Goal: Task Accomplishment & Management: Use online tool/utility

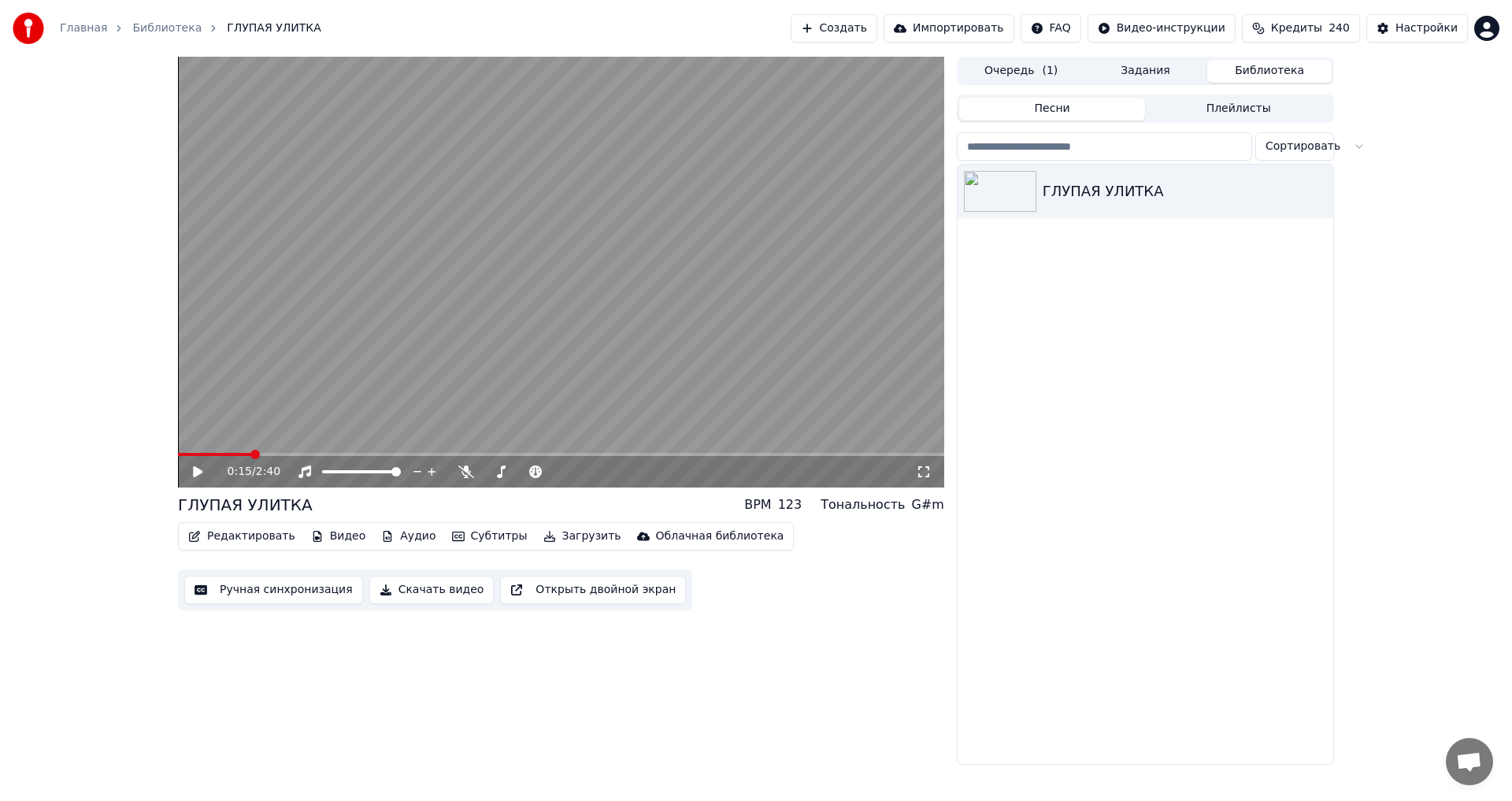
click at [292, 591] on button "Ручная синхронизация" at bounding box center [273, 590] width 179 height 28
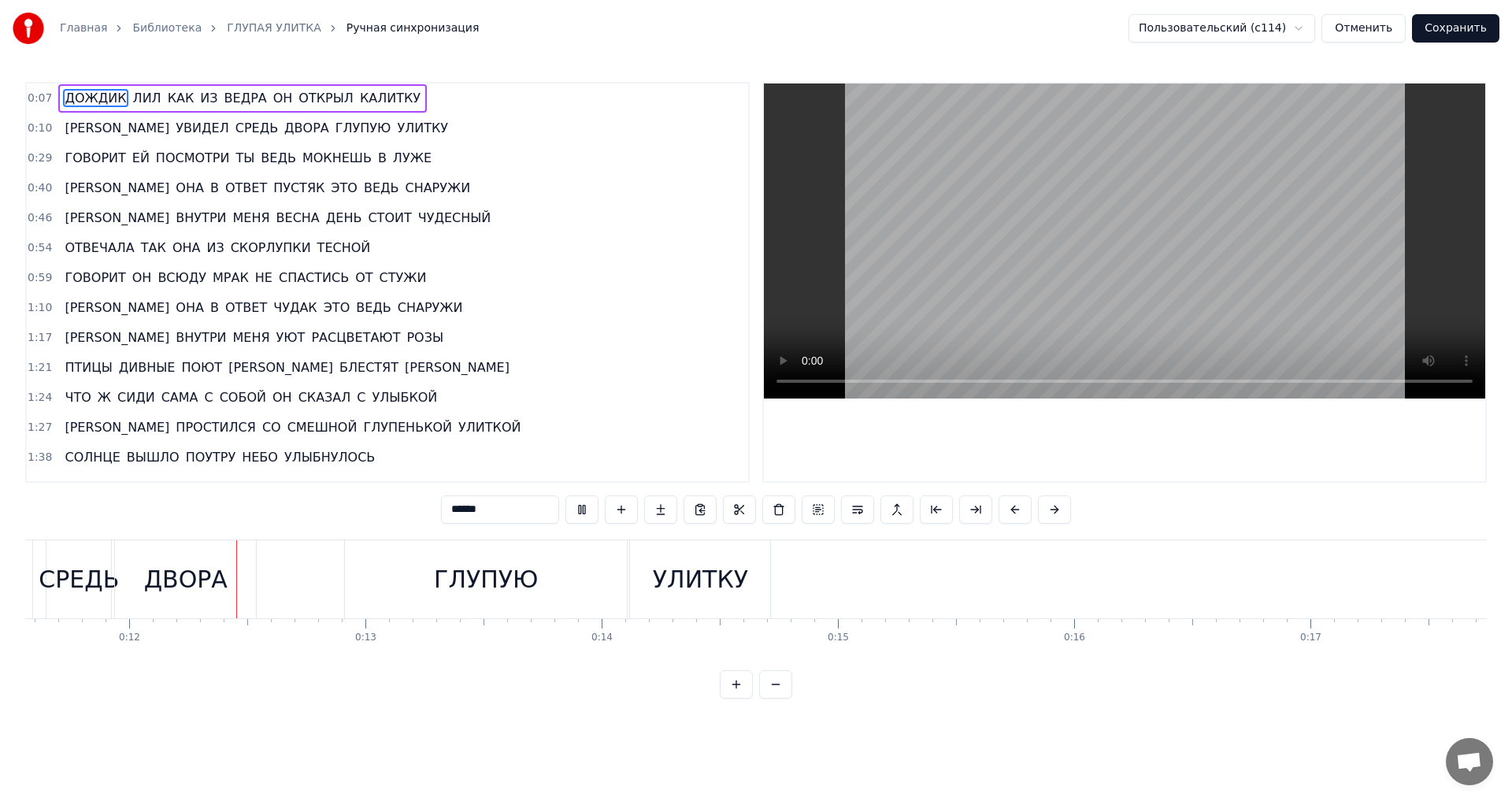
scroll to position [0, 2733]
click at [35, 159] on span "0:29" at bounding box center [40, 158] width 25 height 16
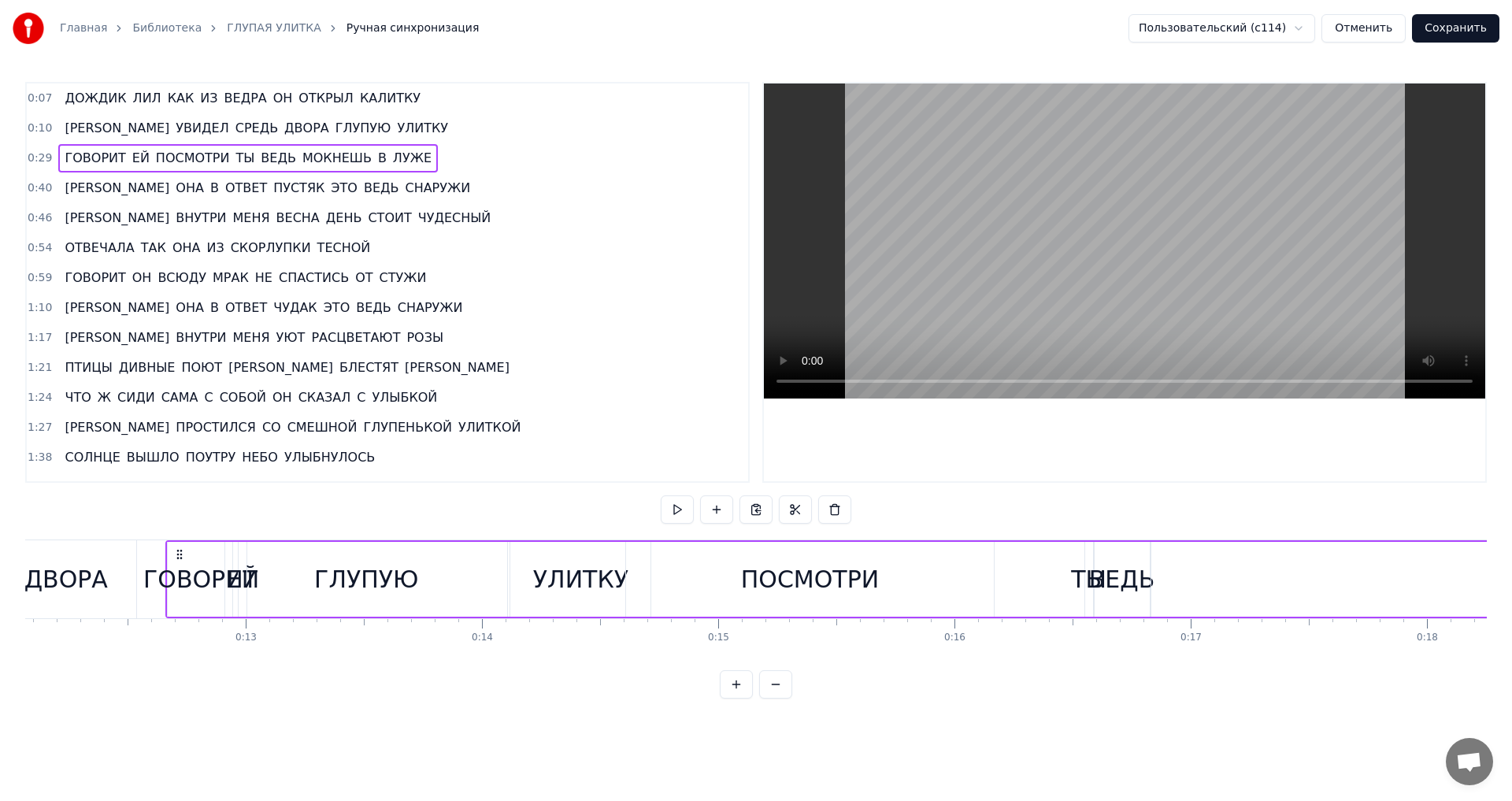
scroll to position [0, 2837]
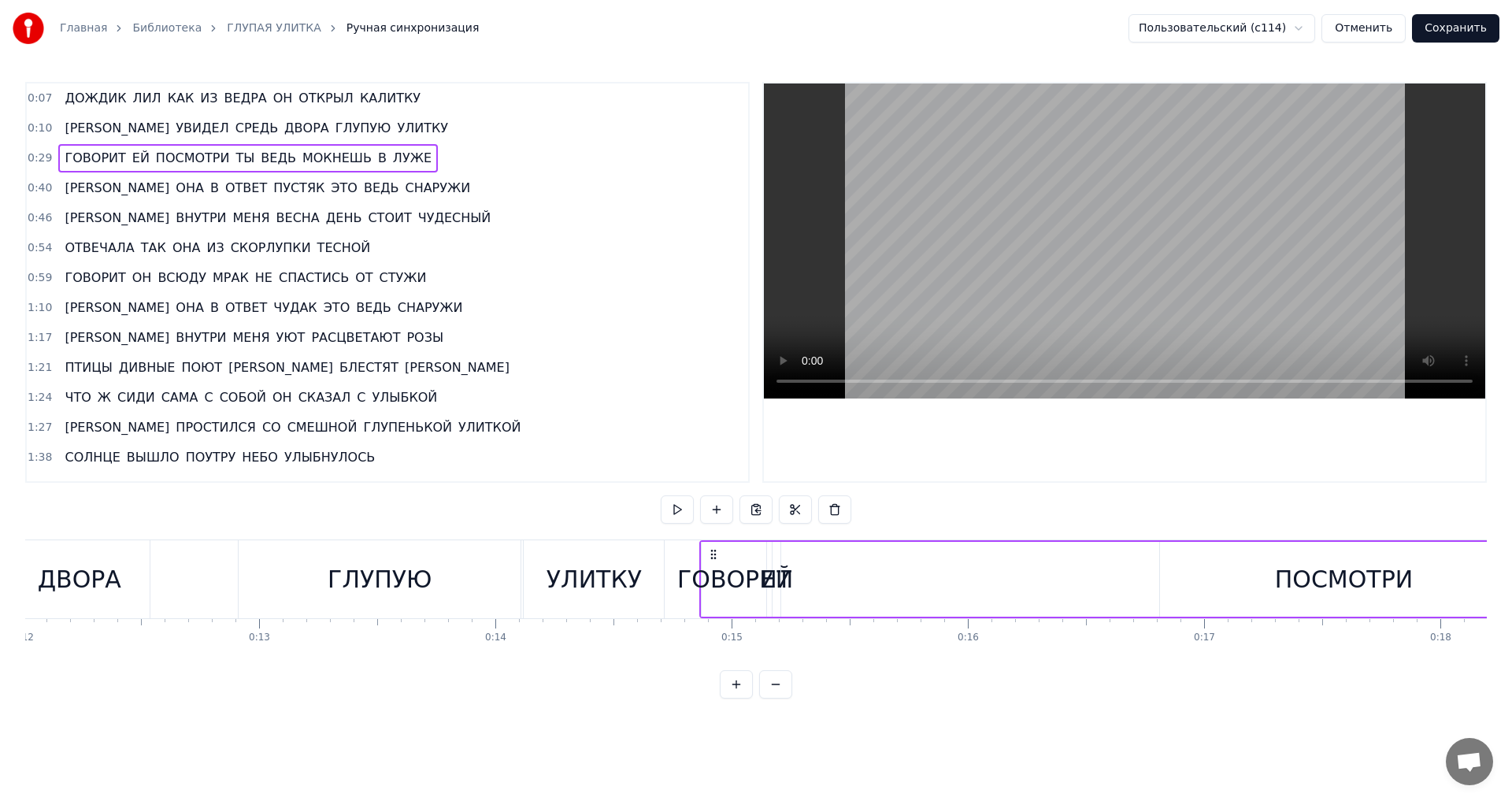
drag, startPoint x: 118, startPoint y: 552, endPoint x: 713, endPoint y: 618, distance: 598.6
click at [713, 618] on div "ДОЖДИК [PERSON_NAME] КАК ИЗ ВЕДРА ОН ОТКРЫЛ КАЛИТКУ И УВИДЕЛ СРЕДЬ ДВОРА ГЛУПУЮ…" at bounding box center [756, 599] width 1462 height 118
click at [775, 593] on div "ЕЙ" at bounding box center [776, 579] width 33 height 35
drag, startPoint x: 787, startPoint y: 559, endPoint x: 837, endPoint y: 560, distance: 50.0
click at [837, 560] on icon at bounding box center [836, 556] width 12 height 12
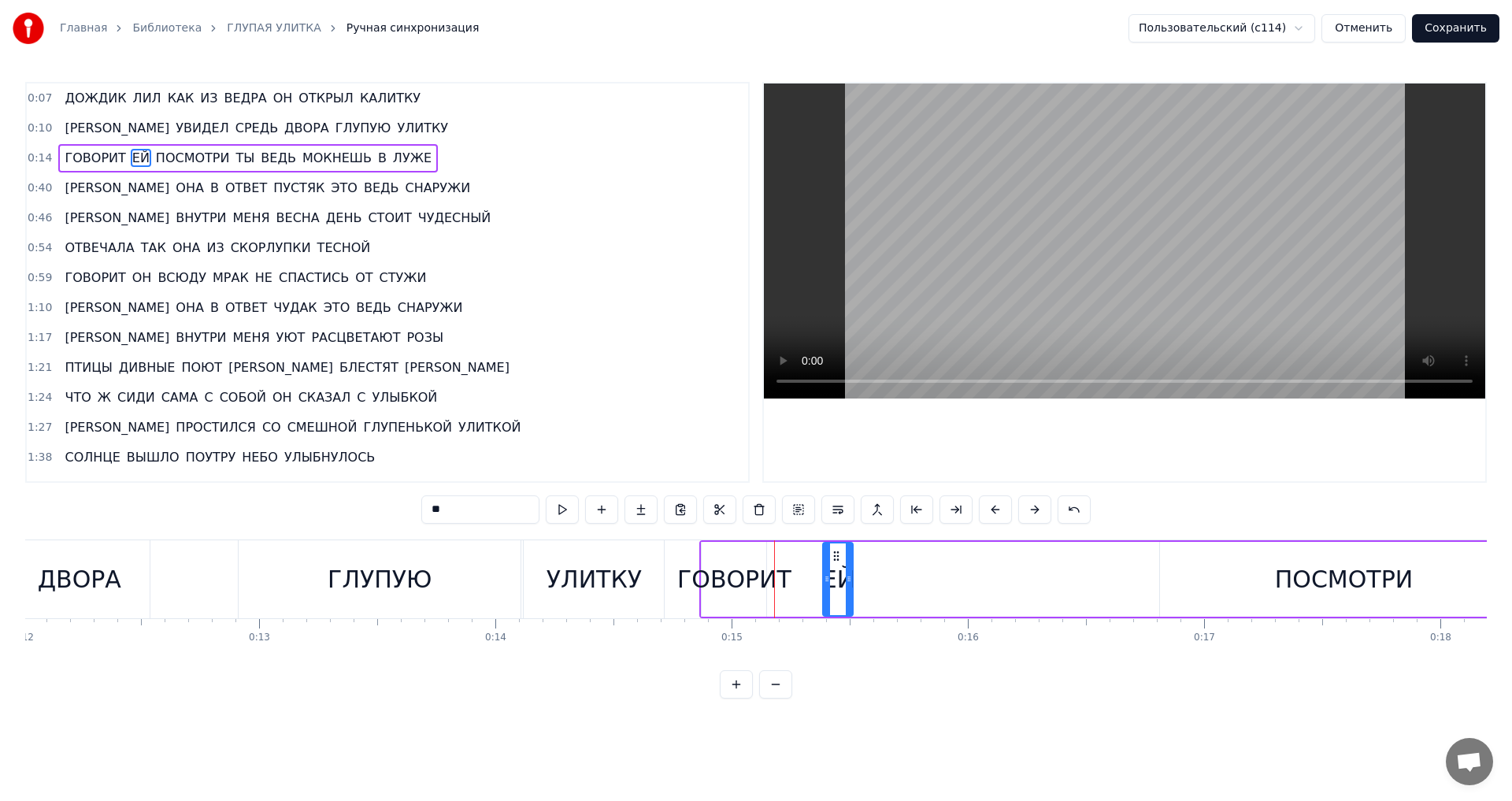
drag, startPoint x: 828, startPoint y: 581, endPoint x: 850, endPoint y: 585, distance: 22.4
click at [850, 585] on div at bounding box center [849, 579] width 6 height 72
drag, startPoint x: 834, startPoint y: 553, endPoint x: 812, endPoint y: 553, distance: 22.0
click at [812, 553] on icon at bounding box center [814, 556] width 12 height 12
click at [1302, 580] on div "ПОСМОТРИ" at bounding box center [1344, 579] width 138 height 35
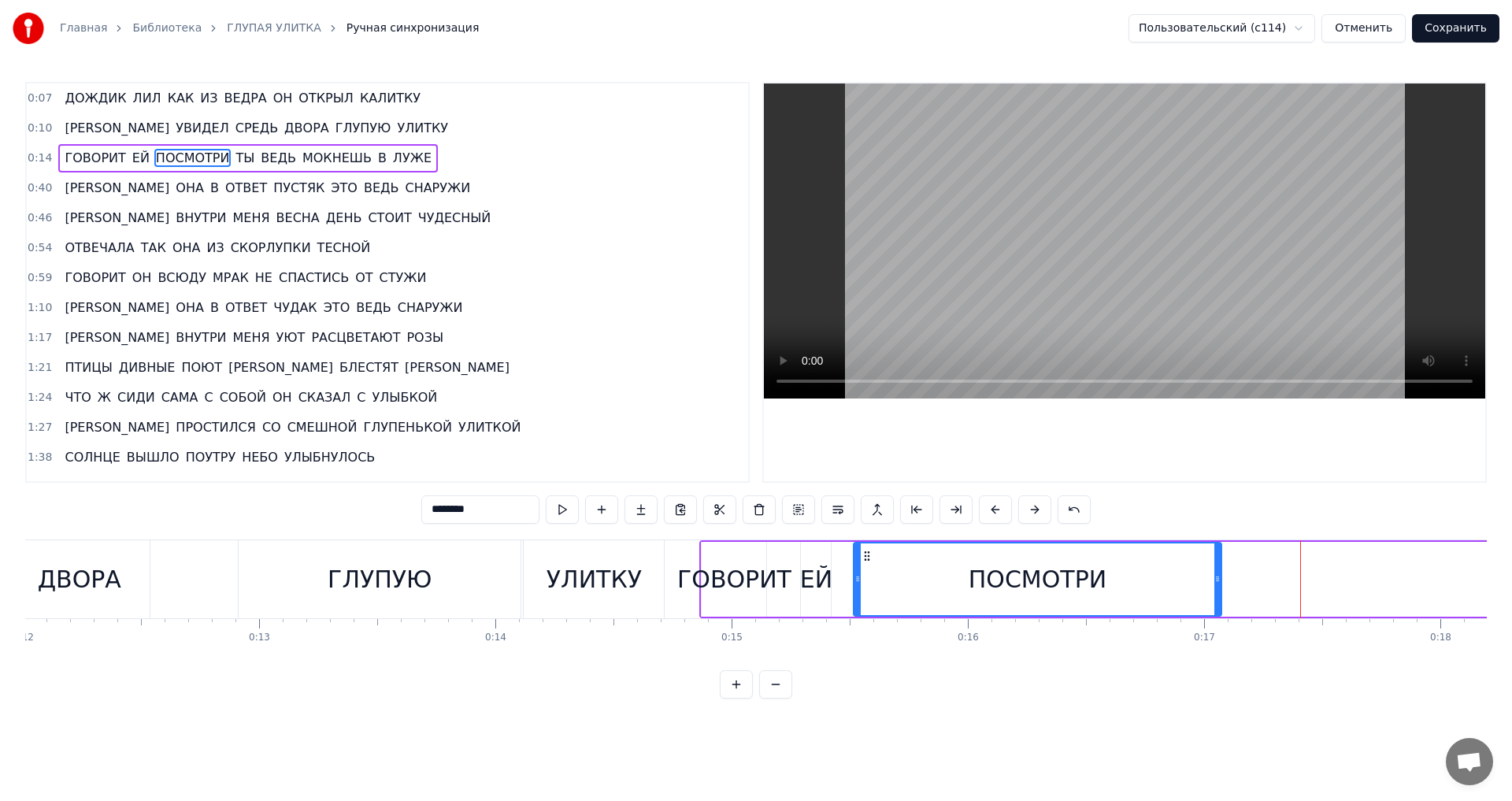
drag, startPoint x: 1172, startPoint y: 557, endPoint x: 866, endPoint y: 561, distance: 306.0
click at [866, 561] on icon at bounding box center [867, 556] width 12 height 12
drag, startPoint x: 1218, startPoint y: 579, endPoint x: 1172, endPoint y: 580, distance: 46.0
click at [1172, 580] on icon at bounding box center [1172, 579] width 6 height 12
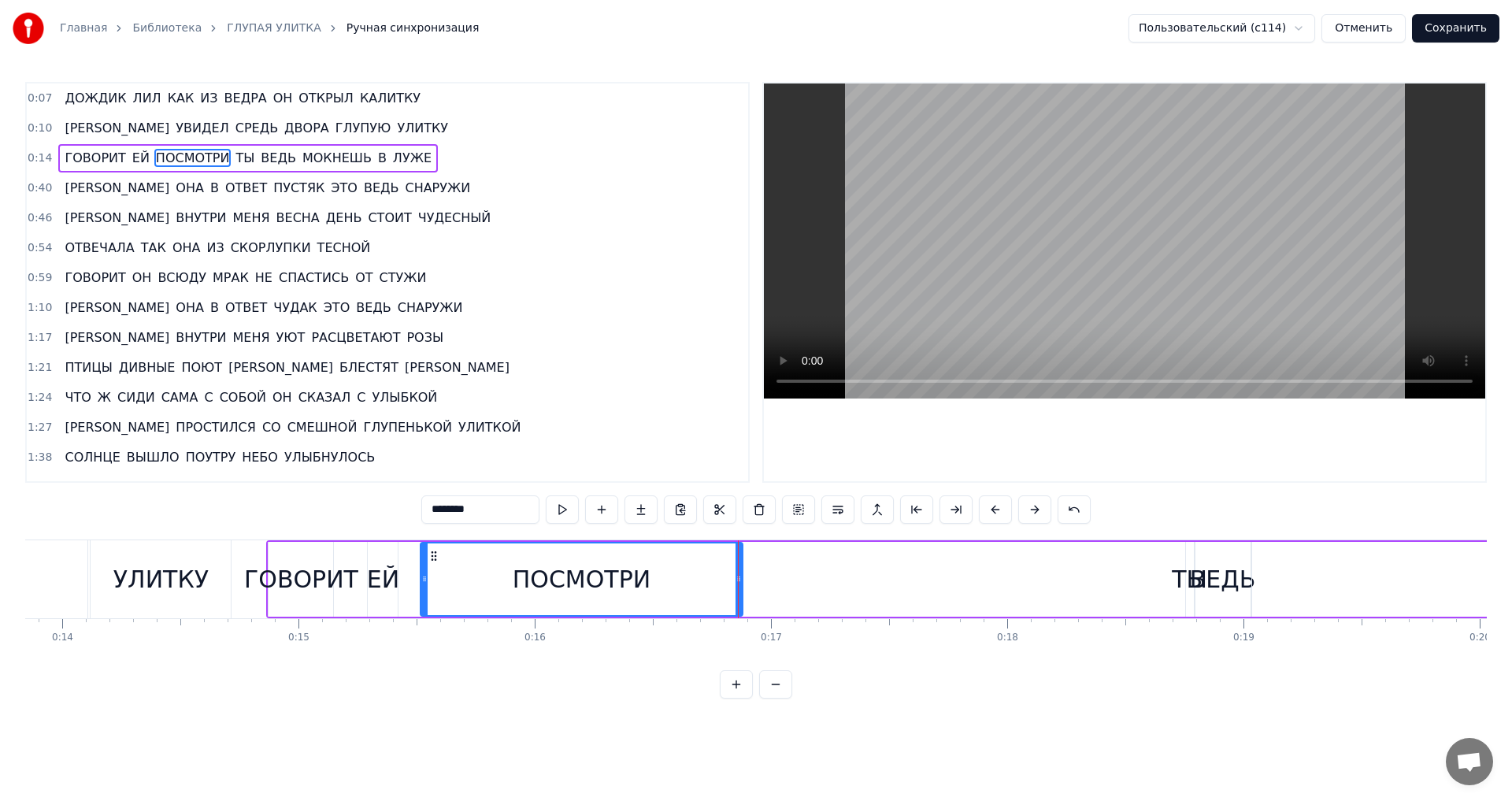
scroll to position [0, 3318]
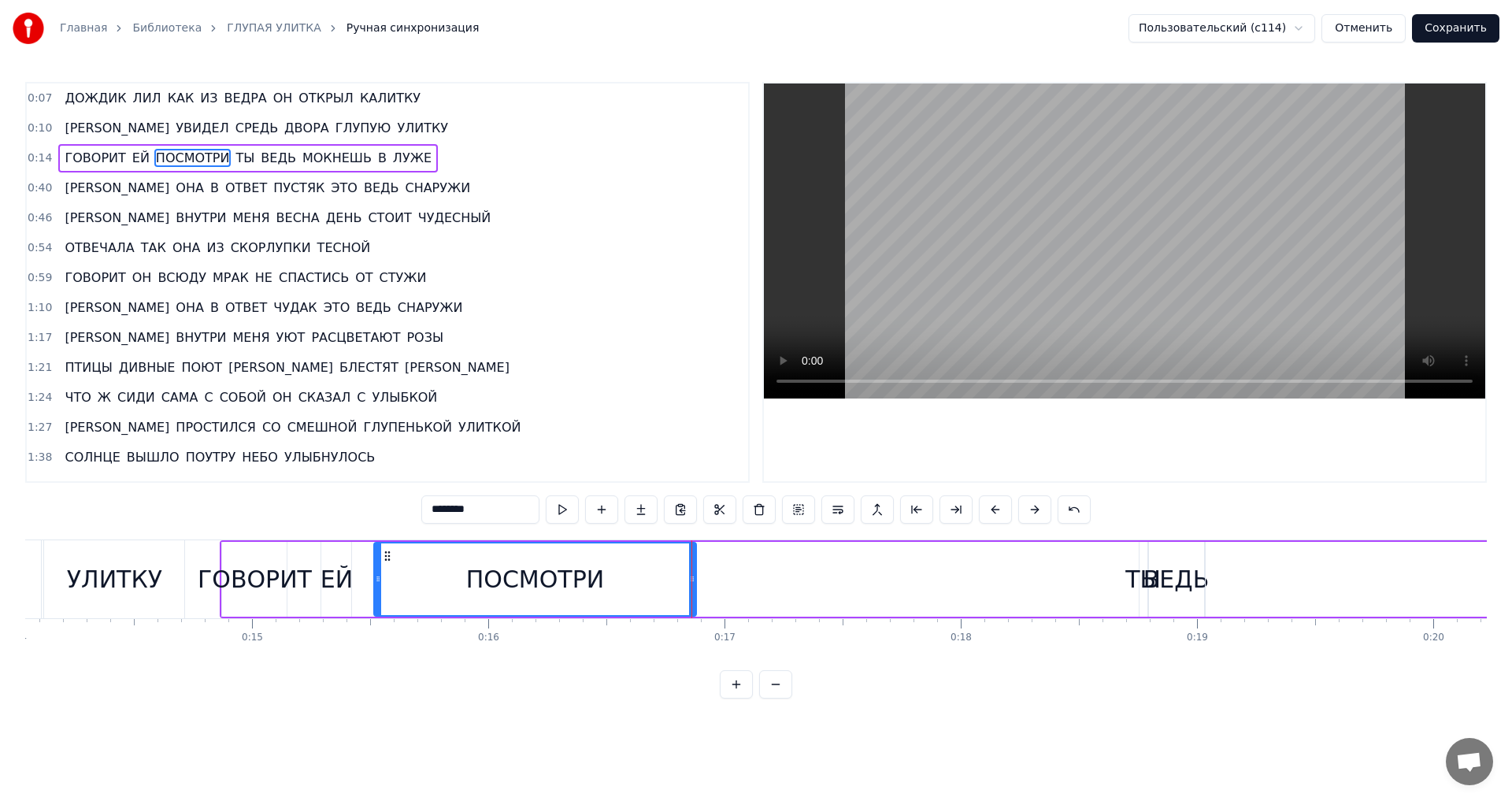
click at [1143, 592] on div "ТЫ" at bounding box center [1143, 579] width 35 height 35
type input "**"
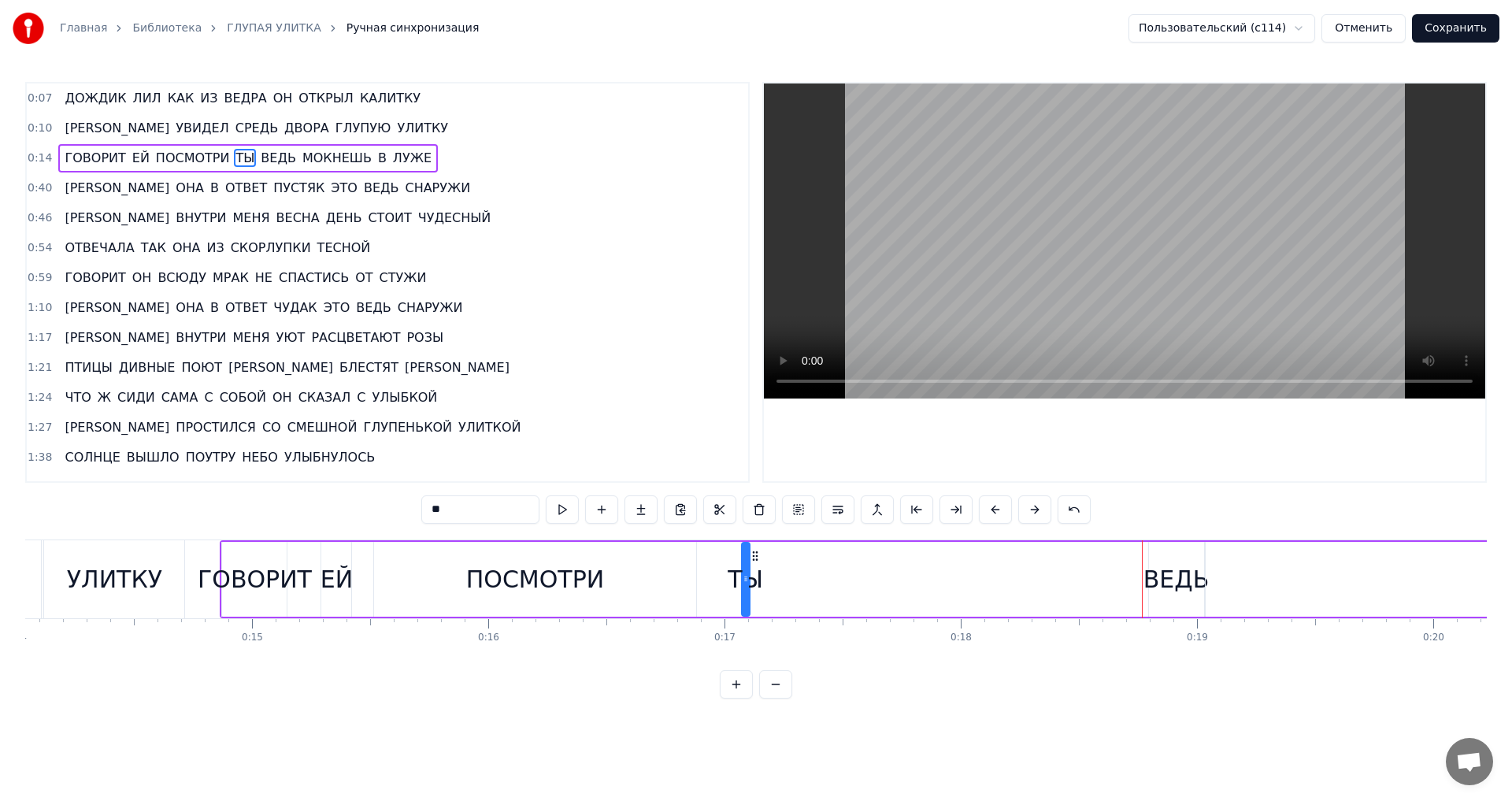
drag, startPoint x: 1156, startPoint y: 557, endPoint x: 758, endPoint y: 557, distance: 398.0
click at [758, 557] on icon at bounding box center [755, 556] width 12 height 12
drag, startPoint x: 749, startPoint y: 579, endPoint x: 736, endPoint y: 576, distance: 13.3
click at [736, 576] on div "ТЫ" at bounding box center [745, 579] width 35 height 35
click at [763, 580] on div "ГОВОРИТ ЕЙ ПОСМОТРИ ТЫ ВЕДЬ МОКНЕШЬ В [GEOGRAPHIC_DATA]" at bounding box center [1450, 579] width 2460 height 78
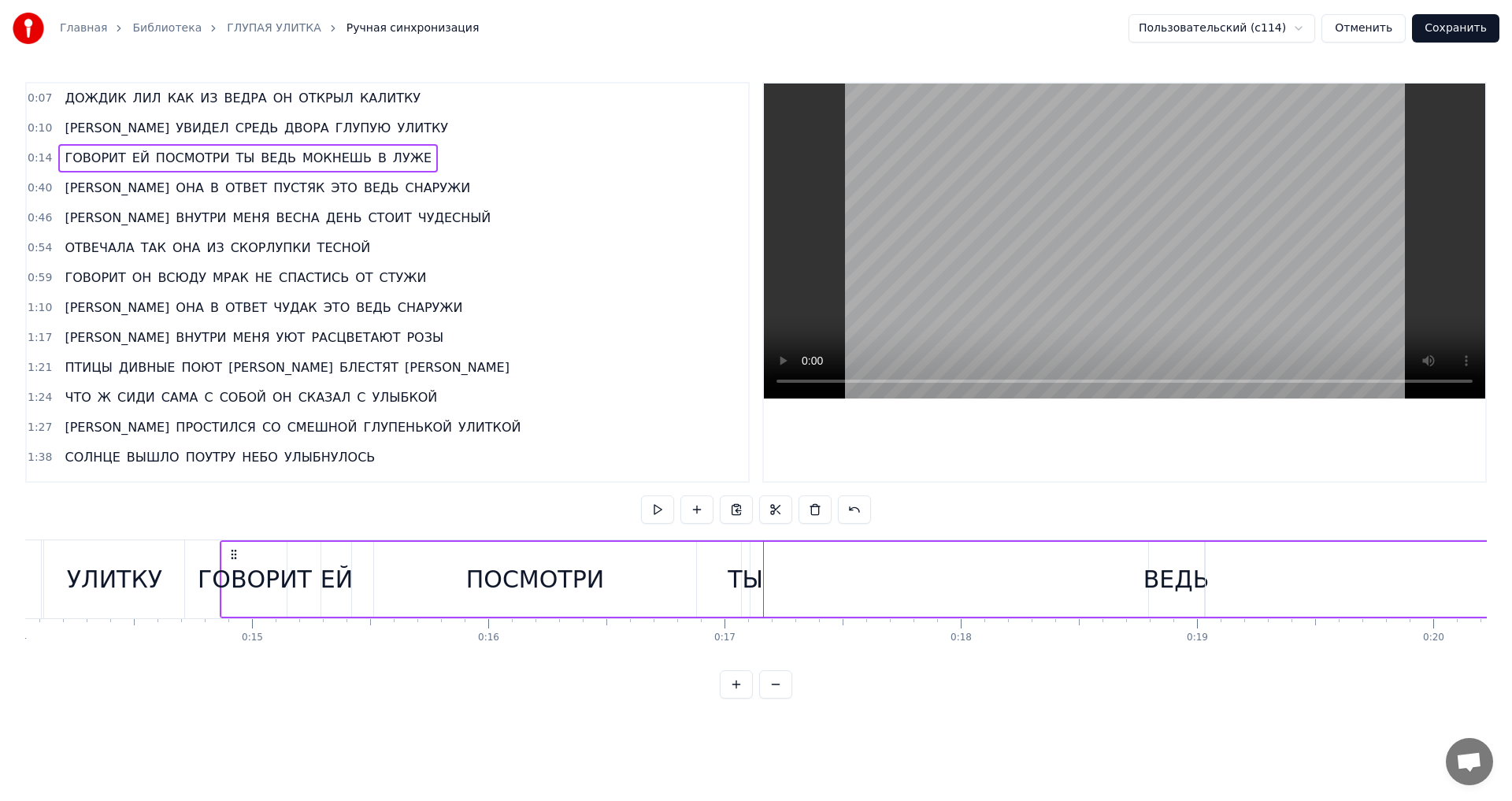
drag, startPoint x: 748, startPoint y: 577, endPoint x: 767, endPoint y: 580, distance: 19.2
click at [767, 580] on div "ГОВОРИТ ЕЙ ПОСМОТРИ ТЫ ВЕДЬ МОКНЕШЬ В [GEOGRAPHIC_DATA]" at bounding box center [1450, 579] width 2460 height 78
click at [748, 583] on div "ТЫ" at bounding box center [745, 579] width 35 height 35
drag, startPoint x: 746, startPoint y: 578, endPoint x: 752, endPoint y: 584, distance: 8.5
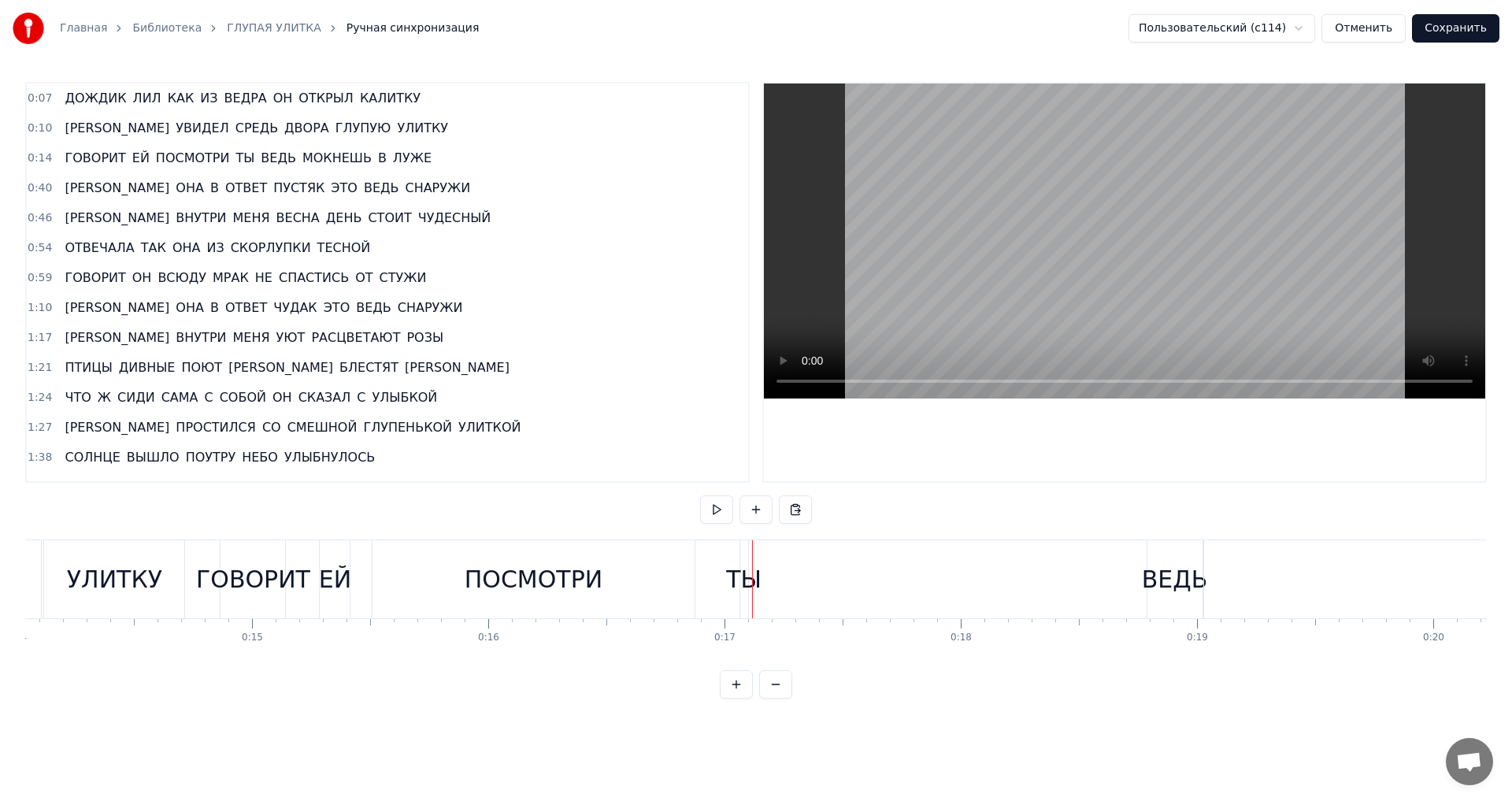
click at [737, 698] on button at bounding box center [736, 684] width 33 height 28
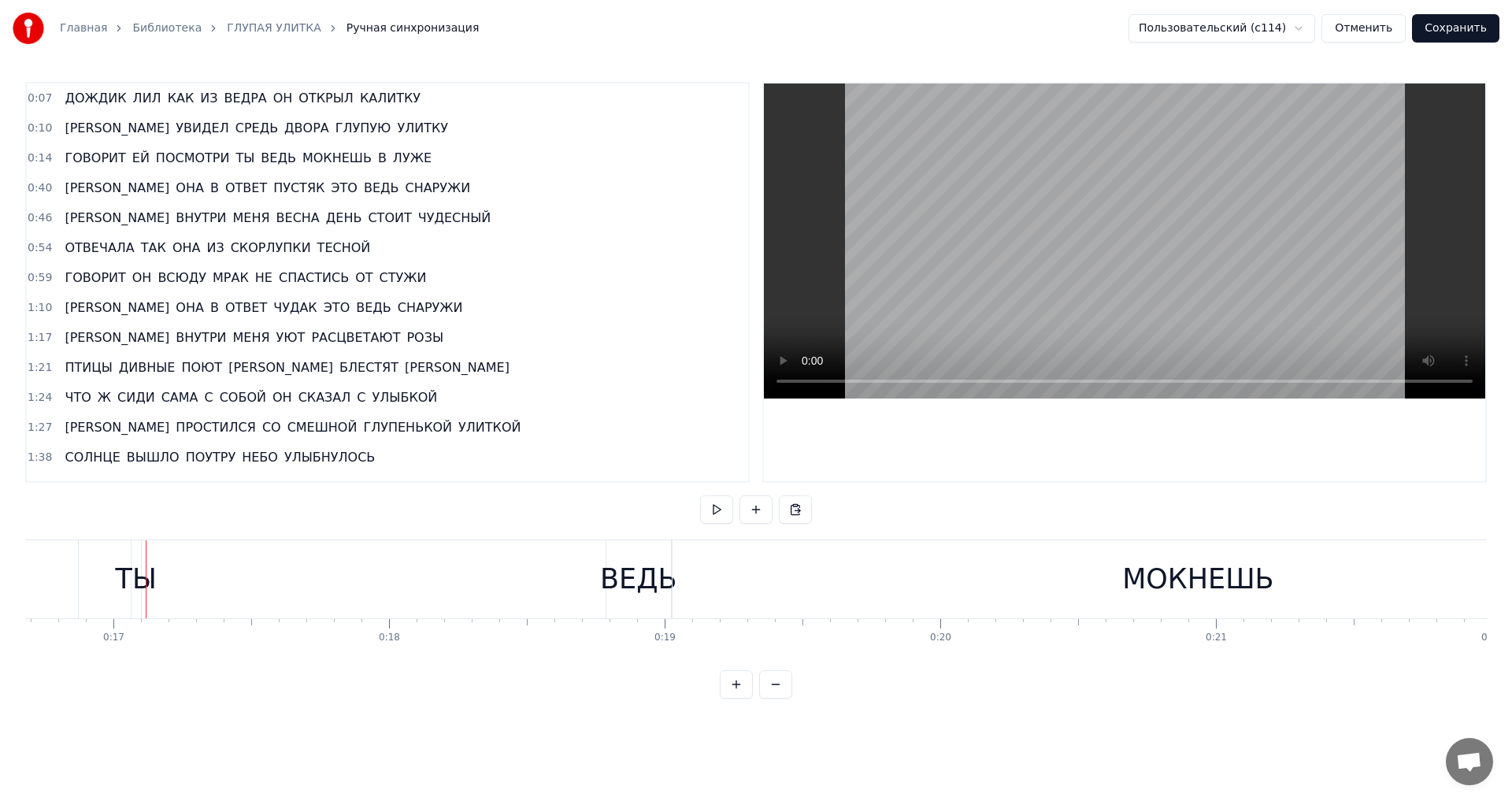
scroll to position [0, 4639]
click at [234, 157] on span "ТЫ" at bounding box center [245, 157] width 22 height 18
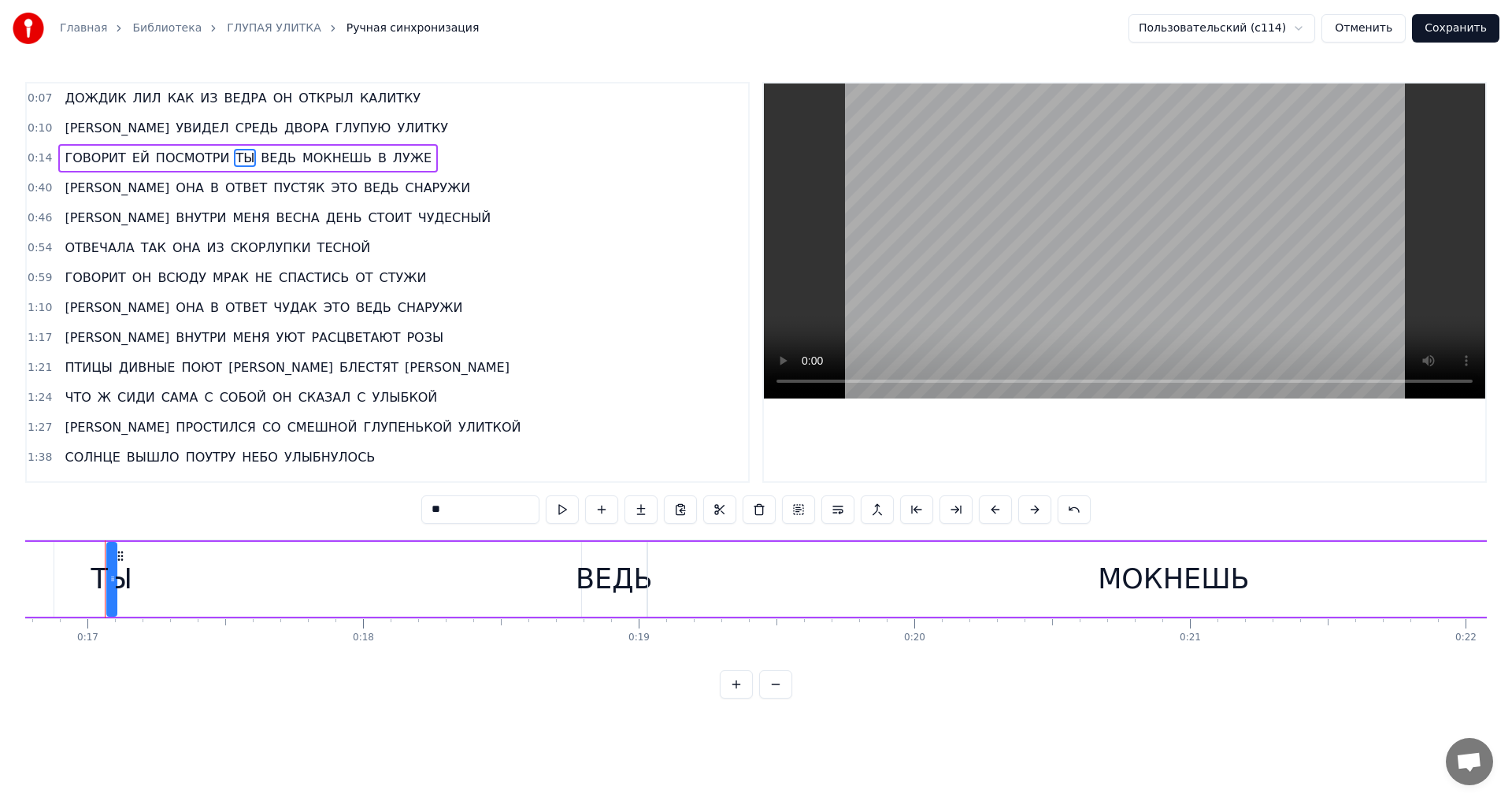
click at [737, 698] on button at bounding box center [736, 684] width 33 height 28
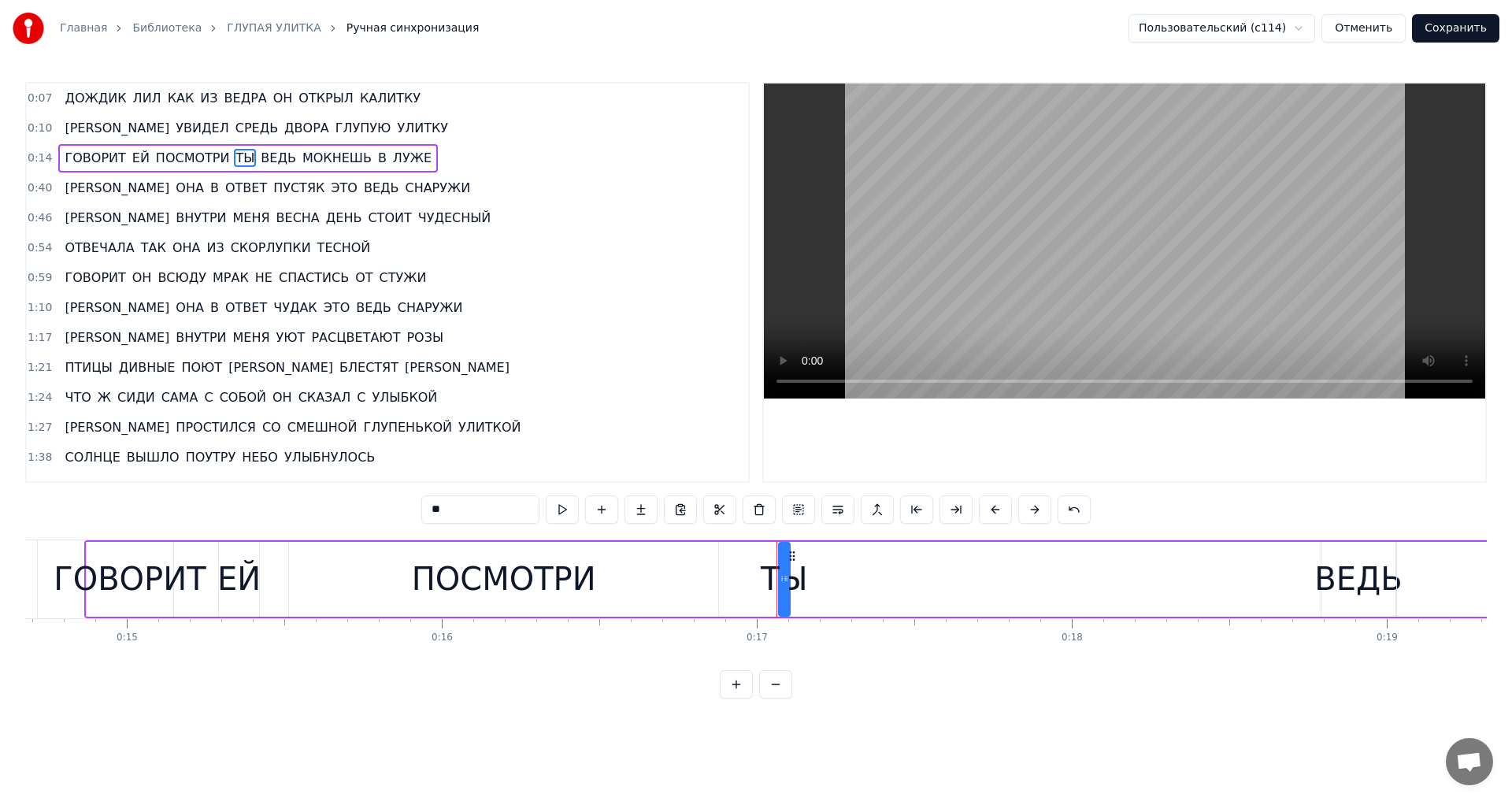
click at [737, 698] on button at bounding box center [736, 684] width 33 height 28
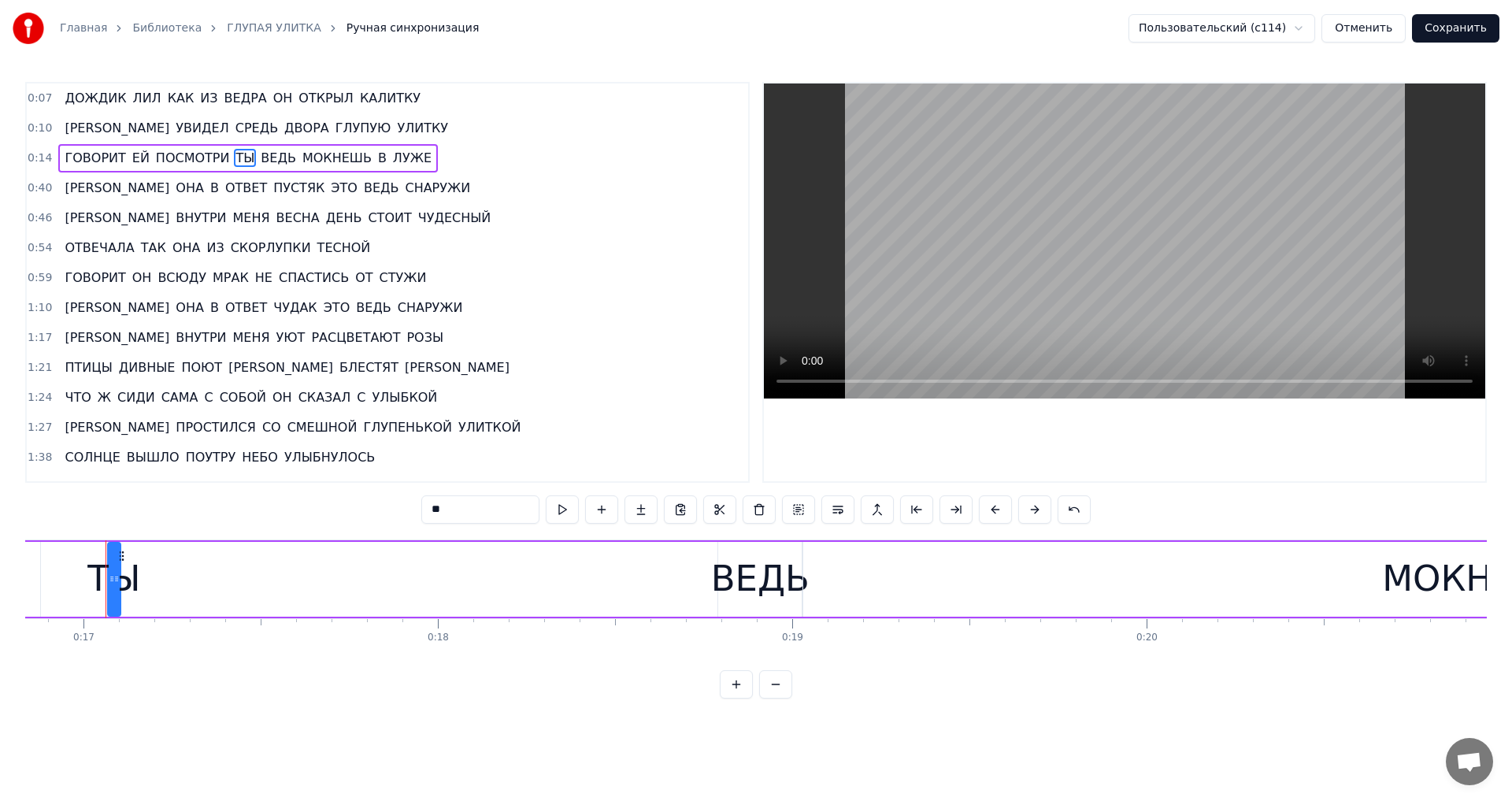
scroll to position [0, 5968]
drag, startPoint x: 117, startPoint y: 577, endPoint x: 175, endPoint y: 585, distance: 58.5
click at [175, 585] on div at bounding box center [173, 579] width 6 height 72
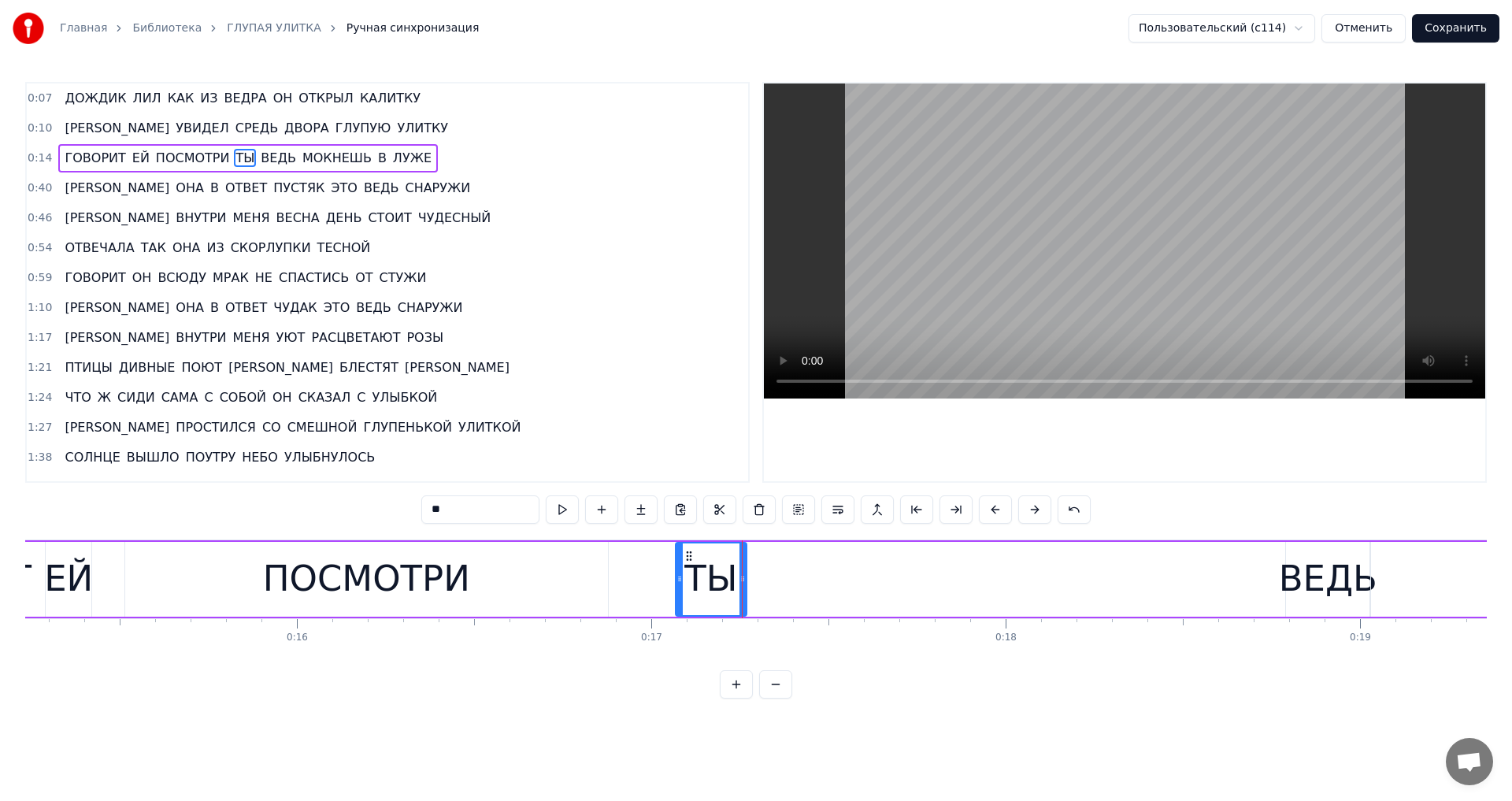
scroll to position [0, 5433]
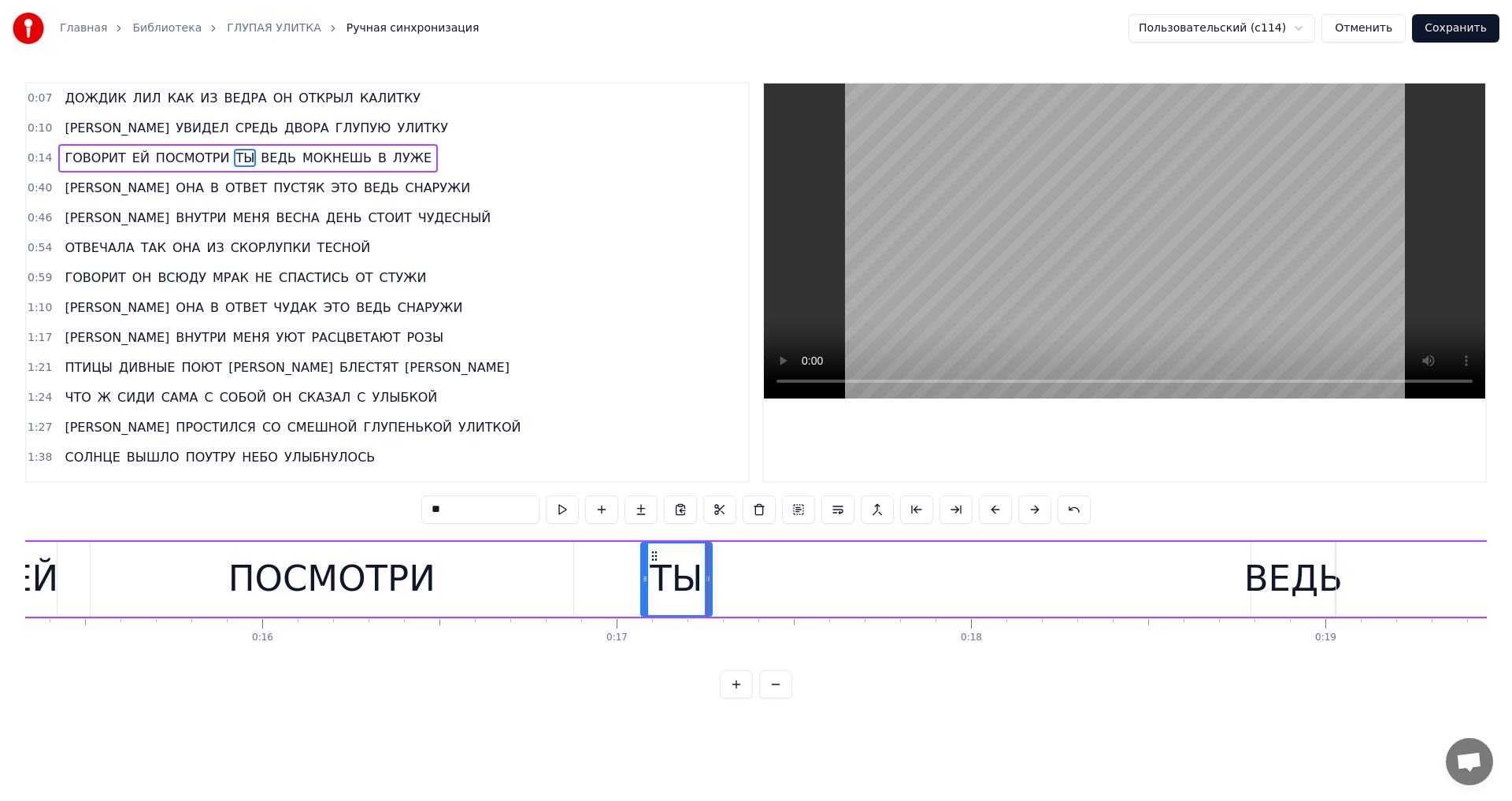
click at [1302, 567] on div "ВЕДЬ" at bounding box center [1293, 578] width 98 height 54
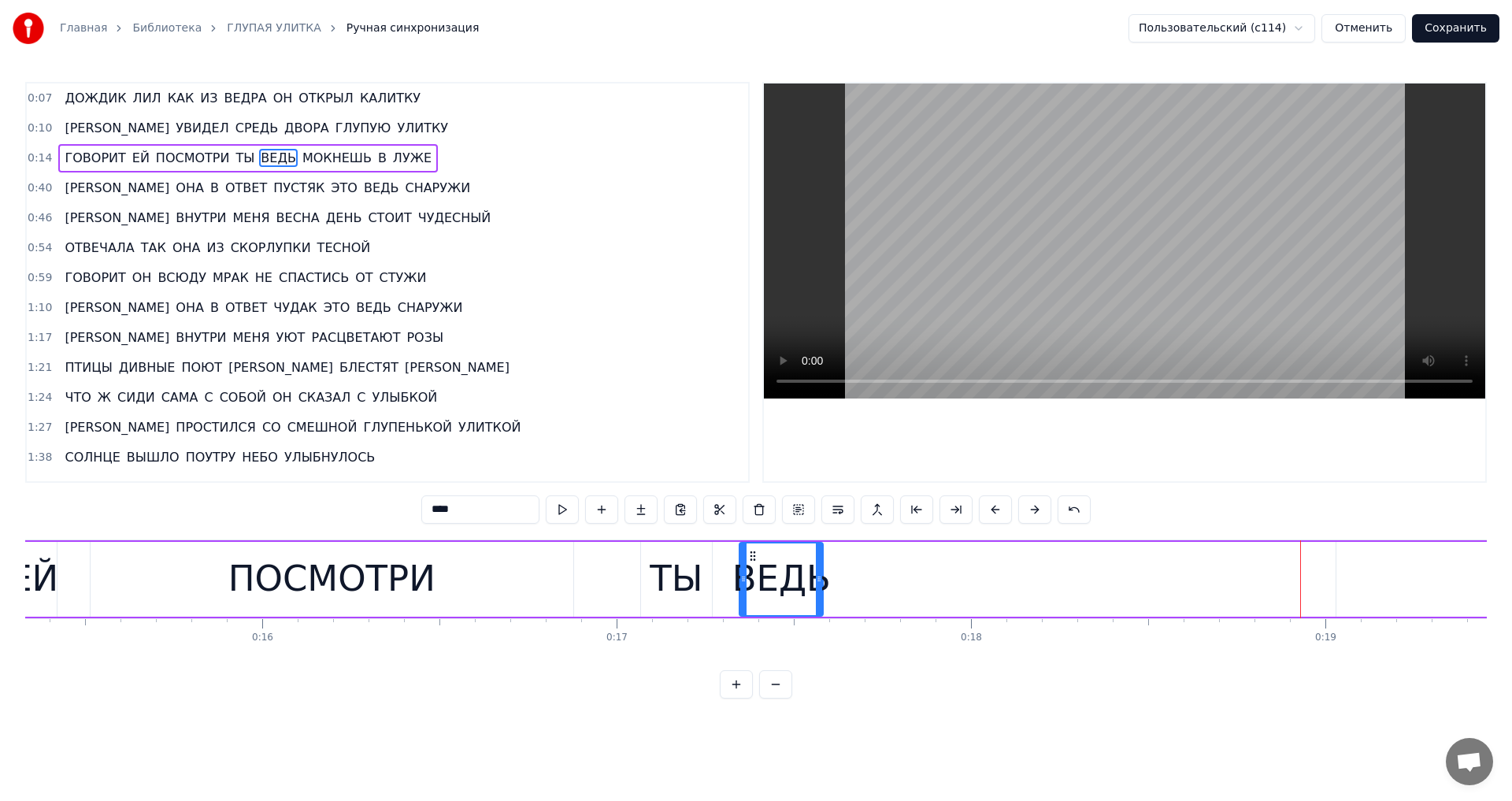
drag, startPoint x: 1265, startPoint y: 558, endPoint x: 753, endPoint y: 582, distance: 512.6
click at [753, 582] on div "ВЕДЬ" at bounding box center [781, 579] width 82 height 72
click at [653, 557] on div "ТЫ" at bounding box center [676, 578] width 53 height 54
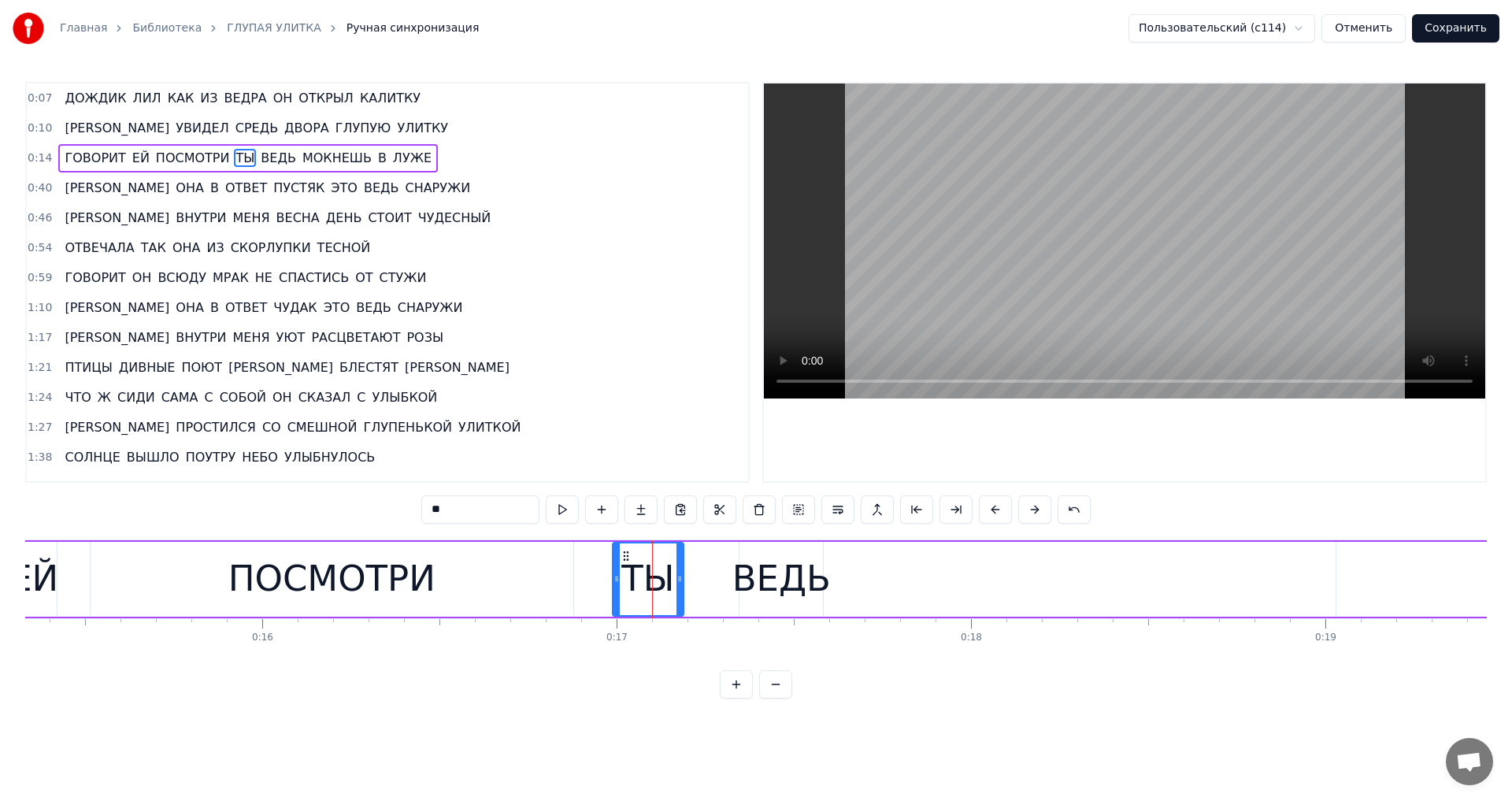
drag, startPoint x: 654, startPoint y: 556, endPoint x: 626, endPoint y: 562, distance: 28.6
click at [626, 562] on div "ТЫ" at bounding box center [648, 579] width 69 height 72
click at [760, 558] on div "ВЕДЬ" at bounding box center [781, 578] width 98 height 54
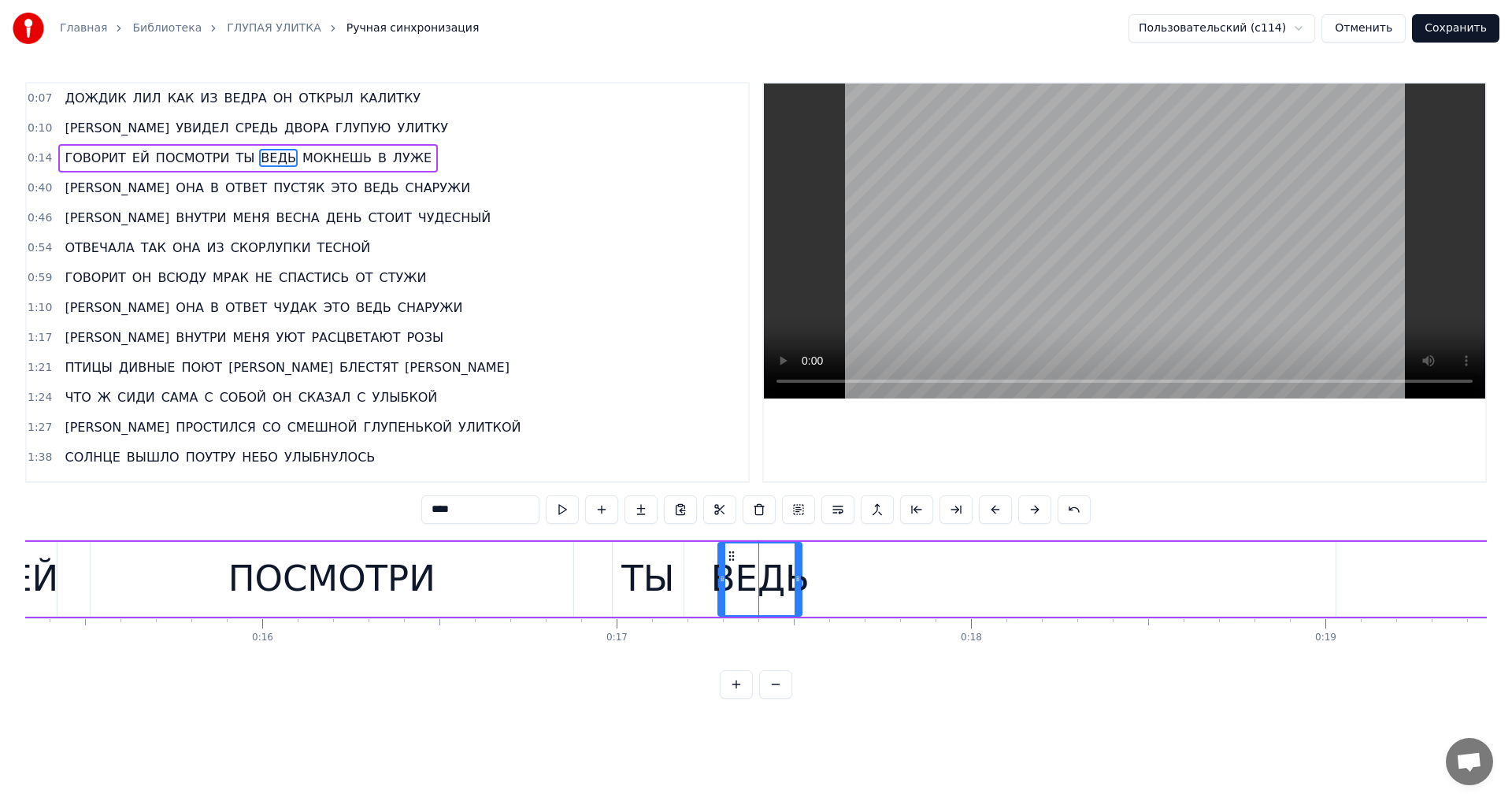
drag, startPoint x: 752, startPoint y: 555, endPoint x: 730, endPoint y: 553, distance: 22.1
click at [730, 553] on icon at bounding box center [731, 556] width 12 height 12
drag, startPoint x: 798, startPoint y: 580, endPoint x: 823, endPoint y: 581, distance: 25.0
click at [823, 581] on icon at bounding box center [822, 579] width 6 height 12
click at [777, 698] on button at bounding box center [775, 684] width 33 height 28
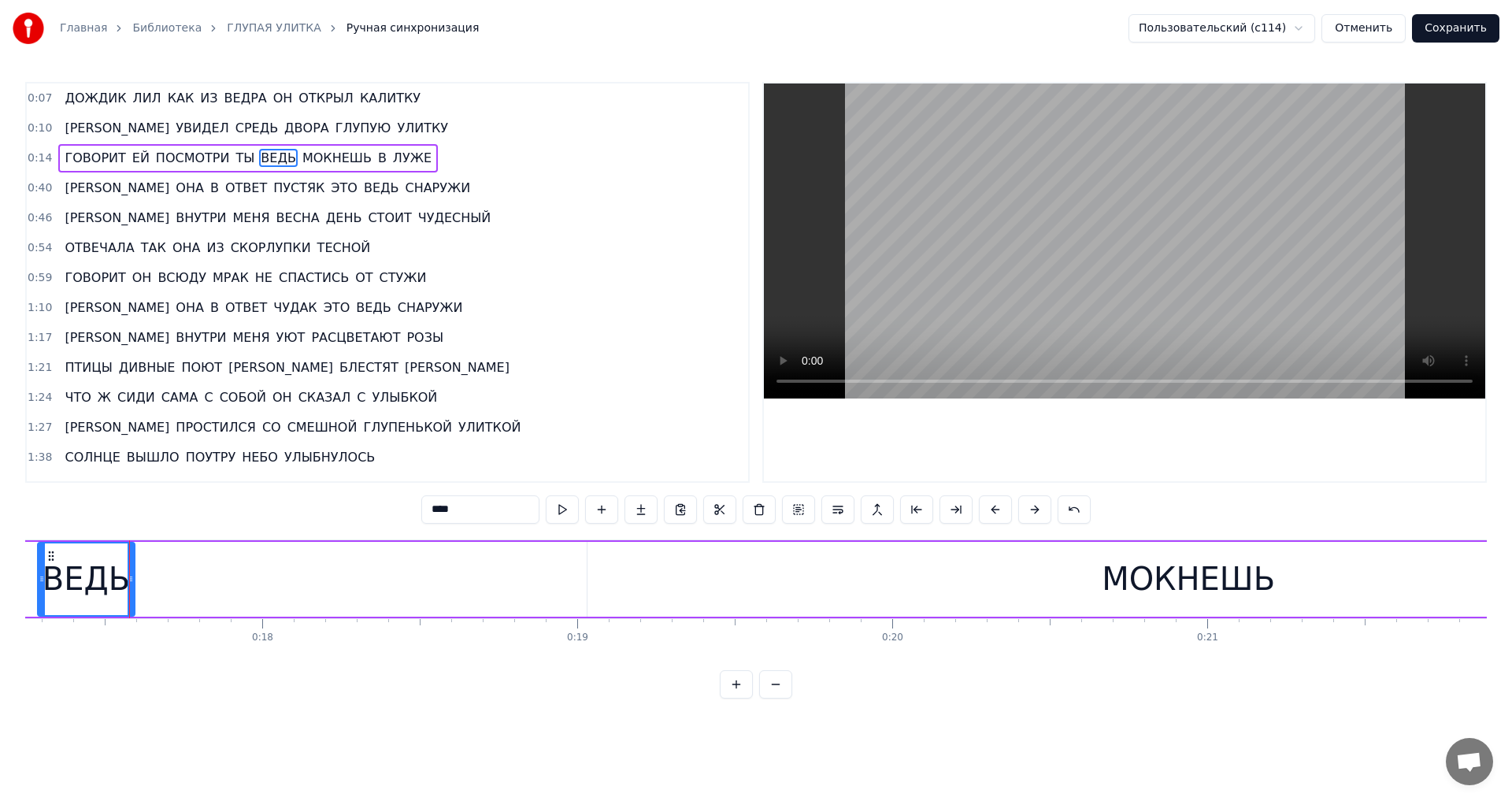
click at [1164, 565] on div "МОКНЕШЬ" at bounding box center [1188, 578] width 173 height 47
type input "*******"
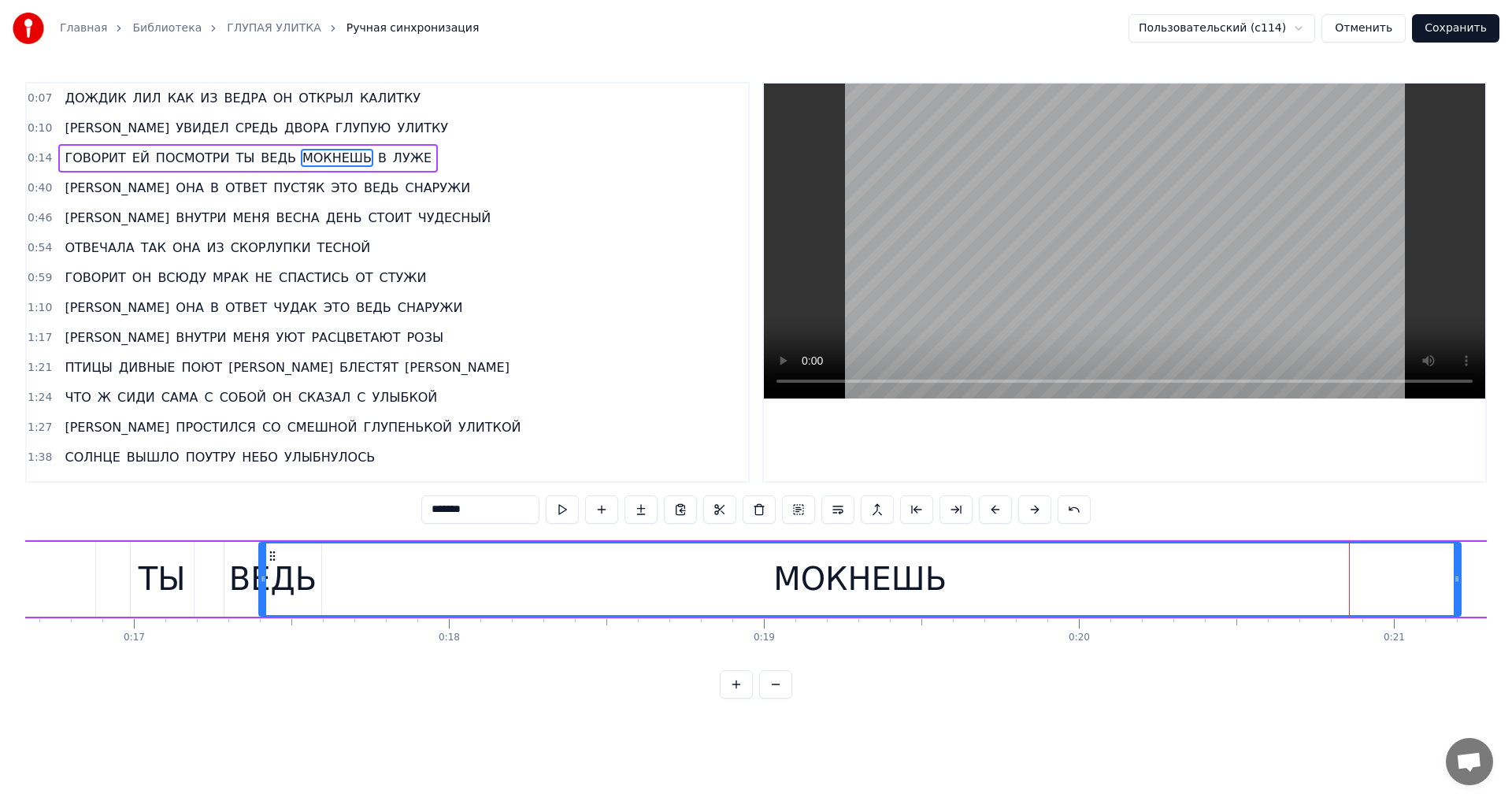
scroll to position [0, 5242]
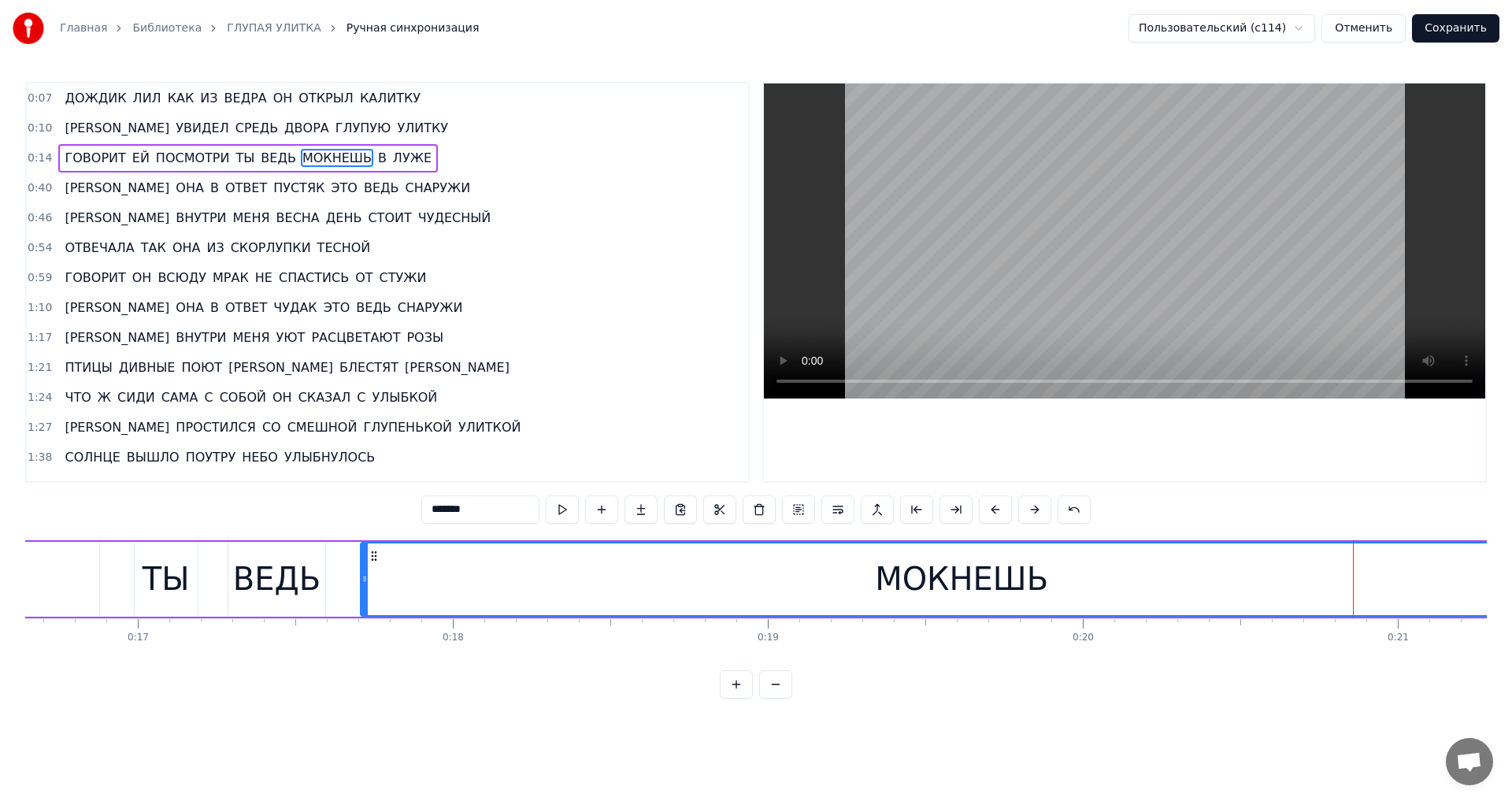
drag, startPoint x: 600, startPoint y: 554, endPoint x: 682, endPoint y: 562, distance: 82.4
click at [374, 576] on div "МОКНЕШЬ" at bounding box center [961, 579] width 1200 height 72
click at [786, 698] on button at bounding box center [775, 684] width 33 height 28
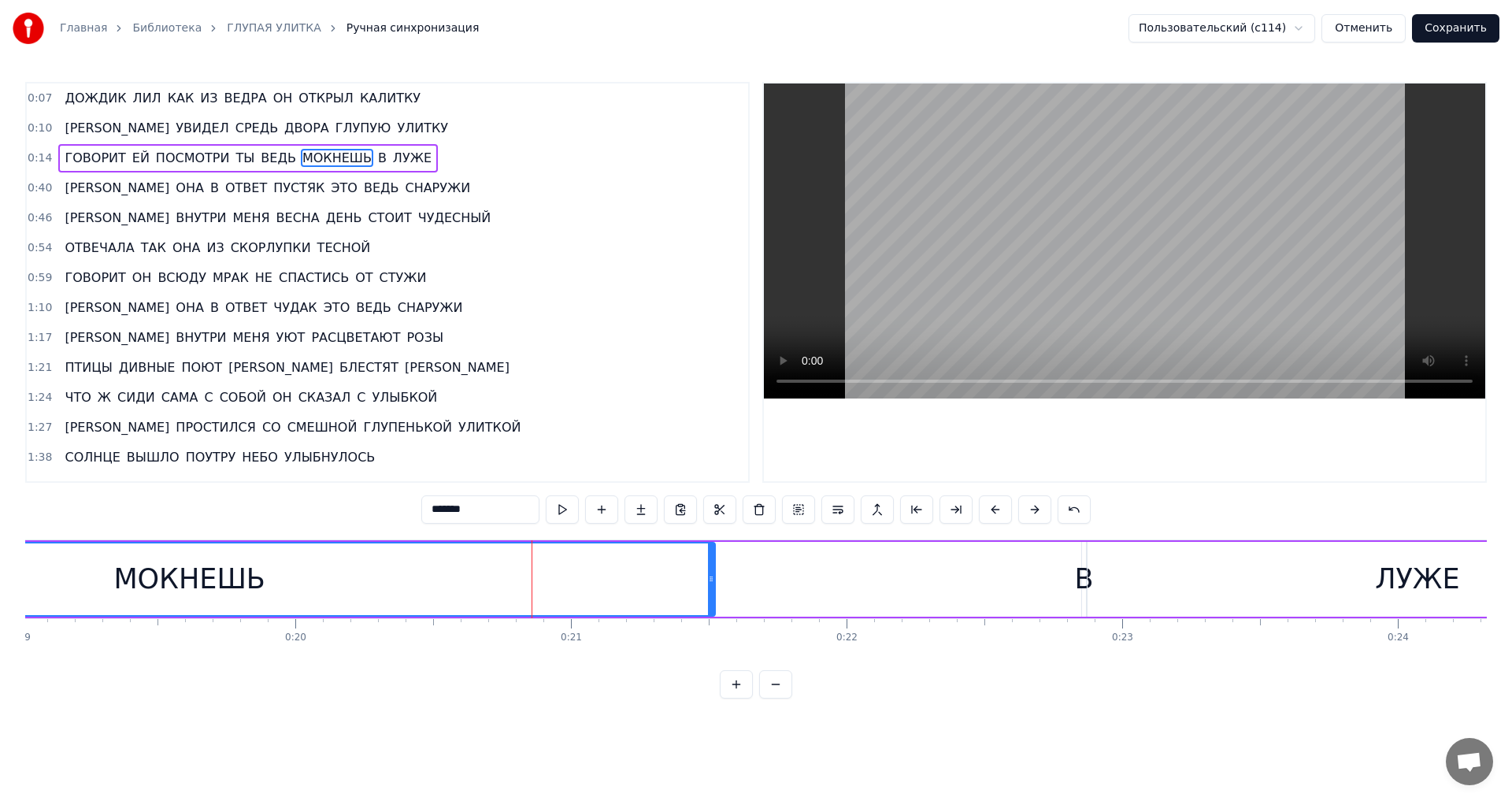
click at [786, 698] on button at bounding box center [775, 684] width 33 height 28
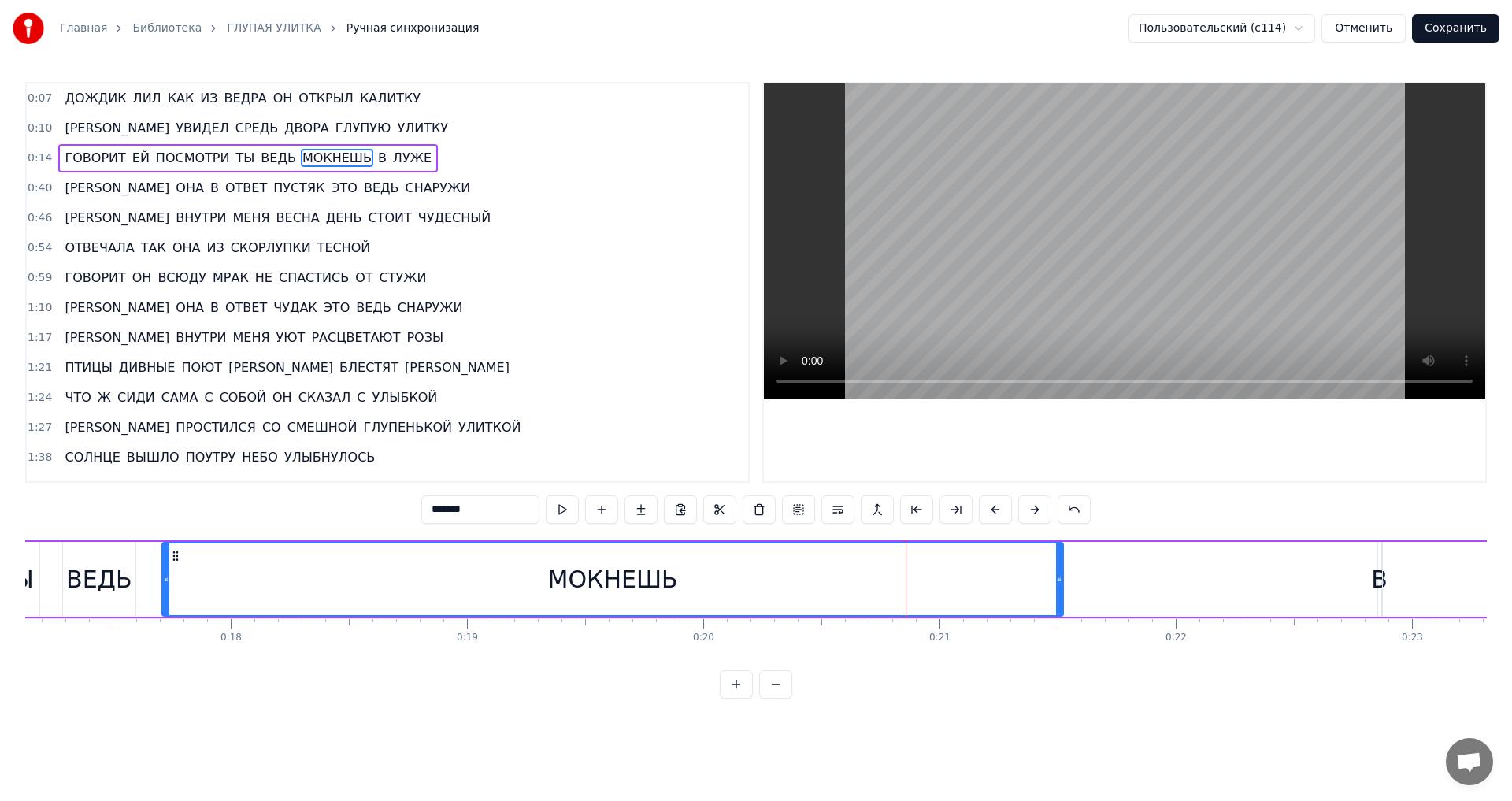
scroll to position [0, 4023]
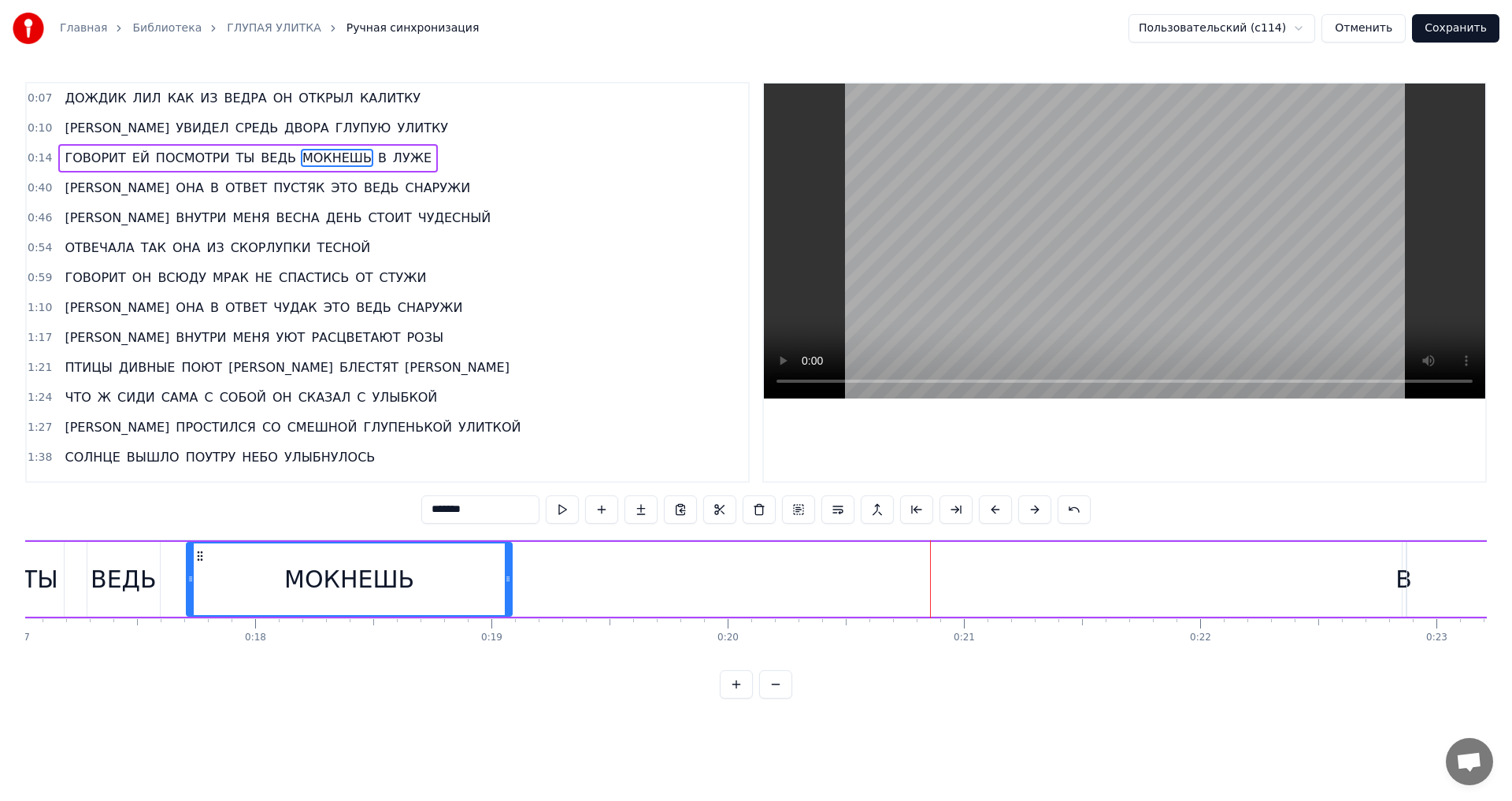
drag, startPoint x: 1084, startPoint y: 580, endPoint x: 508, endPoint y: 582, distance: 576.0
click at [508, 582] on icon at bounding box center [508, 579] width 6 height 12
drag, startPoint x: 1401, startPoint y: 578, endPoint x: 1394, endPoint y: 580, distance: 7.3
click at [1394, 580] on div "ГОВОРИТ ЕЙ ПОСМОТРИ ТЫ ВЕДЬ МОКНЕШЬ В [GEOGRAPHIC_DATA]" at bounding box center [744, 579] width 2460 height 78
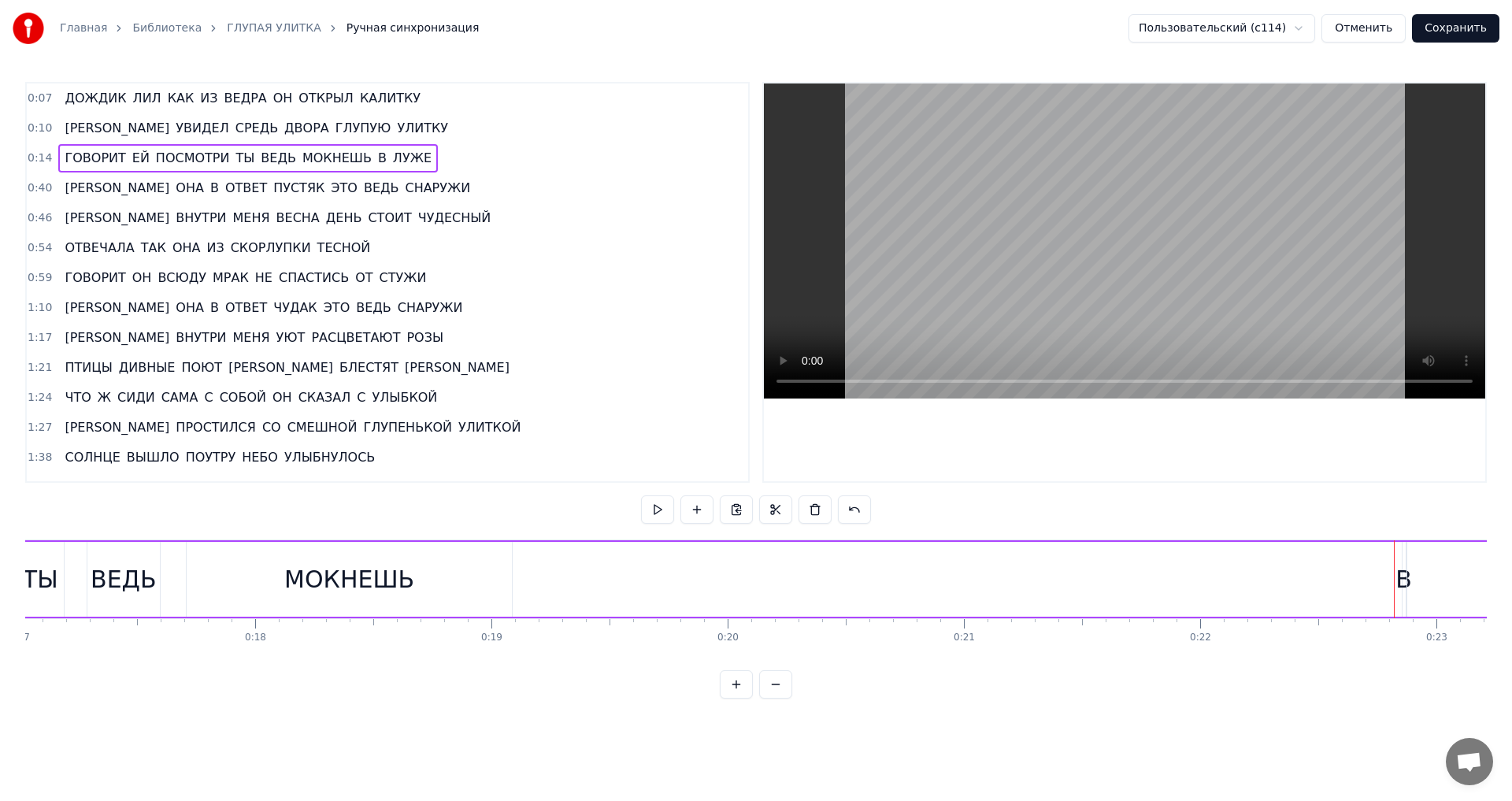
click at [1402, 580] on div "В" at bounding box center [1403, 579] width 17 height 35
drag, startPoint x: 1414, startPoint y: 558, endPoint x: 634, endPoint y: 526, distance: 780.7
click at [634, 526] on div "0:07 ДОЖДИК [PERSON_NAME] КАК ИЗ ВЕДРА ОН ОТКРЫЛ КАЛИТКУ 0:10 И УВИДЕЛ СРЕДЬ ДВ…" at bounding box center [756, 390] width 1462 height 616
drag, startPoint x: 628, startPoint y: 583, endPoint x: 592, endPoint y: 577, distance: 36.5
click at [592, 577] on icon at bounding box center [591, 579] width 6 height 12
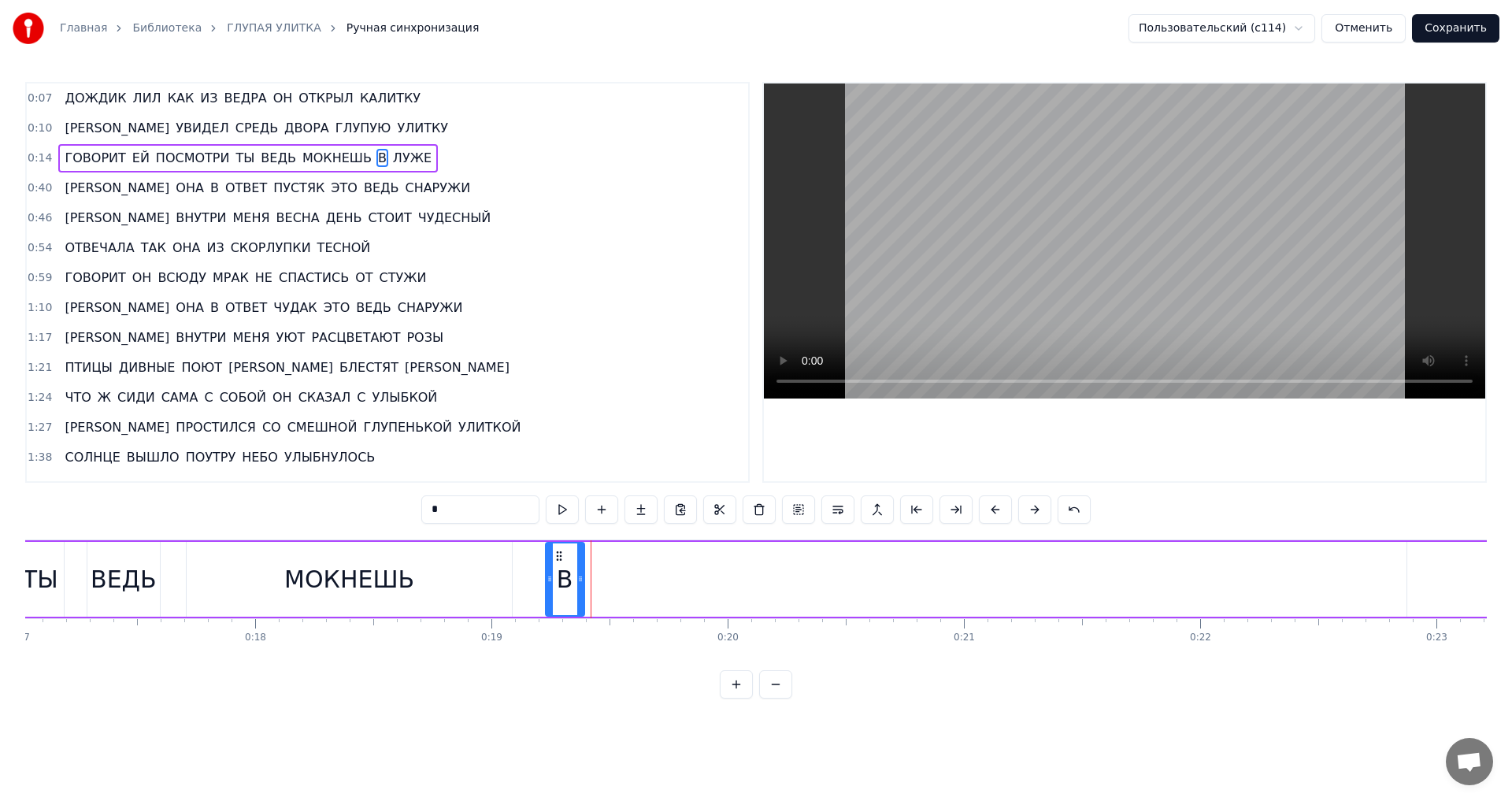
drag, startPoint x: 606, startPoint y: 553, endPoint x: 564, endPoint y: 564, distance: 43.4
click at [564, 564] on div "В" at bounding box center [565, 579] width 37 height 72
click at [776, 696] on button at bounding box center [775, 684] width 33 height 28
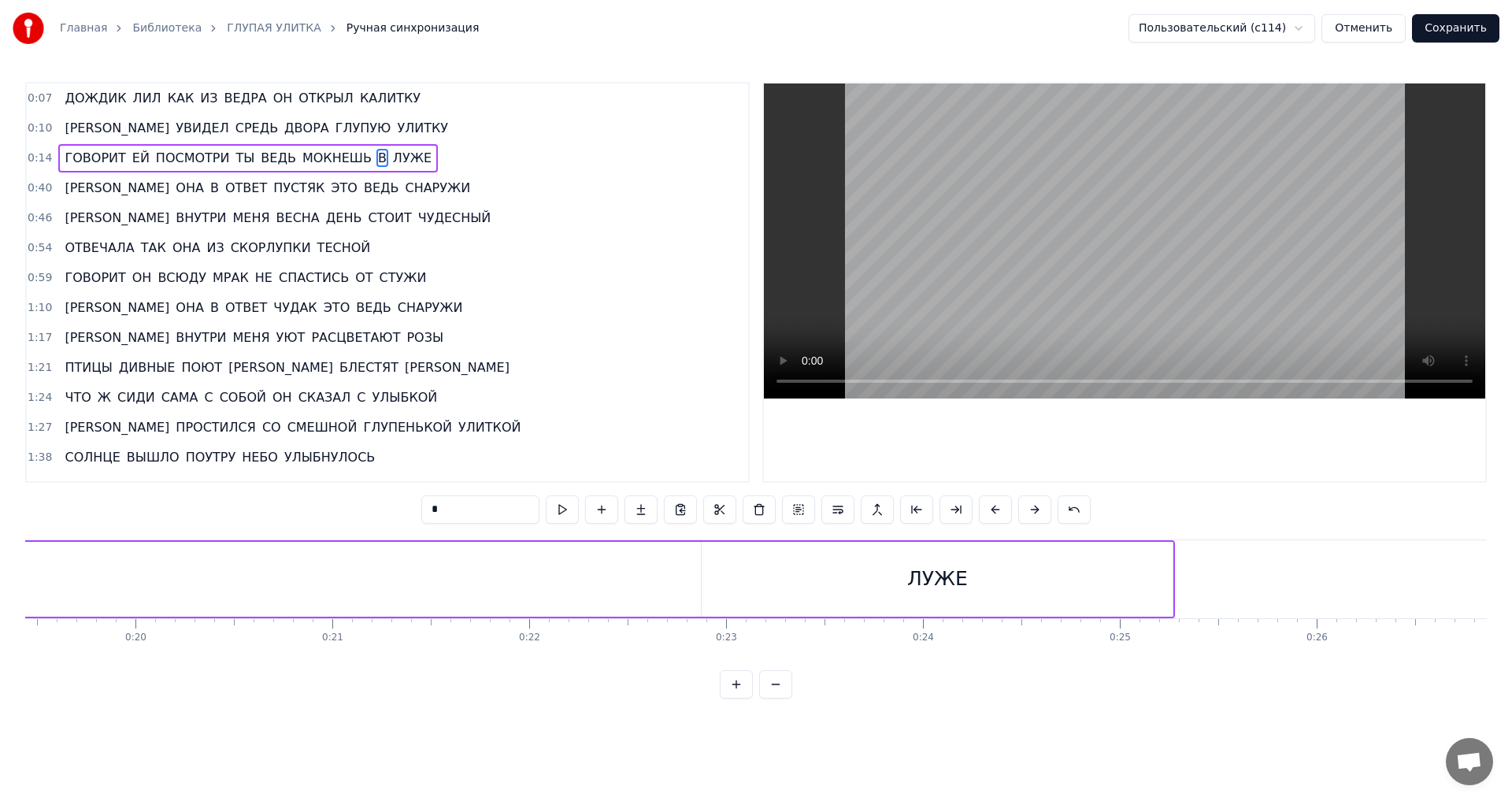
scroll to position [0, 3745]
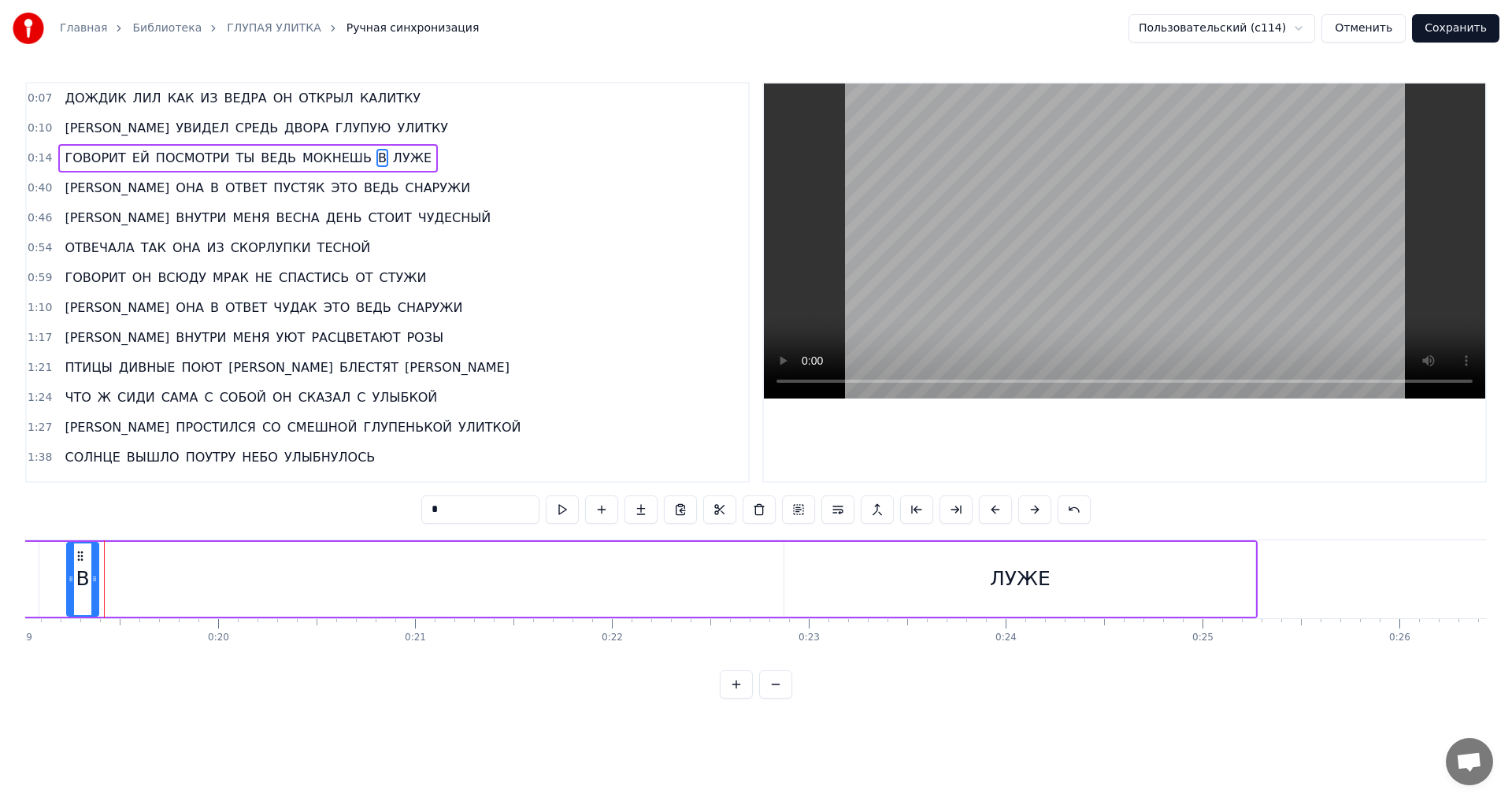
click at [950, 577] on div "ЛУЖЕ" at bounding box center [1019, 579] width 471 height 75
type input "****"
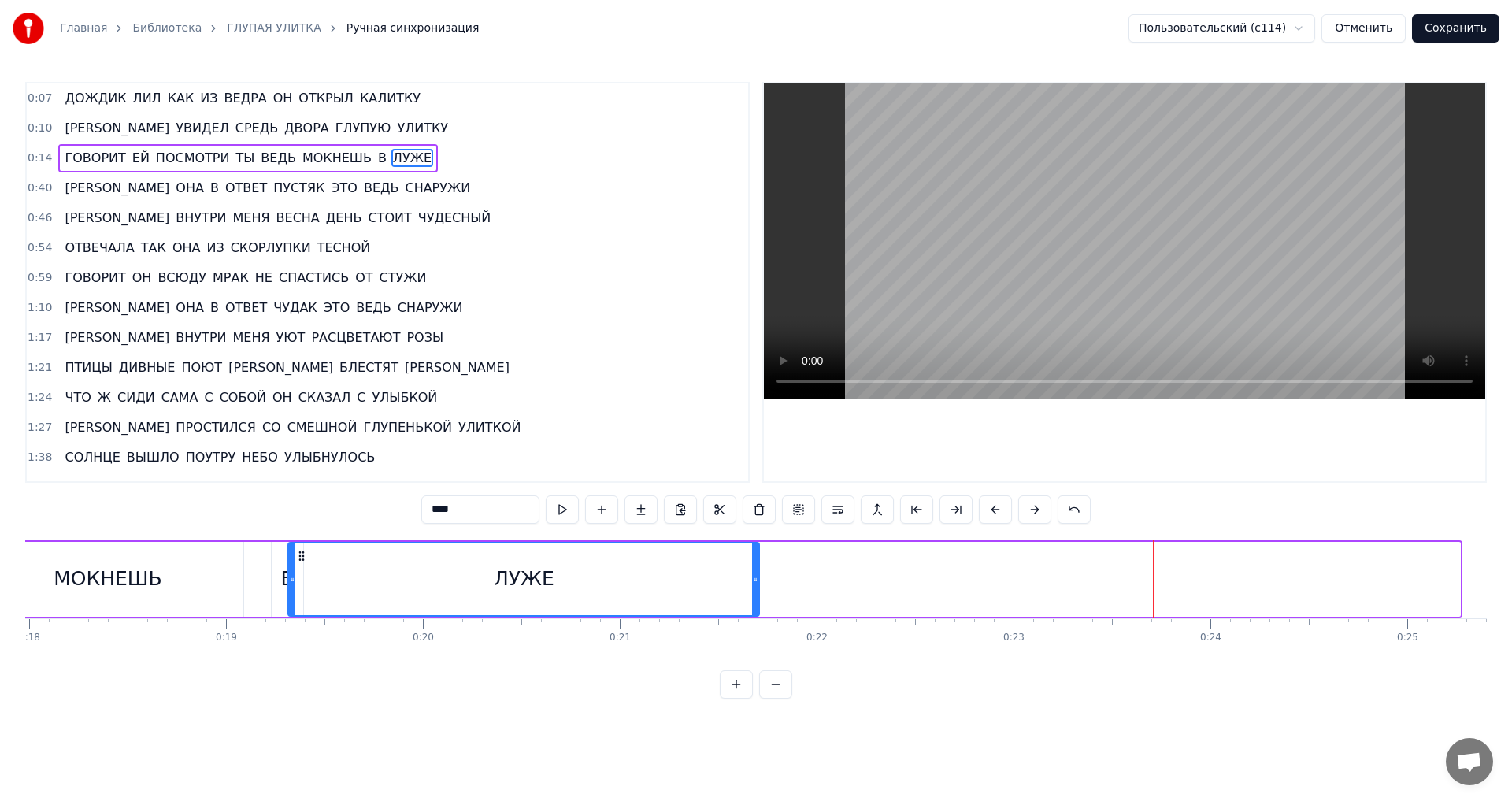
scroll to position [0, 3533]
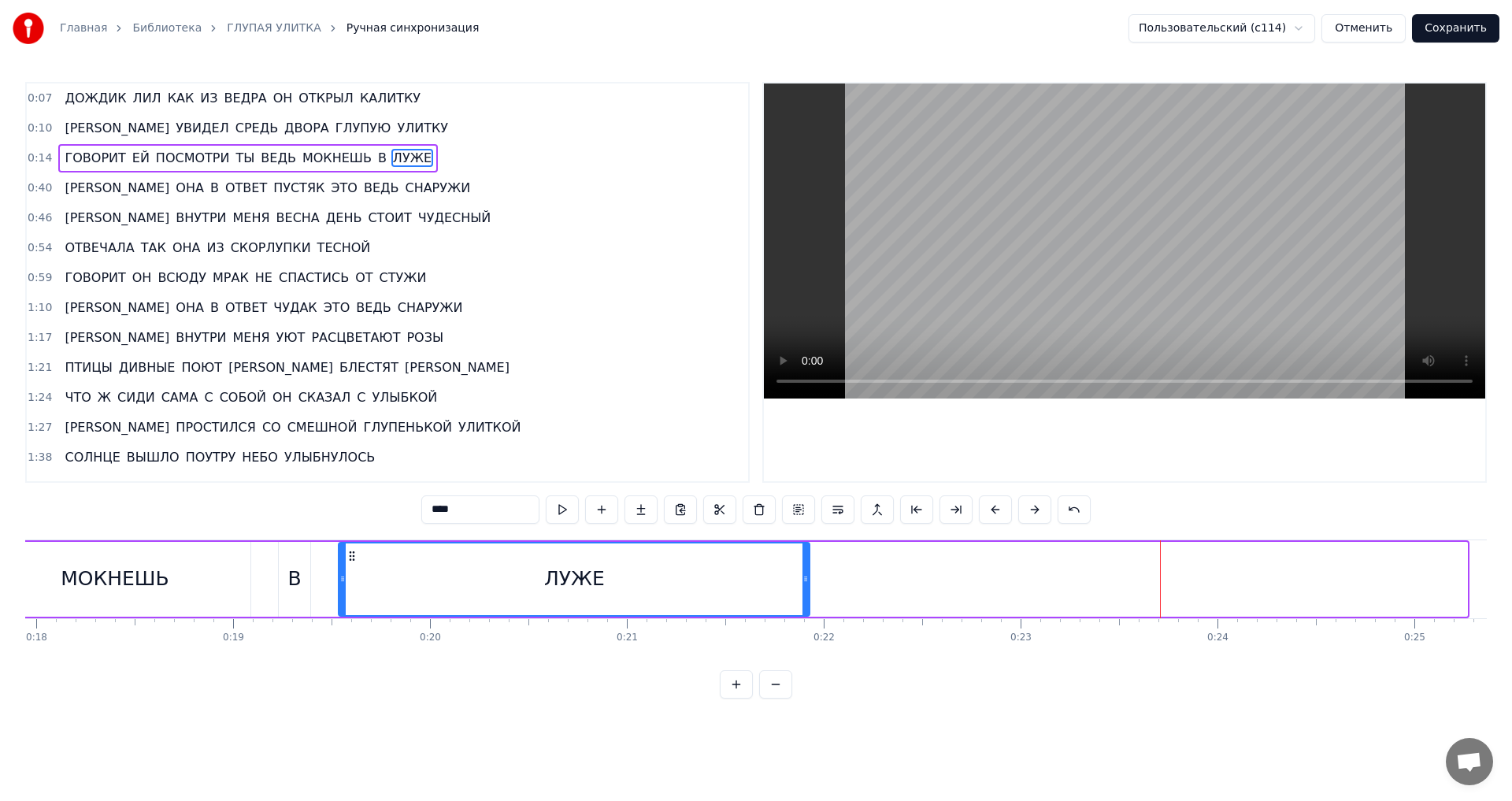
drag, startPoint x: 796, startPoint y: 556, endPoint x: 349, endPoint y: 577, distance: 447.5
click at [349, 577] on div "ЛУЖЕ" at bounding box center [574, 579] width 470 height 72
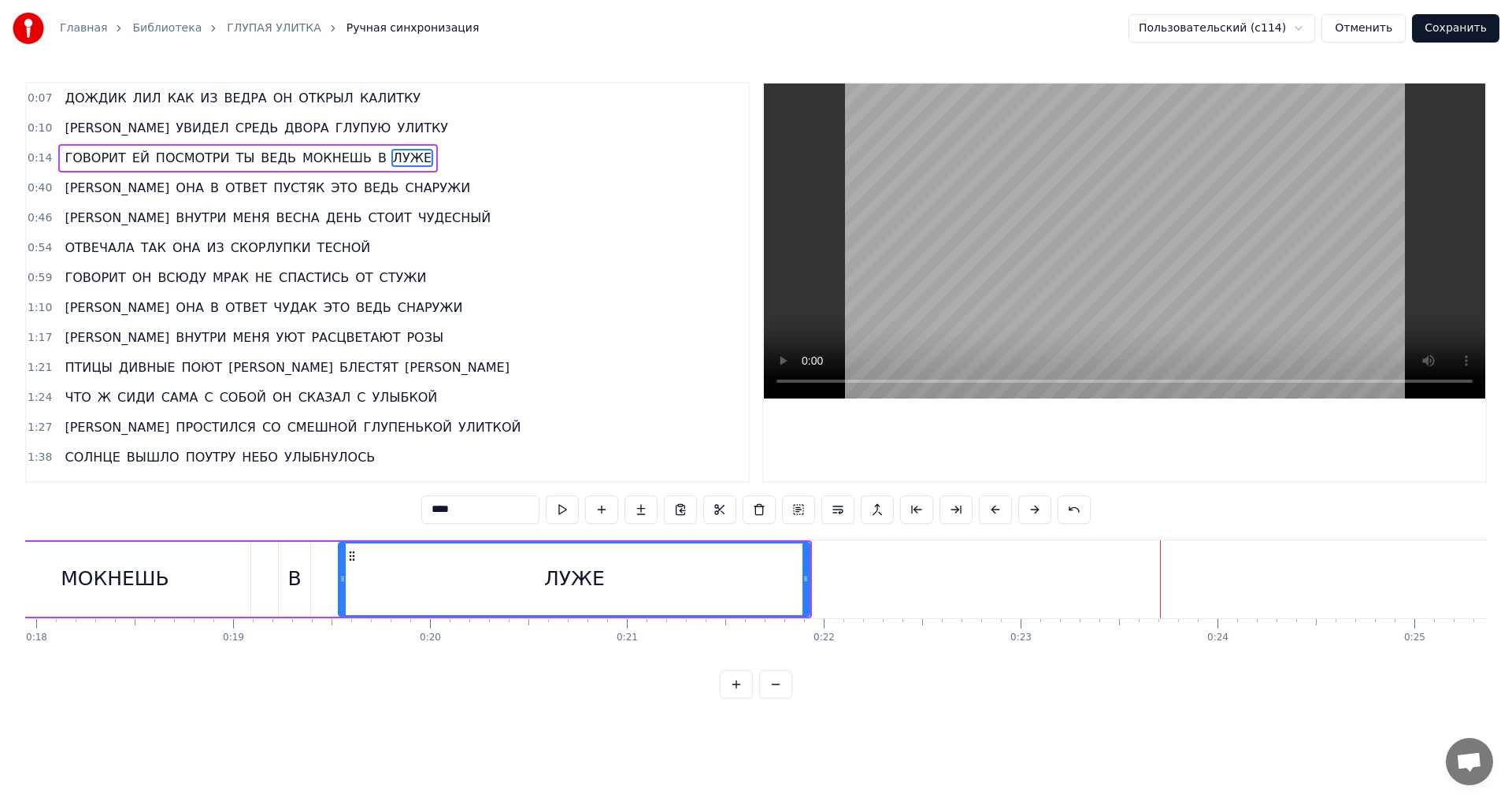
click at [36, 191] on span "0:40" at bounding box center [40, 188] width 25 height 16
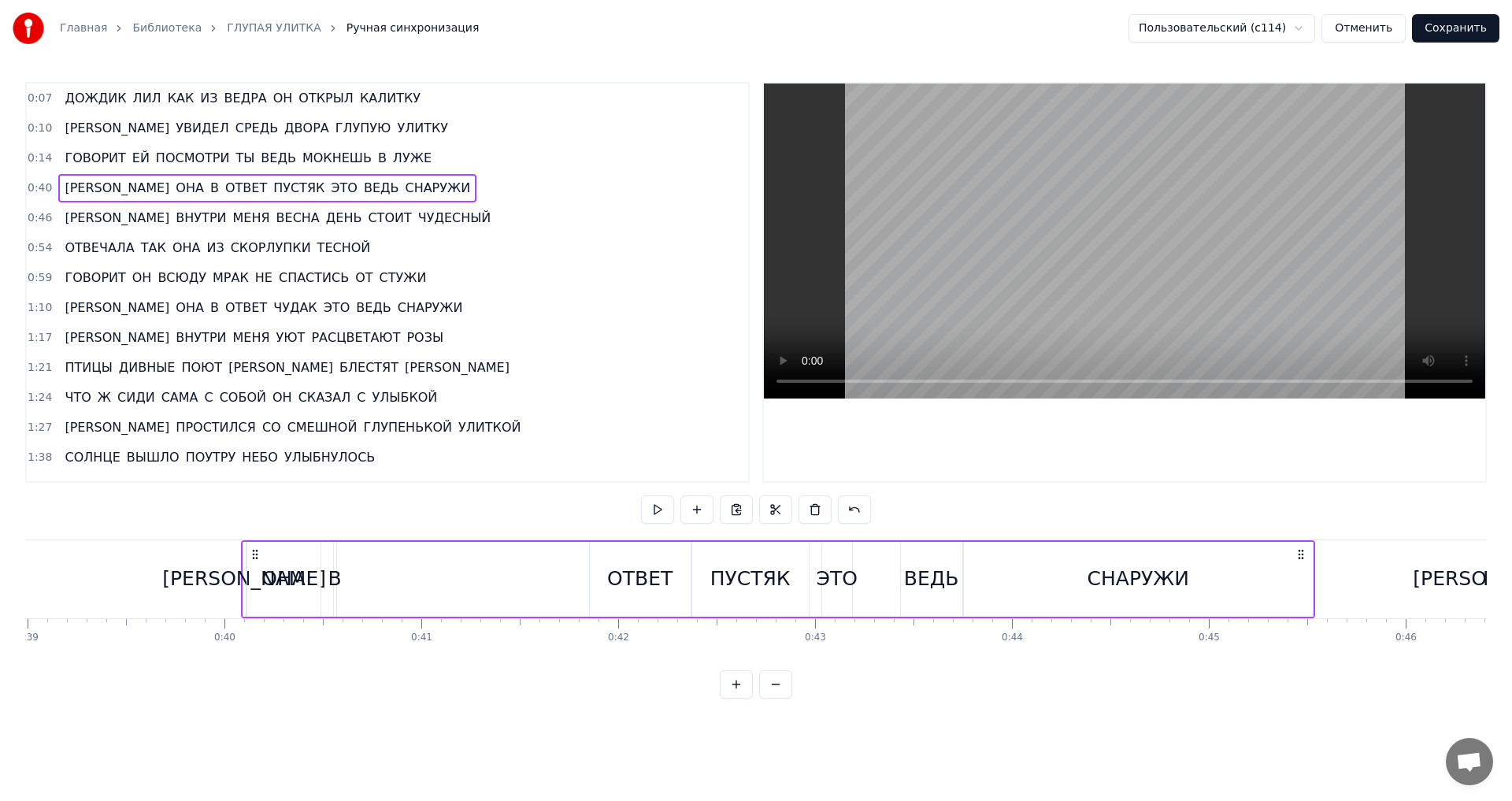
scroll to position [0, 7813]
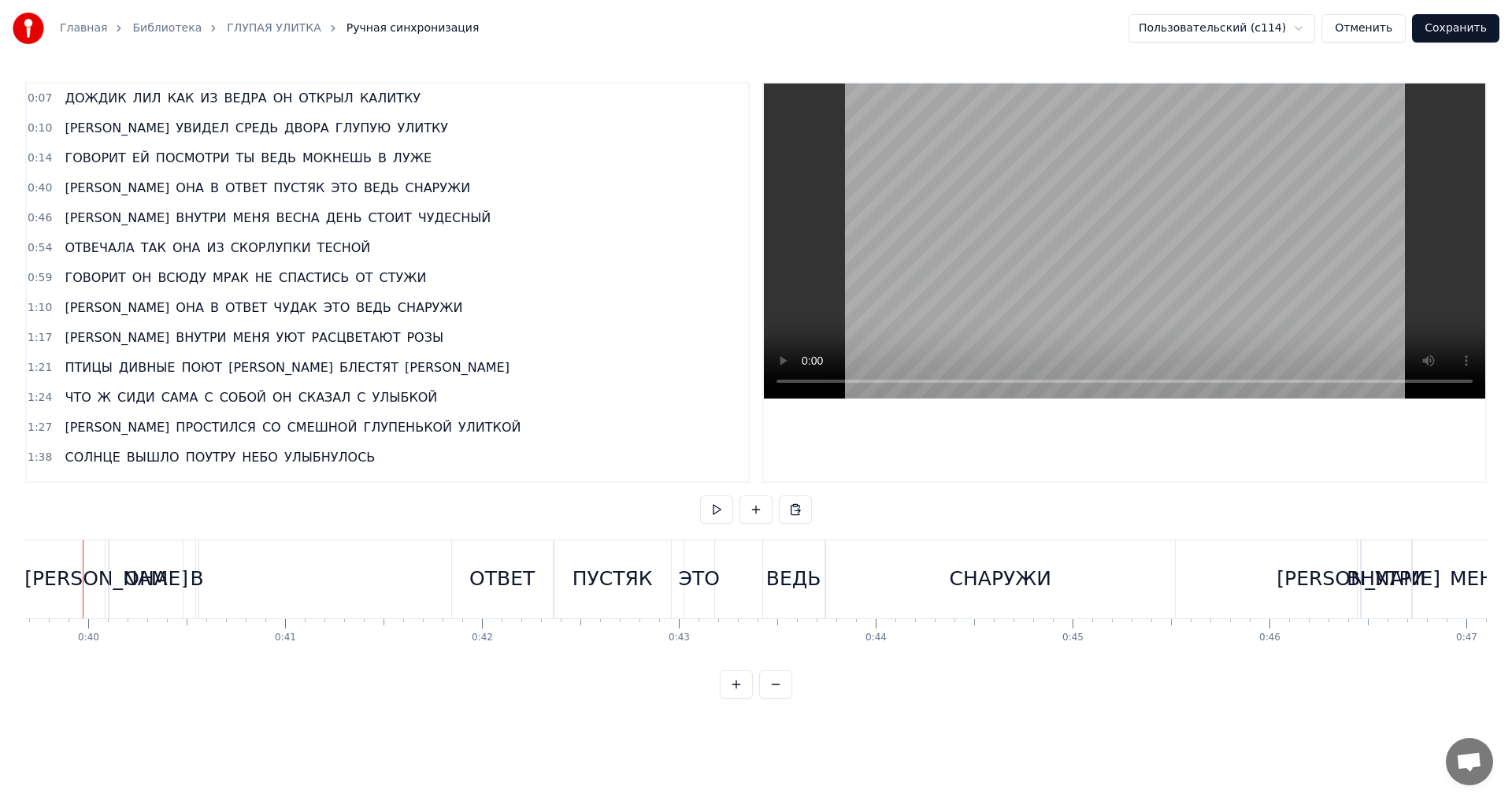
scroll to position [0, 7792]
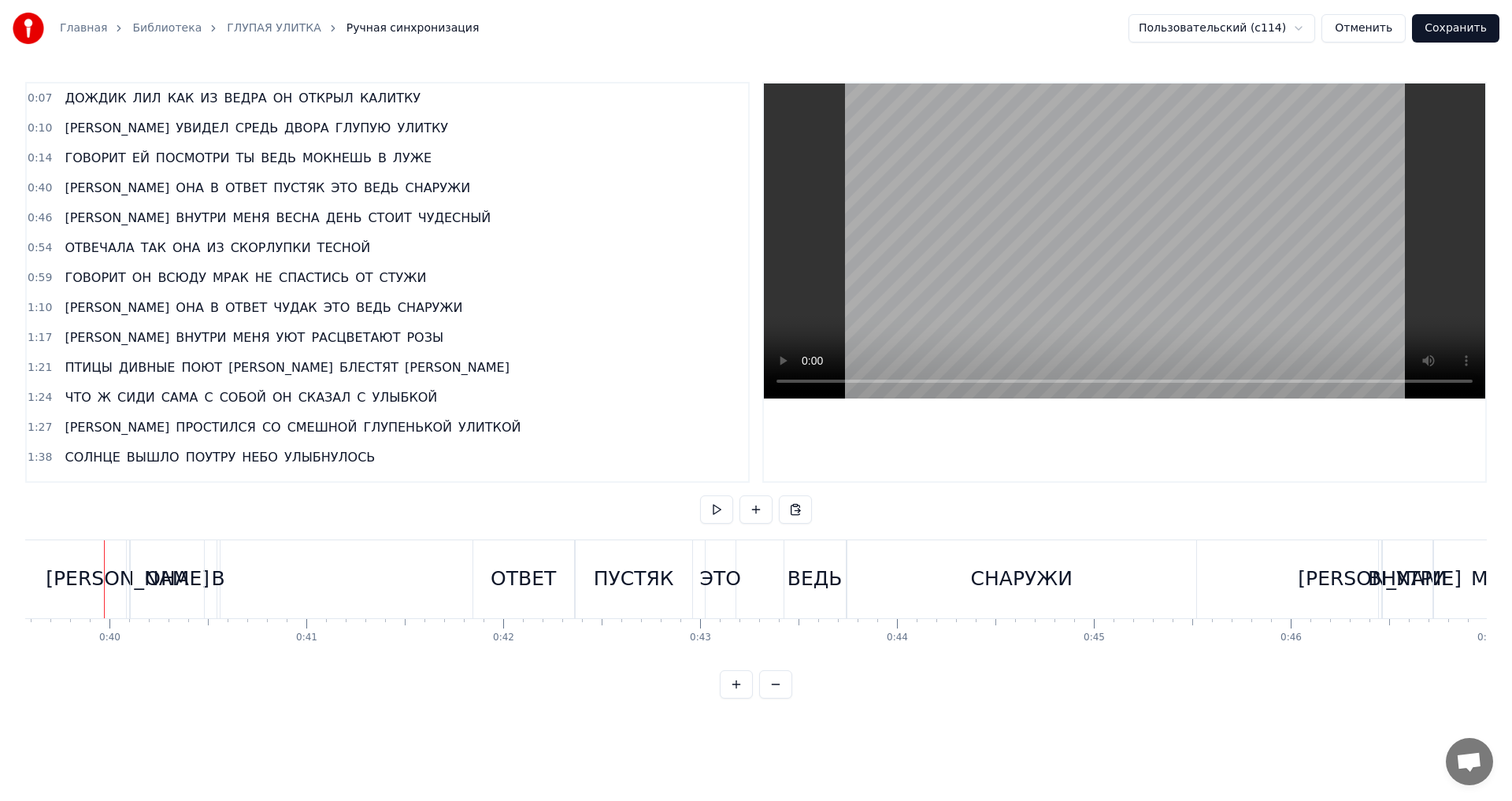
click at [40, 186] on span "0:40" at bounding box center [40, 188] width 25 height 16
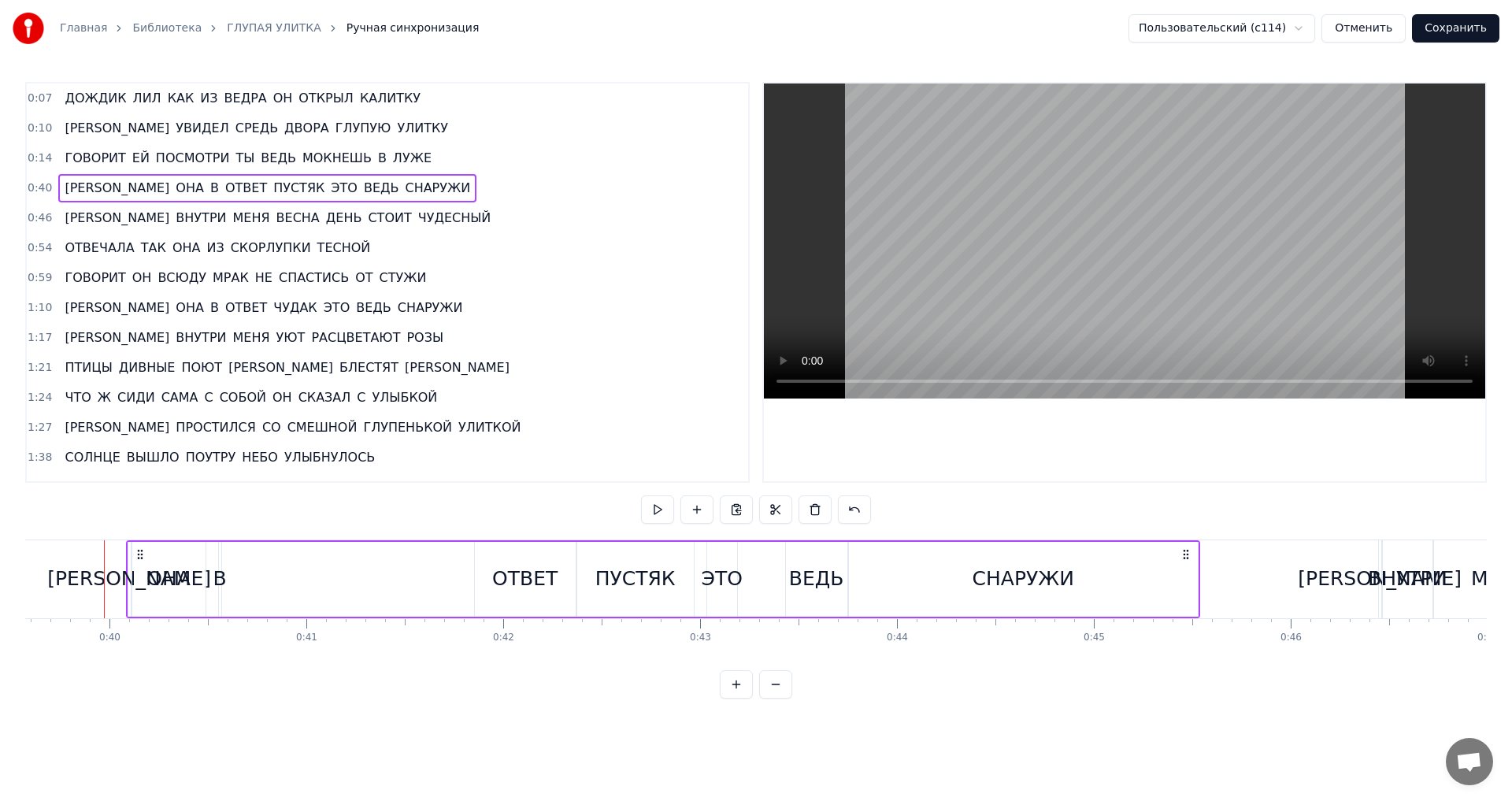
click at [129, 581] on div "[PERSON_NAME]" at bounding box center [128, 579] width 164 height 30
drag, startPoint x: 128, startPoint y: 581, endPoint x: 149, endPoint y: 586, distance: 21.6
click at [149, 586] on div at bounding box center [147, 579] width 6 height 72
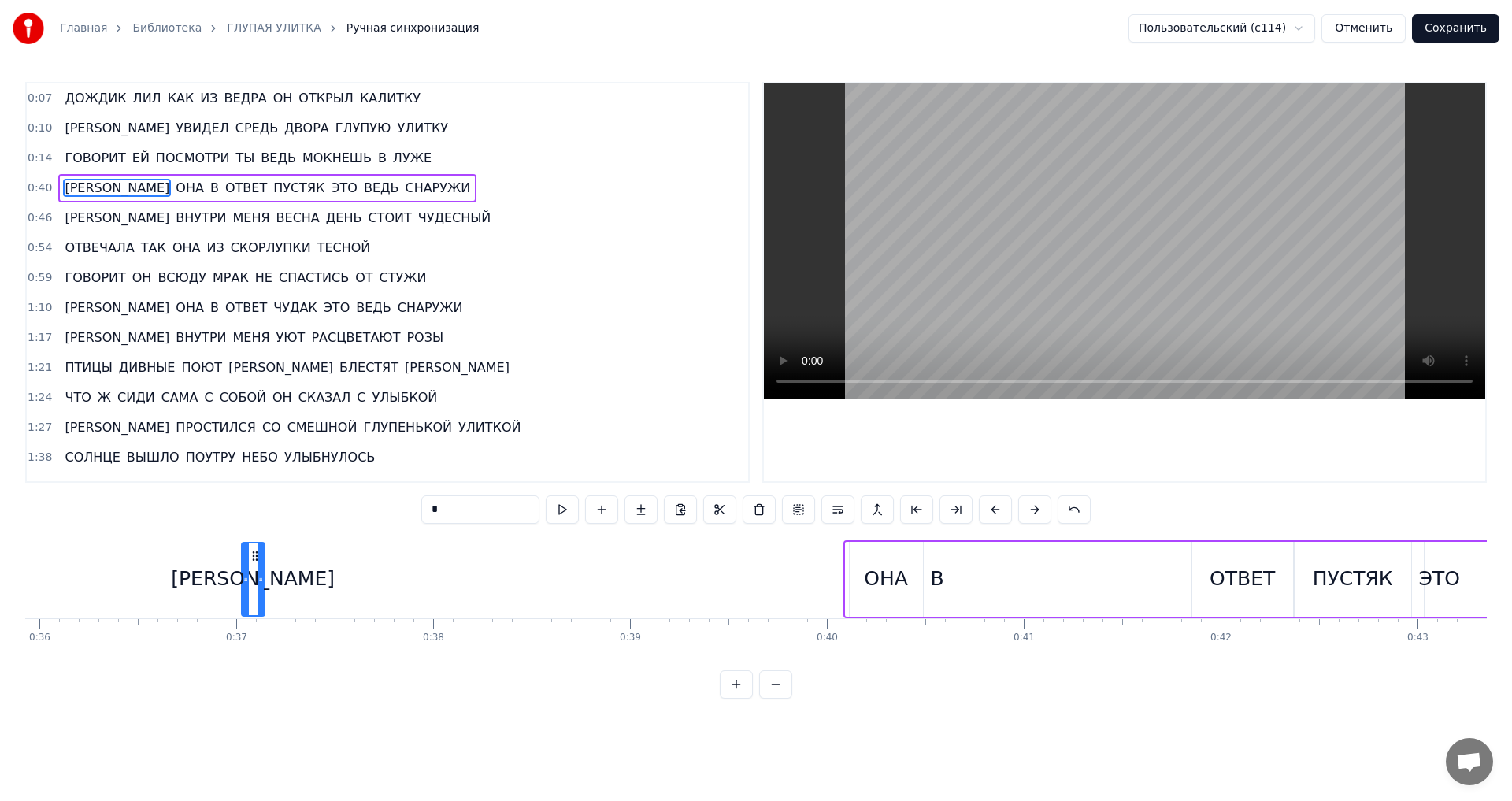
scroll to position [0, 7064]
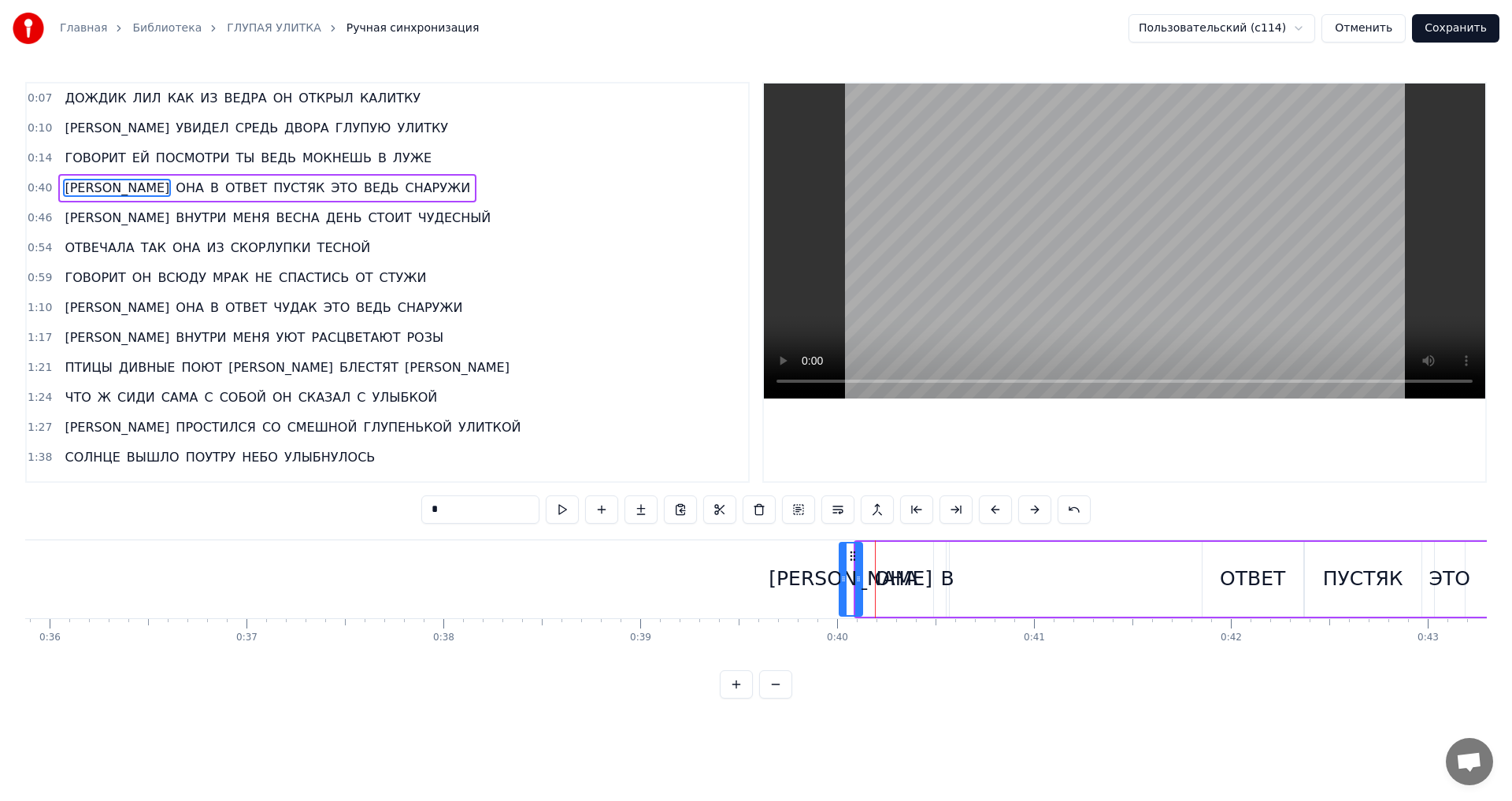
drag, startPoint x: 141, startPoint y: 558, endPoint x: 853, endPoint y: 654, distance: 718.4
click at [853, 654] on div "ДОЖДИК [PERSON_NAME] КАК ИЗ ВЕДРА ОН ОТКРЫЛ КАЛИТКУ И УВИДЕЛ СРЕДЬ ДВОРА ГЛУПУЮ…" at bounding box center [756, 599] width 1462 height 118
click at [891, 587] on div "ОНА" at bounding box center [897, 579] width 44 height 30
click at [949, 584] on div "В" at bounding box center [947, 579] width 13 height 30
drag, startPoint x: 961, startPoint y: 550, endPoint x: 1050, endPoint y: 569, distance: 91.0
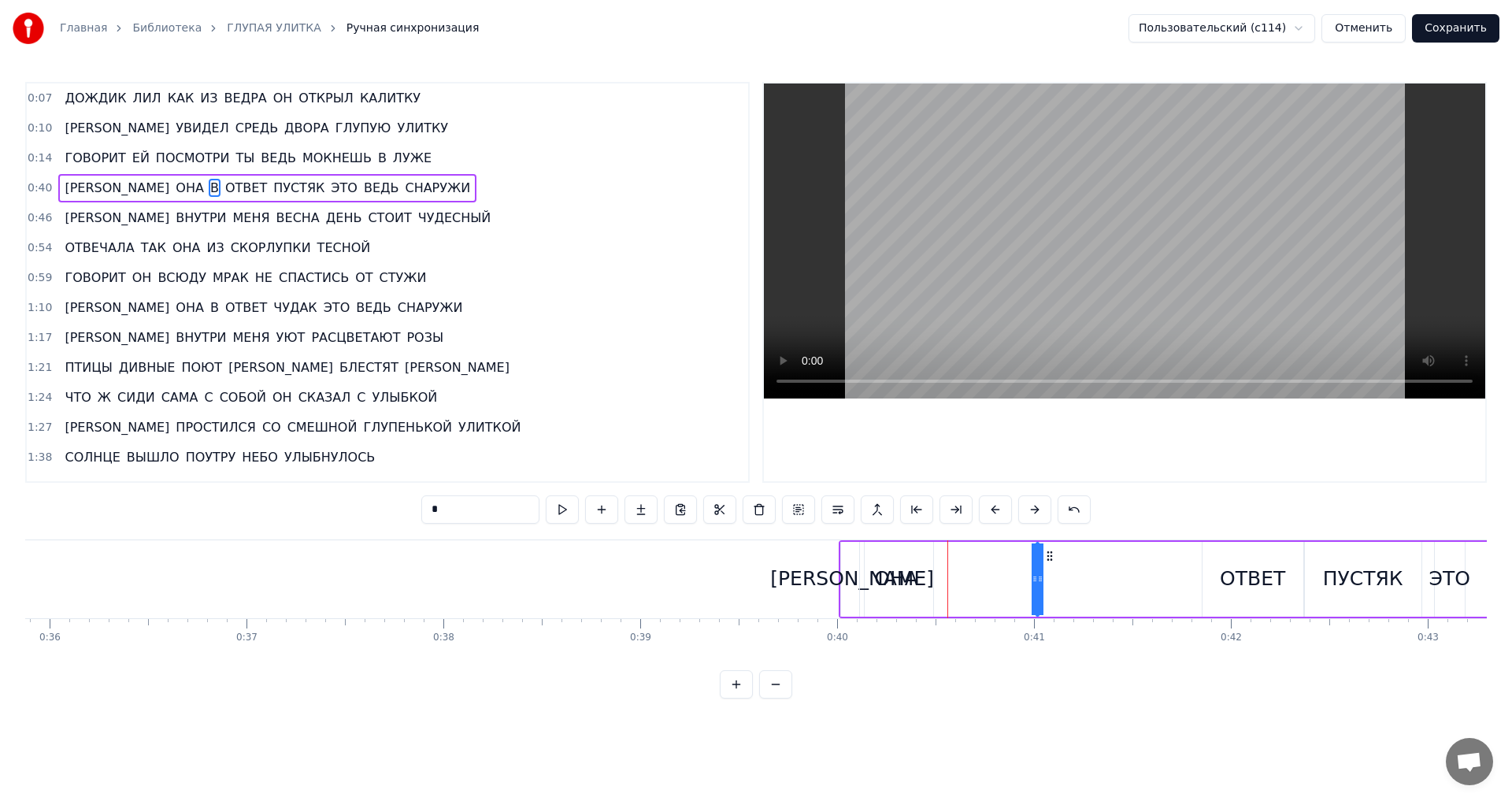
click at [1050, 569] on div "А ОНА В ОТВЕТ ПУСТЯК ЭТО ВЕДЬ СНАРУЖИ" at bounding box center [1384, 579] width 1089 height 78
click at [906, 596] on div "ОНА" at bounding box center [897, 579] width 73 height 75
drag, startPoint x: 874, startPoint y: 555, endPoint x: 902, endPoint y: 555, distance: 28.0
click at [902, 555] on circle at bounding box center [902, 555] width 1 height 1
click at [1037, 574] on div "В" at bounding box center [1037, 579] width 13 height 30
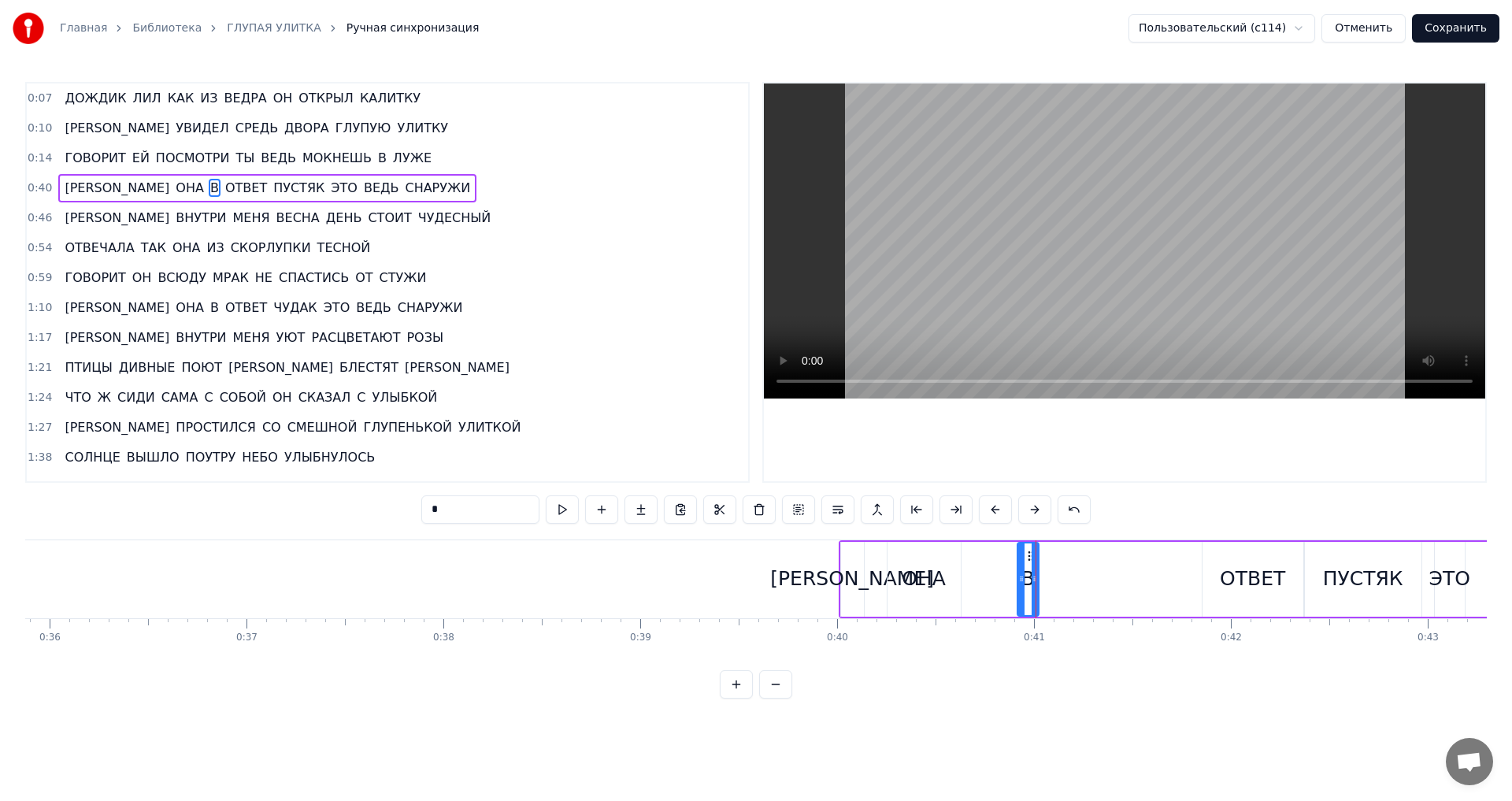
drag, startPoint x: 1042, startPoint y: 581, endPoint x: 1023, endPoint y: 586, distance: 19.6
click at [1023, 586] on div at bounding box center [1021, 579] width 6 height 72
drag, startPoint x: 1030, startPoint y: 559, endPoint x: 994, endPoint y: 562, distance: 36.1
click at [994, 562] on div "В" at bounding box center [992, 579] width 19 height 72
click at [1221, 568] on div "ОТВЕТ" at bounding box center [1253, 579] width 101 height 75
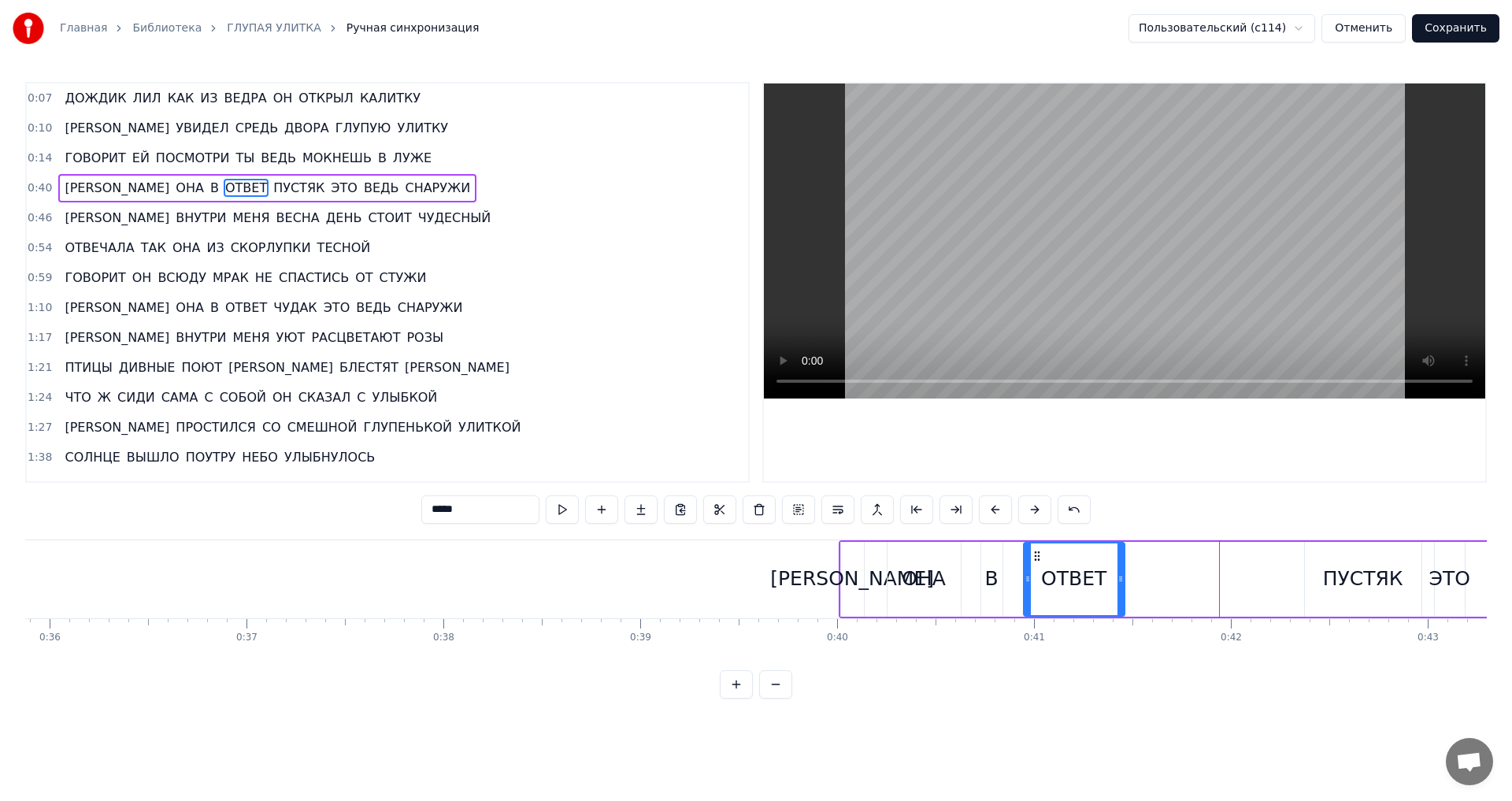
drag, startPoint x: 1216, startPoint y: 555, endPoint x: 1037, endPoint y: 565, distance: 179.3
click at [1037, 565] on div "ОТВЕТ" at bounding box center [1074, 579] width 99 height 72
drag, startPoint x: 1120, startPoint y: 582, endPoint x: 1208, endPoint y: 590, distance: 88.4
click at [1208, 590] on div at bounding box center [1209, 579] width 6 height 72
click at [1348, 580] on div "ПУСТЯК" at bounding box center [1363, 579] width 80 height 30
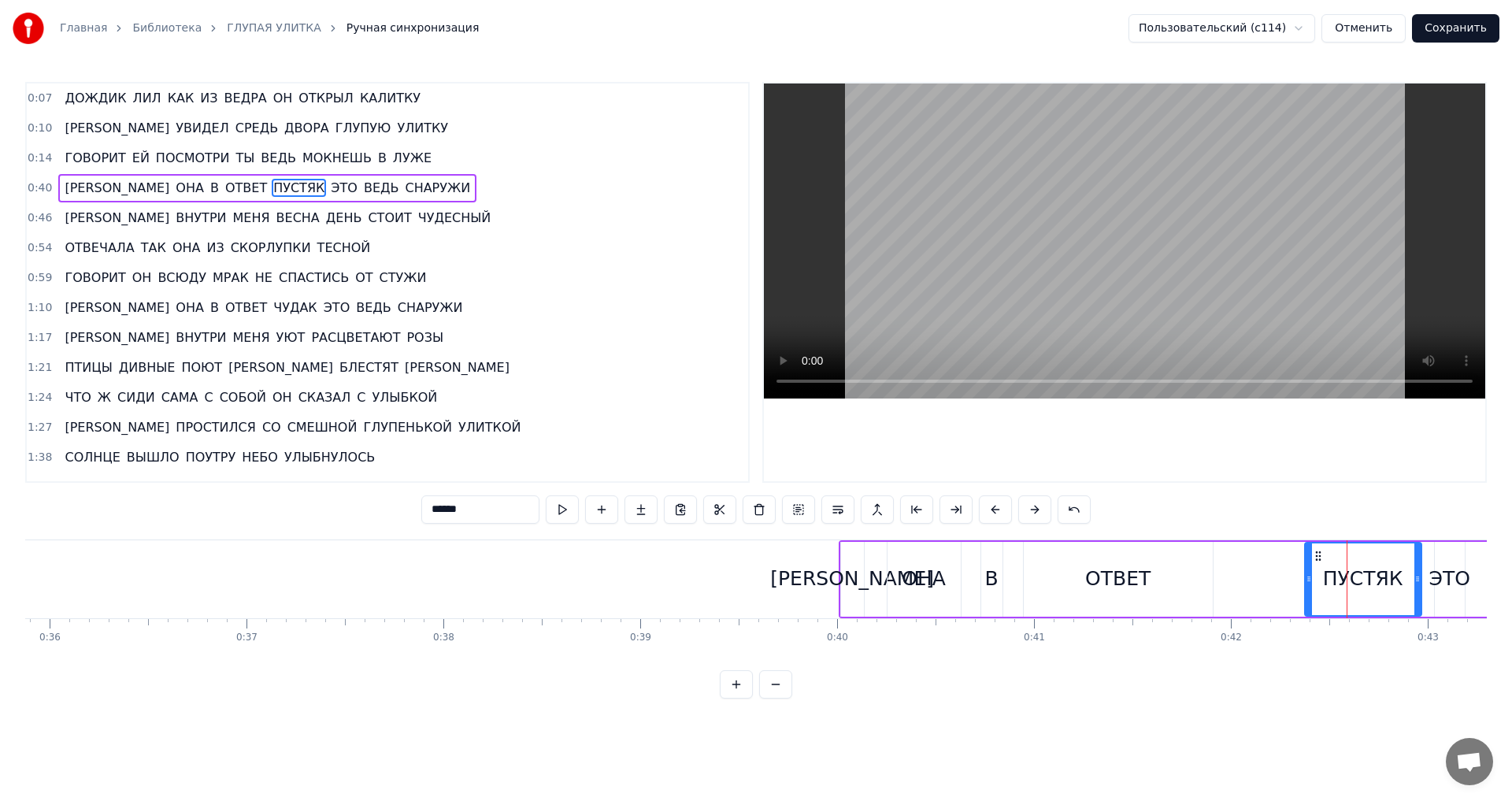
drag, startPoint x: 987, startPoint y: 584, endPoint x: 1003, endPoint y: 584, distance: 16.0
click at [1003, 584] on div "В" at bounding box center [992, 579] width 23 height 75
click at [1095, 576] on div "ОТВЕТ" at bounding box center [1118, 579] width 65 height 30
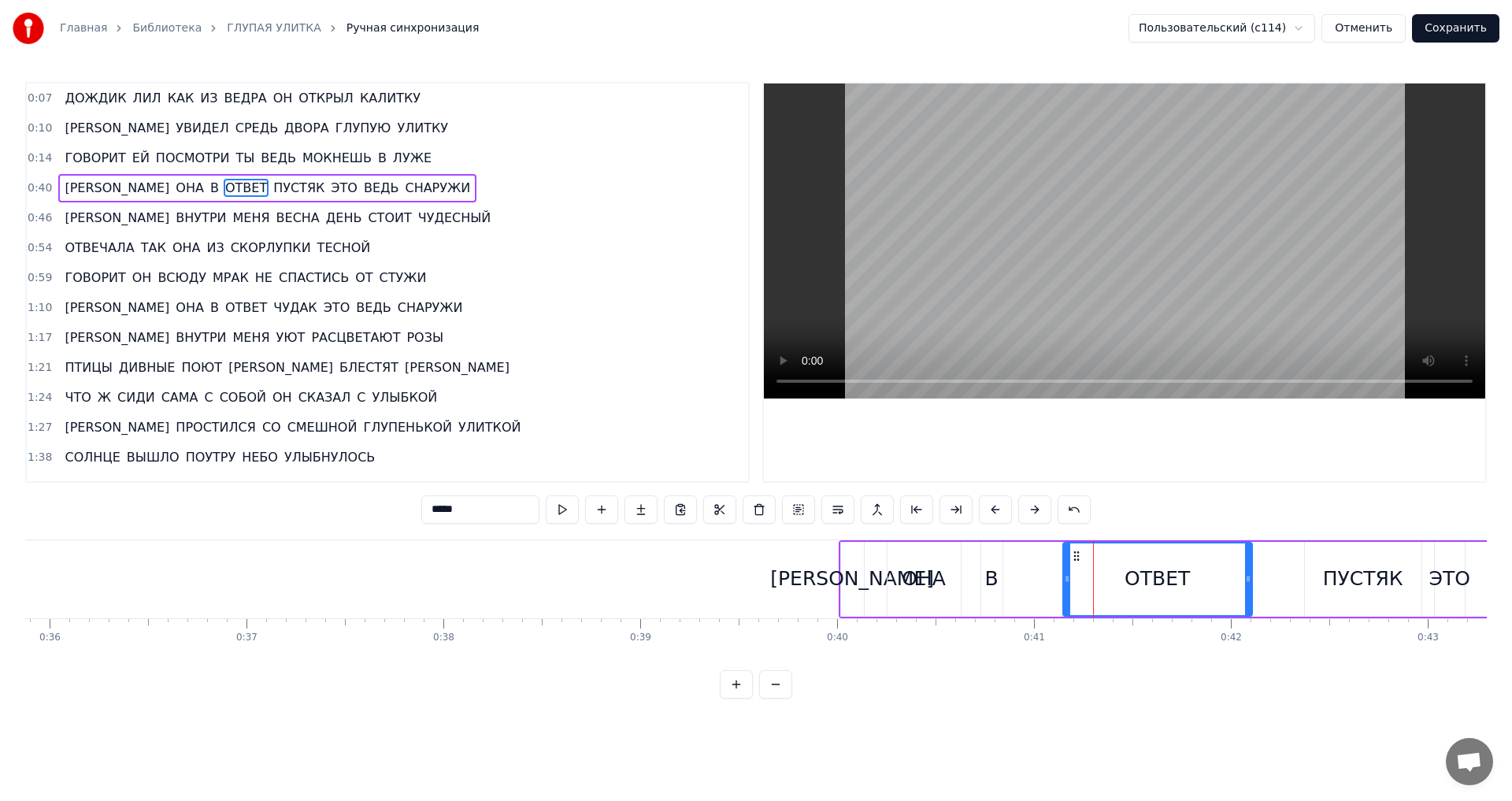
drag, startPoint x: 1036, startPoint y: 558, endPoint x: 1076, endPoint y: 558, distance: 40.0
click at [1076, 558] on icon at bounding box center [1076, 556] width 12 height 12
click at [999, 564] on div "В" at bounding box center [992, 579] width 21 height 75
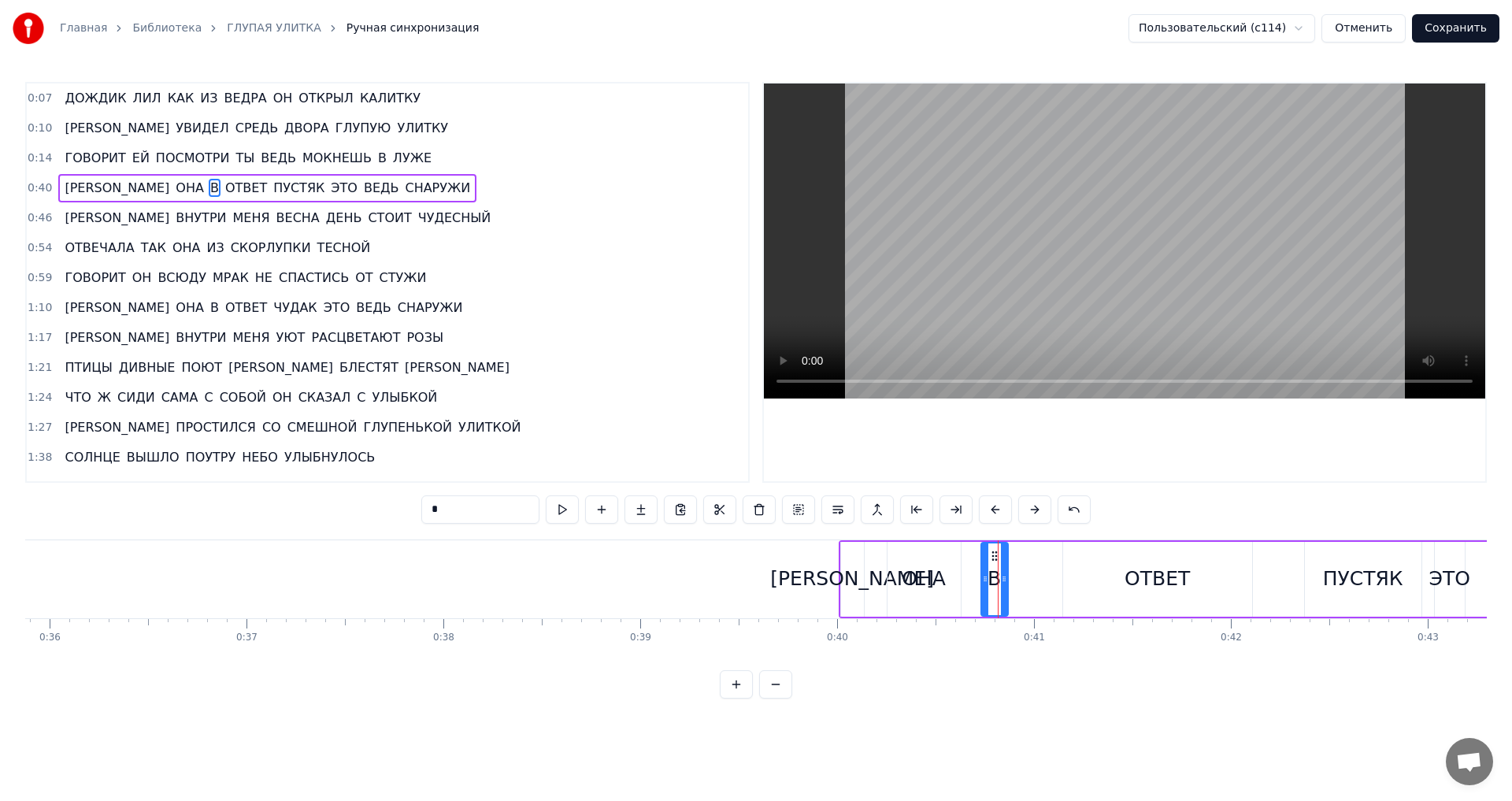
click at [1001, 563] on div at bounding box center [1004, 579] width 6 height 72
drag, startPoint x: 996, startPoint y: 557, endPoint x: 1044, endPoint y: 557, distance: 48.0
click at [1044, 557] on icon at bounding box center [1043, 556] width 12 height 12
click at [920, 578] on div "ОНА" at bounding box center [924, 579] width 44 height 30
drag, startPoint x: 900, startPoint y: 553, endPoint x: 914, endPoint y: 553, distance: 14.0
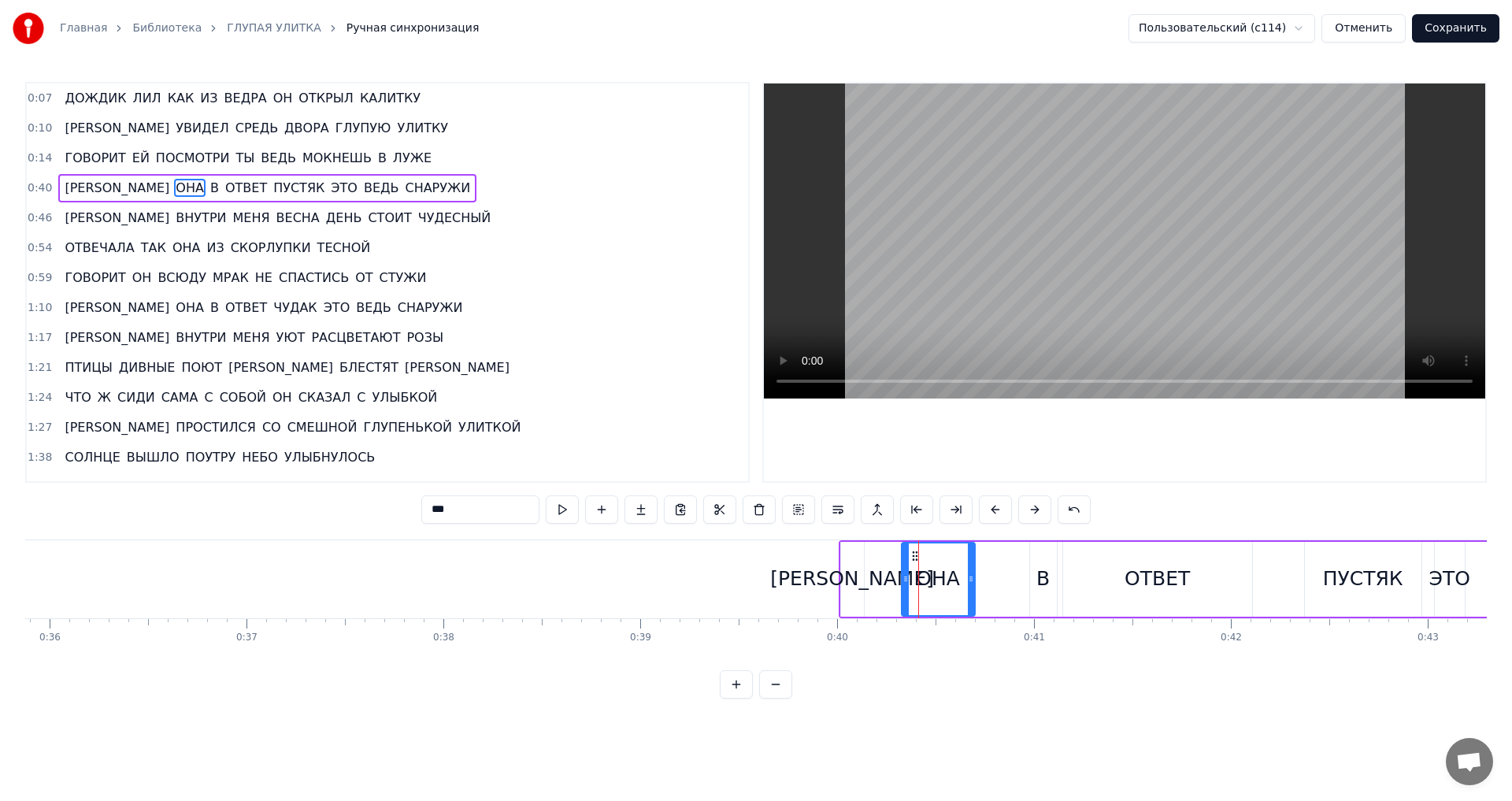
click at [914, 553] on icon at bounding box center [915, 556] width 12 height 12
drag, startPoint x: 971, startPoint y: 580, endPoint x: 1006, endPoint y: 580, distance: 35.0
click at [1006, 580] on icon at bounding box center [1006, 579] width 6 height 12
drag, startPoint x: 914, startPoint y: 557, endPoint x: 929, endPoint y: 557, distance: 15.0
click at [929, 557] on icon at bounding box center [930, 556] width 12 height 12
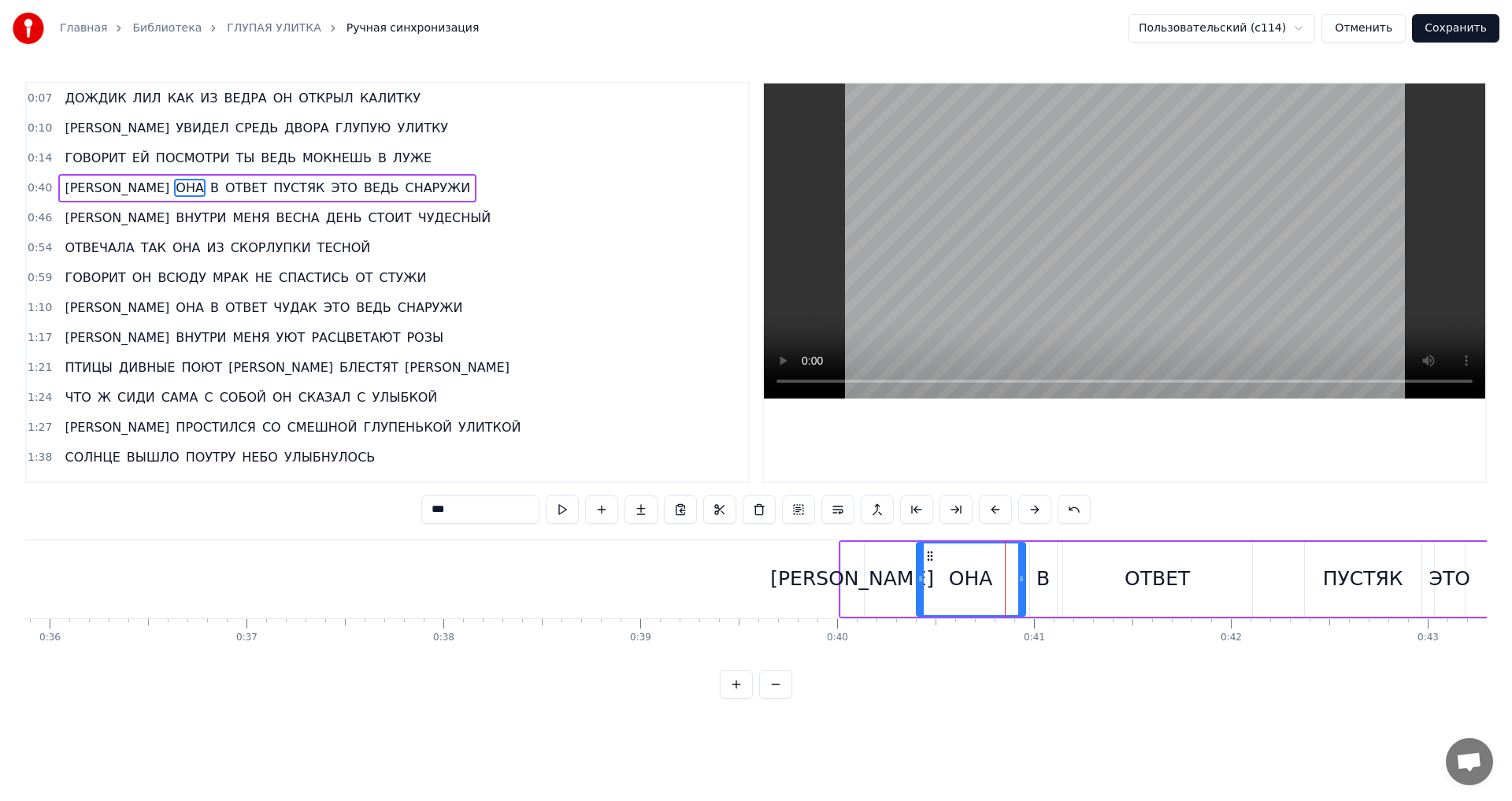
click at [852, 572] on div "[PERSON_NAME]" at bounding box center [851, 579] width 164 height 30
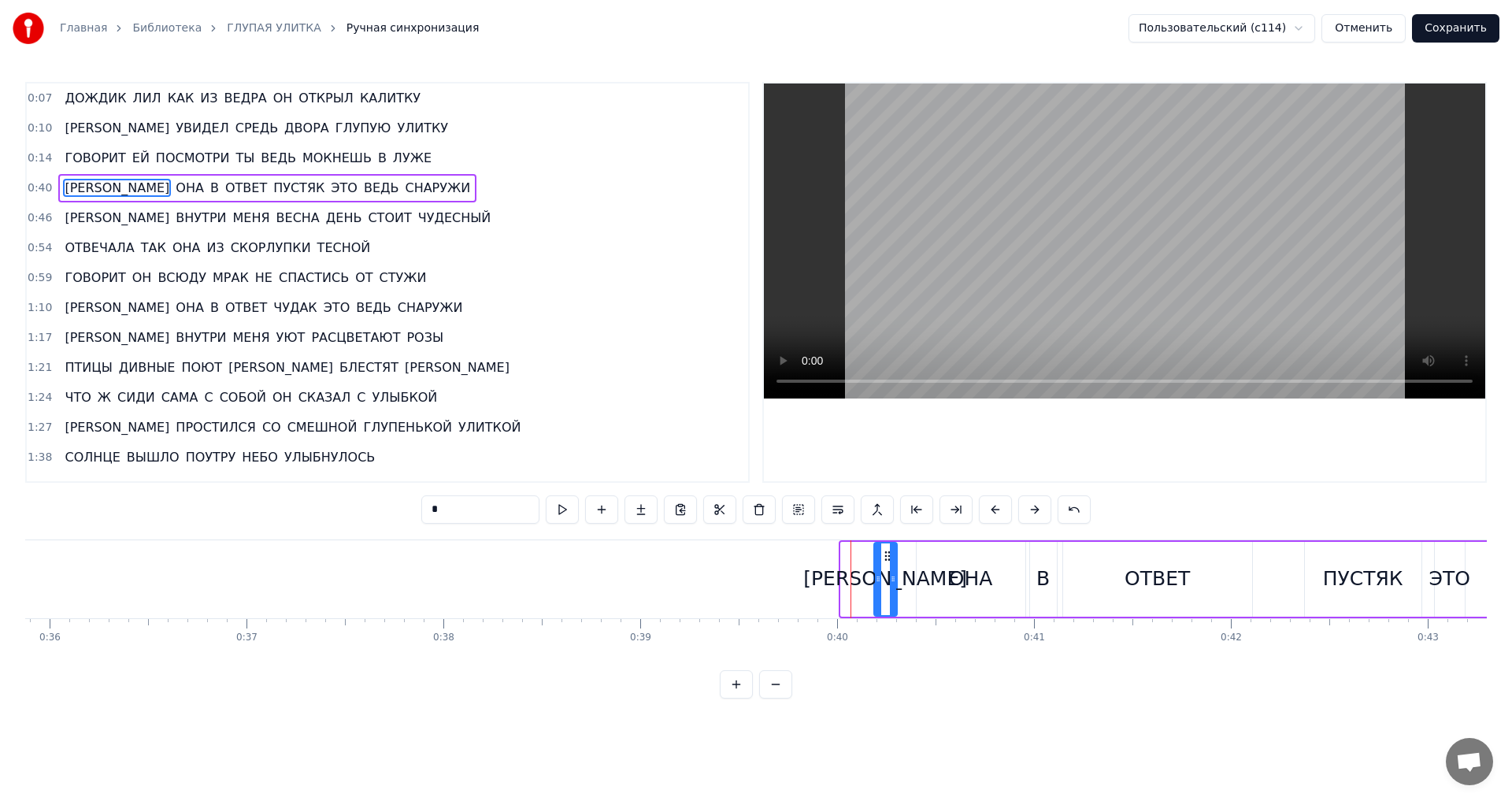
drag, startPoint x: 855, startPoint y: 557, endPoint x: 889, endPoint y: 559, distance: 34.1
click at [889, 559] on icon at bounding box center [888, 556] width 12 height 12
drag, startPoint x: 891, startPoint y: 583, endPoint x: 910, endPoint y: 583, distance: 19.0
click at [910, 583] on icon at bounding box center [911, 579] width 6 height 12
drag, startPoint x: 878, startPoint y: 580, endPoint x: 867, endPoint y: 580, distance: 11.0
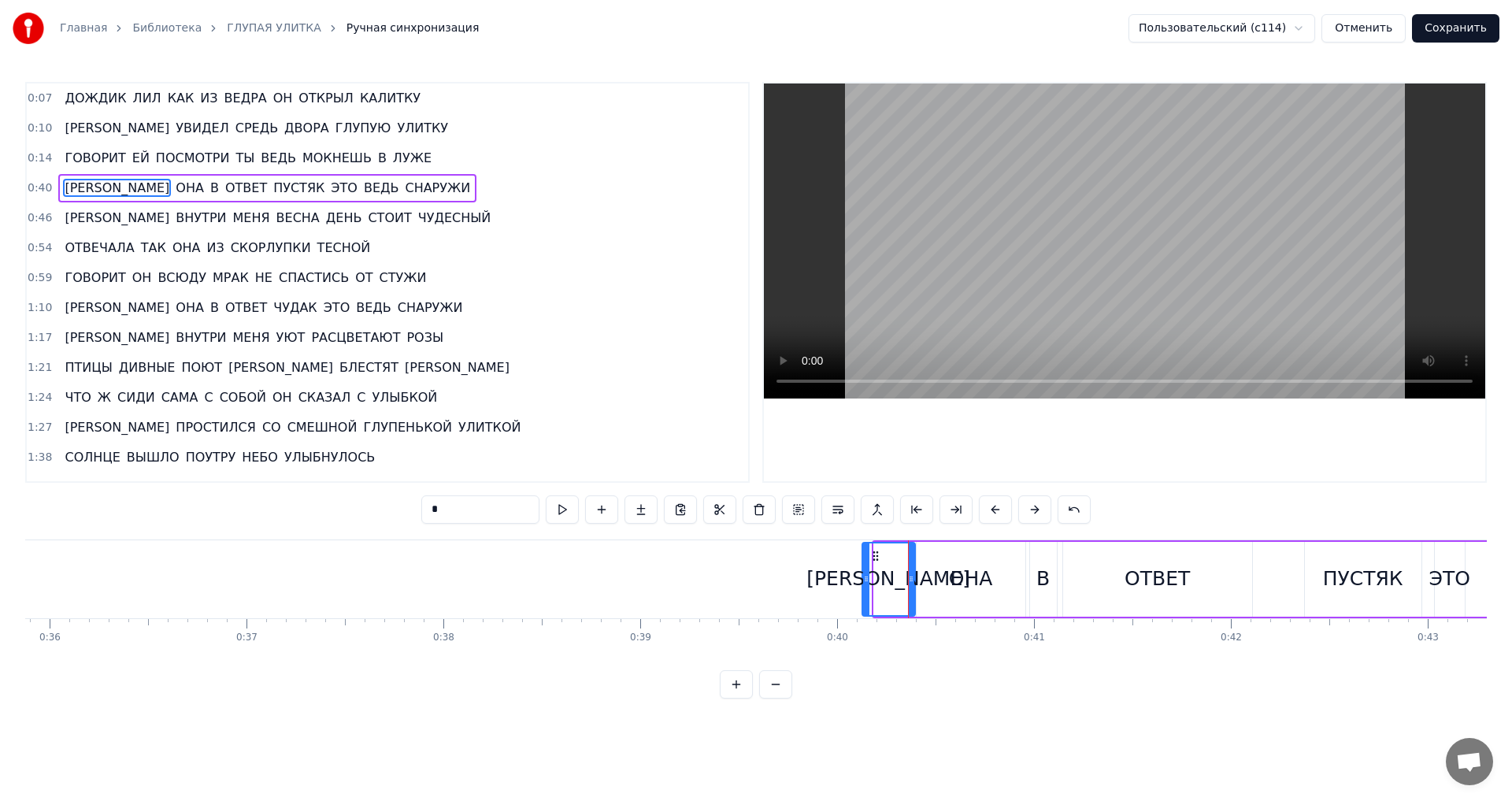
click at [867, 580] on icon at bounding box center [866, 579] width 6 height 12
click at [1317, 567] on div "ПУСТЯК" at bounding box center [1363, 579] width 117 height 75
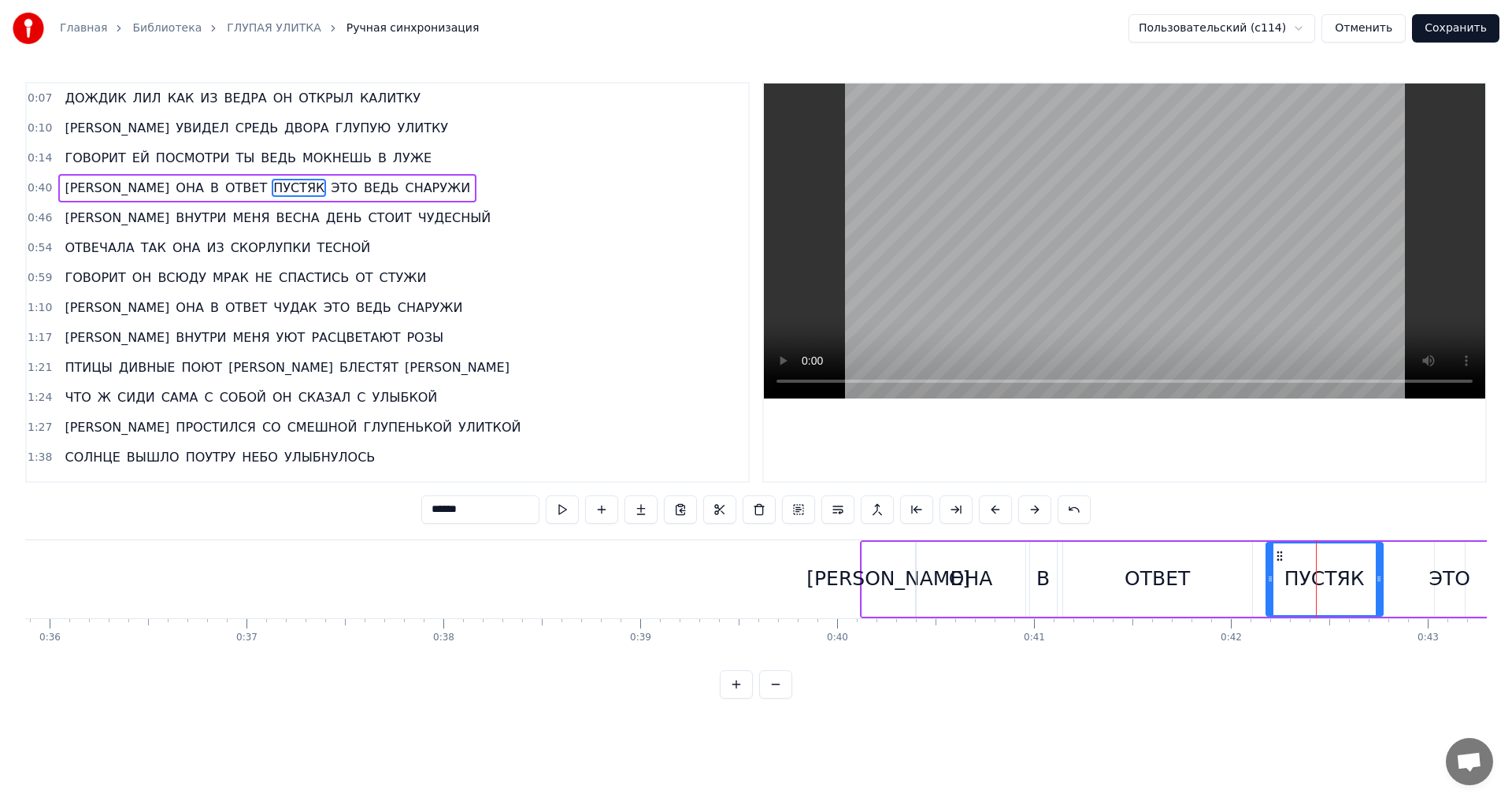
drag, startPoint x: 1319, startPoint y: 554, endPoint x: 1280, endPoint y: 559, distance: 39.3
click at [1280, 559] on icon at bounding box center [1279, 556] width 12 height 12
click at [1445, 570] on div "ЭТО" at bounding box center [1449, 579] width 41 height 30
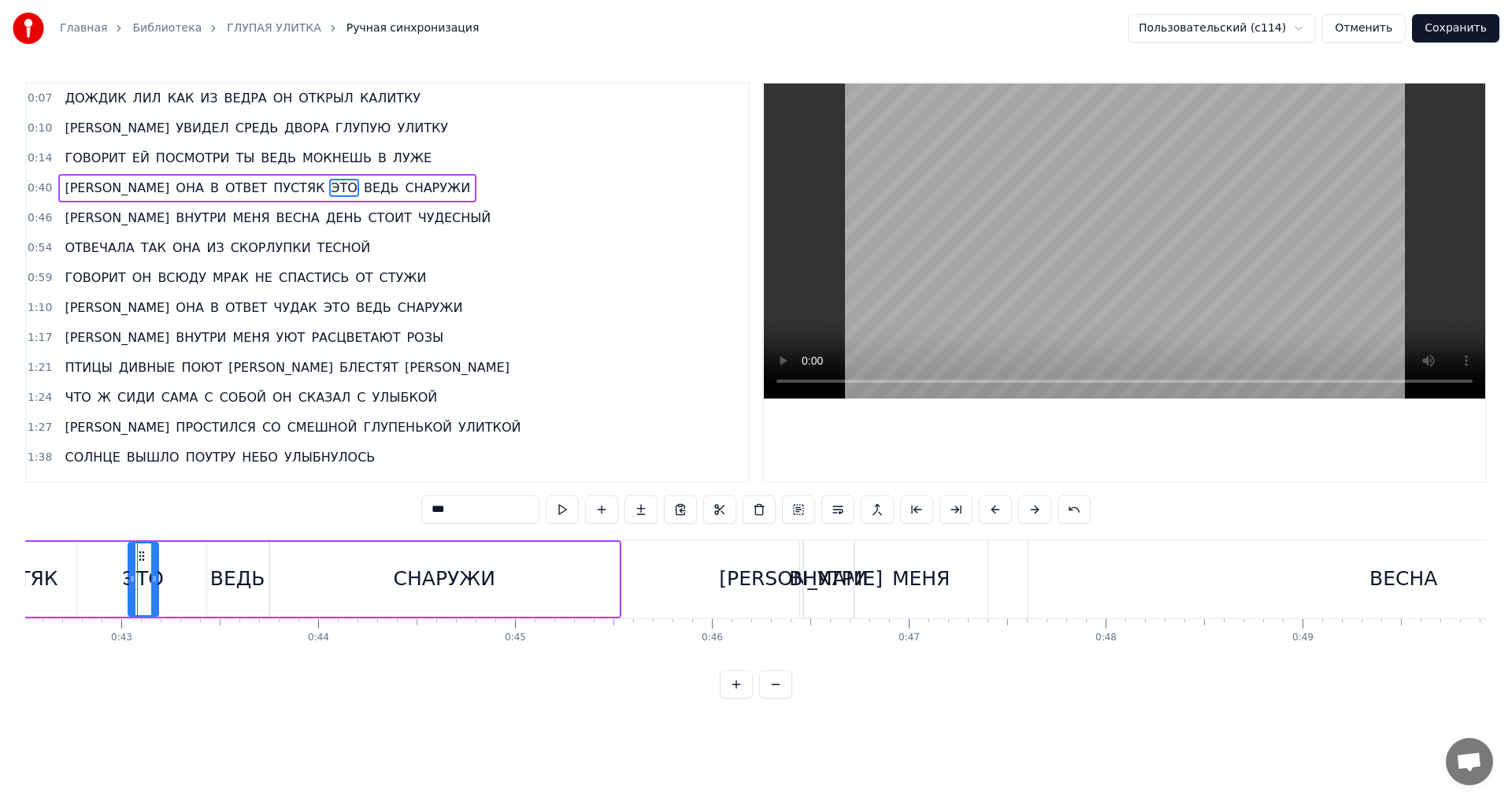
scroll to position [0, 8404]
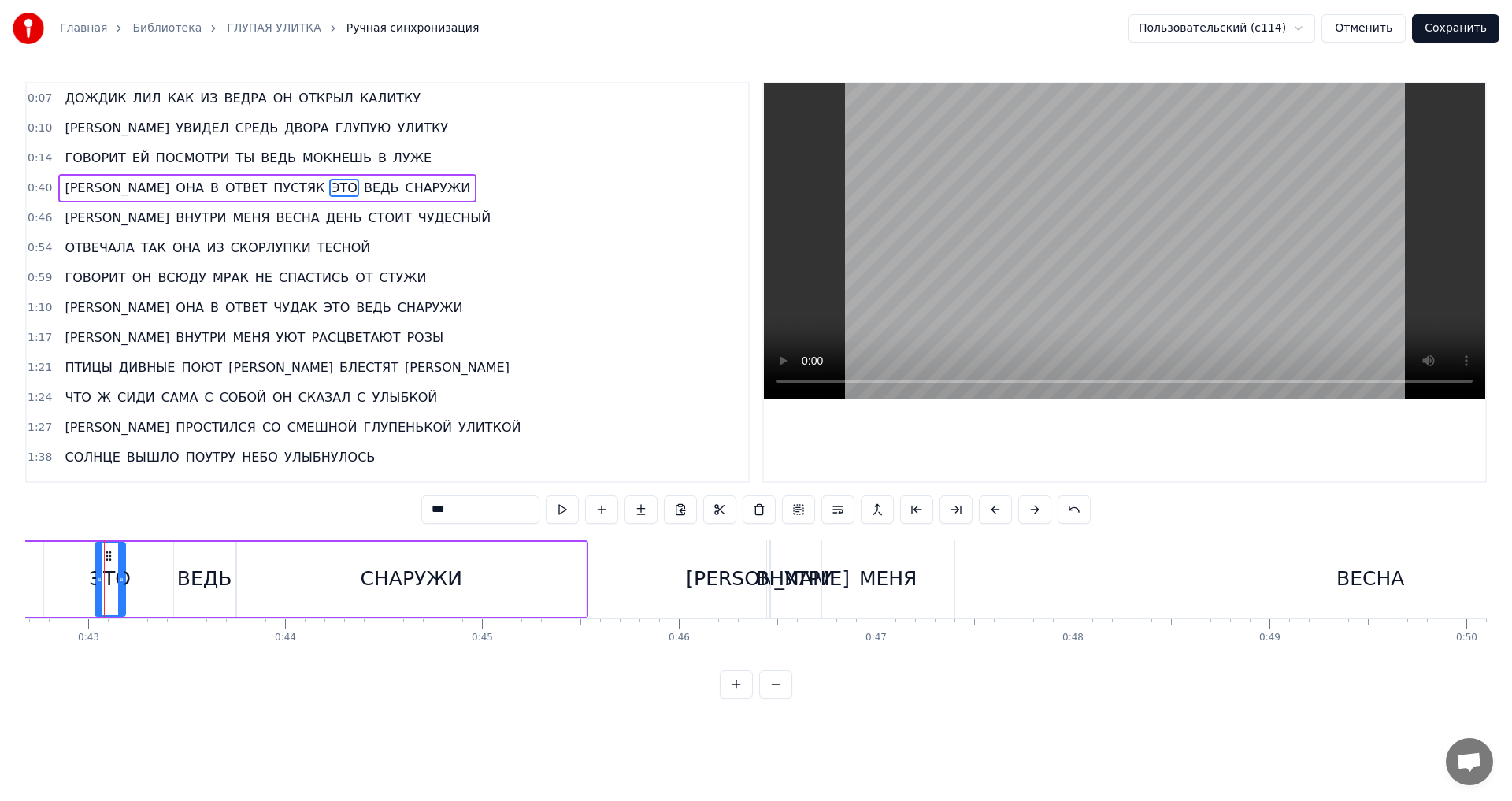
click at [783, 698] on button at bounding box center [775, 684] width 33 height 28
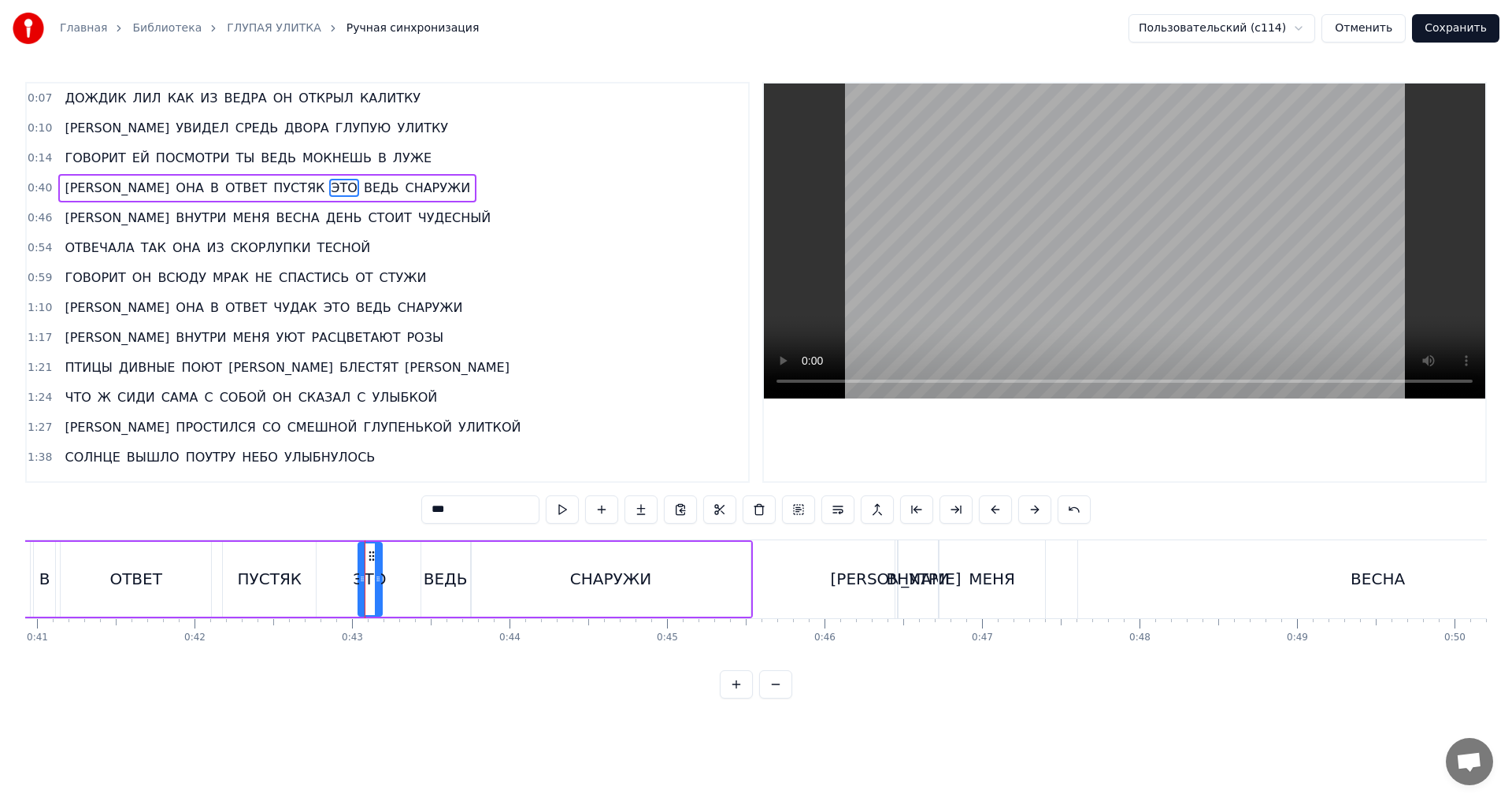
scroll to position [0, 6351]
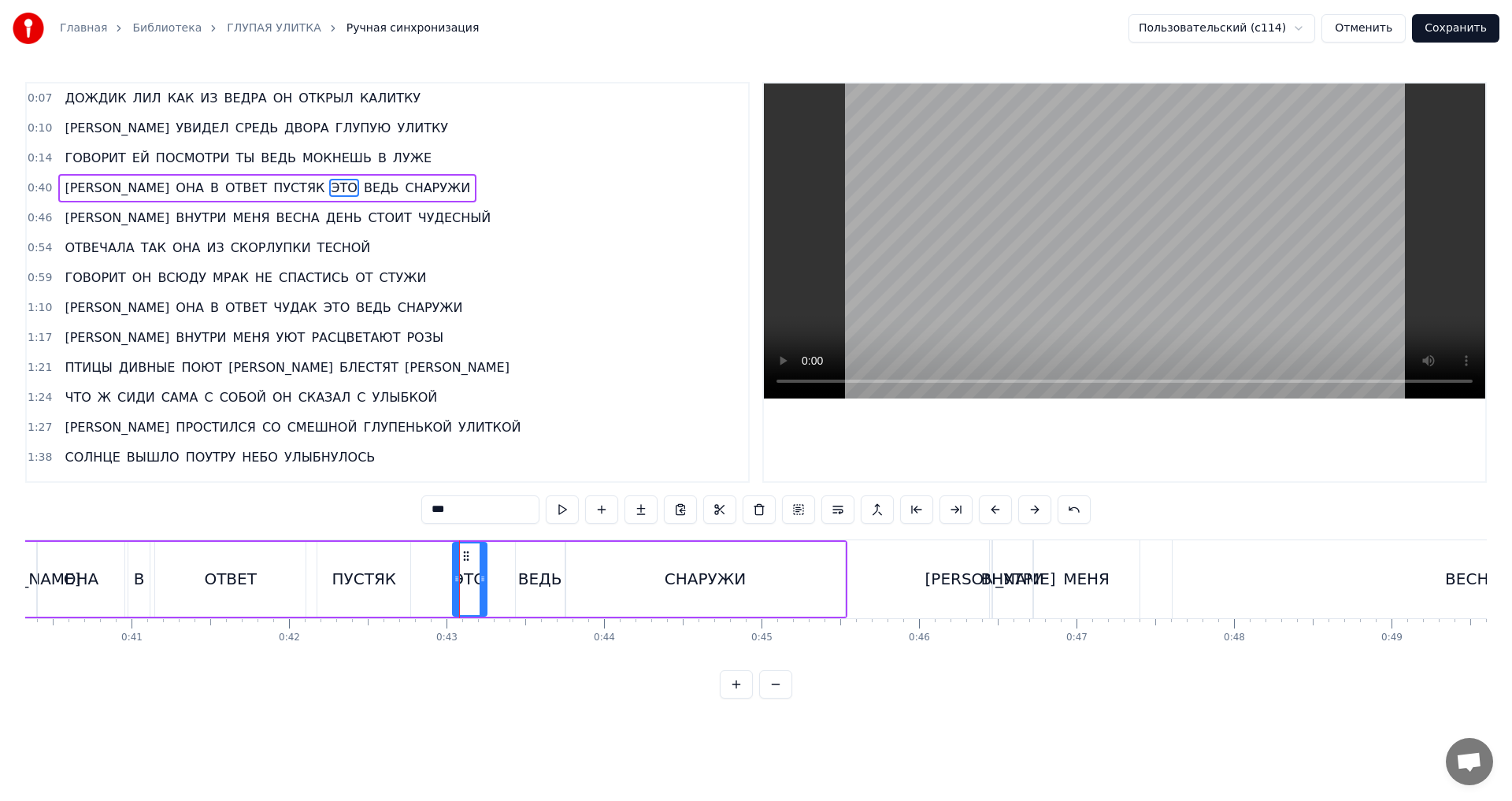
drag, startPoint x: 474, startPoint y: 581, endPoint x: 485, endPoint y: 581, distance: 11.0
click at [485, 581] on icon at bounding box center [482, 579] width 6 height 12
drag, startPoint x: 467, startPoint y: 558, endPoint x: 447, endPoint y: 559, distance: 20.0
click at [447, 559] on icon at bounding box center [446, 556] width 12 height 12
click at [548, 584] on div "ВЕДЬ" at bounding box center [540, 578] width 44 height 24
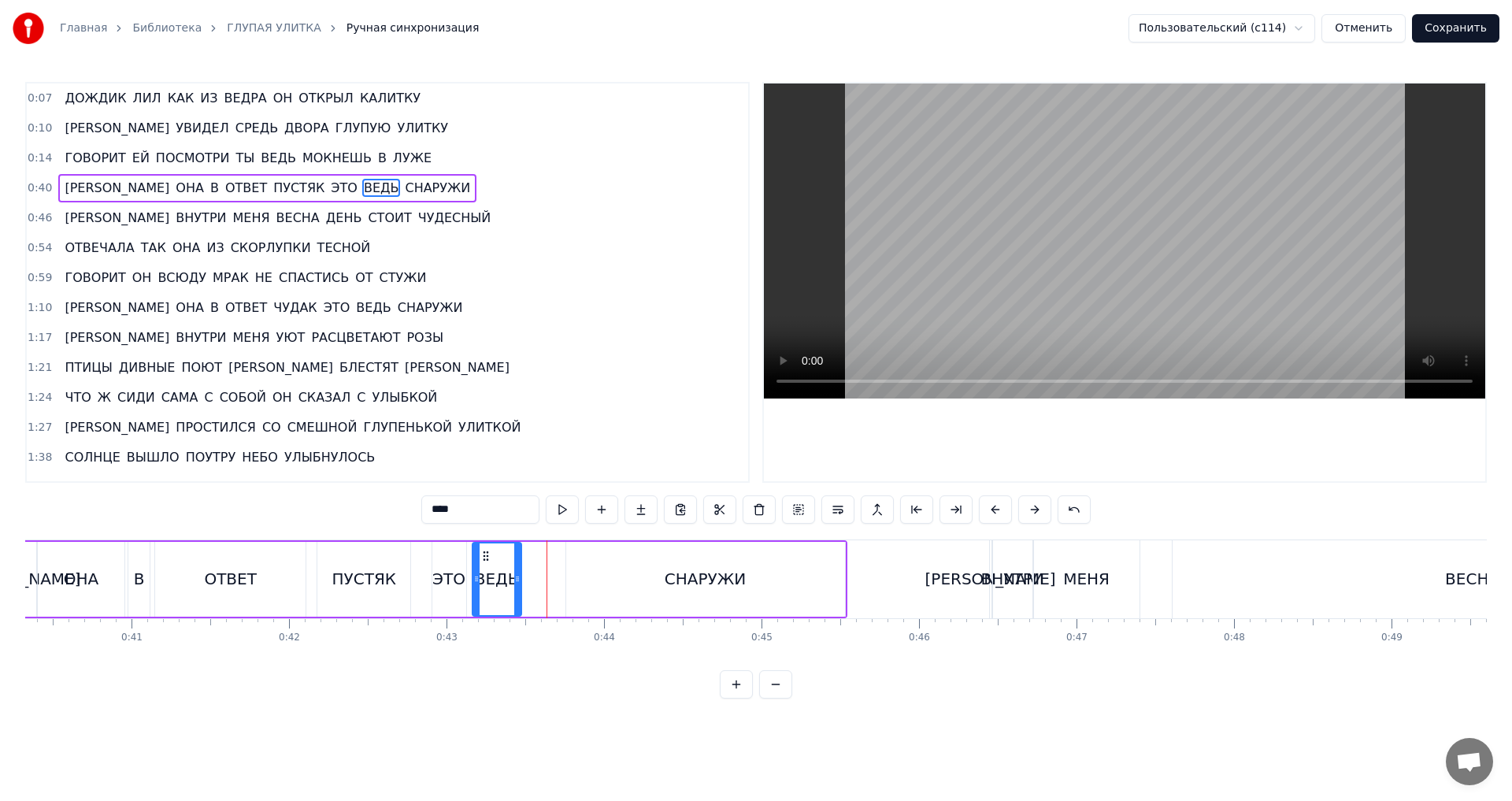
drag, startPoint x: 528, startPoint y: 558, endPoint x: 485, endPoint y: 563, distance: 43.3
click at [485, 563] on div "ВЕДЬ" at bounding box center [496, 579] width 47 height 72
click at [605, 571] on div "СНАРУЖИ" at bounding box center [705, 579] width 279 height 75
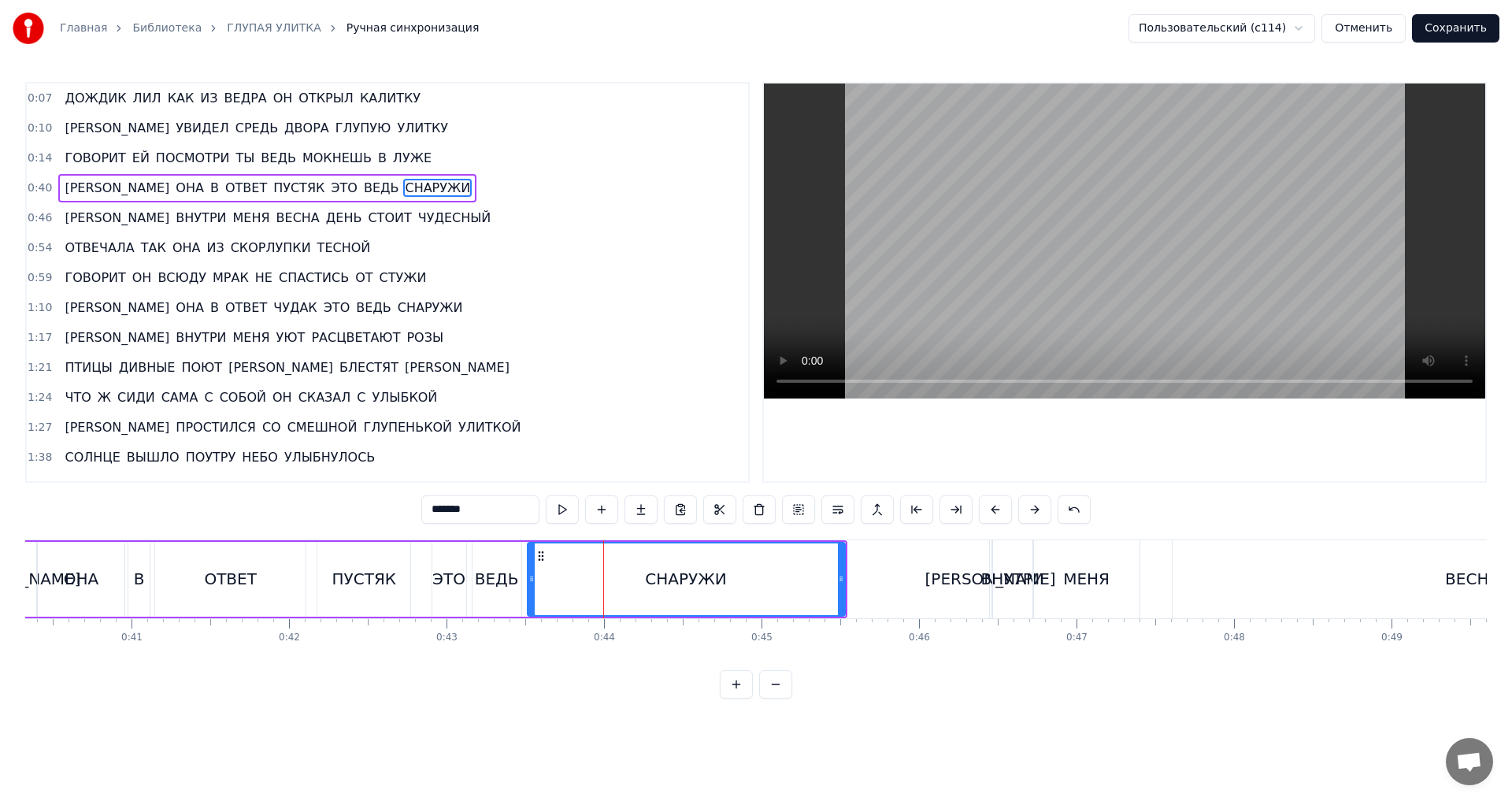
drag, startPoint x: 569, startPoint y: 581, endPoint x: 531, endPoint y: 581, distance: 38.0
click at [531, 581] on icon at bounding box center [531, 579] width 6 height 12
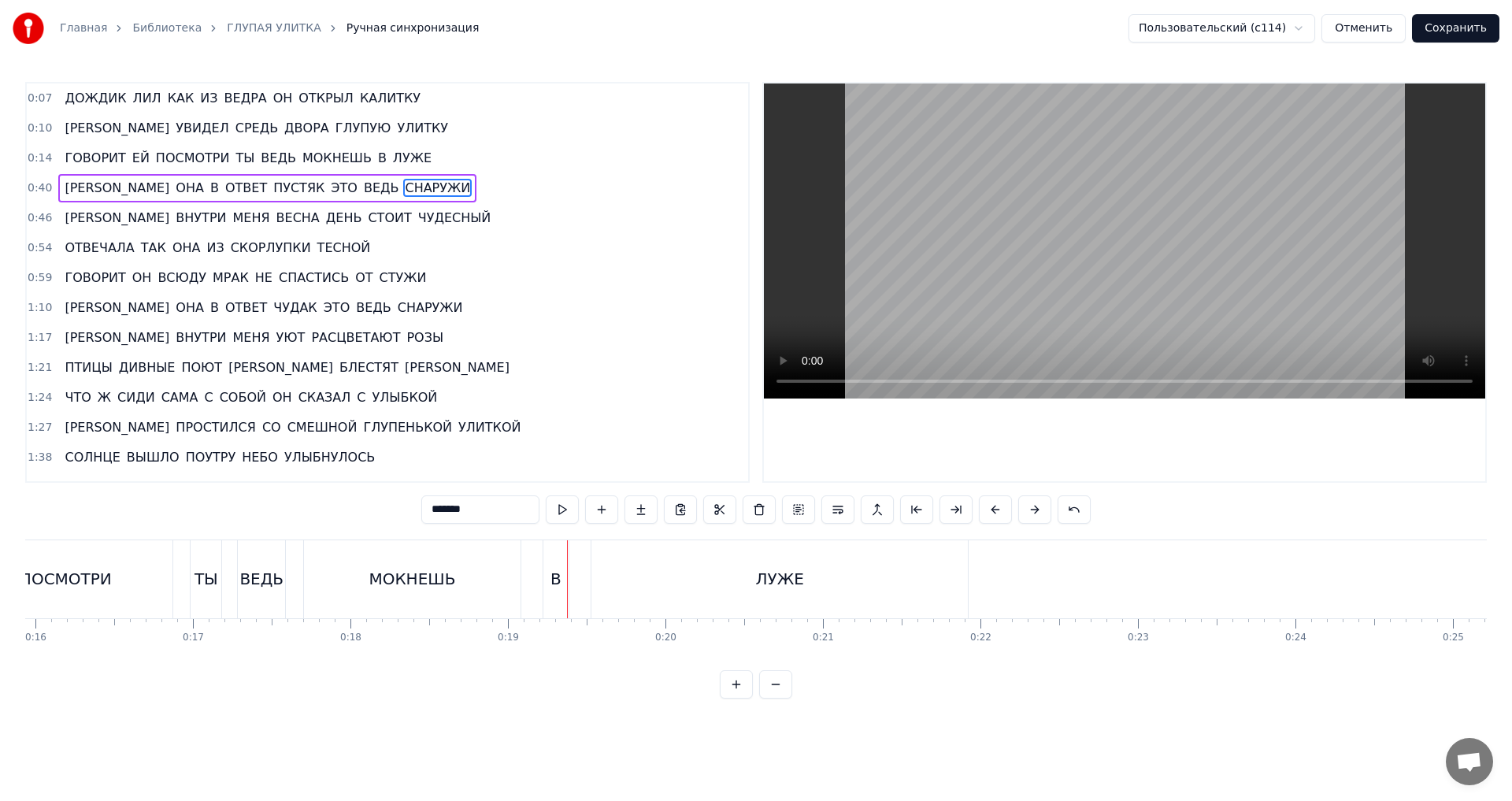
scroll to position [0, 2493]
click at [170, 593] on div "ПОСМОТРИ" at bounding box center [81, 579] width 213 height 78
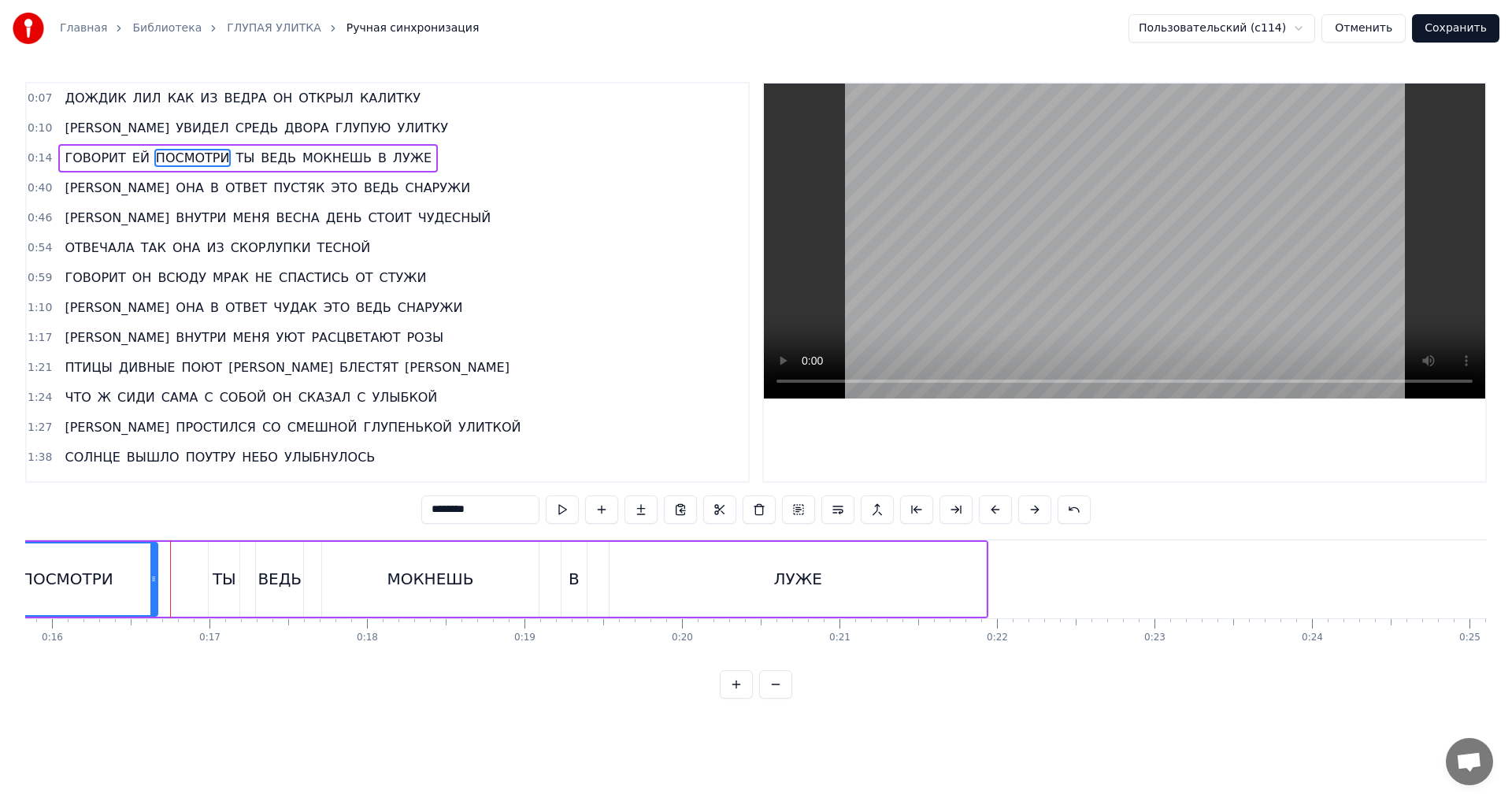
drag, startPoint x: 187, startPoint y: 580, endPoint x: 153, endPoint y: 584, distance: 34.2
click at [153, 584] on icon at bounding box center [153, 579] width 6 height 12
click at [218, 586] on div "ТЫ" at bounding box center [224, 578] width 24 height 24
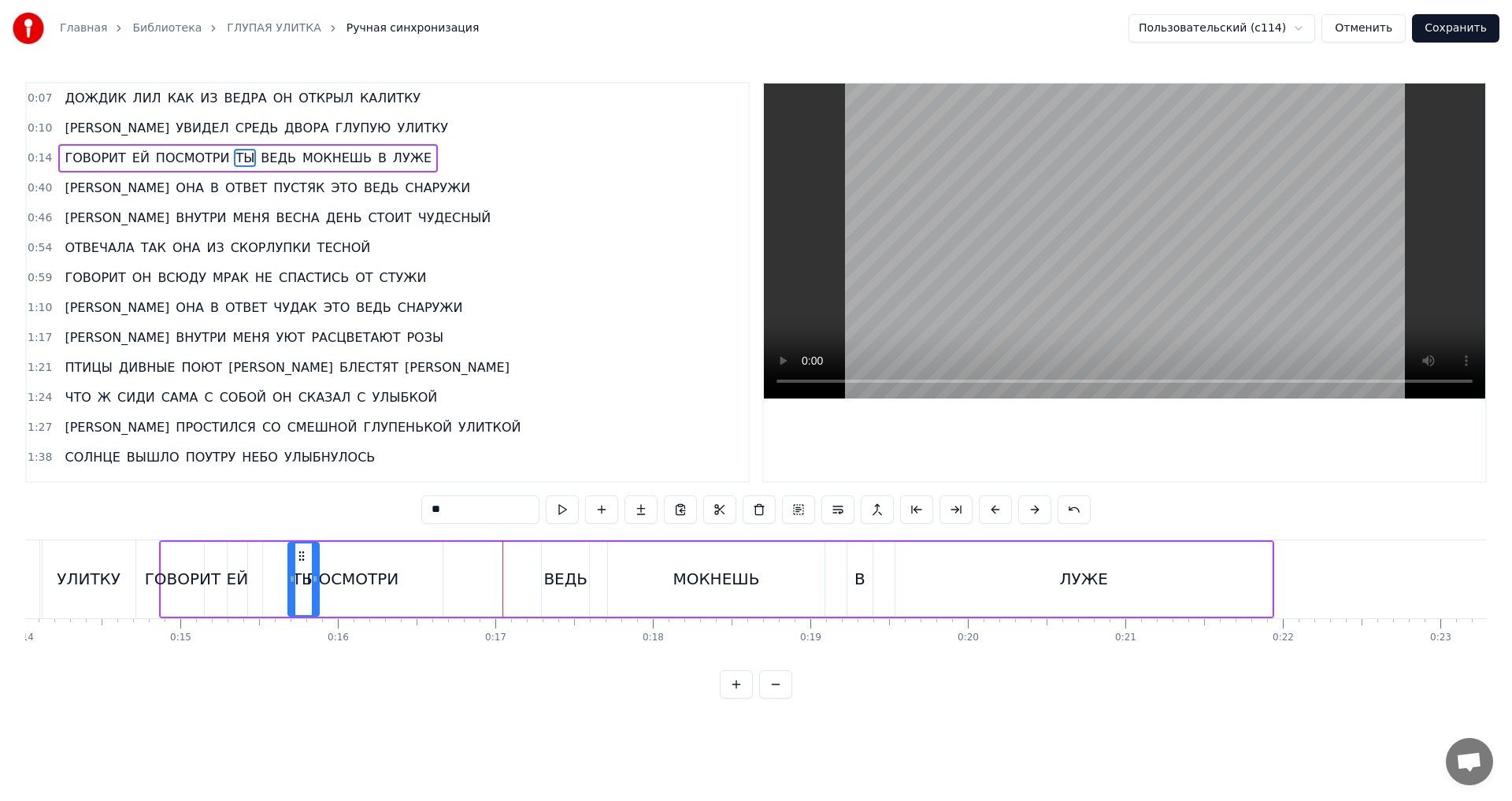
scroll to position [0, 2207]
drag, startPoint x: 220, startPoint y: 557, endPoint x: 465, endPoint y: 575, distance: 245.7
click at [465, 575] on div "ТЫ" at bounding box center [469, 579] width 29 height 72
click at [554, 573] on div "ВЕДЬ" at bounding box center [566, 578] width 44 height 24
drag, startPoint x: 556, startPoint y: 558, endPoint x: 505, endPoint y: 558, distance: 51.0
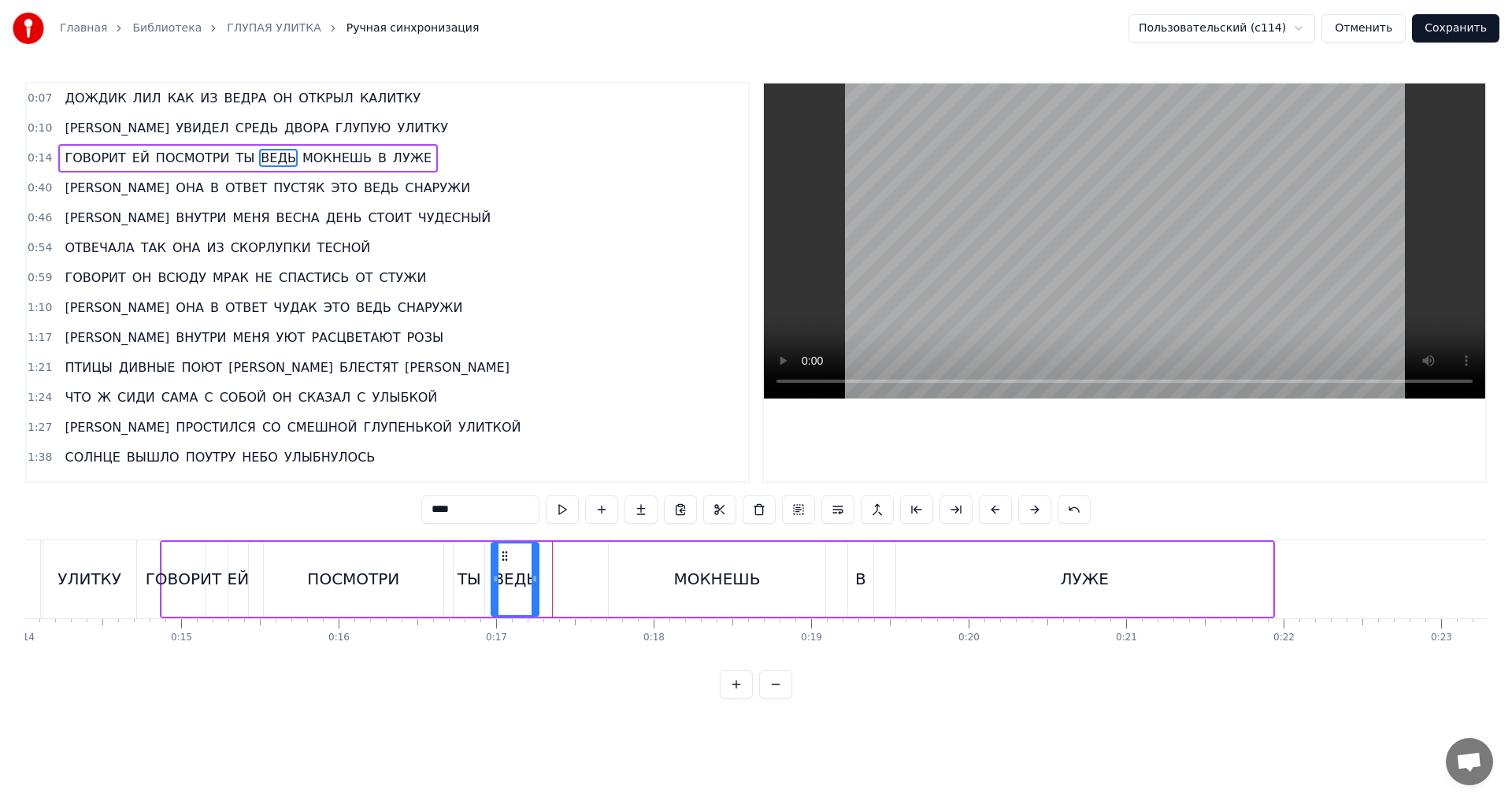
click at [505, 558] on icon at bounding box center [505, 556] width 12 height 12
click at [628, 561] on div "МОКНЕШЬ" at bounding box center [716, 579] width 217 height 75
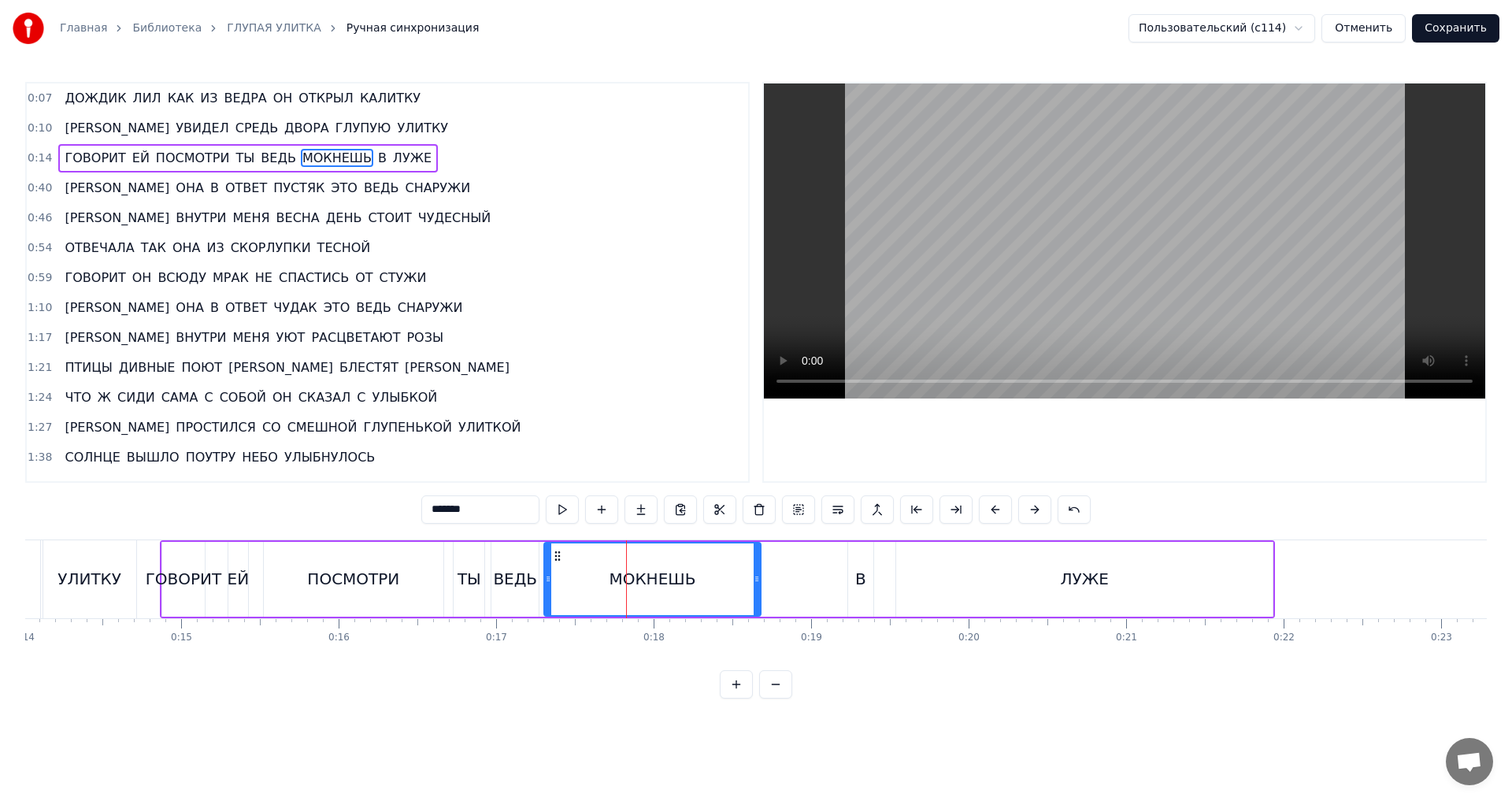
drag, startPoint x: 622, startPoint y: 554, endPoint x: 557, endPoint y: 561, distance: 65.4
click at [557, 561] on icon at bounding box center [557, 556] width 12 height 12
drag, startPoint x: 758, startPoint y: 584, endPoint x: 720, endPoint y: 584, distance: 38.0
click at [720, 584] on icon at bounding box center [719, 579] width 6 height 12
click at [866, 579] on div "В" at bounding box center [860, 579] width 26 height 75
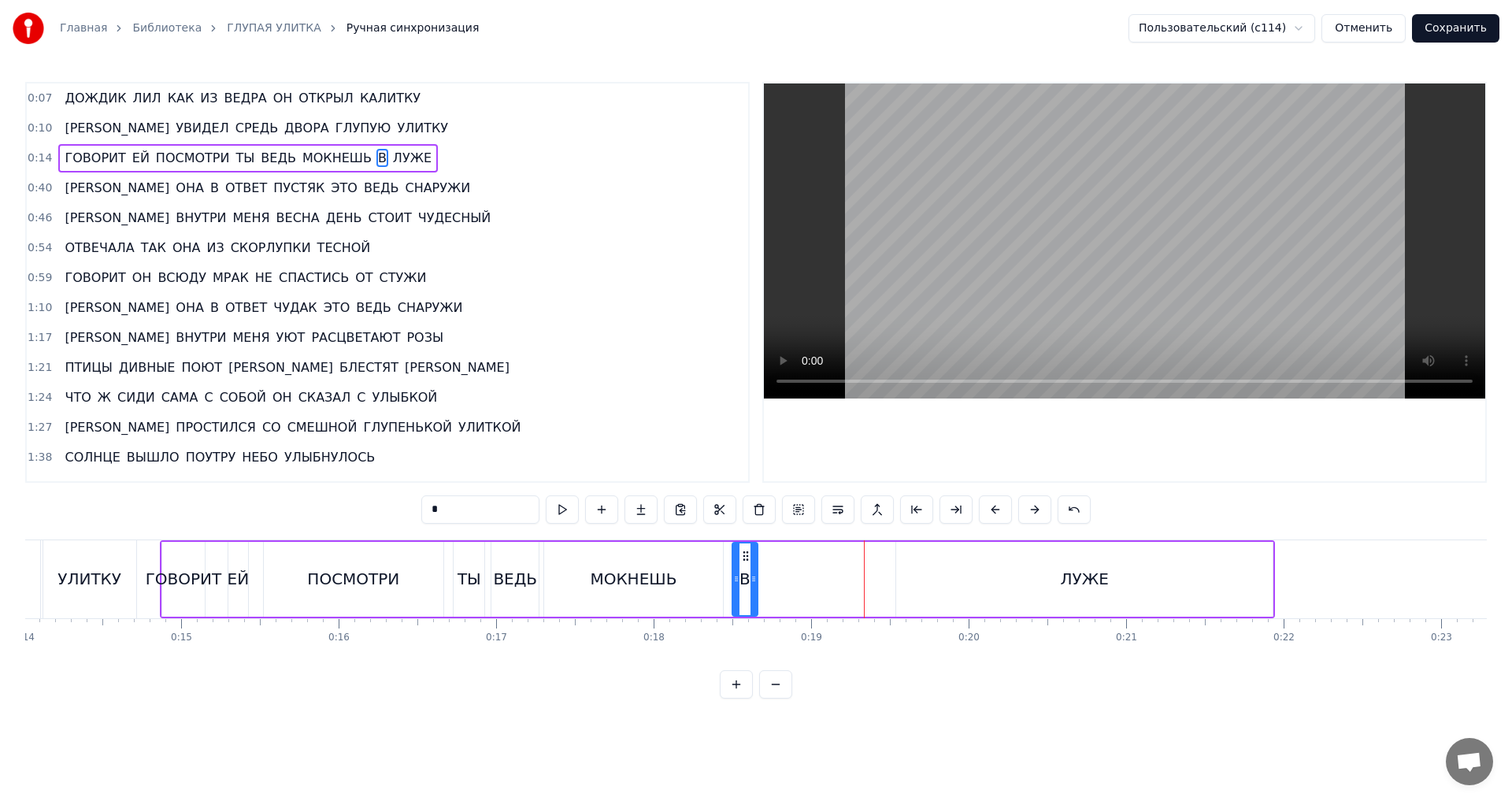
drag, startPoint x: 862, startPoint y: 557, endPoint x: 746, endPoint y: 558, distance: 116.0
click at [746, 558] on icon at bounding box center [745, 556] width 12 height 12
click at [982, 588] on div "ЛУЖЕ" at bounding box center [1085, 579] width 377 height 75
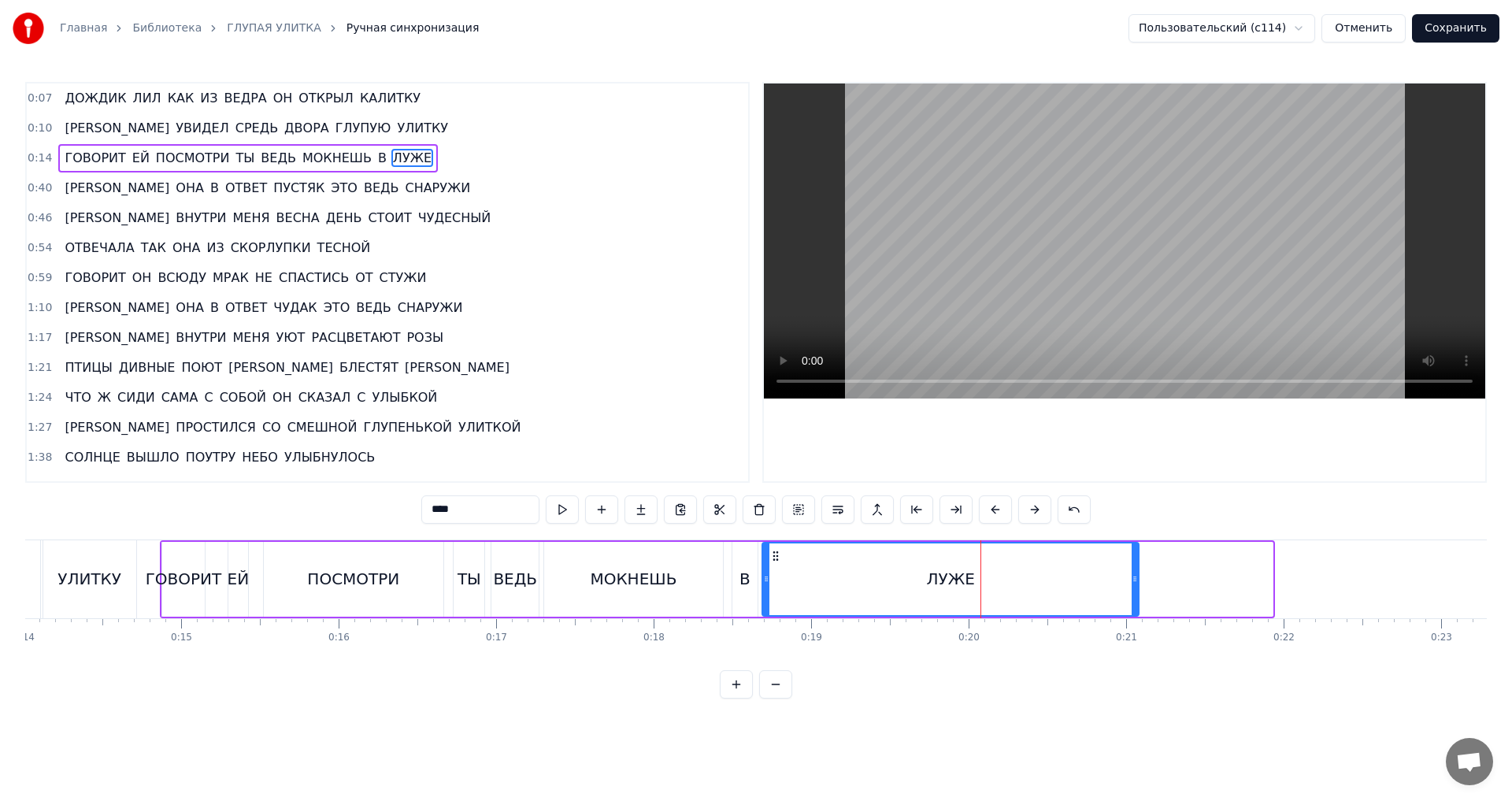
drag, startPoint x: 910, startPoint y: 558, endPoint x: 775, endPoint y: 559, distance: 135.0
click at [775, 559] on icon at bounding box center [775, 556] width 12 height 12
click at [1139, 579] on div "ЛУЖЕ" at bounding box center [951, 579] width 378 height 75
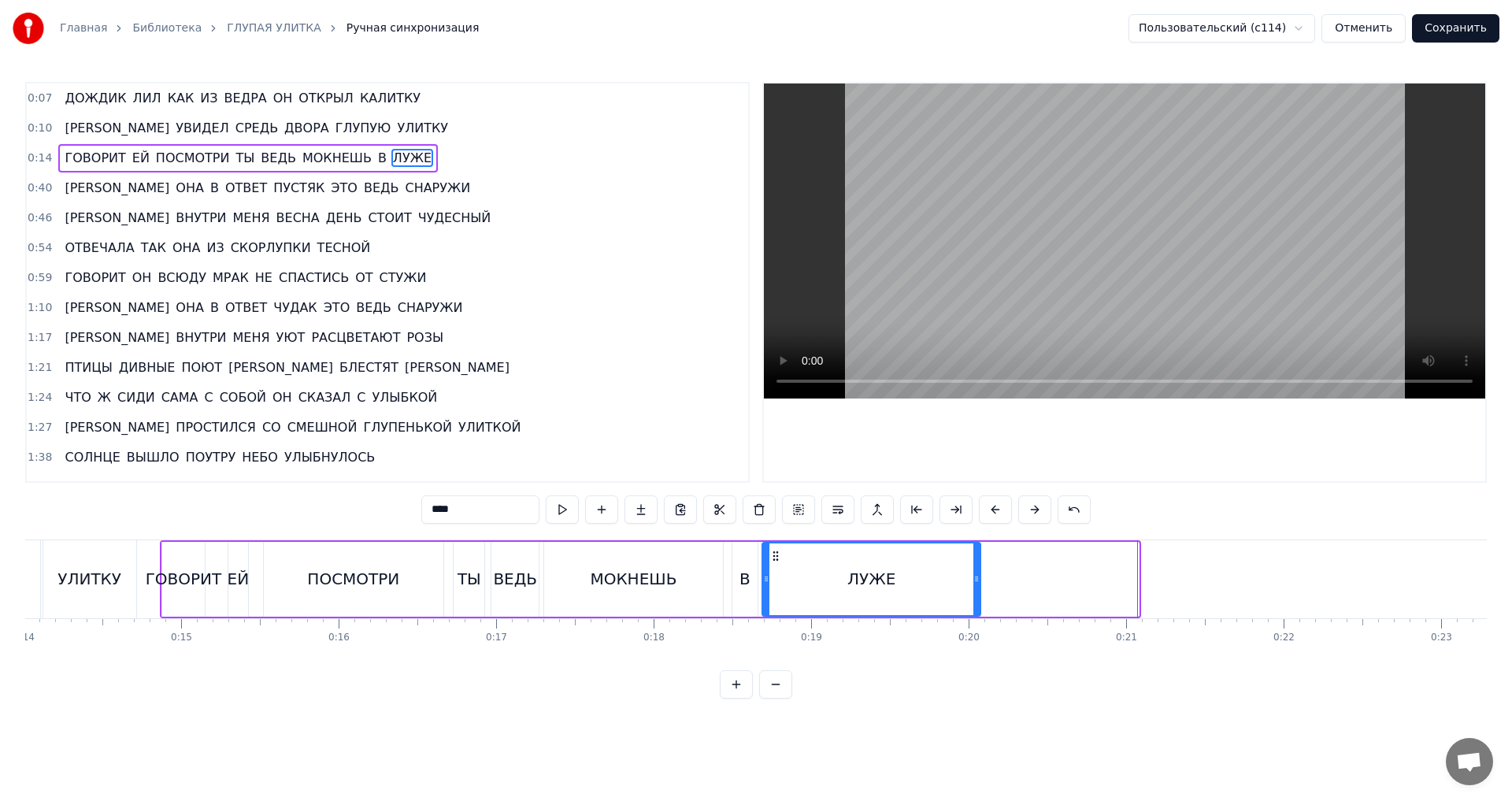
drag, startPoint x: 1134, startPoint y: 580, endPoint x: 976, endPoint y: 583, distance: 158.0
click at [976, 583] on icon at bounding box center [976, 579] width 6 height 12
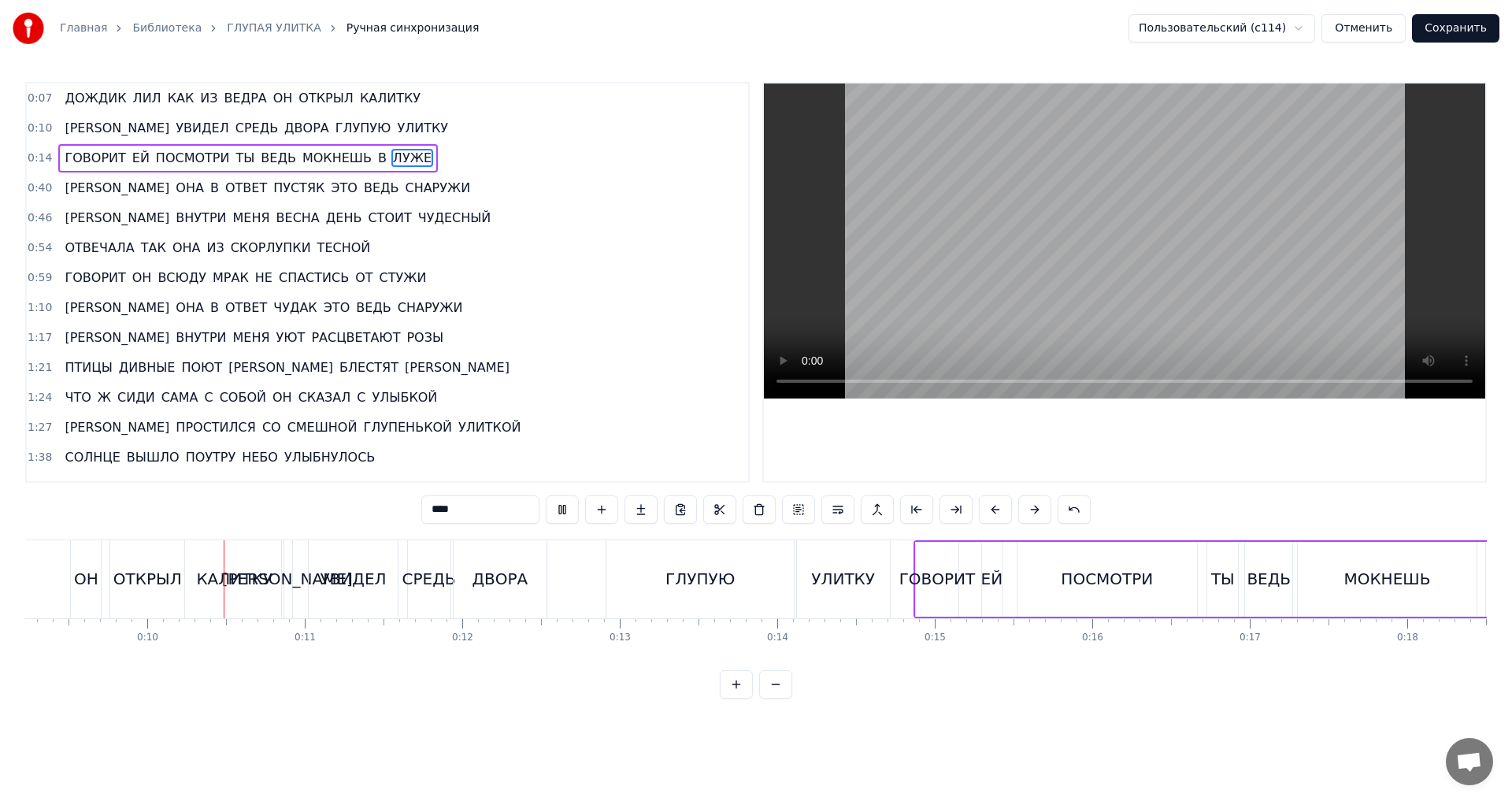
scroll to position [0, 1459]
click at [607, 583] on div "ГЛУПУЮ" at bounding box center [694, 579] width 187 height 78
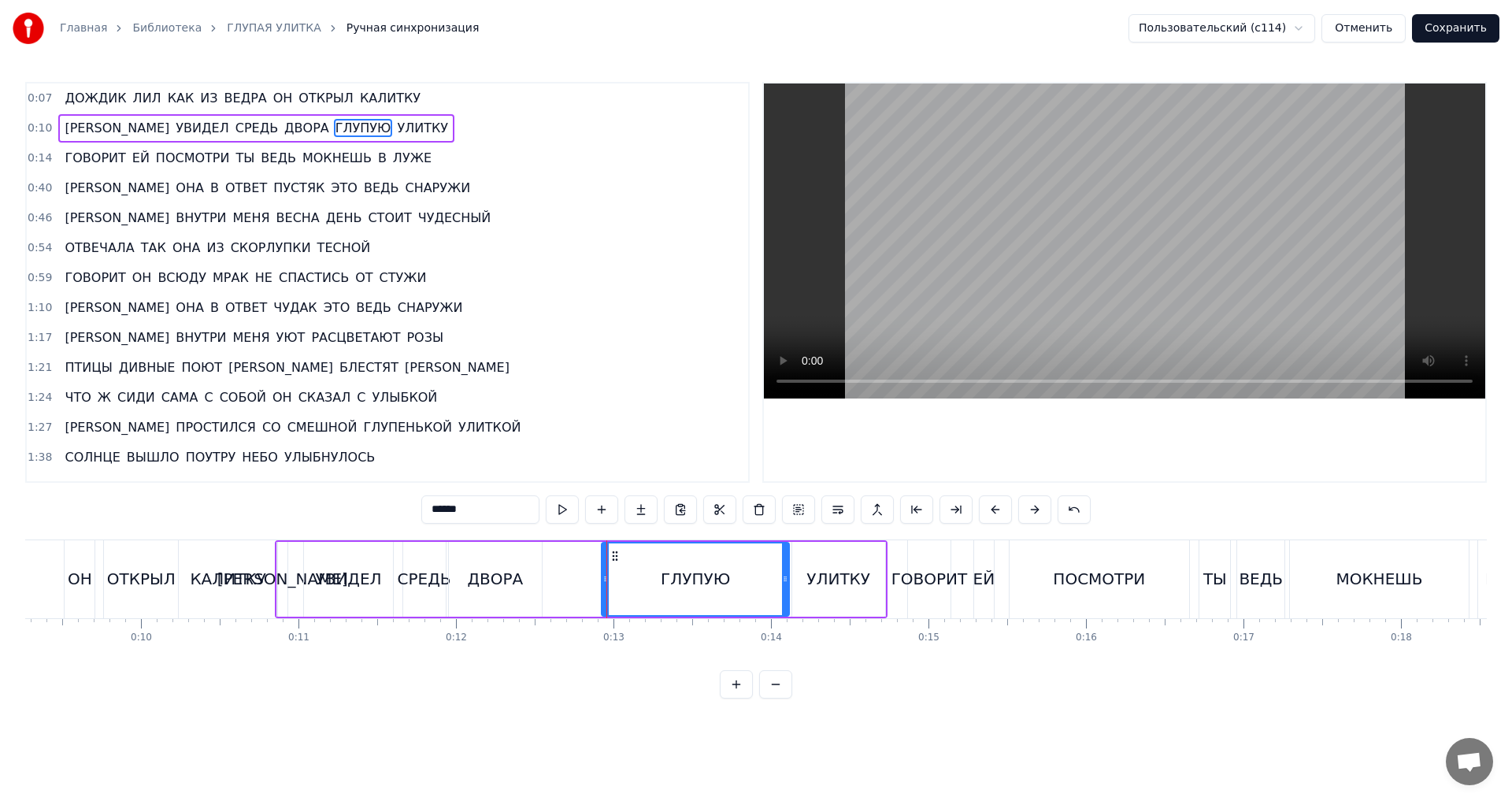
click at [623, 581] on div "ГЛУПУЮ" at bounding box center [695, 579] width 186 height 72
drag, startPoint x: 607, startPoint y: 582, endPoint x: 640, endPoint y: 582, distance: 33.0
click at [640, 582] on icon at bounding box center [638, 579] width 6 height 12
click at [936, 591] on div "ГОВОРИТ" at bounding box center [929, 579] width 42 height 78
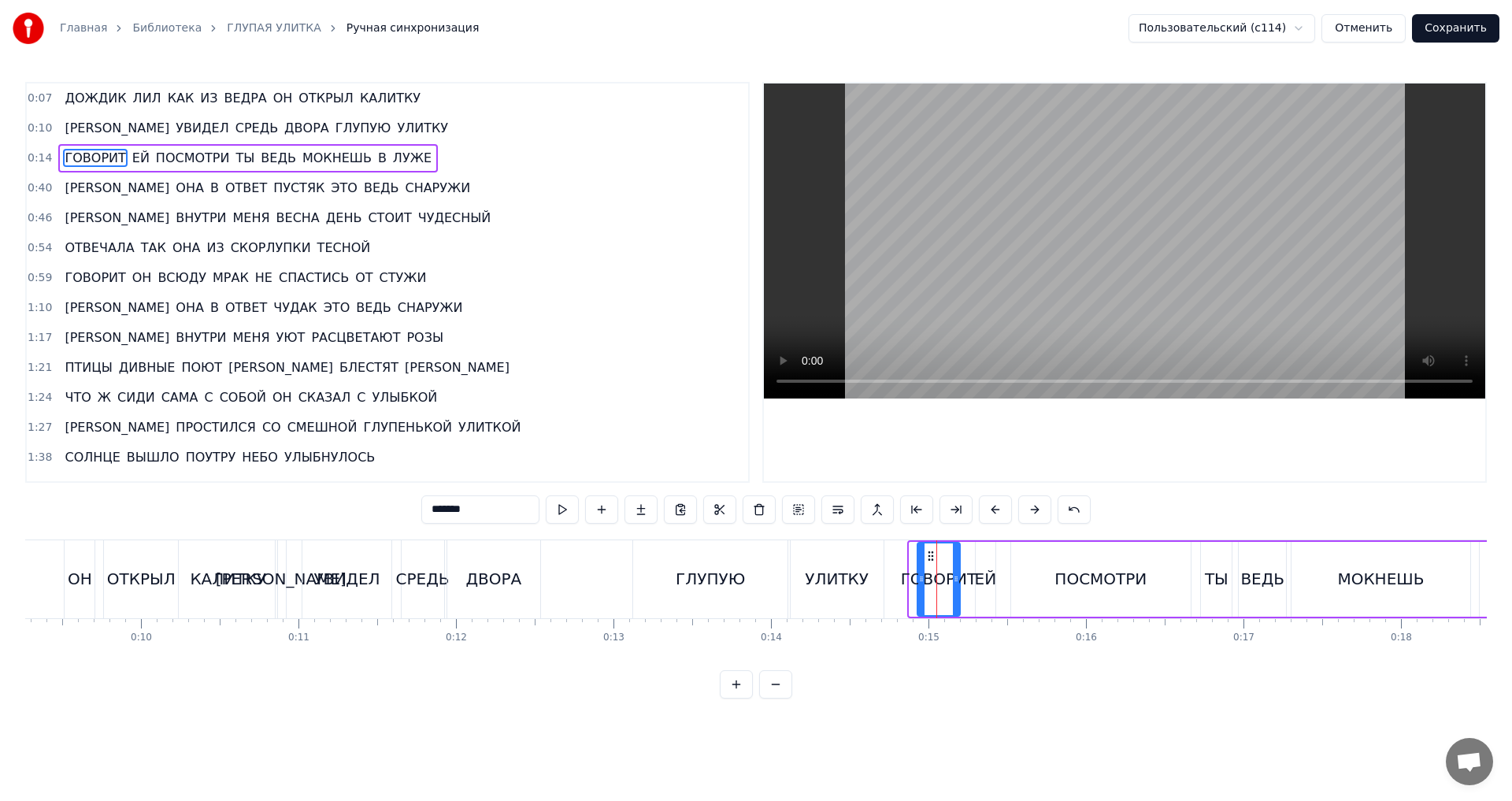
click at [931, 553] on icon at bounding box center [931, 556] width 12 height 12
click at [811, 556] on div "УЛИТКУ" at bounding box center [836, 579] width 93 height 78
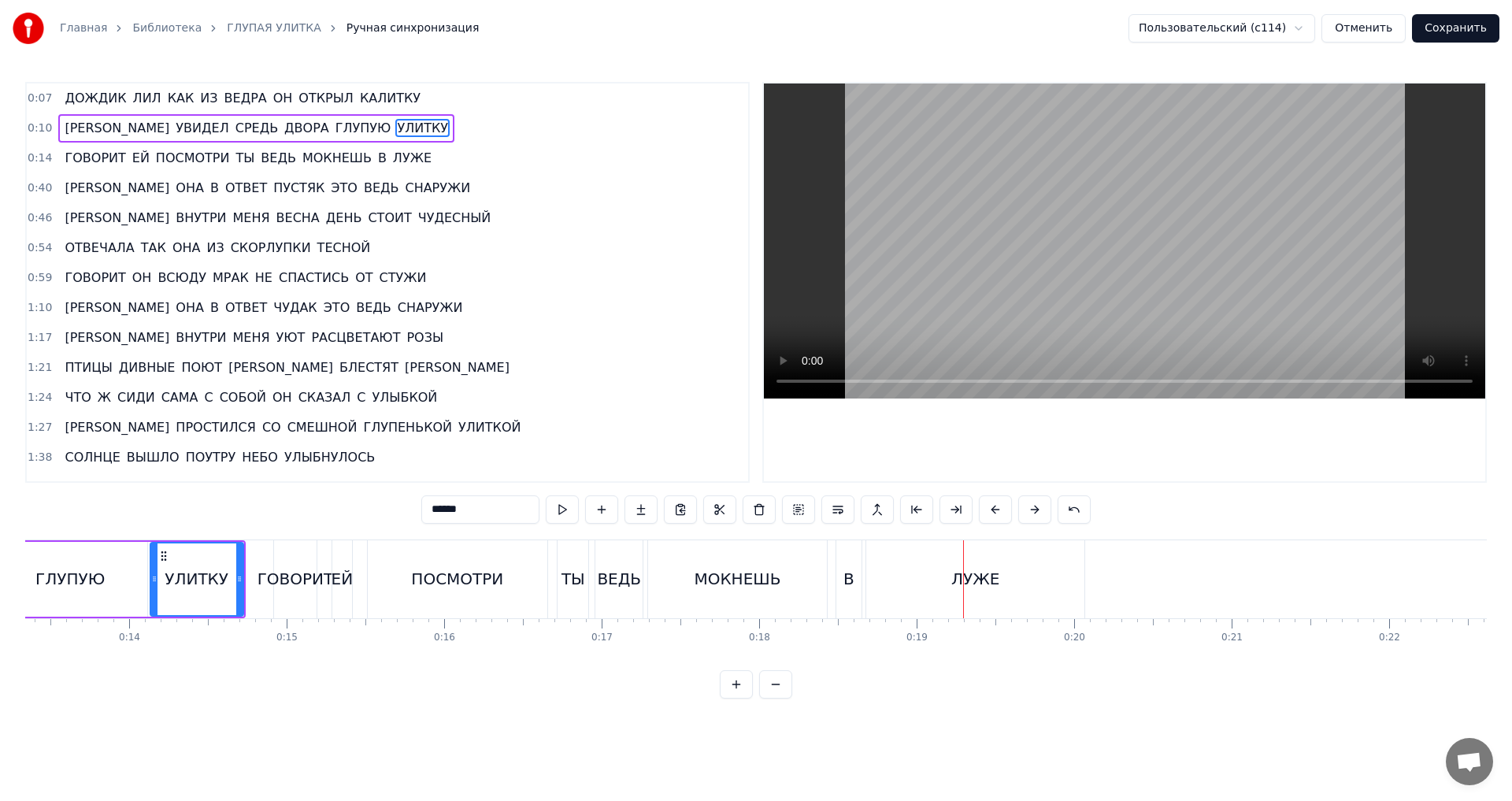
scroll to position [0, 2055]
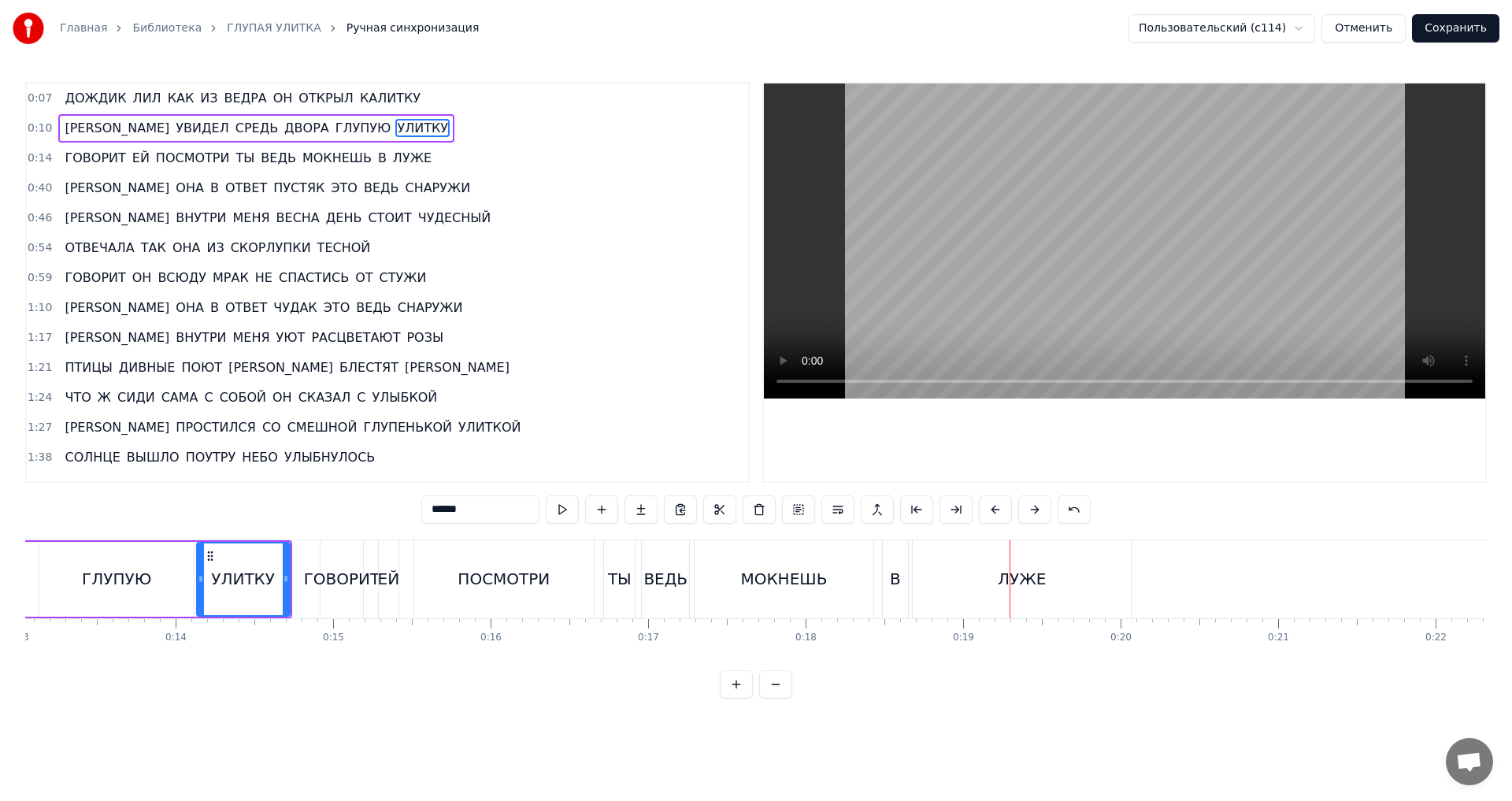
click at [382, 590] on div "ЕЙ" at bounding box center [389, 578] width 22 height 24
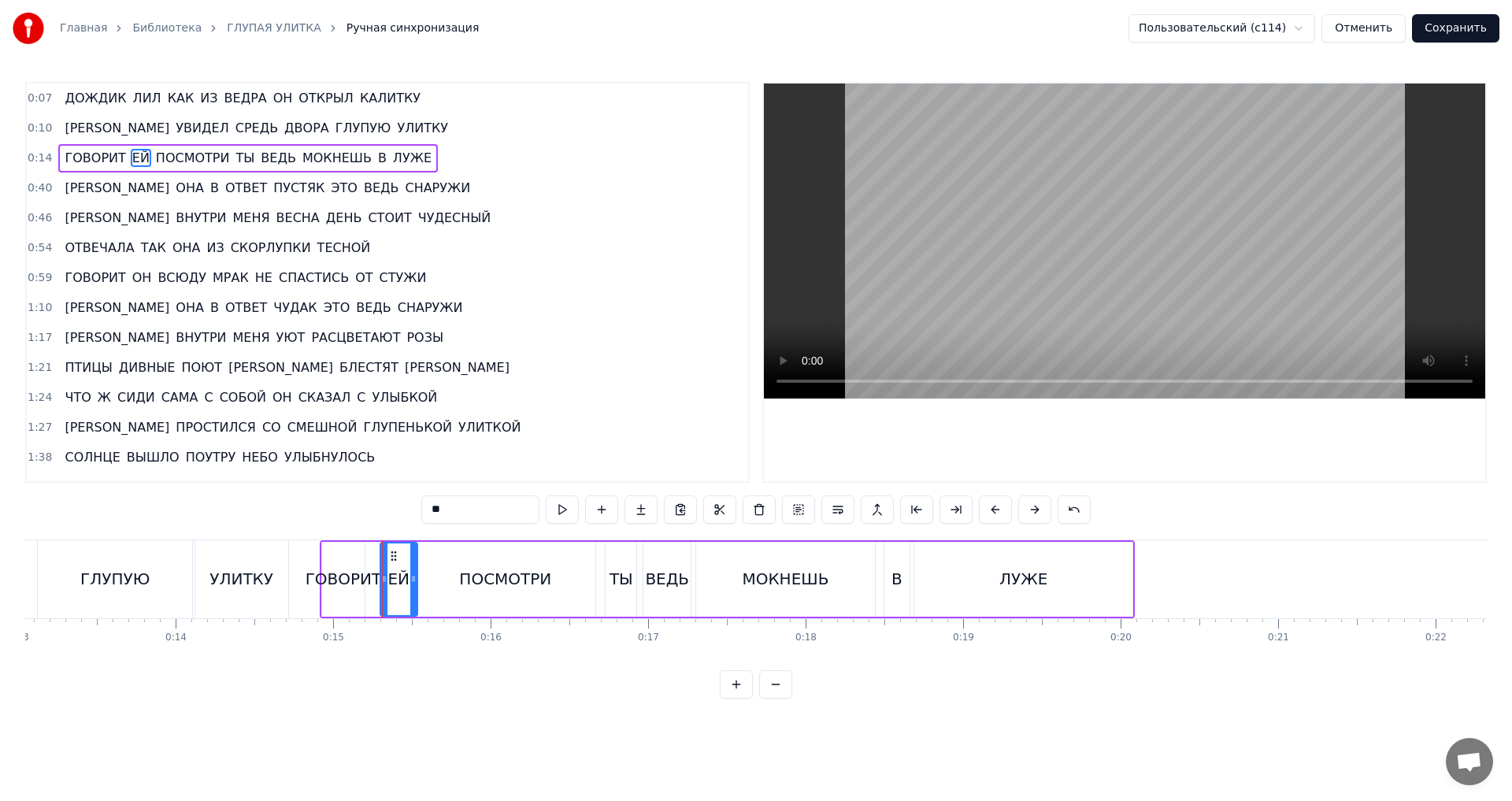
drag, startPoint x: 394, startPoint y: 578, endPoint x: 412, endPoint y: 578, distance: 18.0
click at [412, 578] on icon at bounding box center [413, 579] width 6 height 12
click at [110, 597] on div "ГЛУПУЮ" at bounding box center [115, 579] width 155 height 78
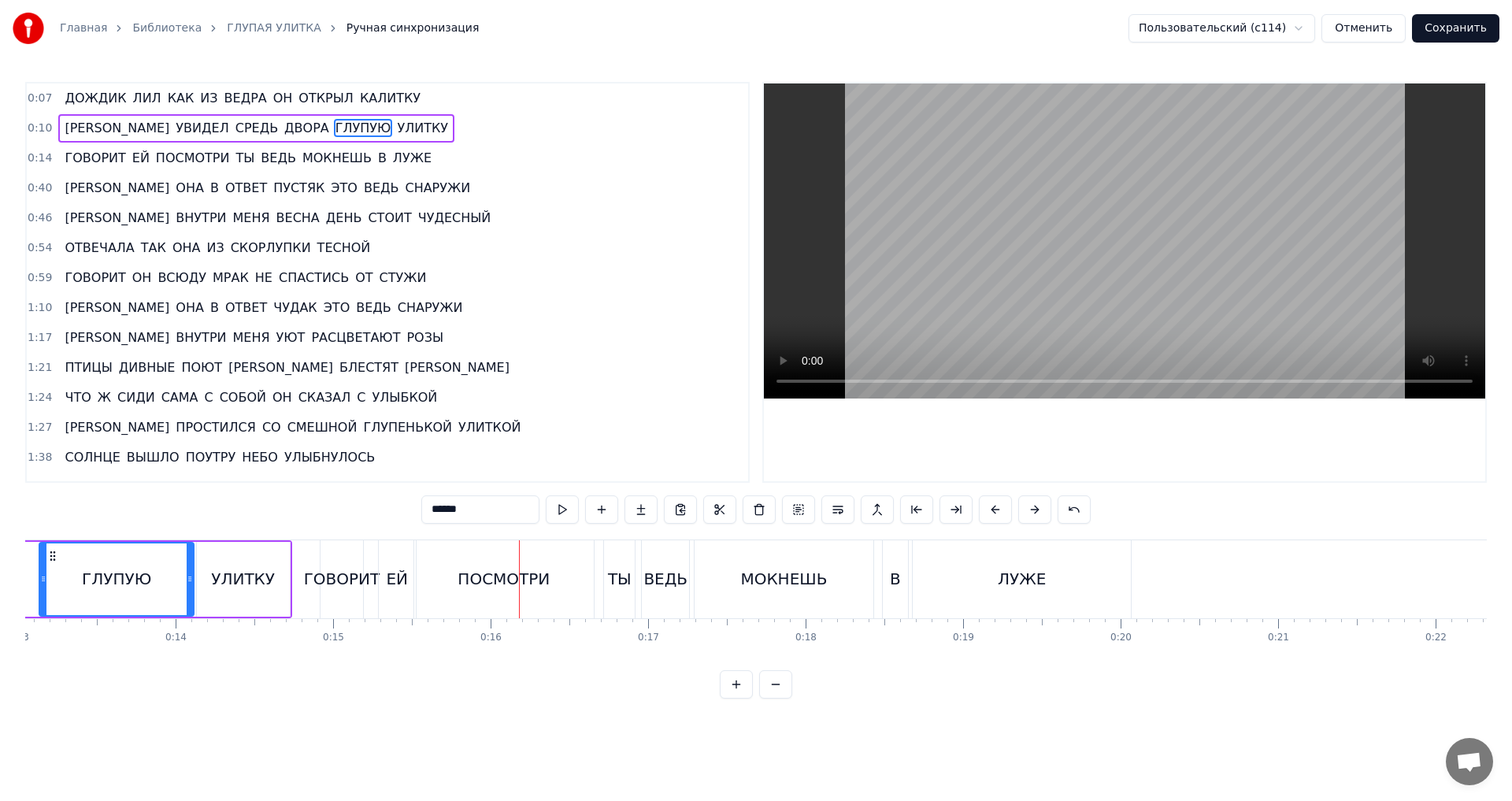
click at [326, 597] on div "ГОВОРИТ" at bounding box center [342, 579] width 42 height 78
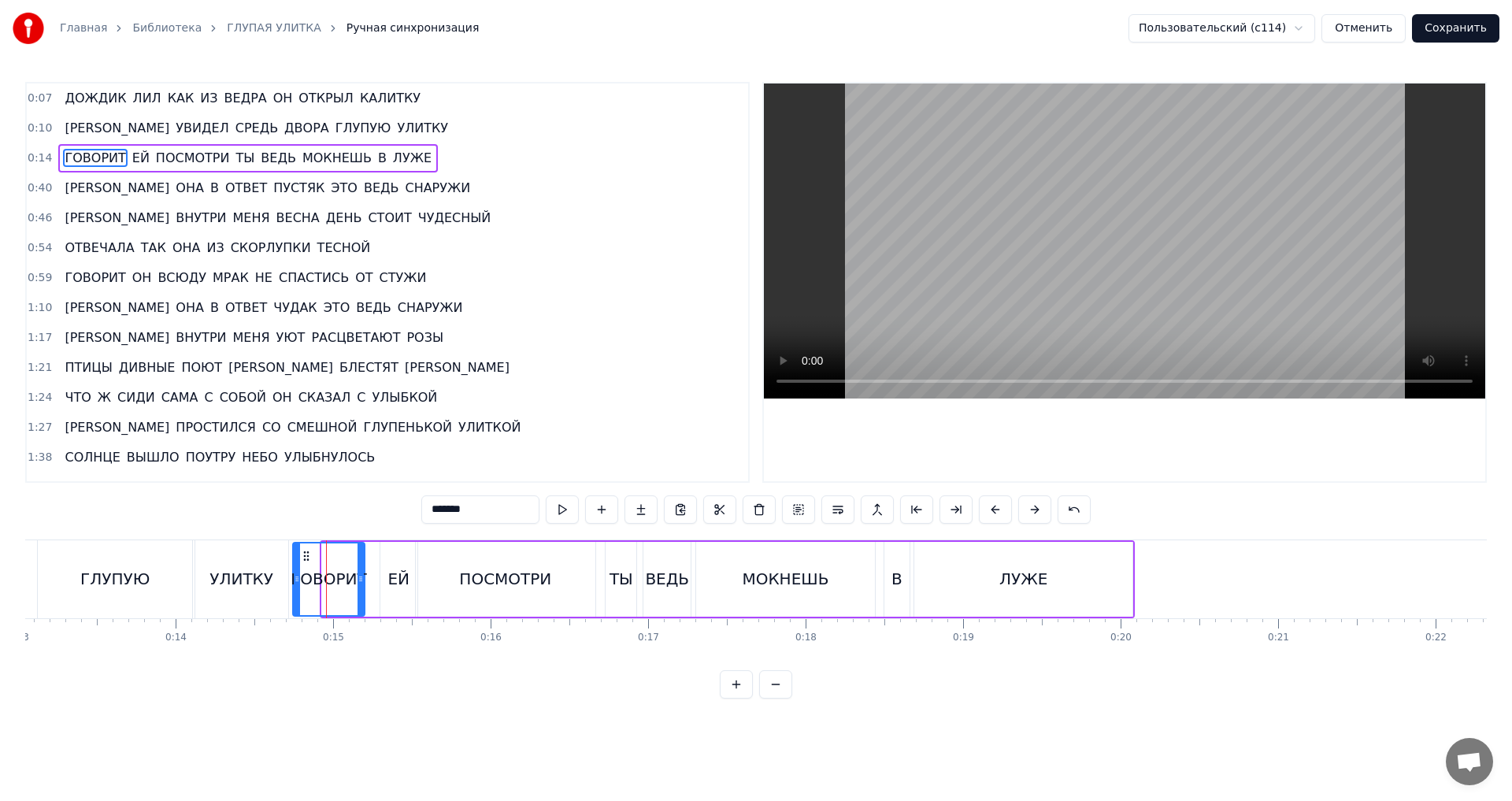
drag, startPoint x: 324, startPoint y: 585, endPoint x: 294, endPoint y: 586, distance: 30.0
click at [294, 586] on div at bounding box center [296, 579] width 6 height 72
click at [122, 580] on div "ГЛУПУЮ" at bounding box center [115, 578] width 69 height 24
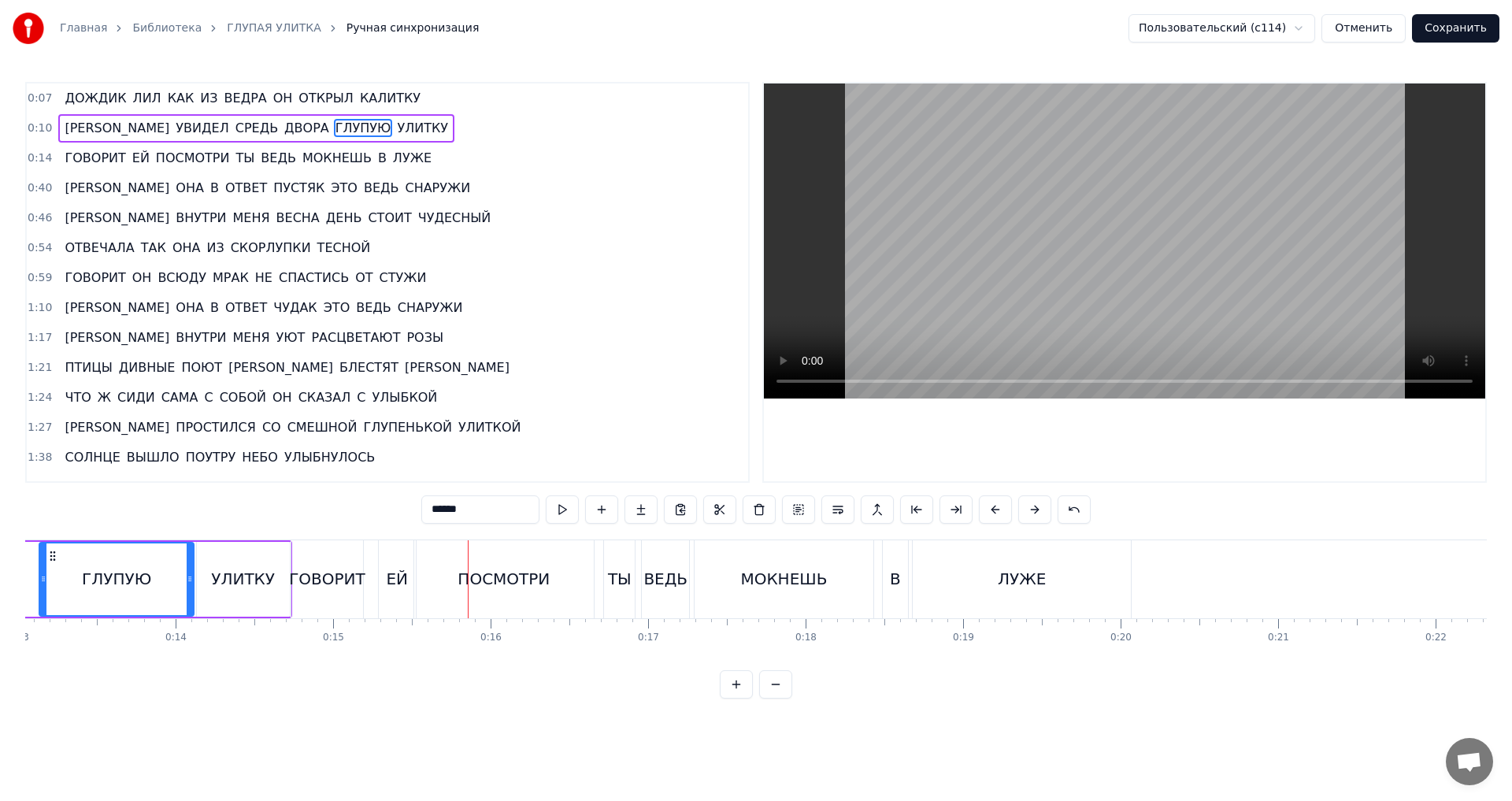
click at [436, 585] on div "ПОСМОТРИ" at bounding box center [503, 579] width 179 height 78
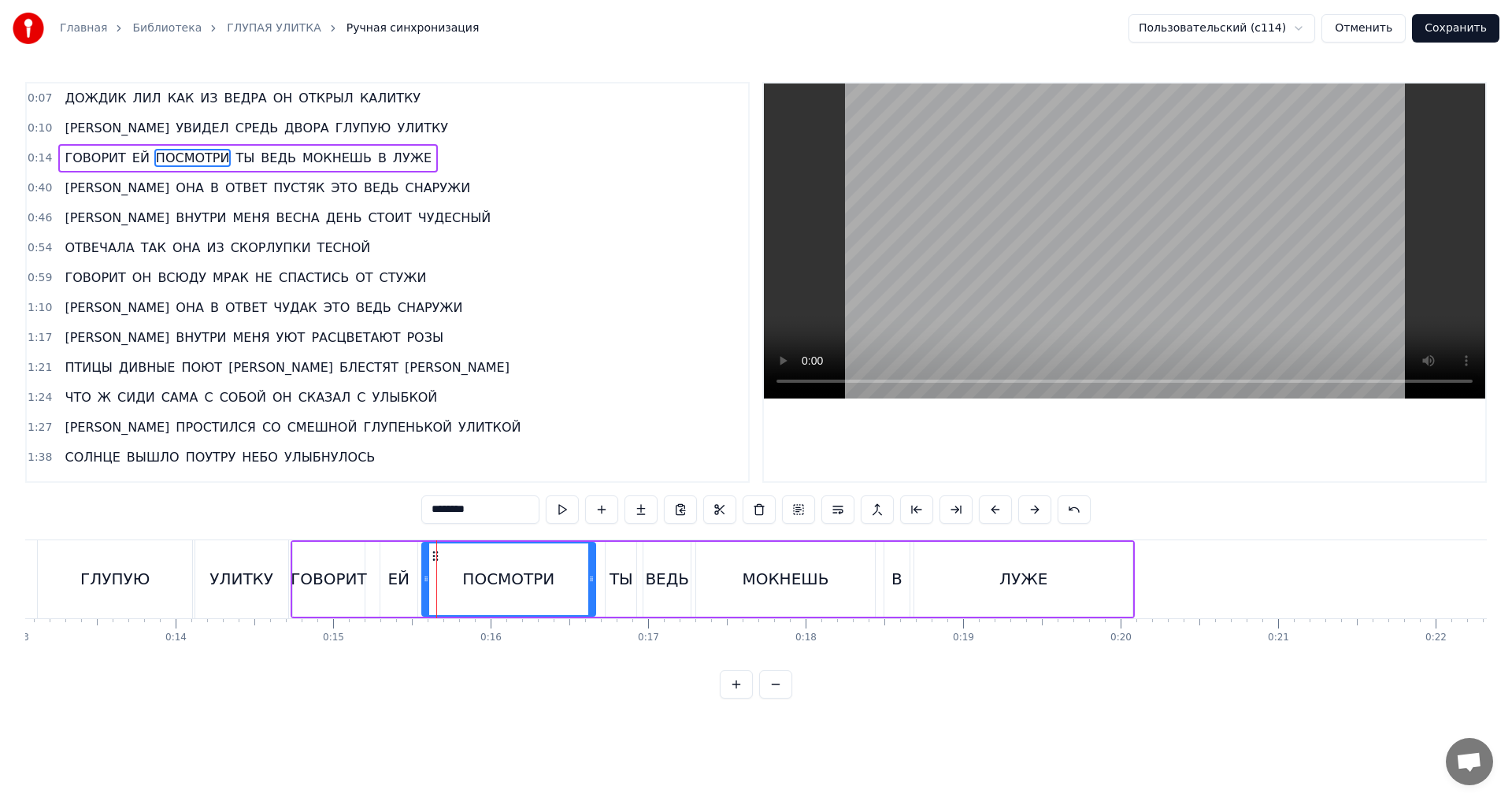
click at [423, 583] on icon at bounding box center [425, 579] width 6 height 12
click at [317, 580] on div "ГОВОРИТ" at bounding box center [329, 578] width 76 height 24
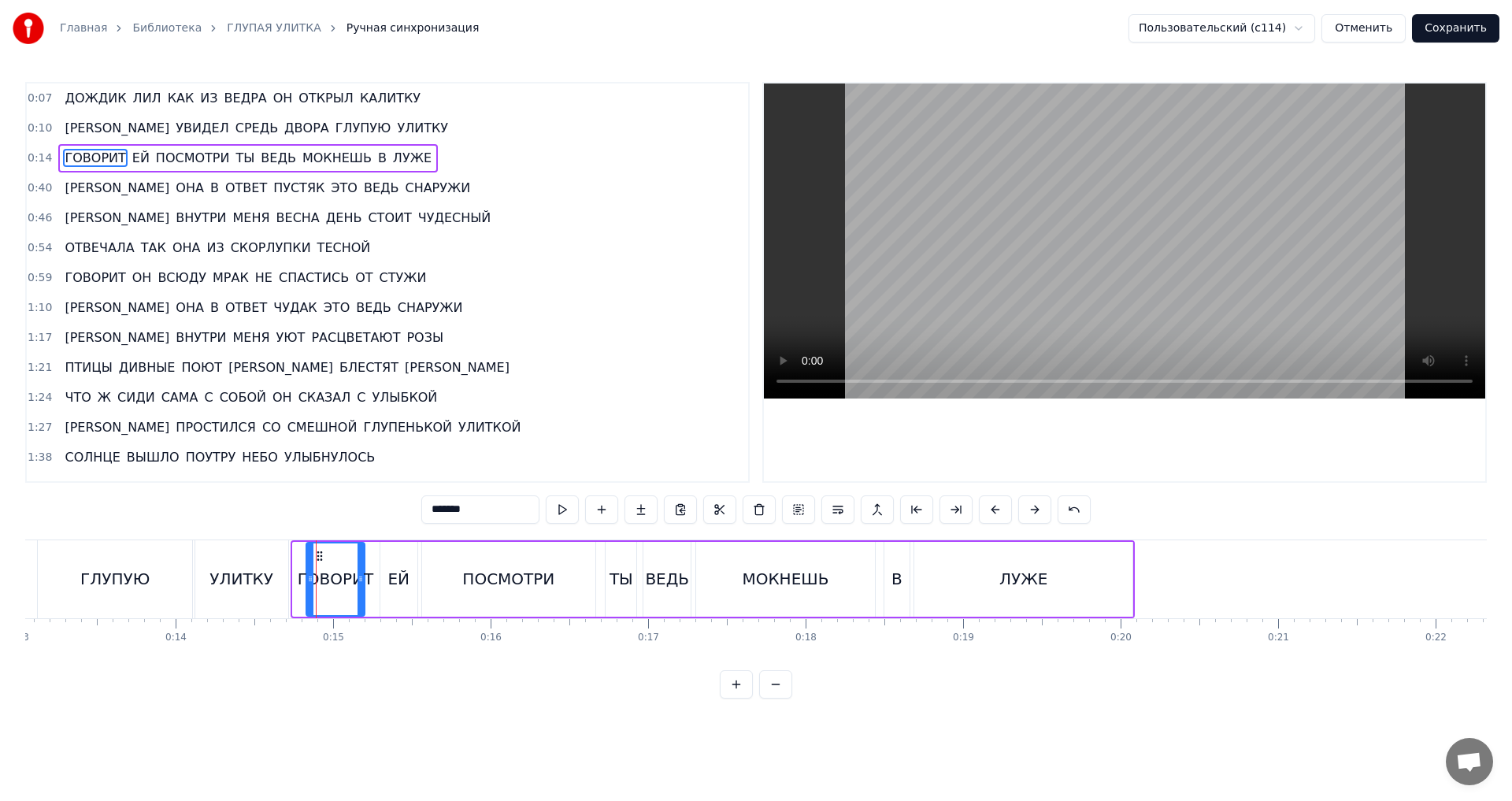
drag, startPoint x: 296, startPoint y: 582, endPoint x: 310, endPoint y: 582, distance: 14.0
click at [310, 582] on icon at bounding box center [309, 579] width 6 height 12
drag, startPoint x: 362, startPoint y: 580, endPoint x: 380, endPoint y: 582, distance: 18.1
click at [380, 582] on icon at bounding box center [379, 579] width 6 height 12
click at [128, 582] on div "ГЛУПУЮ" at bounding box center [115, 578] width 69 height 24
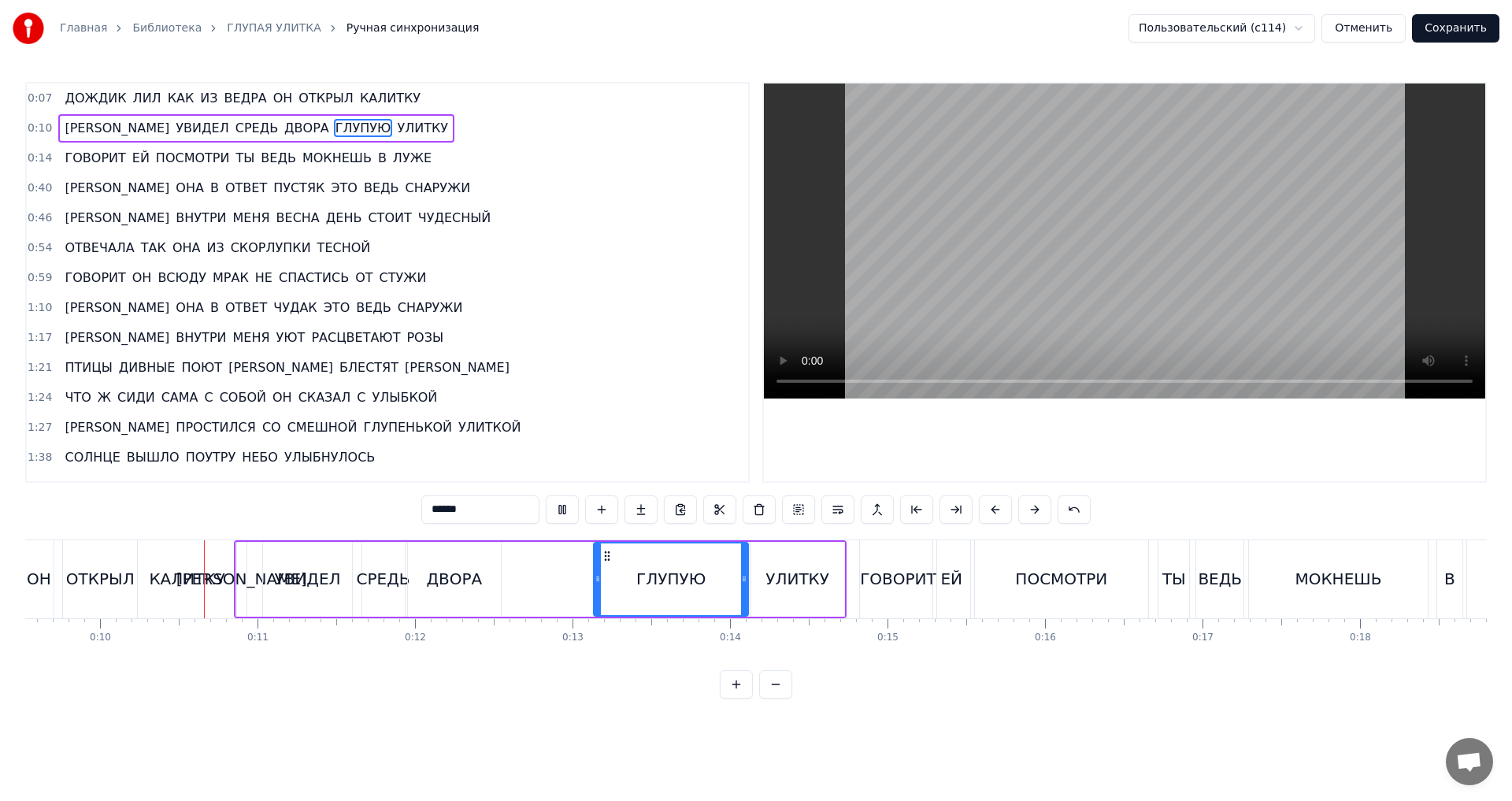
scroll to position [0, 1502]
drag, startPoint x: 598, startPoint y: 580, endPoint x: 622, endPoint y: 581, distance: 24.0
click at [622, 581] on icon at bounding box center [619, 579] width 6 height 12
click at [1127, 580] on div "ПОСМОТРИ" at bounding box center [1059, 579] width 173 height 78
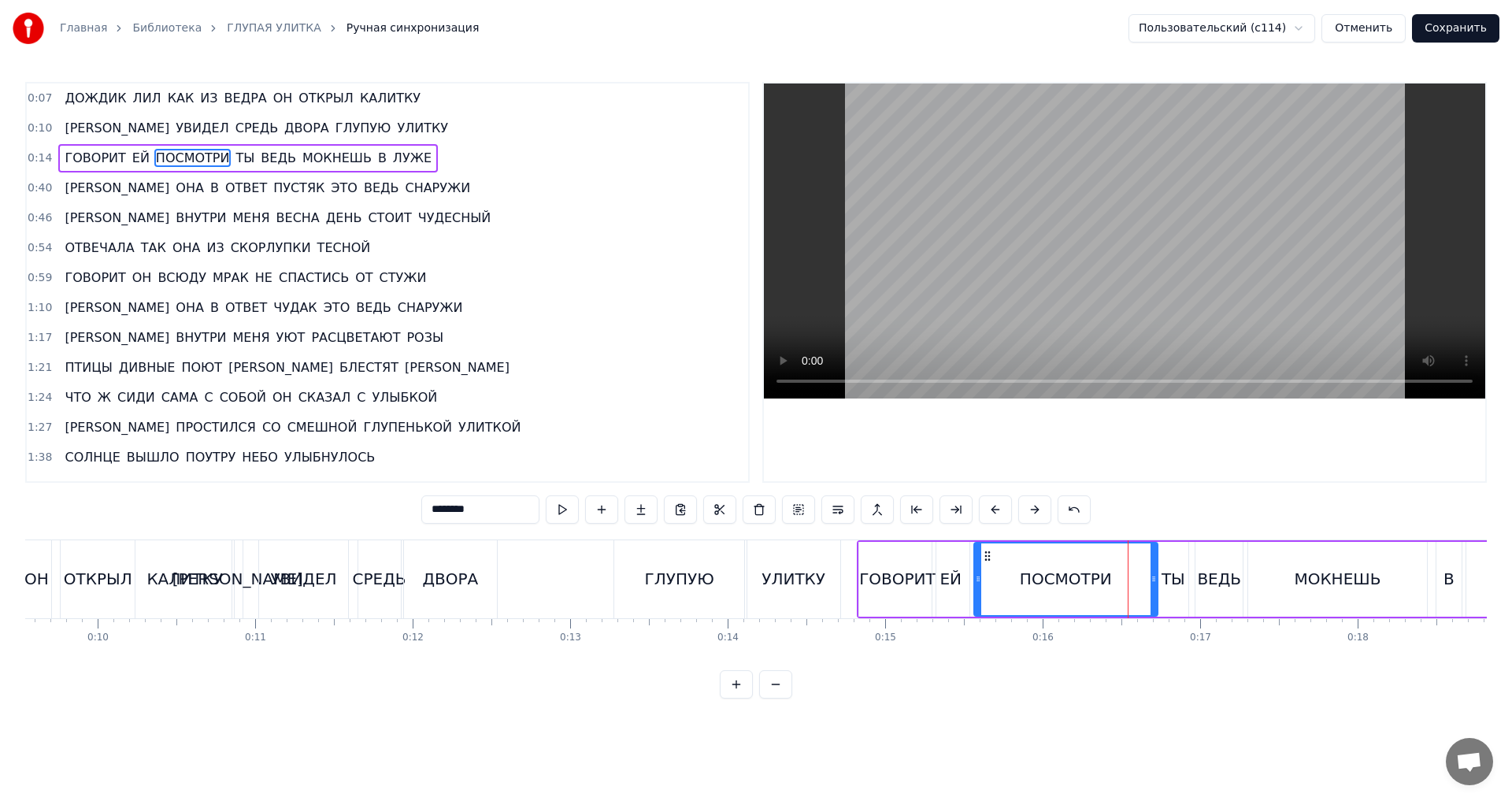
drag, startPoint x: 1143, startPoint y: 579, endPoint x: 1154, endPoint y: 579, distance: 11.0
click at [1154, 579] on icon at bounding box center [1153, 579] width 6 height 12
click at [106, 580] on div "ОТКРЫЛ" at bounding box center [97, 578] width 68 height 24
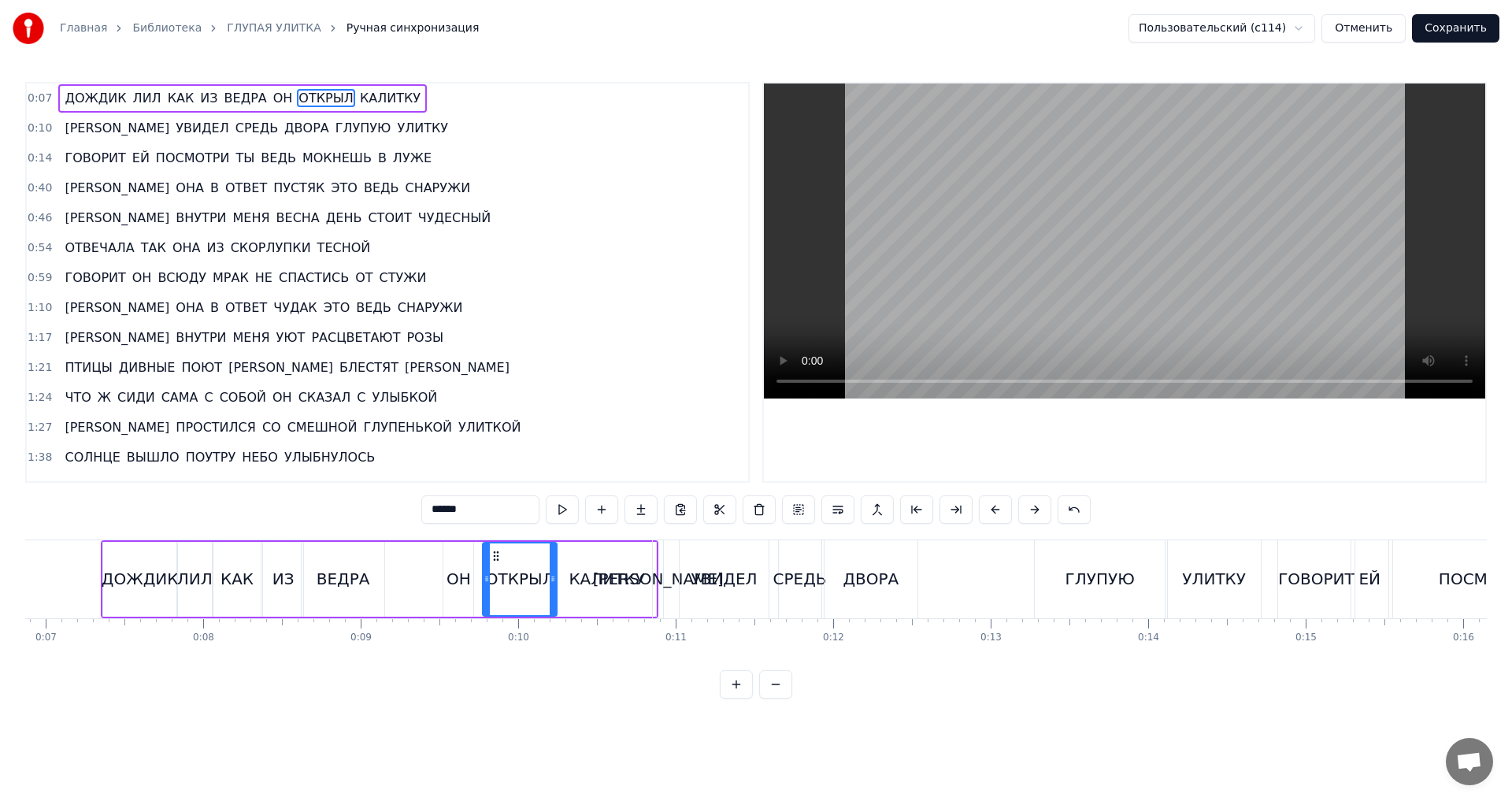
scroll to position [0, 737]
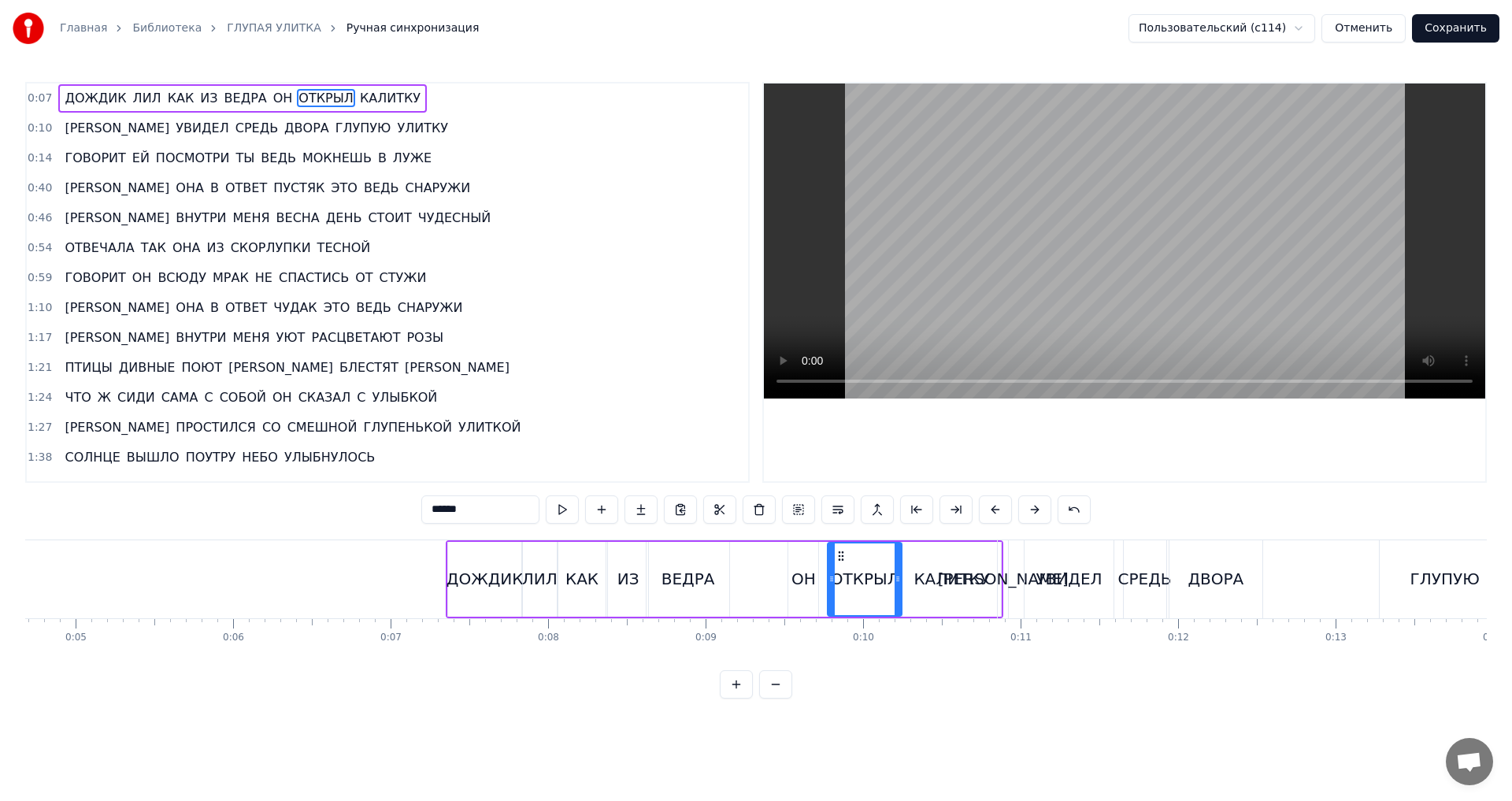
click at [479, 589] on div "ДОЖДИК" at bounding box center [485, 578] width 77 height 24
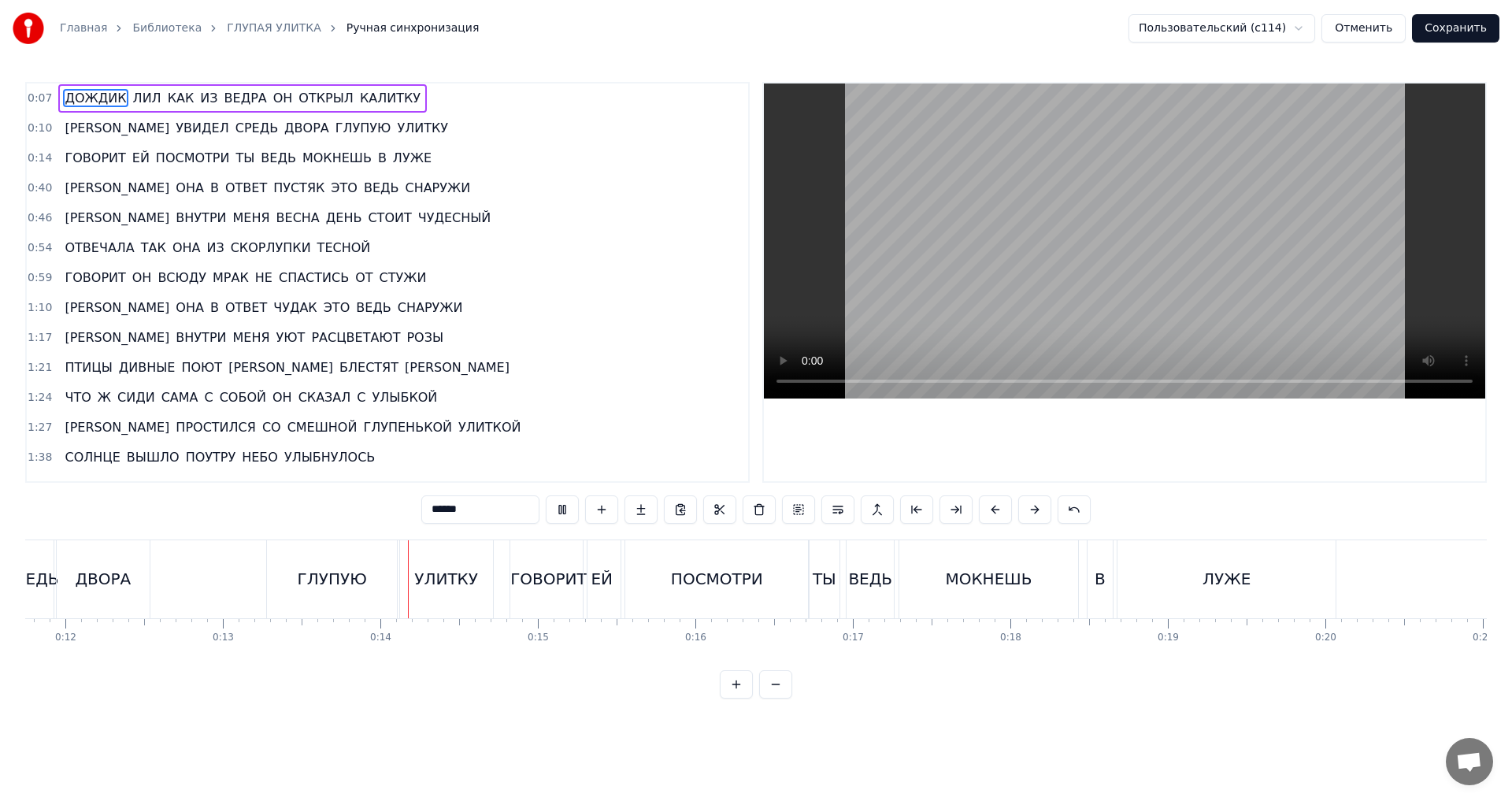
scroll to position [0, 2064]
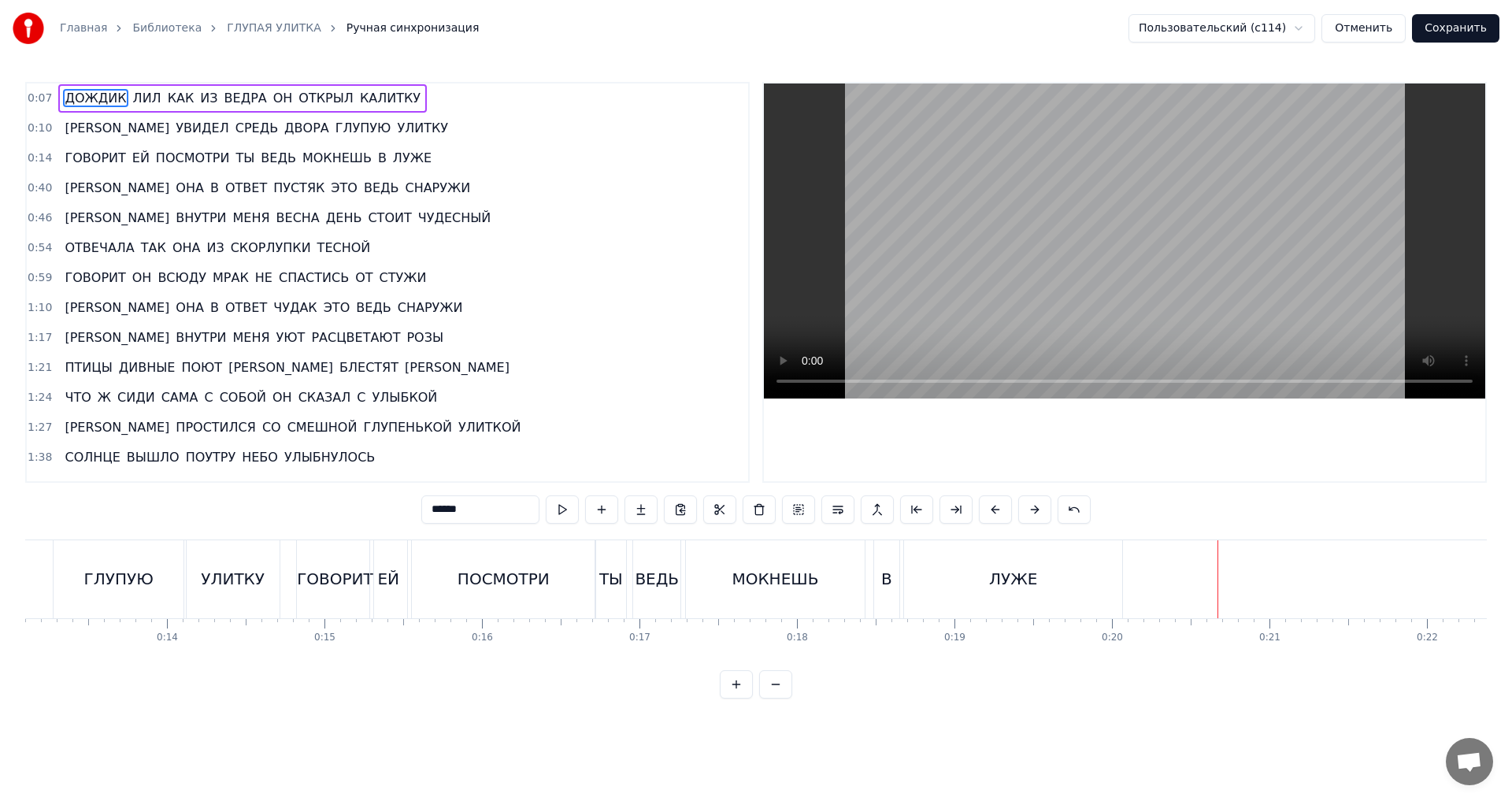
click at [936, 586] on div "ЛУЖЕ" at bounding box center [1013, 579] width 218 height 78
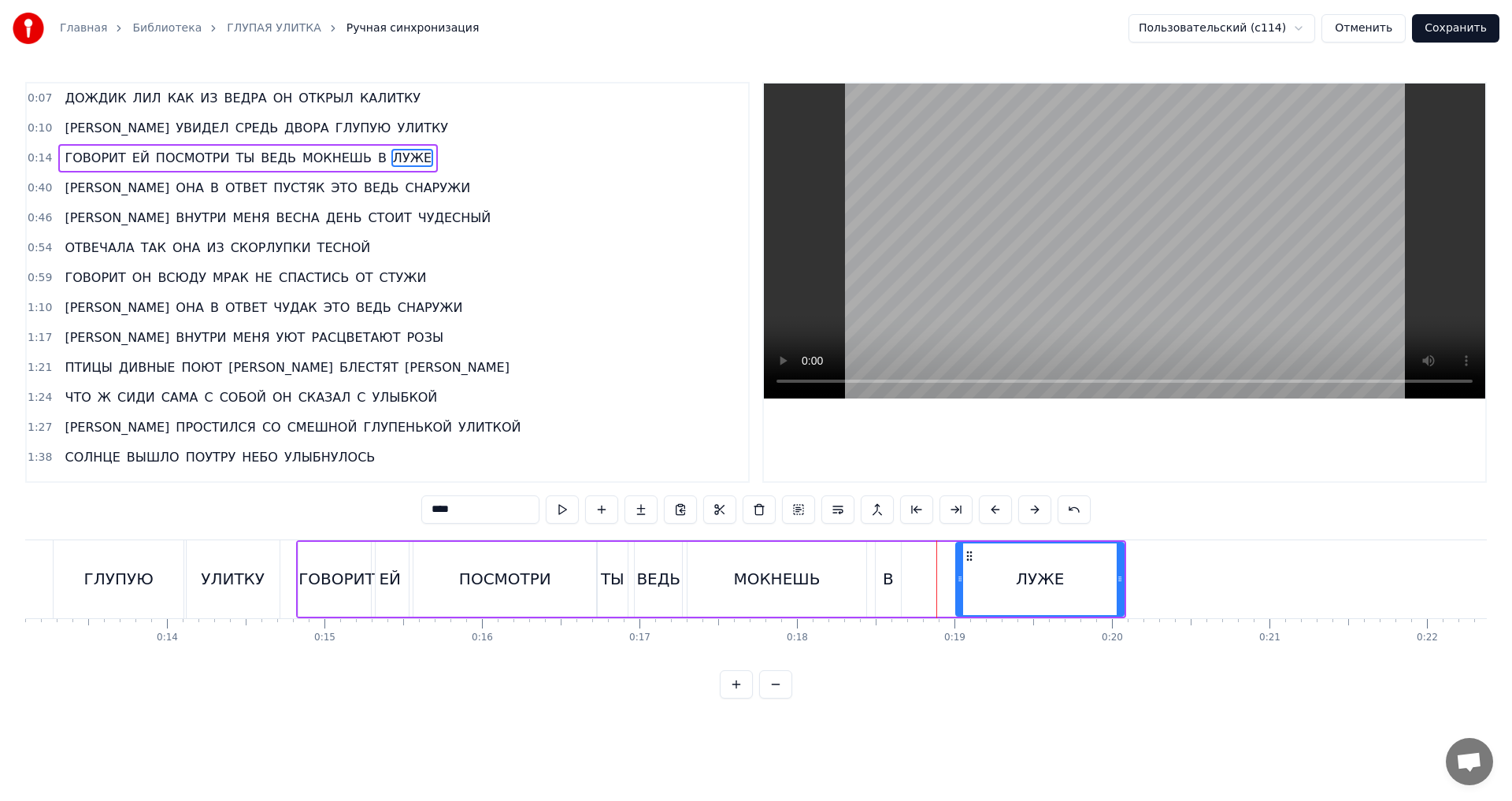
drag, startPoint x: 910, startPoint y: 581, endPoint x: 960, endPoint y: 583, distance: 50.0
click at [960, 583] on icon at bounding box center [959, 579] width 6 height 12
click at [890, 585] on div "В" at bounding box center [888, 578] width 11 height 24
drag, startPoint x: 888, startPoint y: 552, endPoint x: 940, endPoint y: 553, distance: 52.0
click at [940, 553] on icon at bounding box center [941, 556] width 12 height 12
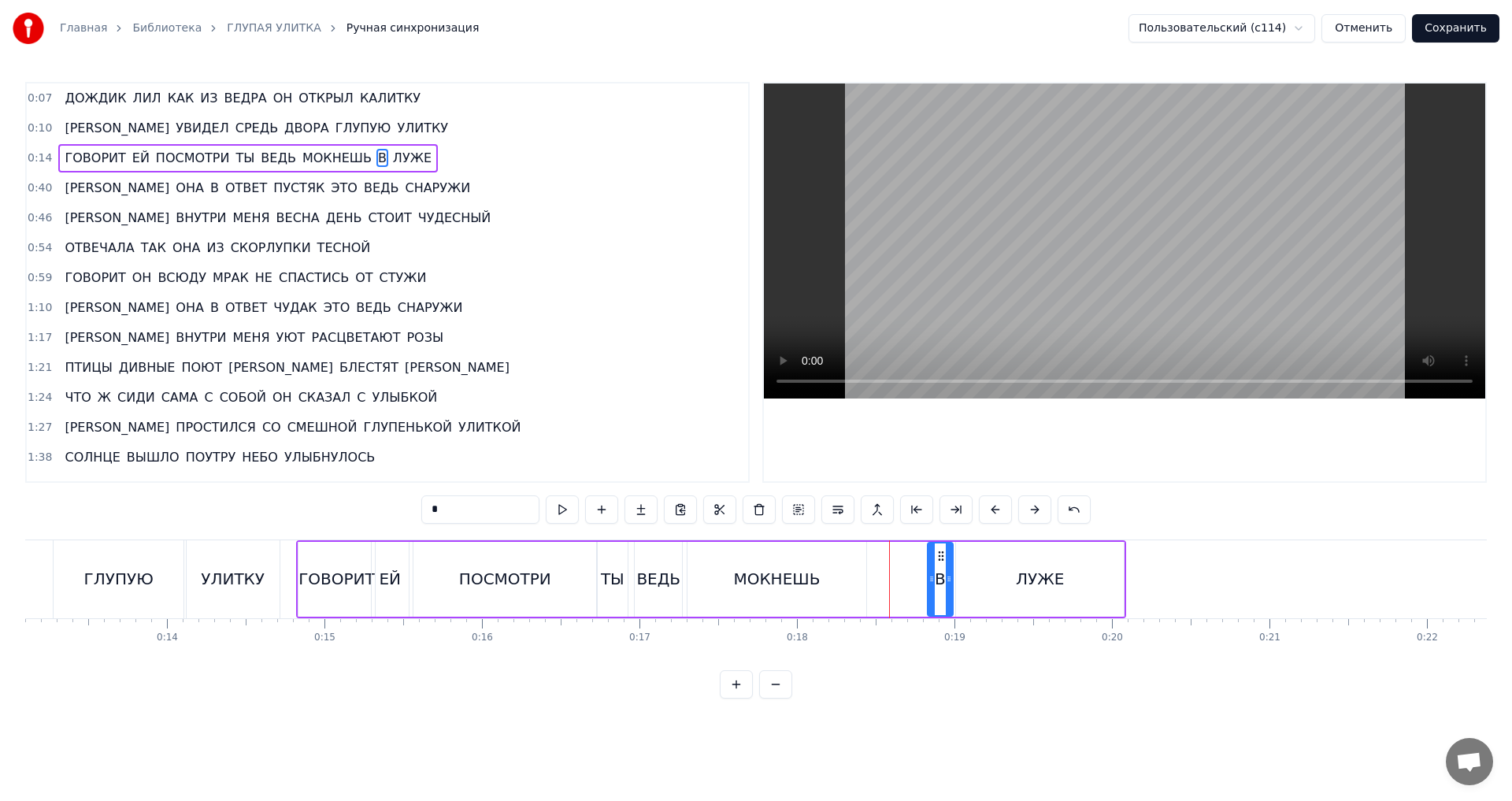
click at [808, 591] on div "МОКНЕШЬ" at bounding box center [777, 579] width 179 height 75
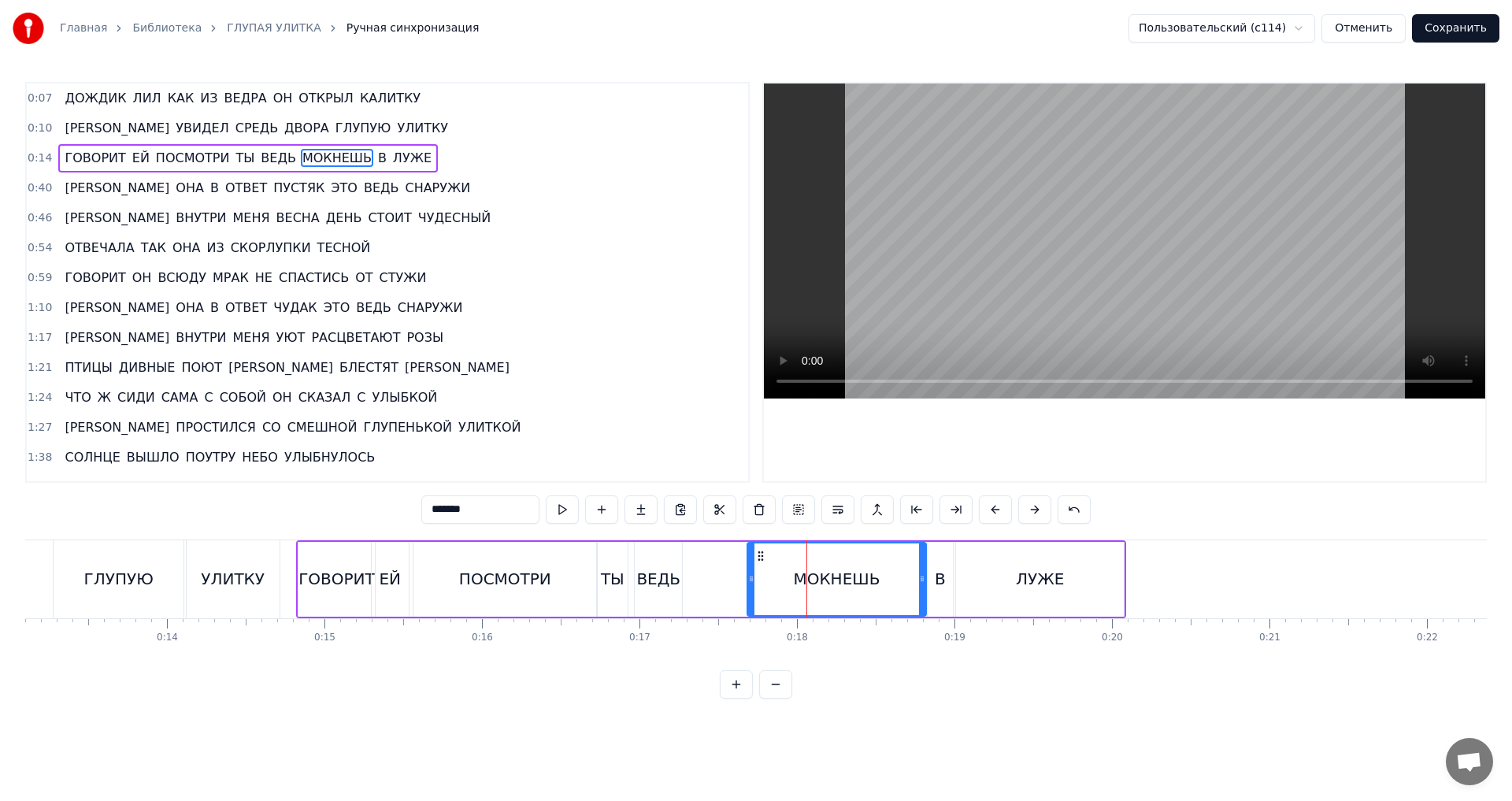
drag, startPoint x: 699, startPoint y: 555, endPoint x: 760, endPoint y: 555, distance: 61.0
click at [760, 555] on circle at bounding box center [759, 555] width 1 height 1
click at [657, 564] on div "ВЕДЬ" at bounding box center [658, 579] width 47 height 75
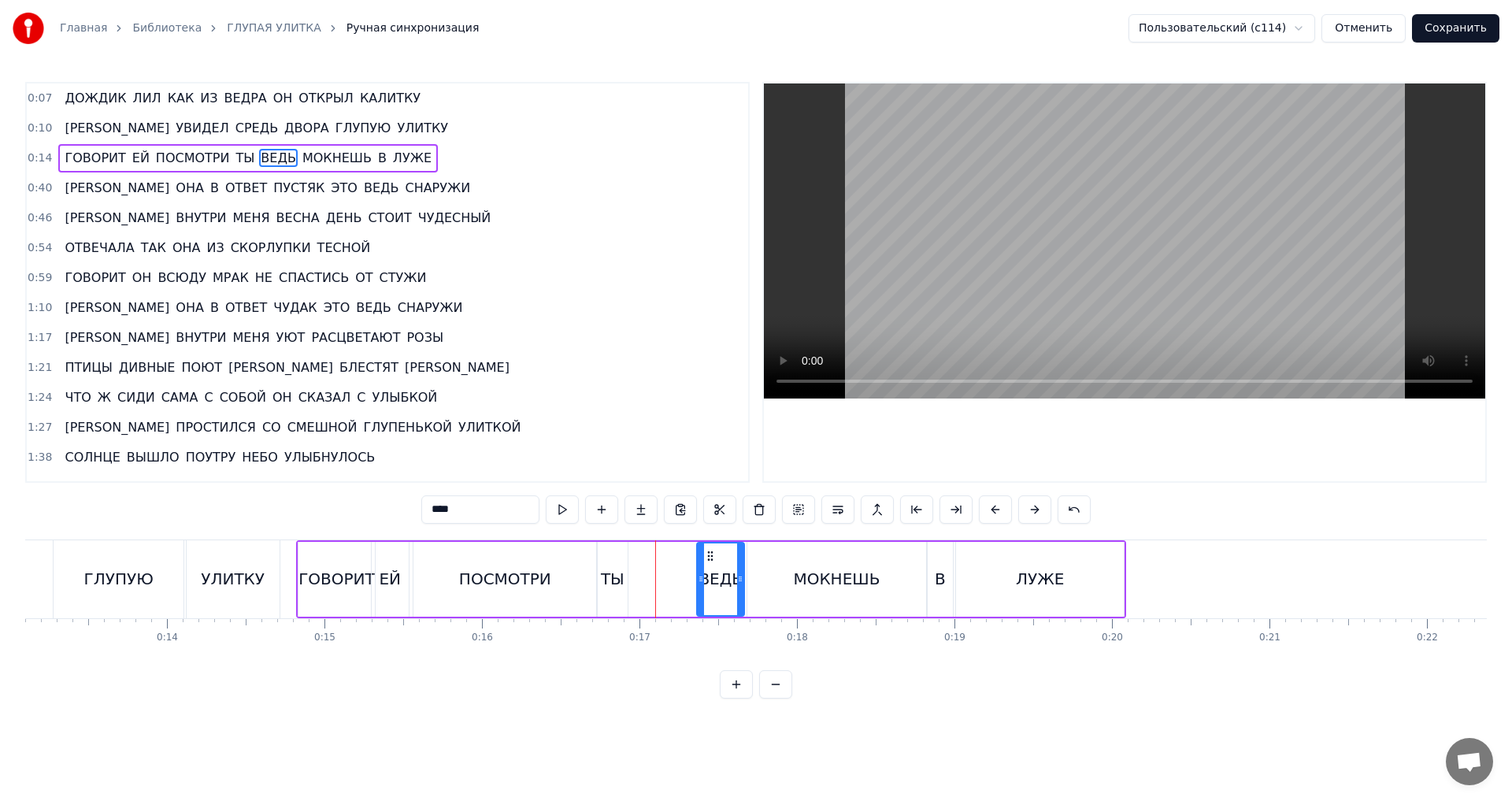
drag, startPoint x: 650, startPoint y: 557, endPoint x: 712, endPoint y: 555, distance: 62.0
click at [712, 555] on icon at bounding box center [710, 556] width 12 height 12
click at [617, 569] on div "ТЫ" at bounding box center [613, 578] width 24 height 24
drag, startPoint x: 612, startPoint y: 554, endPoint x: 677, endPoint y: 554, distance: 65.0
click at [677, 554] on icon at bounding box center [676, 556] width 12 height 12
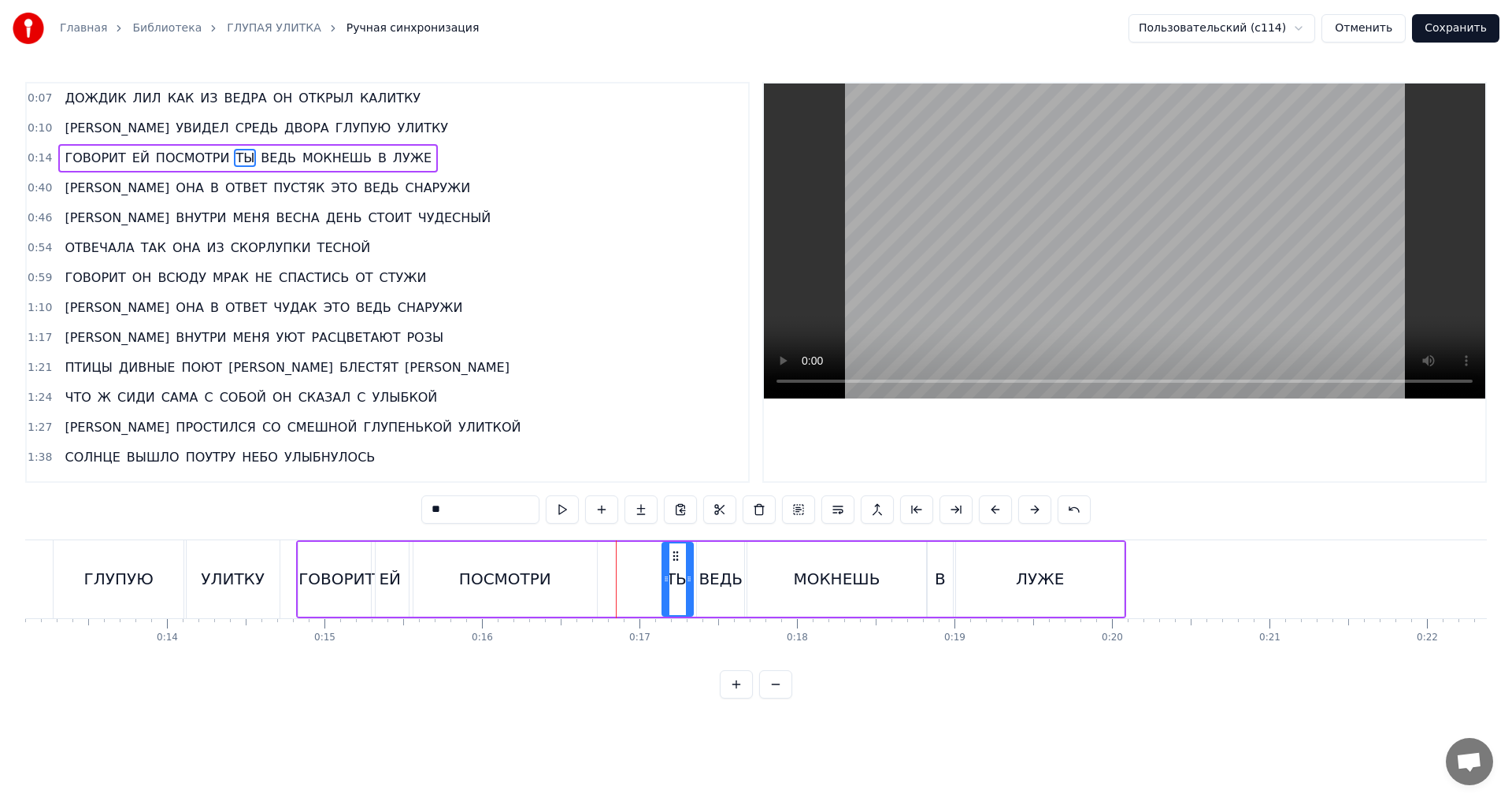
click at [521, 571] on div "ПОСМОТРИ" at bounding box center [505, 578] width 92 height 24
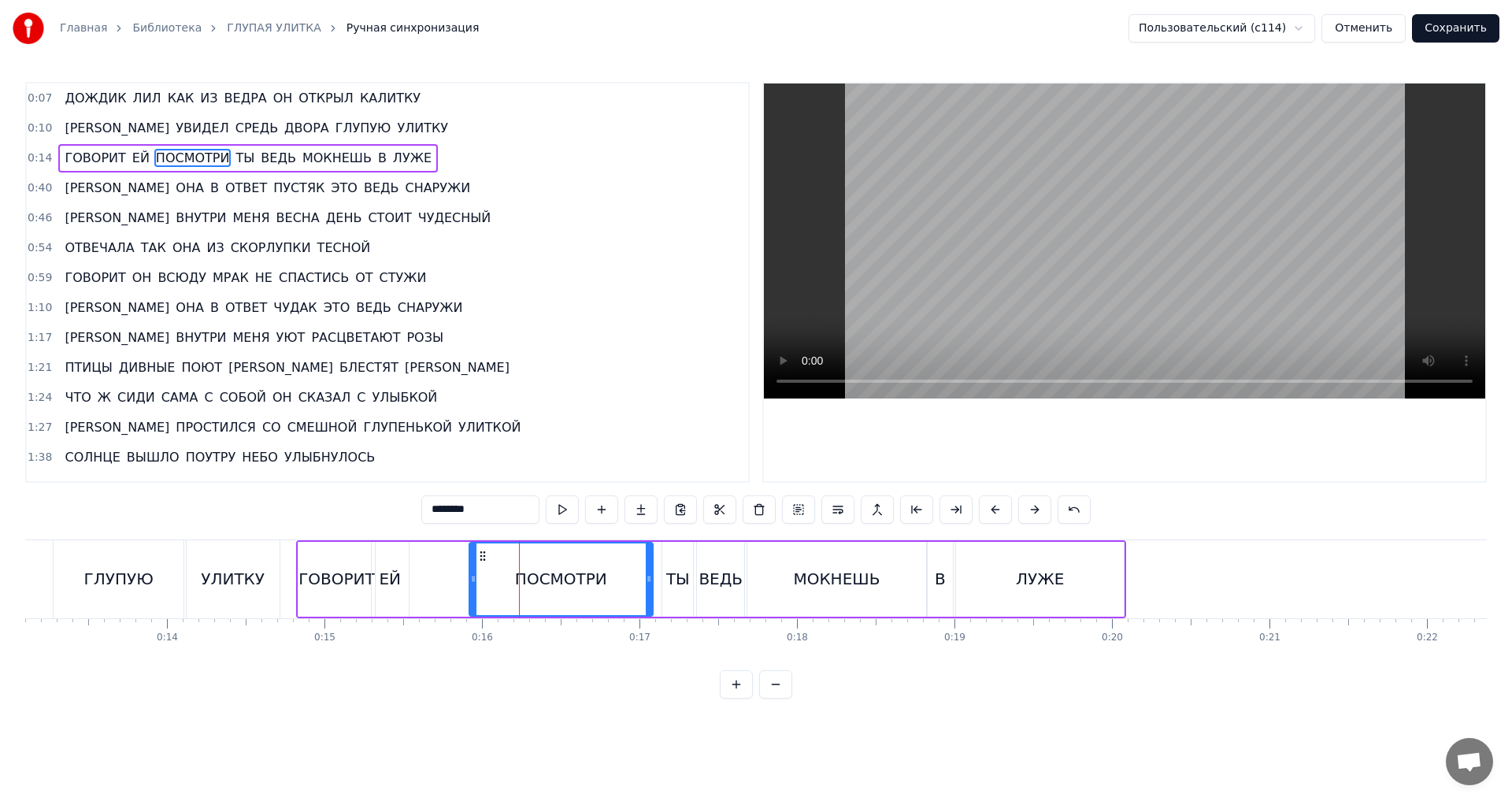
drag, startPoint x: 428, startPoint y: 555, endPoint x: 484, endPoint y: 554, distance: 56.0
click at [484, 554] on icon at bounding box center [483, 556] width 12 height 12
click at [389, 563] on div "ЕЙ" at bounding box center [390, 579] width 37 height 75
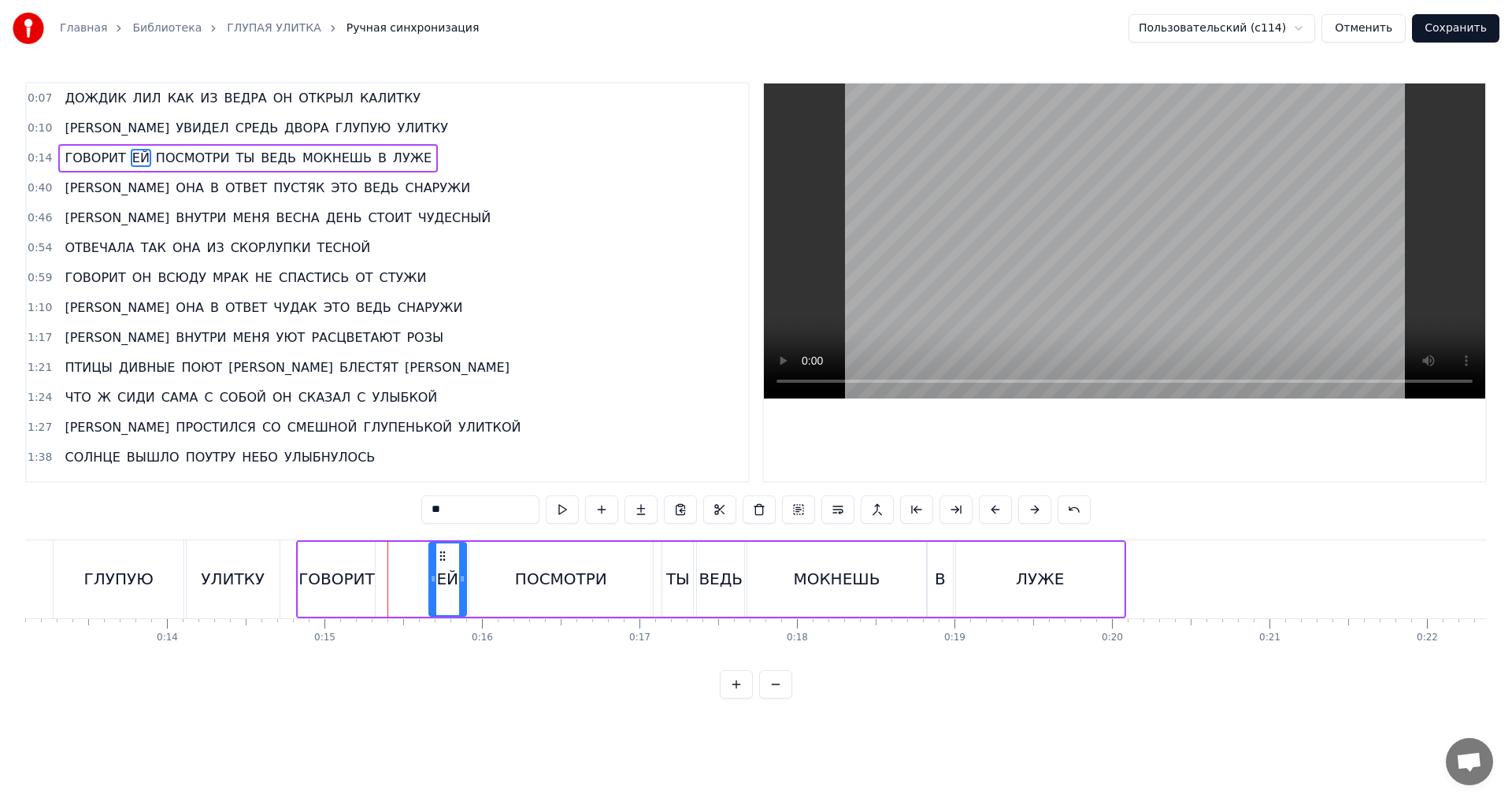
drag, startPoint x: 383, startPoint y: 550, endPoint x: 440, endPoint y: 550, distance: 57.0
click at [440, 550] on icon at bounding box center [442, 556] width 12 height 12
click at [332, 555] on div "ГОВОРИТ" at bounding box center [337, 579] width 76 height 75
drag, startPoint x: 313, startPoint y: 555, endPoint x: 360, endPoint y: 557, distance: 47.0
click at [360, 557] on icon at bounding box center [359, 556] width 12 height 12
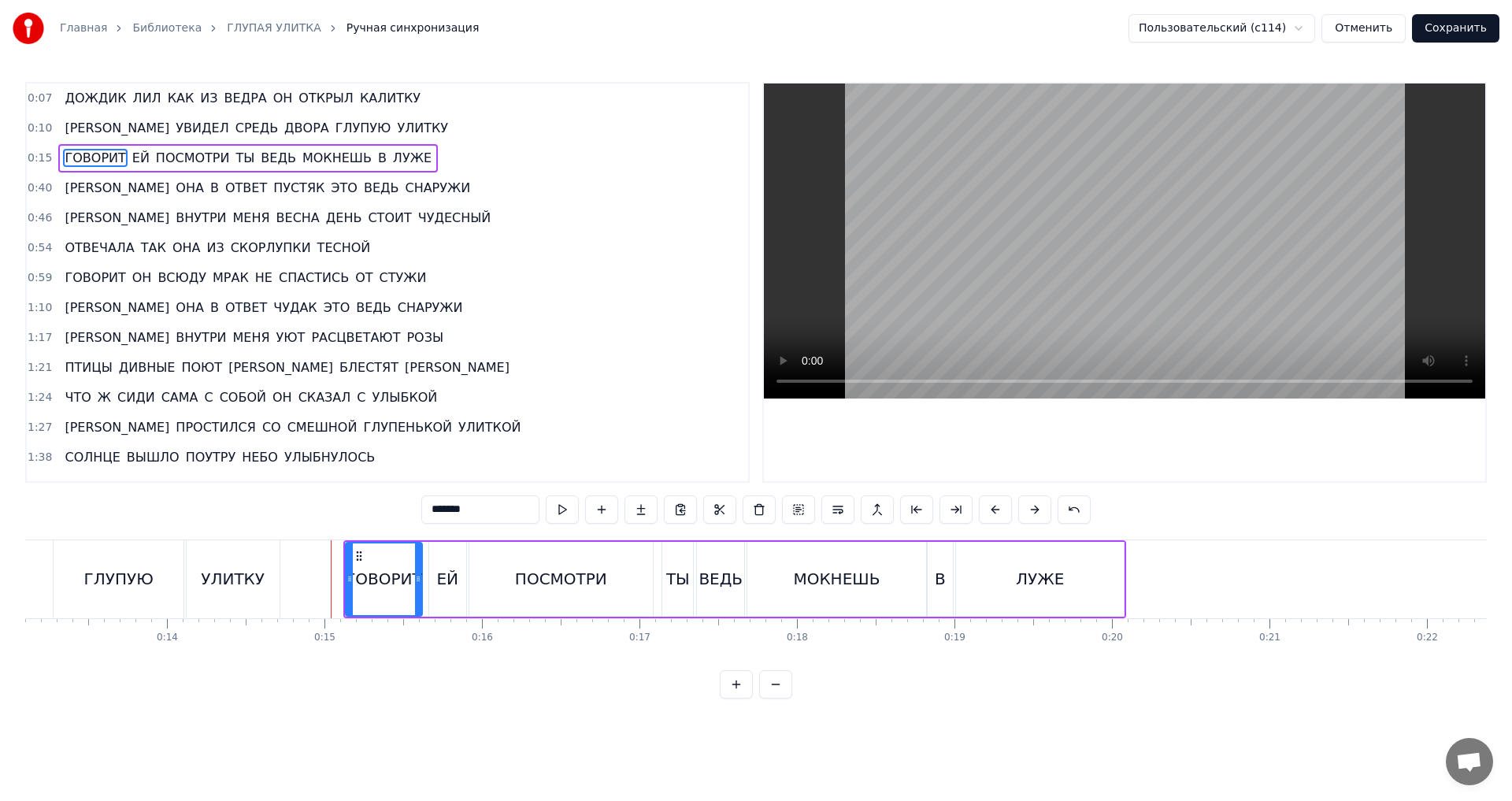
click at [112, 601] on div "ГЛУПУЮ" at bounding box center [118, 579] width 130 height 78
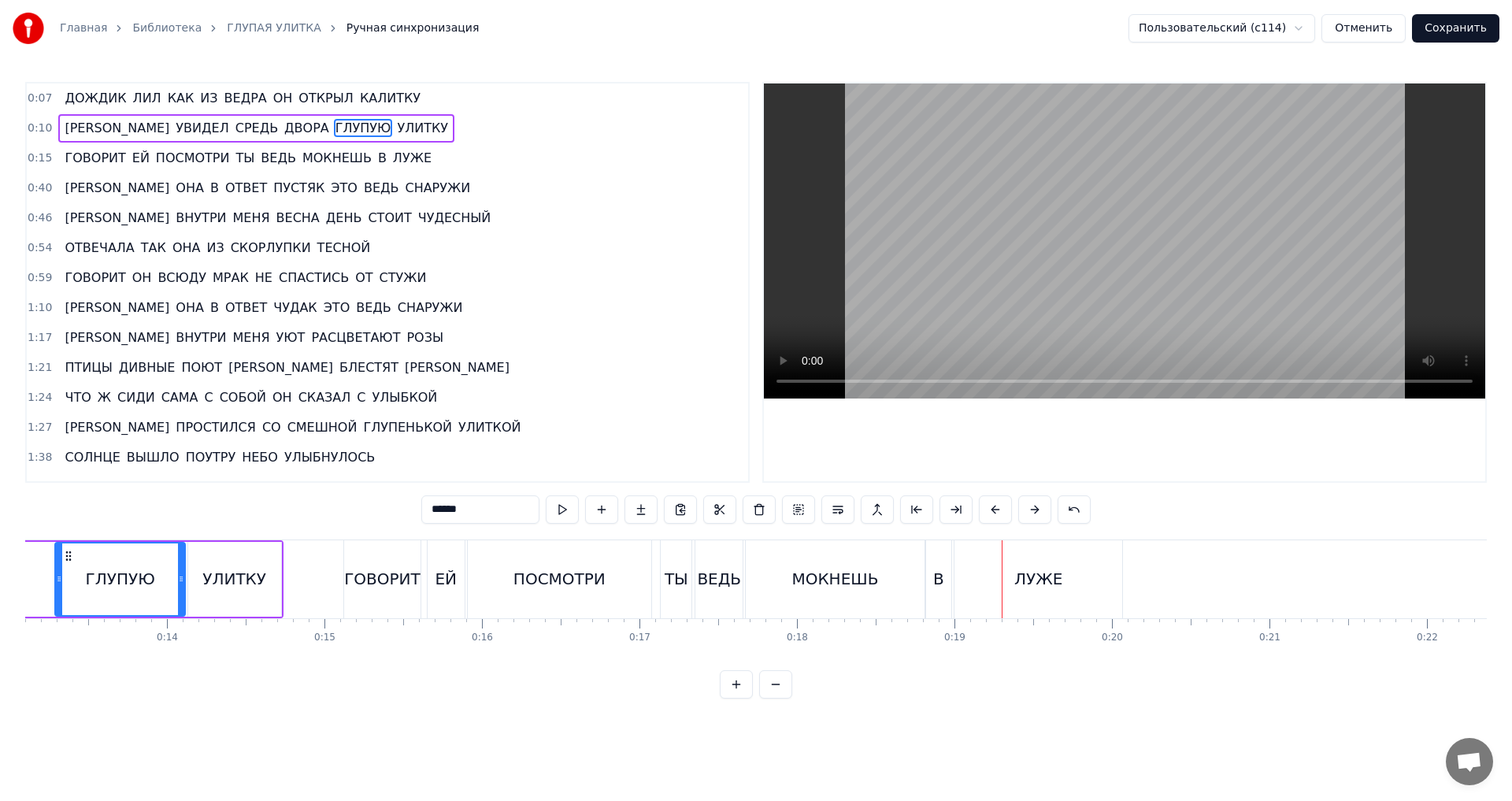
click at [636, 594] on div "ПОСМОТРИ" at bounding box center [560, 579] width 184 height 78
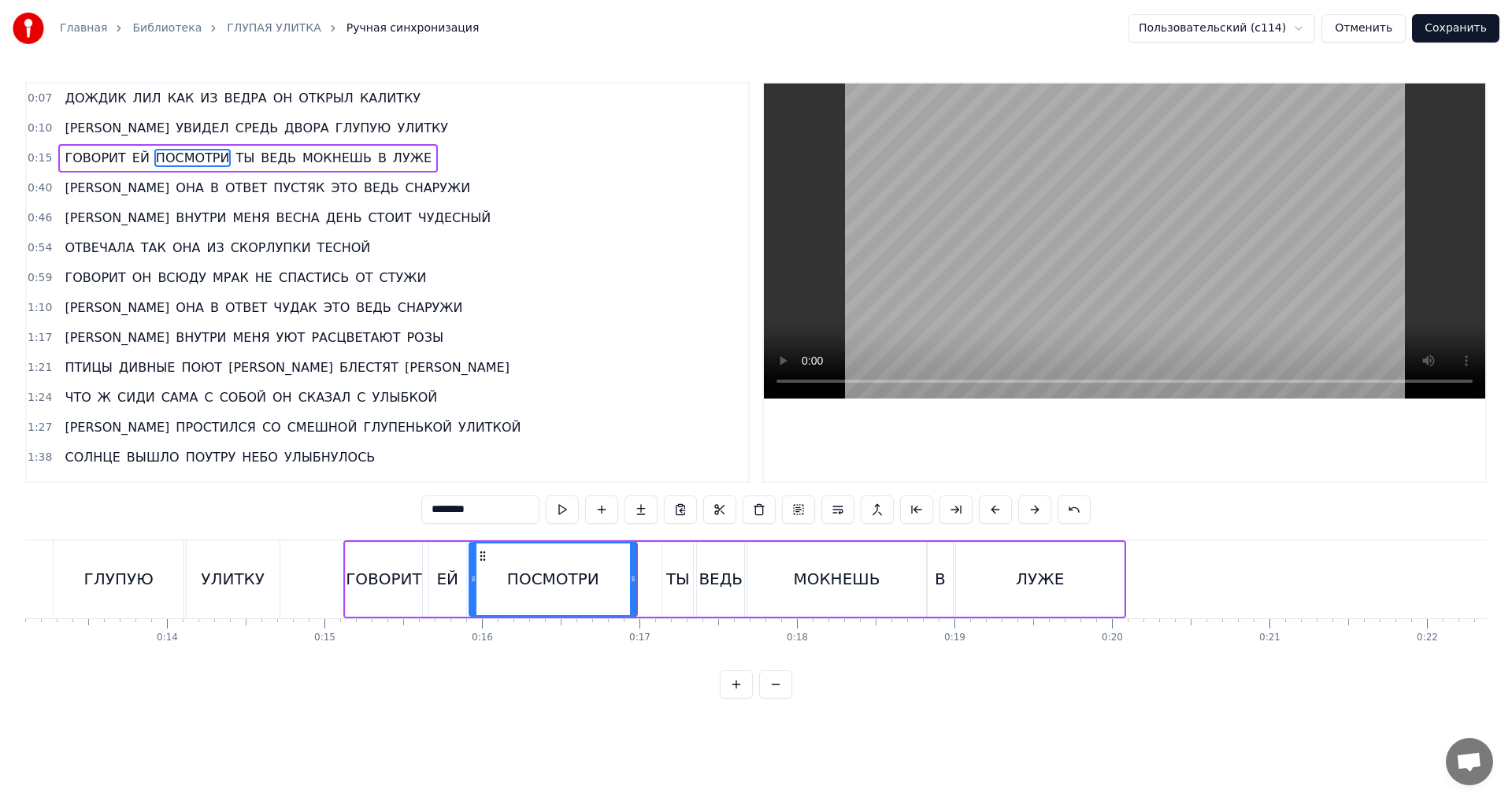
drag, startPoint x: 649, startPoint y: 581, endPoint x: 633, endPoint y: 581, distance: 16.0
click at [633, 581] on icon at bounding box center [633, 579] width 6 height 12
click at [672, 589] on div "ТЫ" at bounding box center [678, 578] width 24 height 24
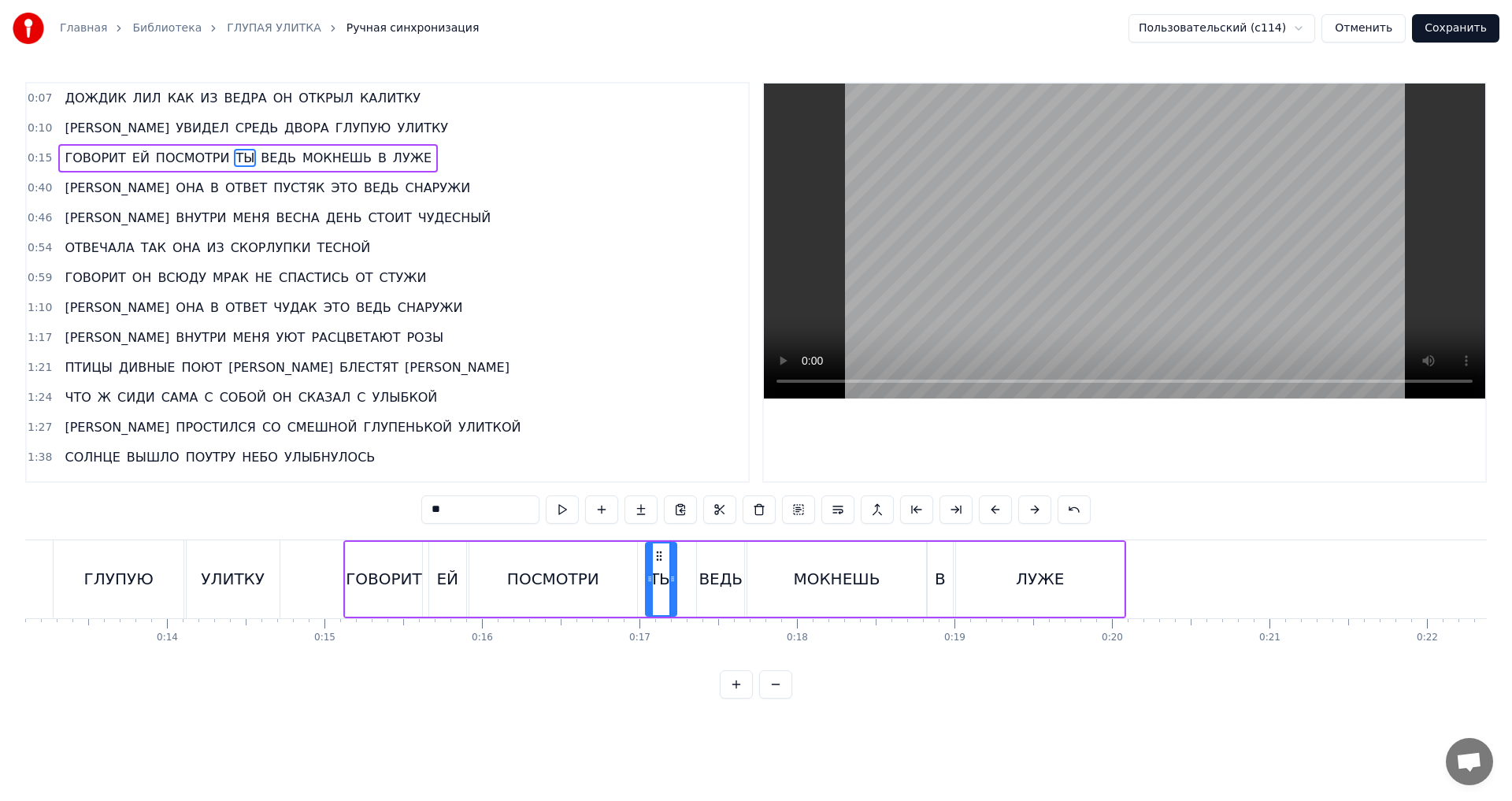
drag, startPoint x: 675, startPoint y: 552, endPoint x: 659, endPoint y: 558, distance: 17.1
click at [659, 558] on icon at bounding box center [659, 556] width 12 height 12
click at [706, 561] on div "ВЕДЬ" at bounding box center [720, 579] width 47 height 75
drag, startPoint x: 709, startPoint y: 553, endPoint x: 695, endPoint y: 555, distance: 14.1
click at [695, 555] on icon at bounding box center [696, 556] width 12 height 12
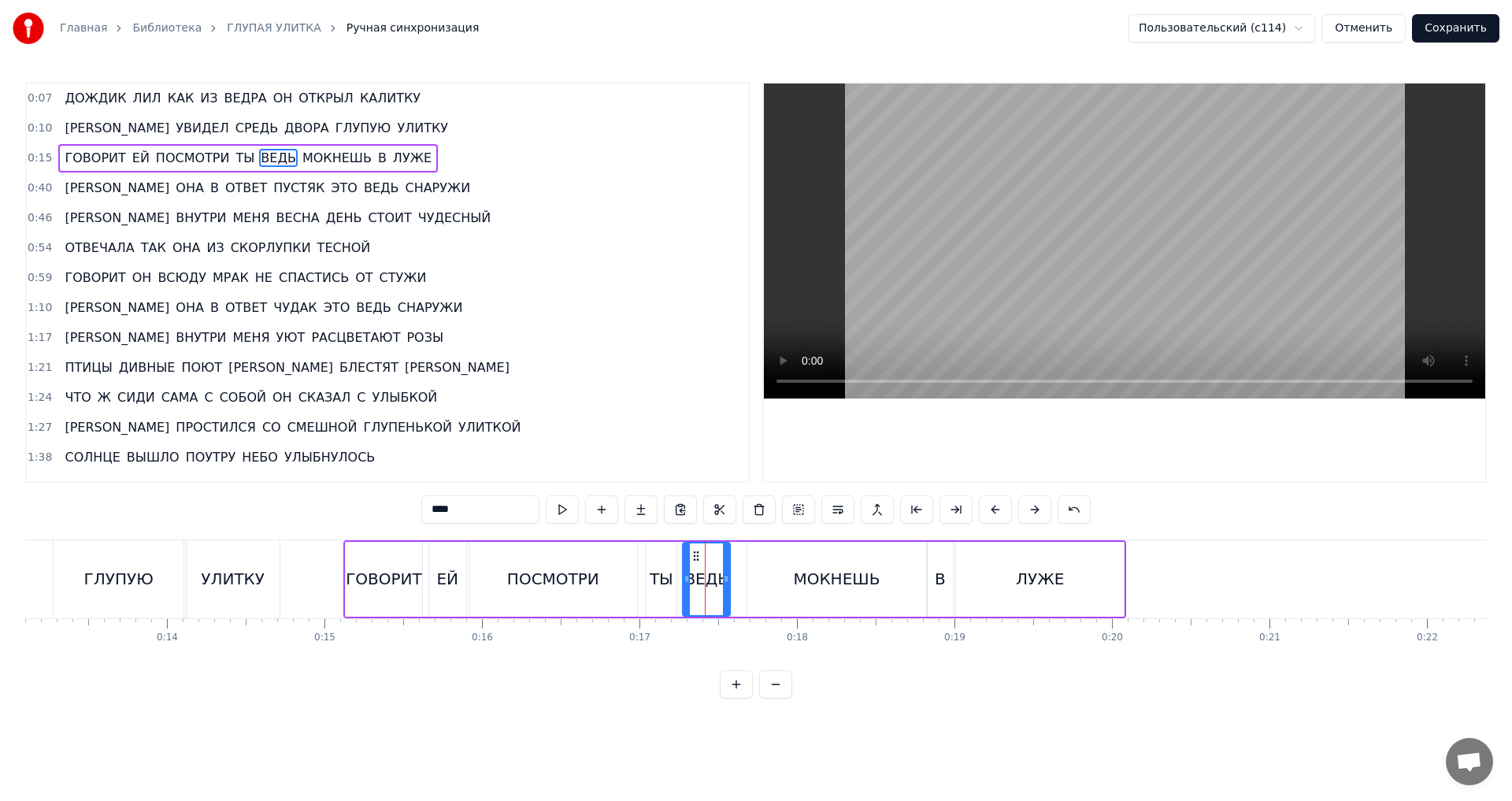
click at [782, 559] on div "МОКНЕШЬ" at bounding box center [836, 579] width 179 height 75
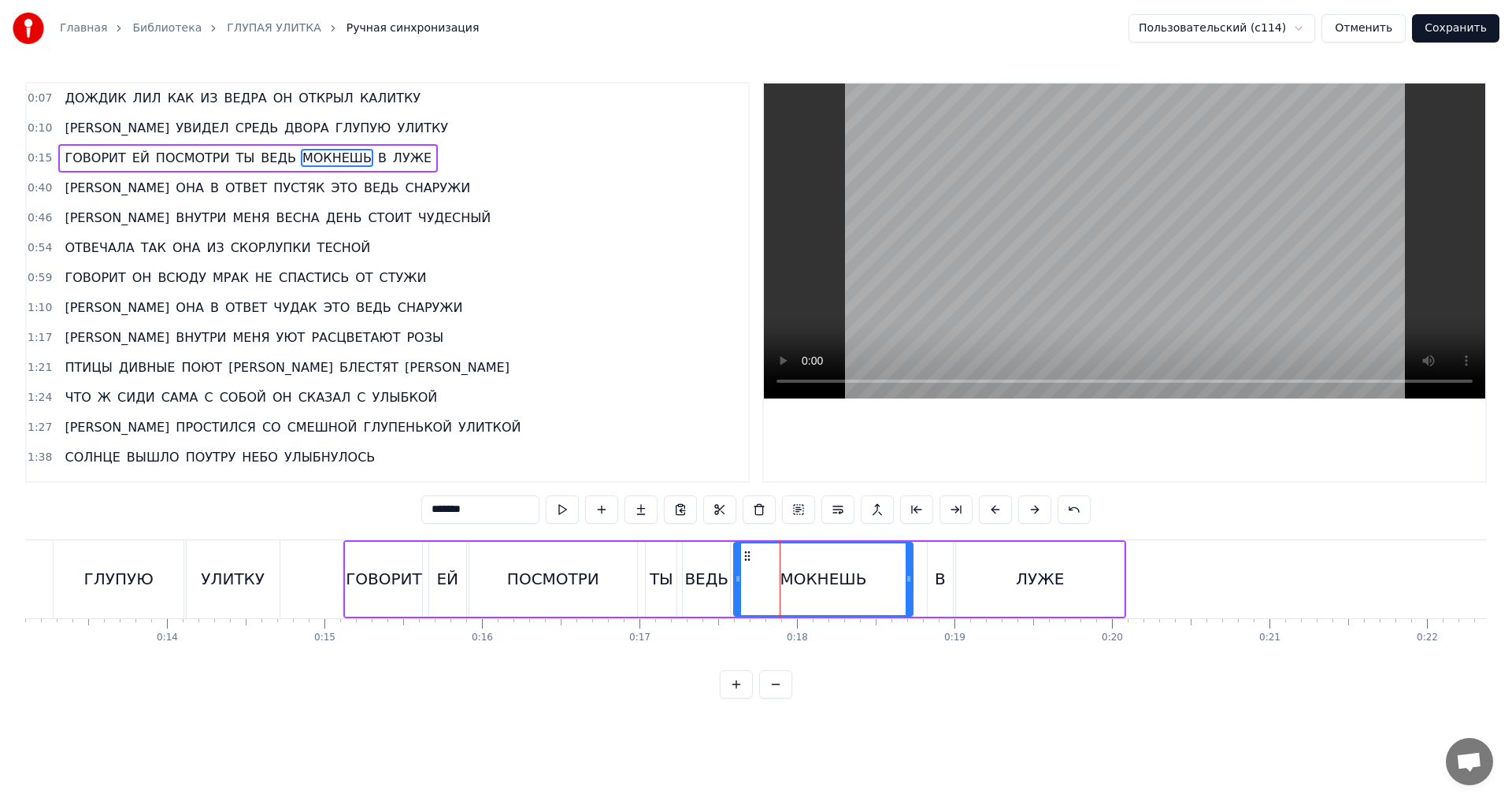
drag, startPoint x: 760, startPoint y: 558, endPoint x: 747, endPoint y: 559, distance: 13.0
click at [747, 559] on icon at bounding box center [747, 556] width 12 height 12
click at [937, 582] on div "В" at bounding box center [940, 578] width 11 height 24
drag, startPoint x: 938, startPoint y: 556, endPoint x: 921, endPoint y: 556, distance: 17.0
click at [921, 556] on icon at bounding box center [921, 556] width 12 height 12
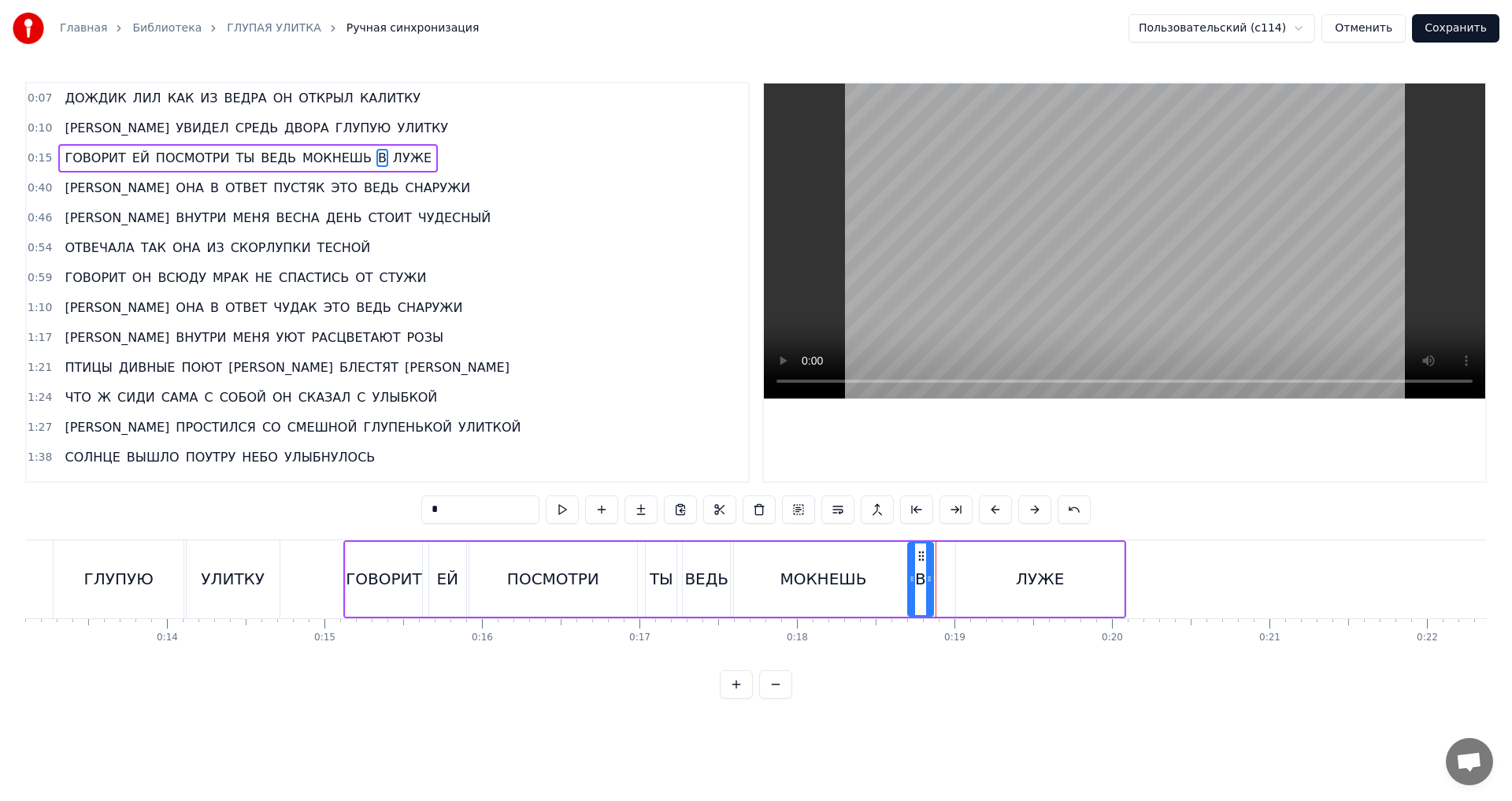
click at [983, 560] on div "ЛУЖЕ" at bounding box center [1040, 579] width 168 height 75
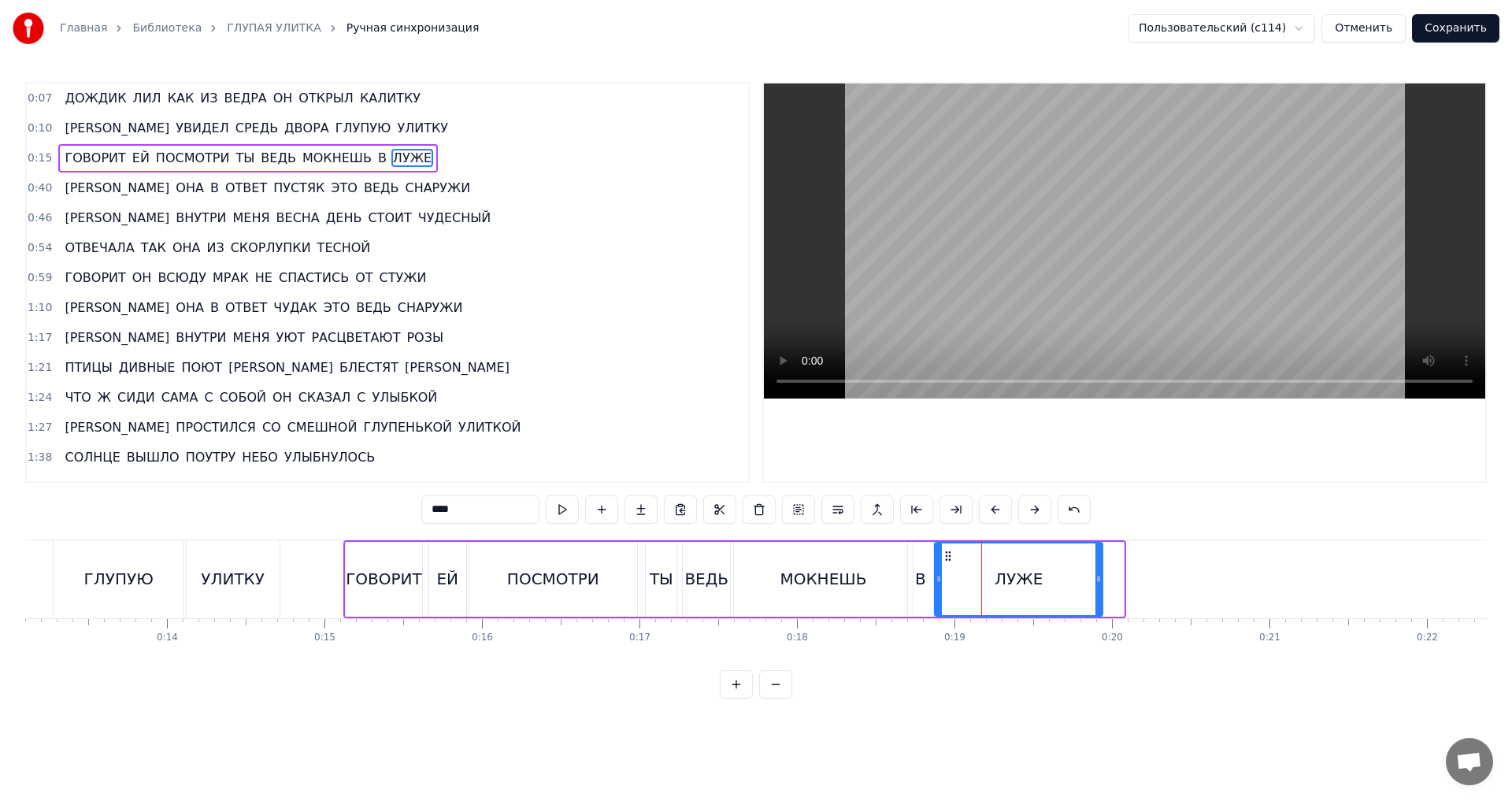
drag, startPoint x: 966, startPoint y: 555, endPoint x: 945, endPoint y: 557, distance: 21.1
click at [945, 557] on icon at bounding box center [948, 556] width 12 height 12
click at [146, 598] on div "ГЛУПУЮ" at bounding box center [118, 579] width 130 height 78
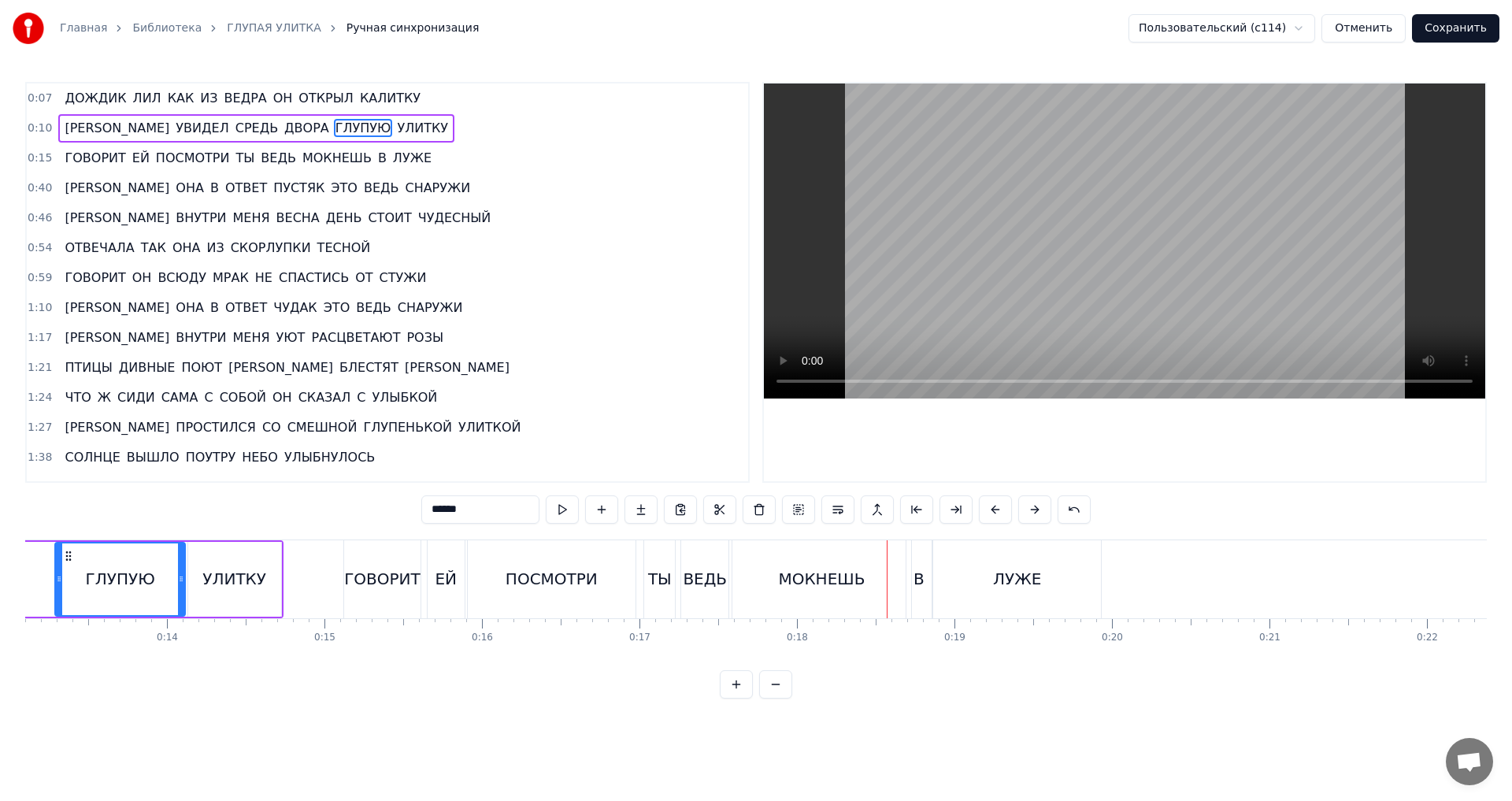
click at [767, 599] on div "МОКНЕШЬ" at bounding box center [821, 579] width 179 height 78
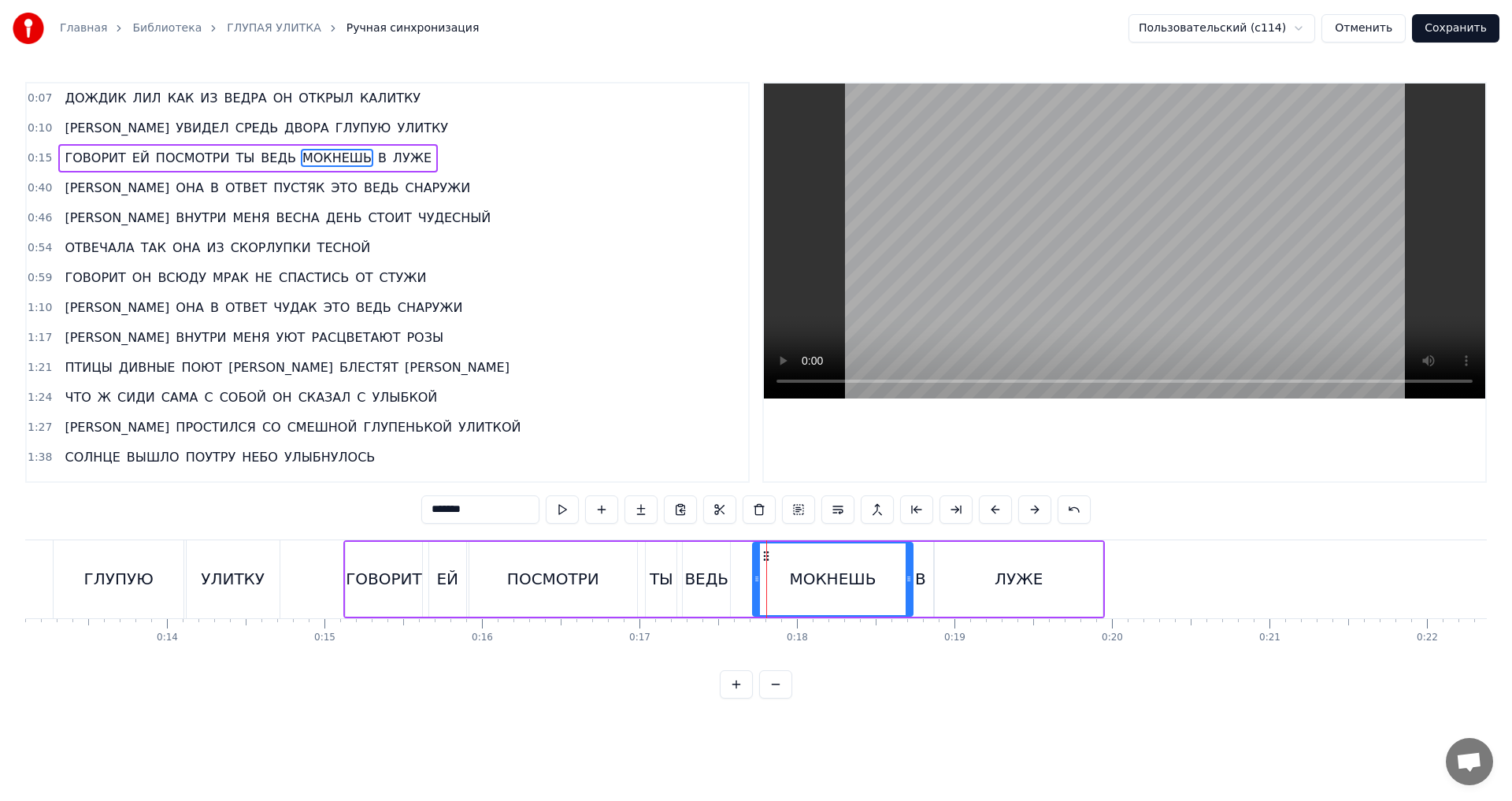
drag, startPoint x: 738, startPoint y: 580, endPoint x: 757, endPoint y: 580, distance: 19.0
click at [757, 580] on icon at bounding box center [756, 579] width 6 height 12
click at [711, 585] on div "ВЕДЬ" at bounding box center [706, 578] width 44 height 24
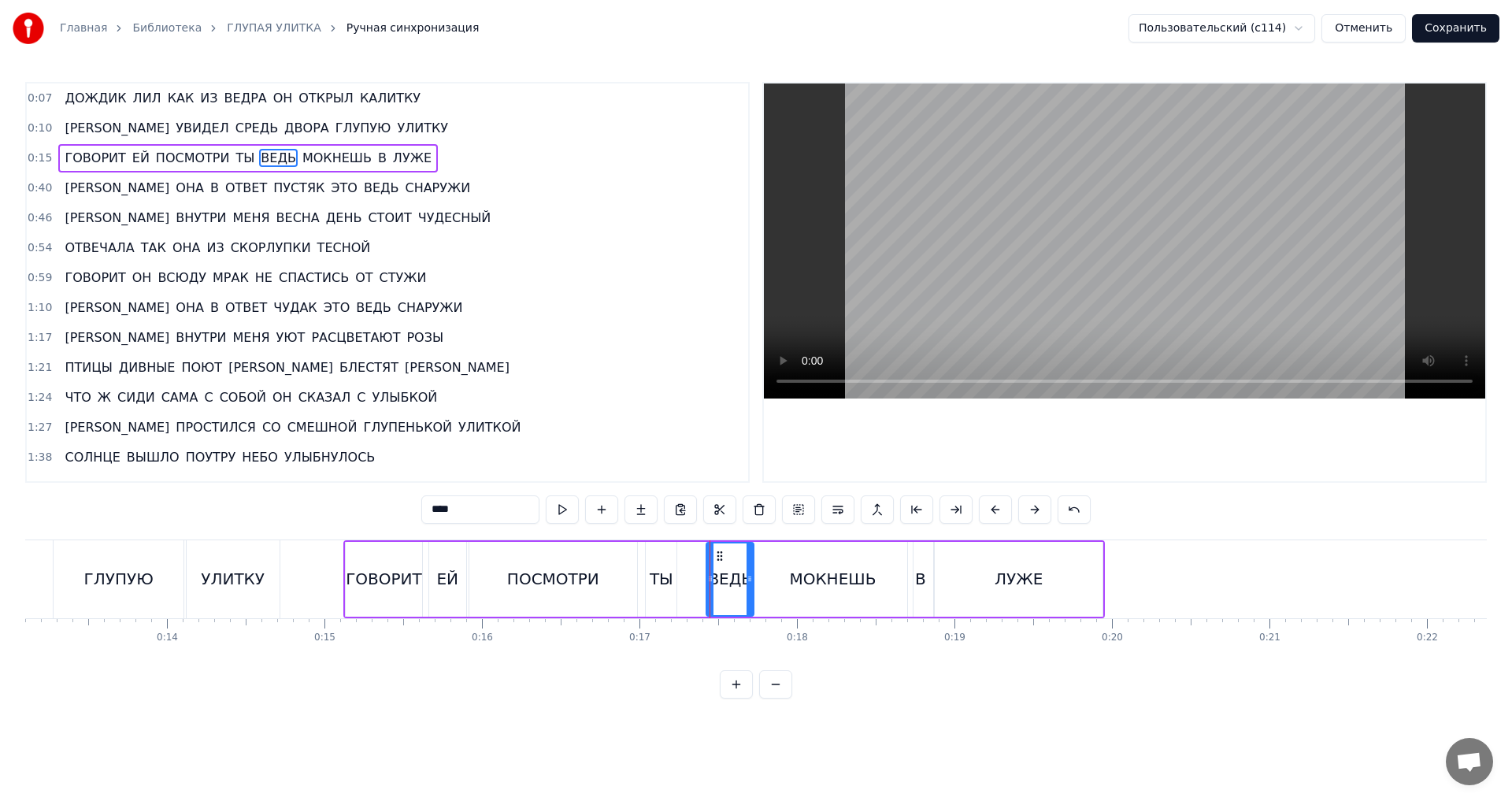
drag, startPoint x: 694, startPoint y: 557, endPoint x: 718, endPoint y: 557, distance: 24.0
click at [718, 557] on icon at bounding box center [720, 556] width 12 height 12
click at [720, 580] on circle at bounding box center [719, 580] width 1 height 1
click at [671, 567] on div "ТЫ" at bounding box center [661, 578] width 24 height 24
drag, startPoint x: 660, startPoint y: 554, endPoint x: 695, endPoint y: 554, distance: 35.0
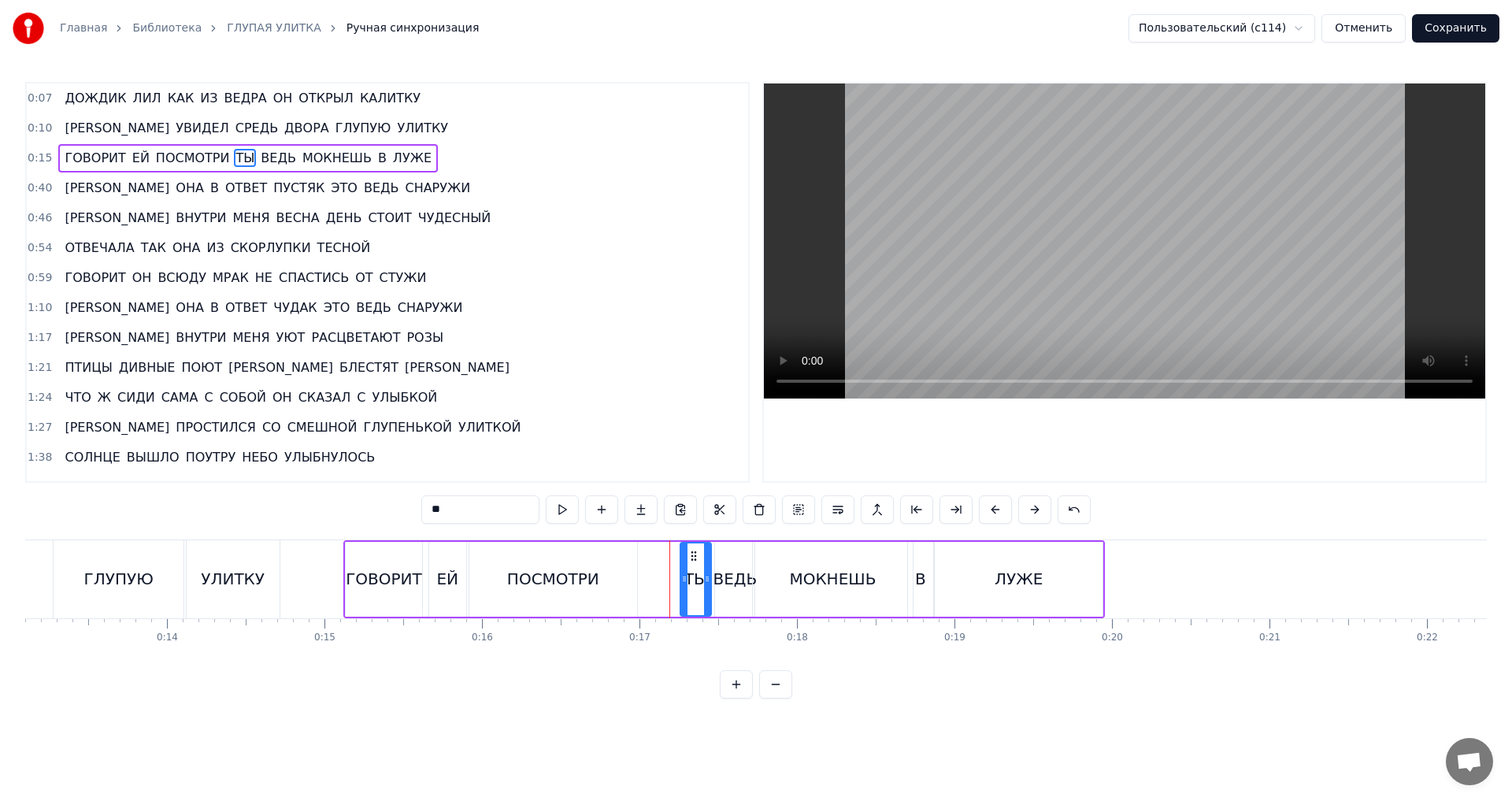
click at [695, 554] on icon at bounding box center [694, 556] width 12 height 12
click at [599, 565] on div "ПОСМОТРИ" at bounding box center [554, 579] width 168 height 75
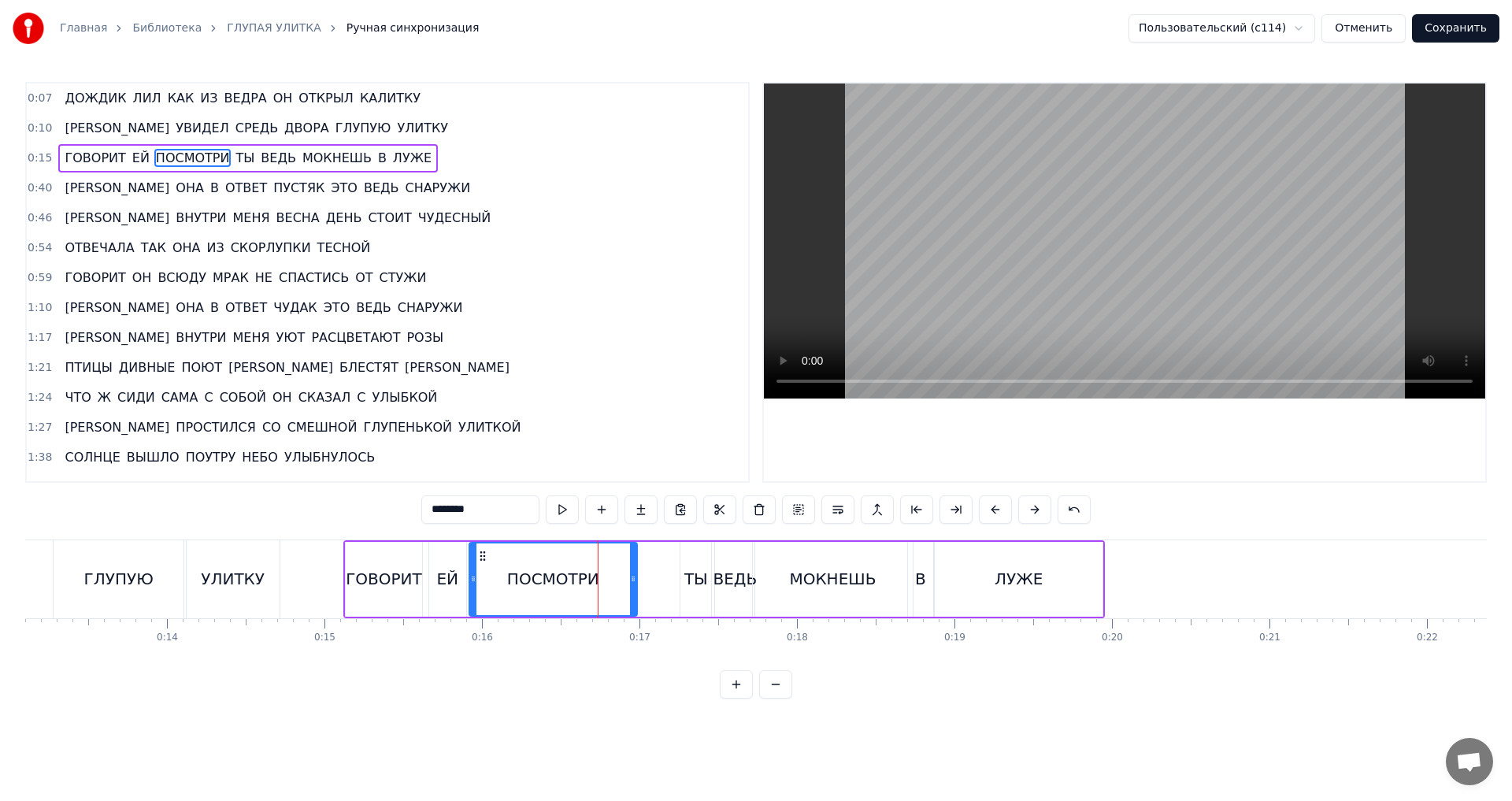
click at [118, 573] on div "ГЛУПУЮ" at bounding box center [118, 578] width 69 height 24
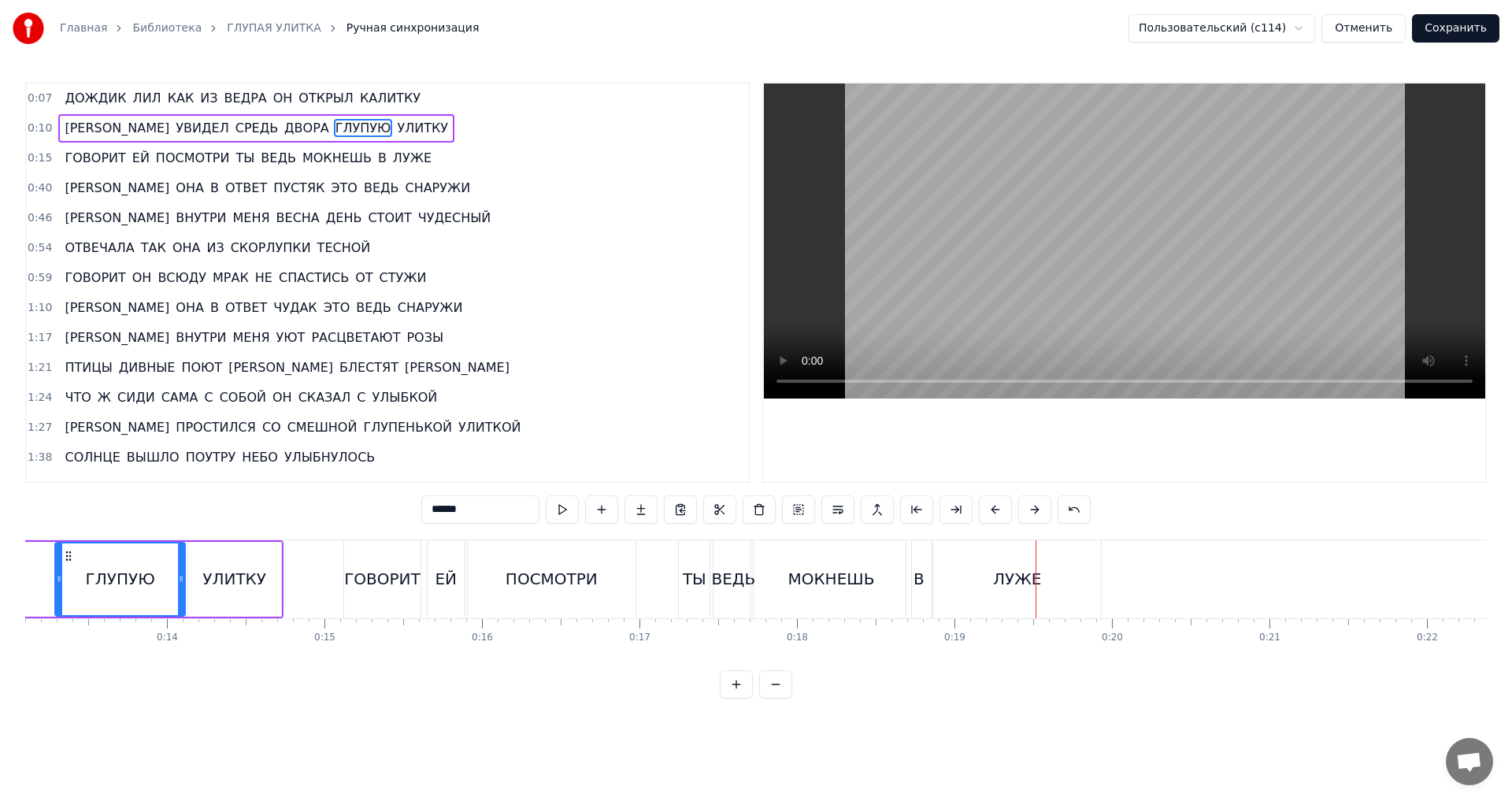
click at [1032, 590] on div "ЛУЖЕ" at bounding box center [1017, 578] width 48 height 24
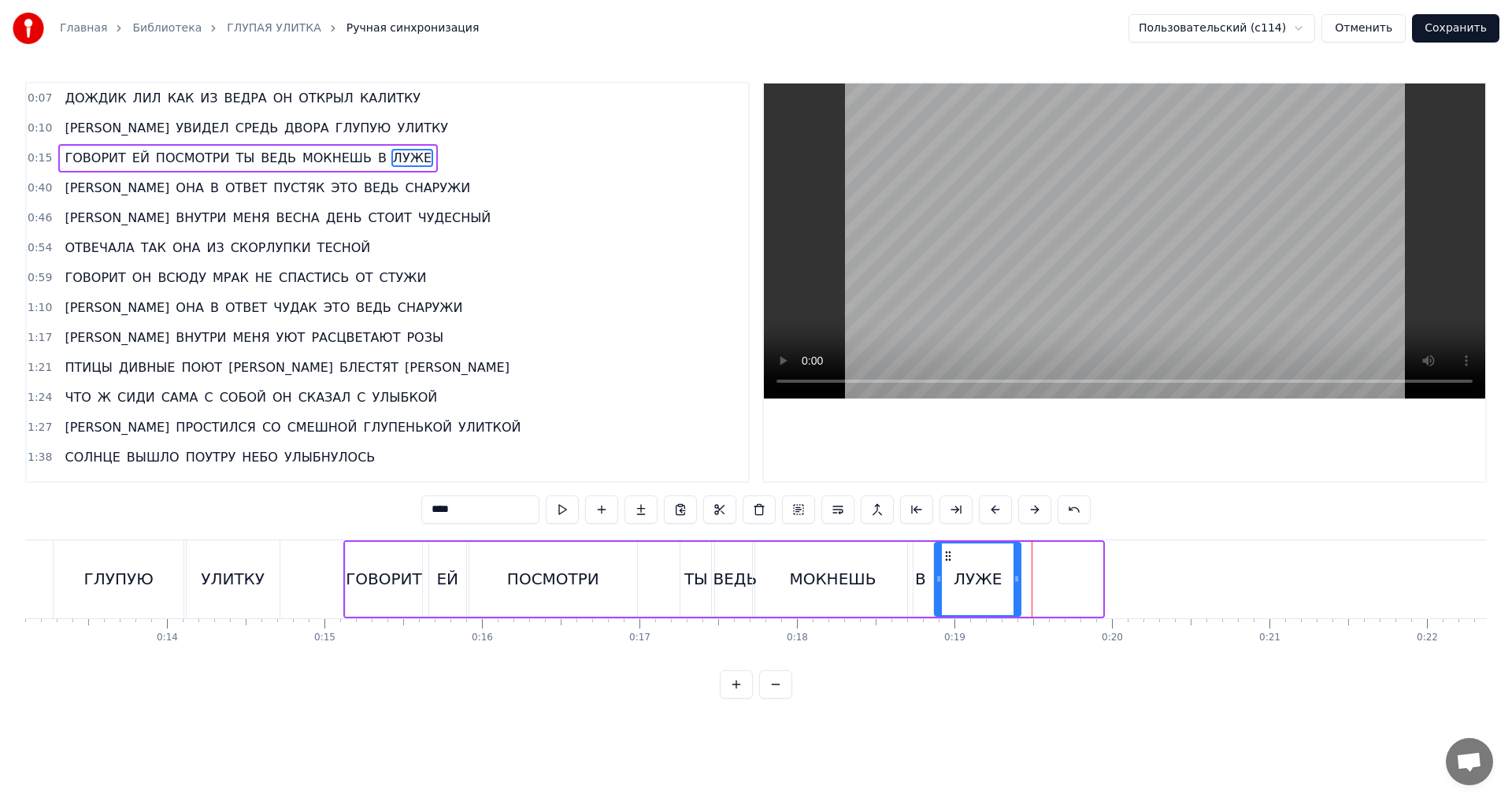
drag, startPoint x: 1096, startPoint y: 578, endPoint x: 1014, endPoint y: 578, distance: 82.0
click at [1014, 578] on icon at bounding box center [1016, 579] width 6 height 12
drag, startPoint x: 1017, startPoint y: 580, endPoint x: 1005, endPoint y: 580, distance: 12.0
click at [1005, 580] on icon at bounding box center [1005, 579] width 6 height 12
click at [95, 580] on div "ГЛУПУЮ" at bounding box center [118, 578] width 69 height 24
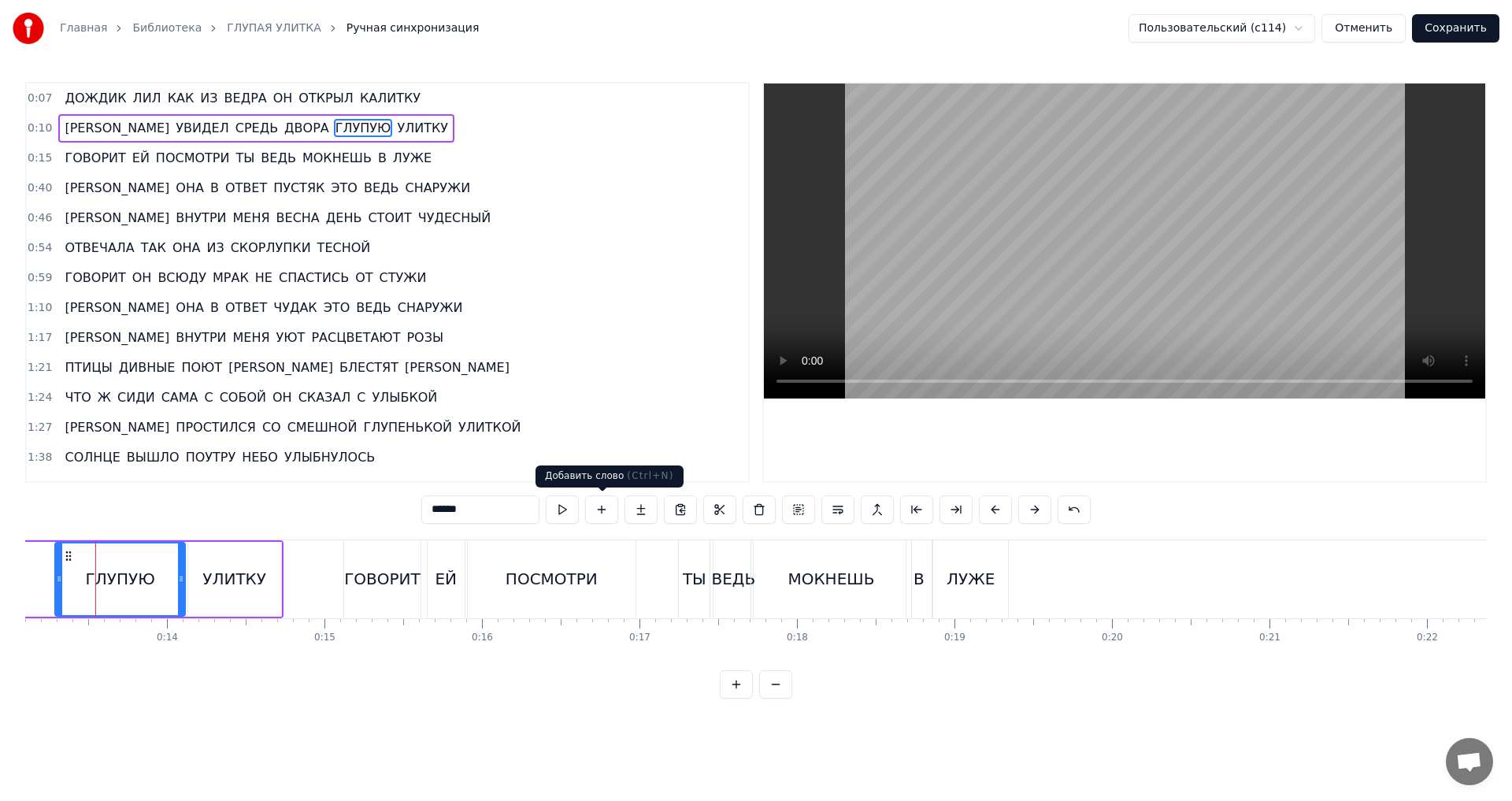
scroll to position [0, 2055]
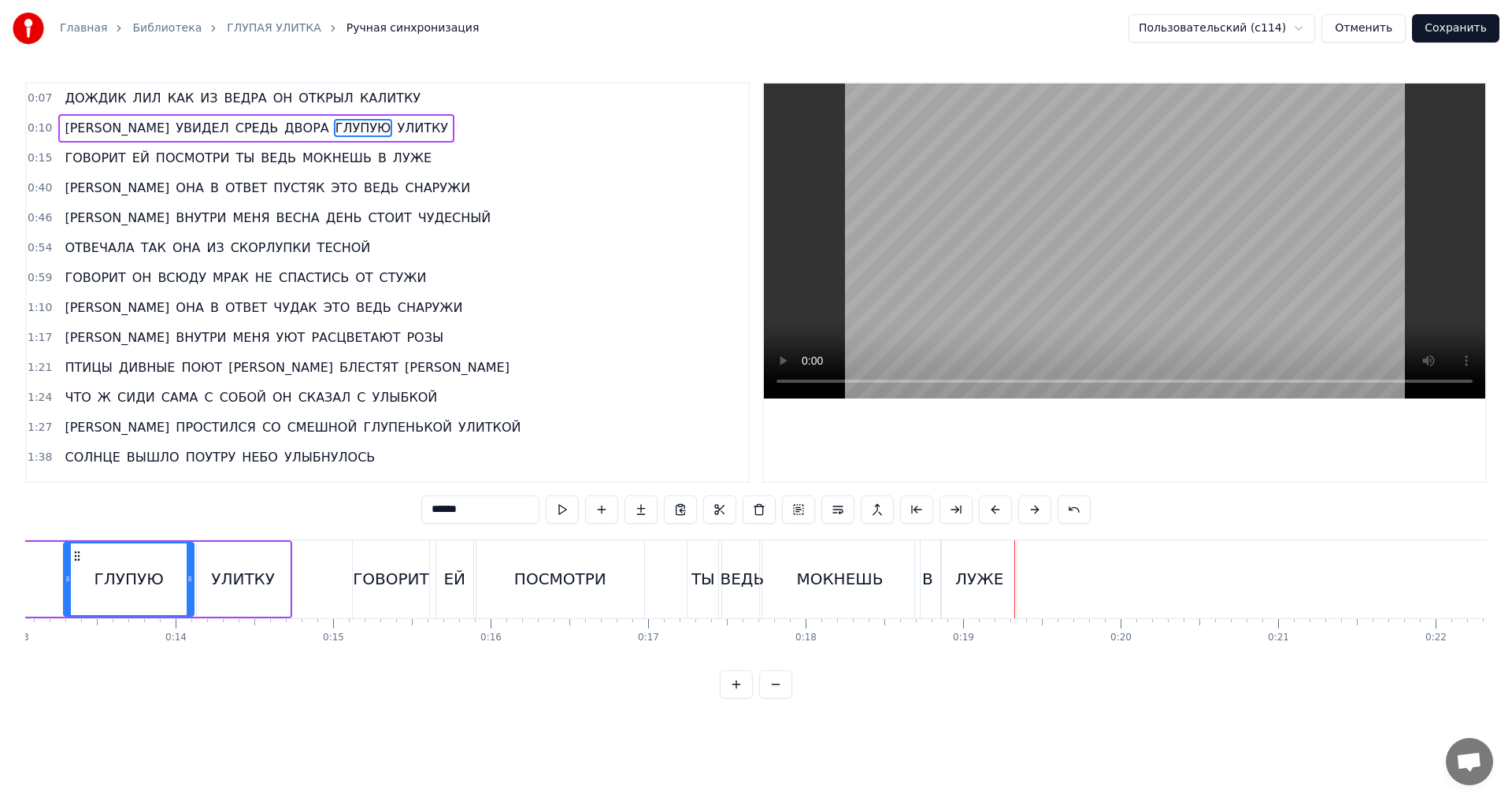
click at [883, 597] on div "МОКНЕШЬ" at bounding box center [840, 579] width 160 height 78
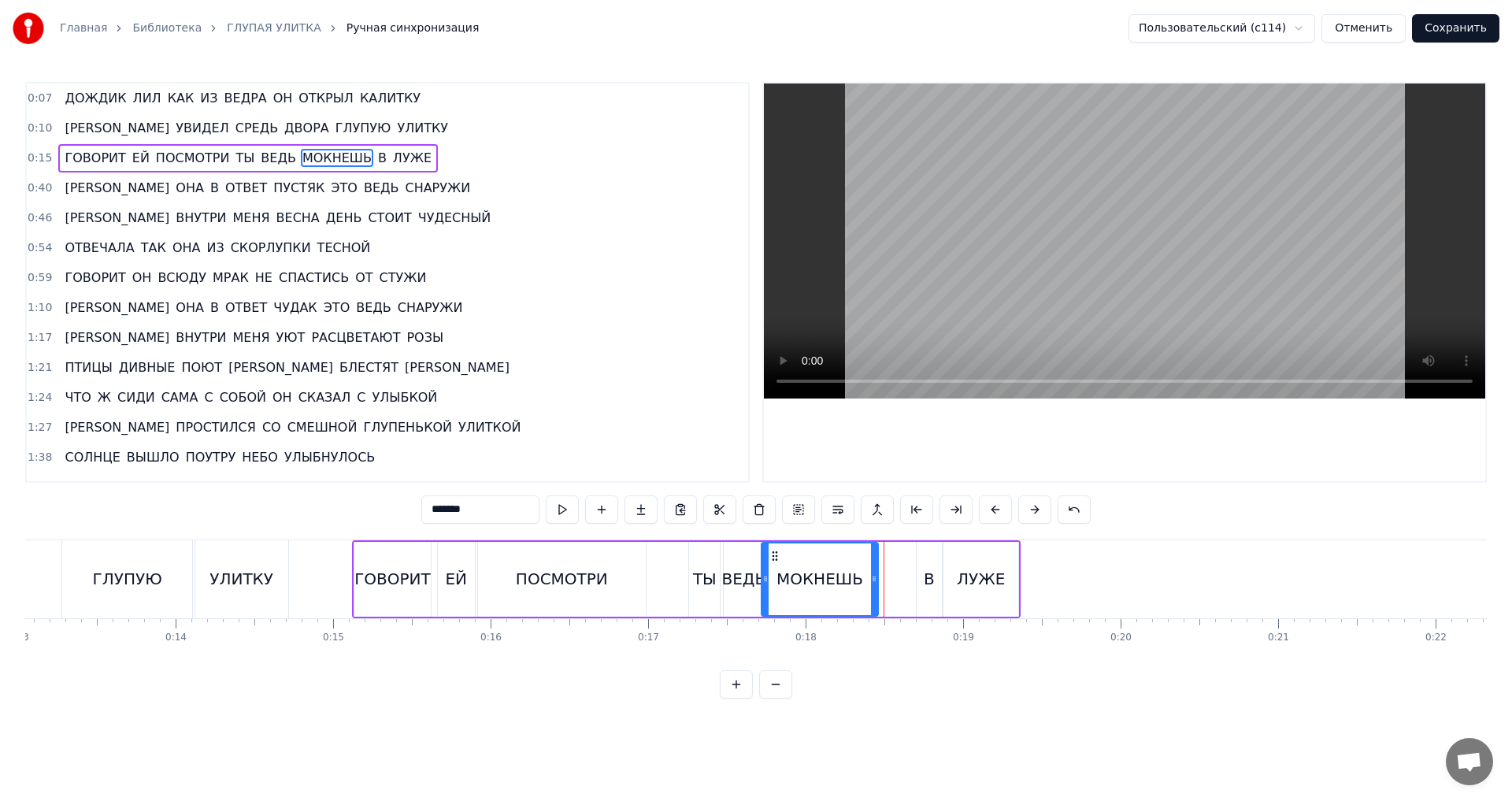
drag, startPoint x: 916, startPoint y: 583, endPoint x: 872, endPoint y: 584, distance: 44.0
click at [872, 584] on icon at bounding box center [874, 579] width 6 height 12
click at [925, 580] on div "В" at bounding box center [929, 578] width 11 height 24
drag, startPoint x: 933, startPoint y: 552, endPoint x: 897, endPoint y: 566, distance: 38.6
click at [897, 566] on div "В" at bounding box center [894, 579] width 24 height 72
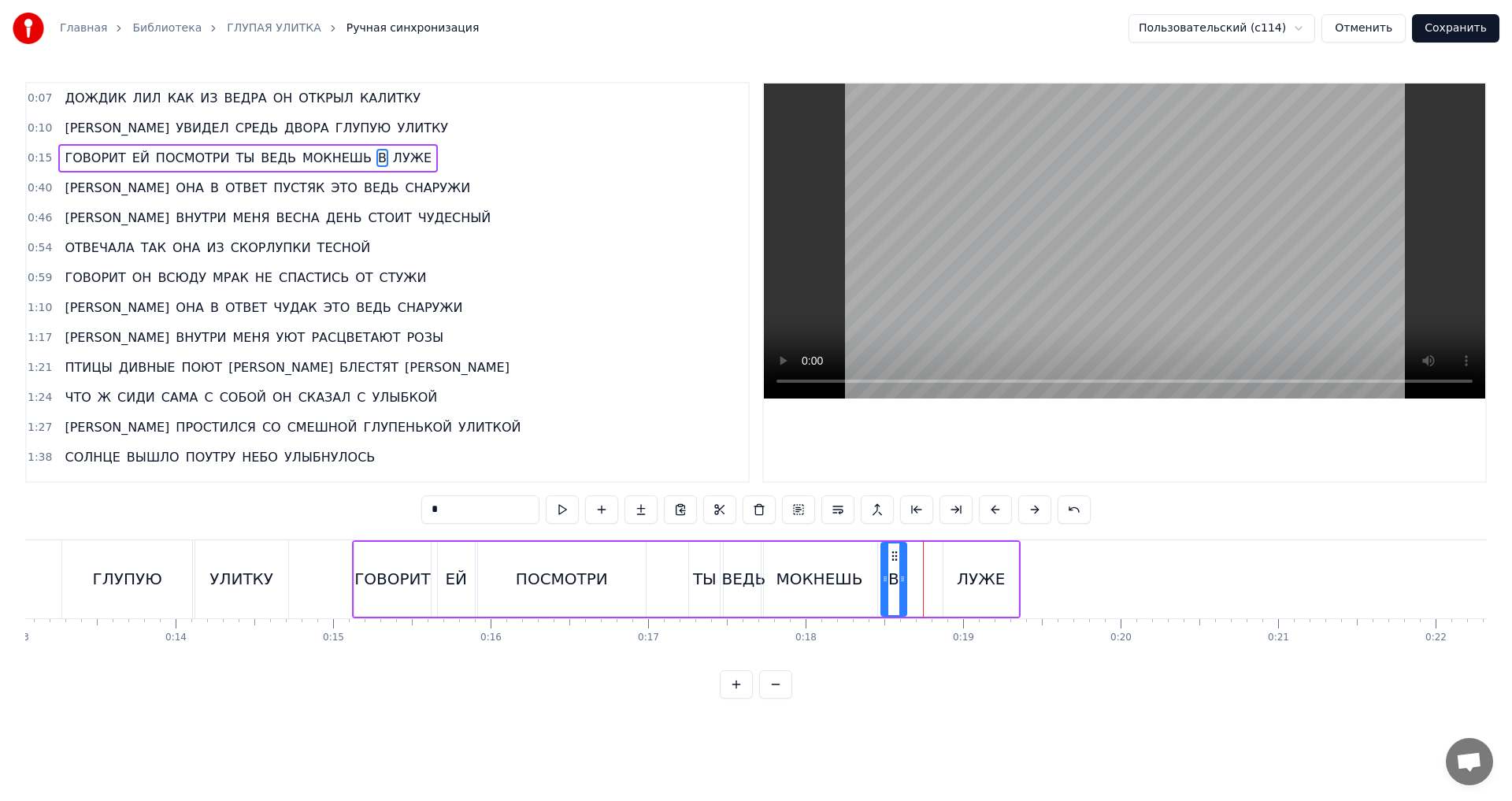
click at [958, 568] on div "ЛУЖЕ" at bounding box center [981, 579] width 75 height 75
drag, startPoint x: 955, startPoint y: 556, endPoint x: 920, endPoint y: 559, distance: 35.1
click at [920, 559] on icon at bounding box center [921, 556] width 12 height 12
click at [134, 599] on div "ГЛУПУЮ" at bounding box center [126, 579] width 130 height 78
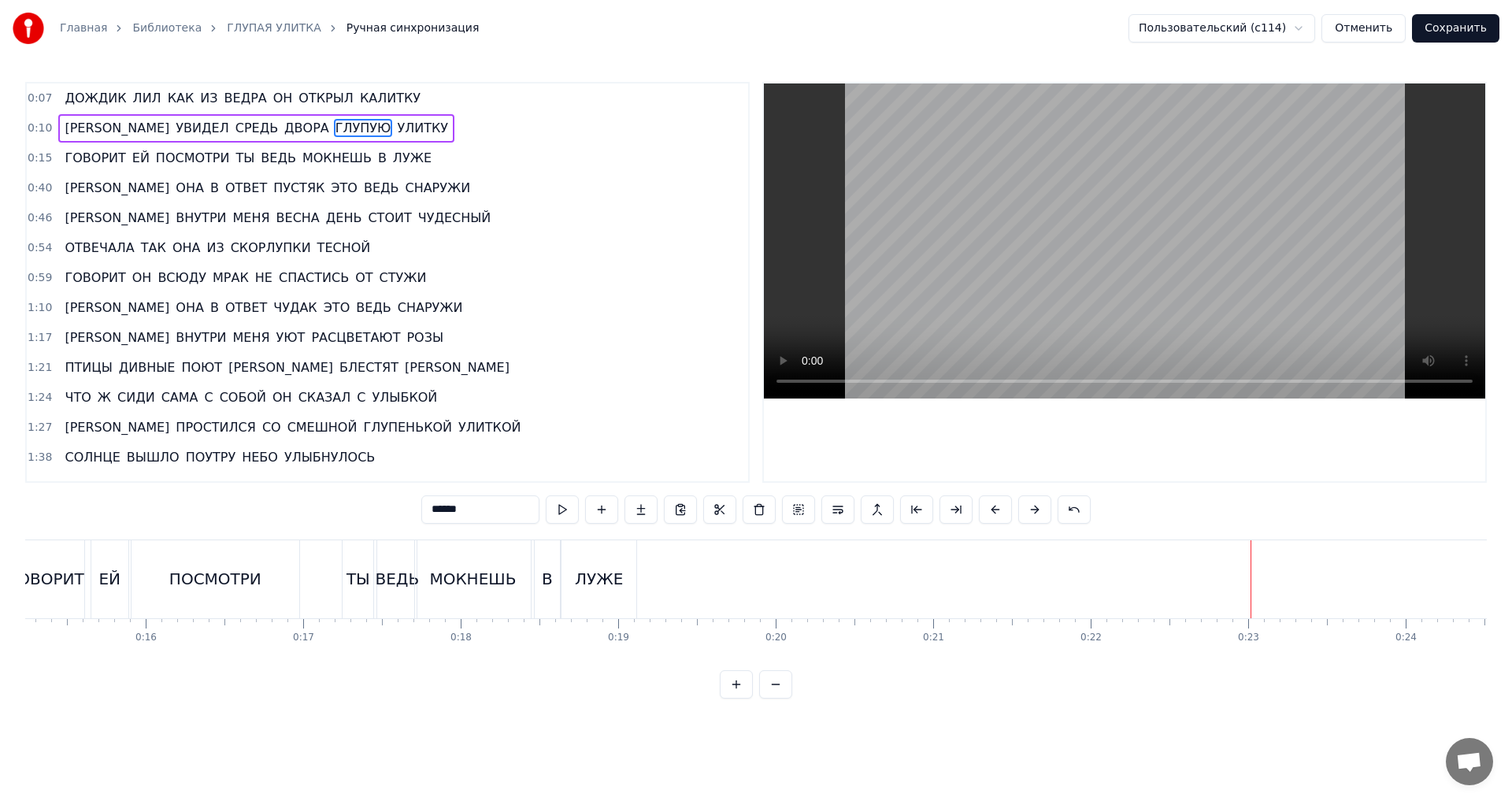
scroll to position [0, 2290]
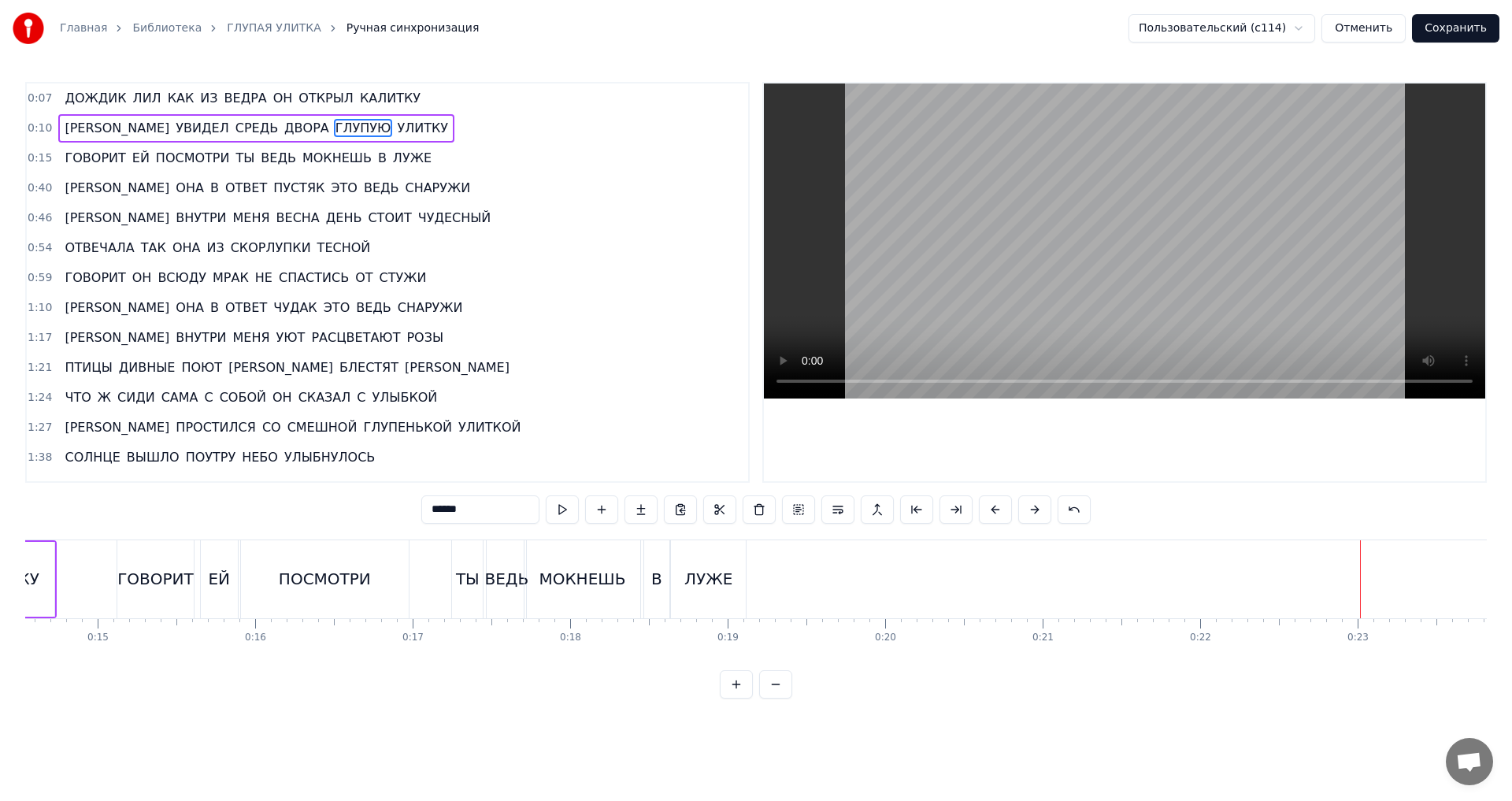
click at [687, 584] on div "ЛУЖЕ" at bounding box center [708, 579] width 75 height 78
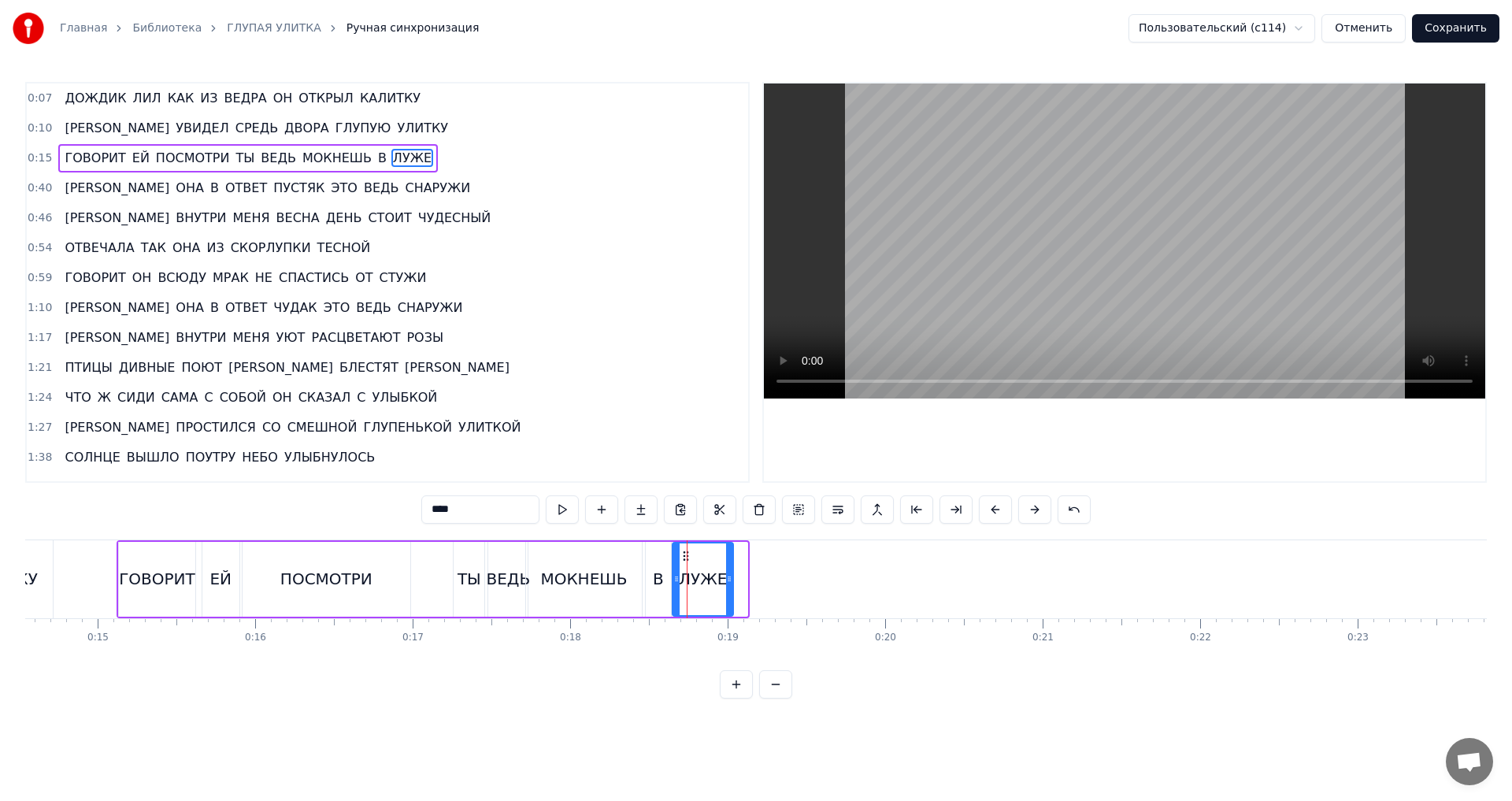
drag, startPoint x: 742, startPoint y: 579, endPoint x: 728, endPoint y: 579, distance: 14.0
click at [728, 579] on icon at bounding box center [729, 579] width 6 height 12
click at [33, 577] on div "УЛИТКУ" at bounding box center [6, 578] width 64 height 24
type input "******"
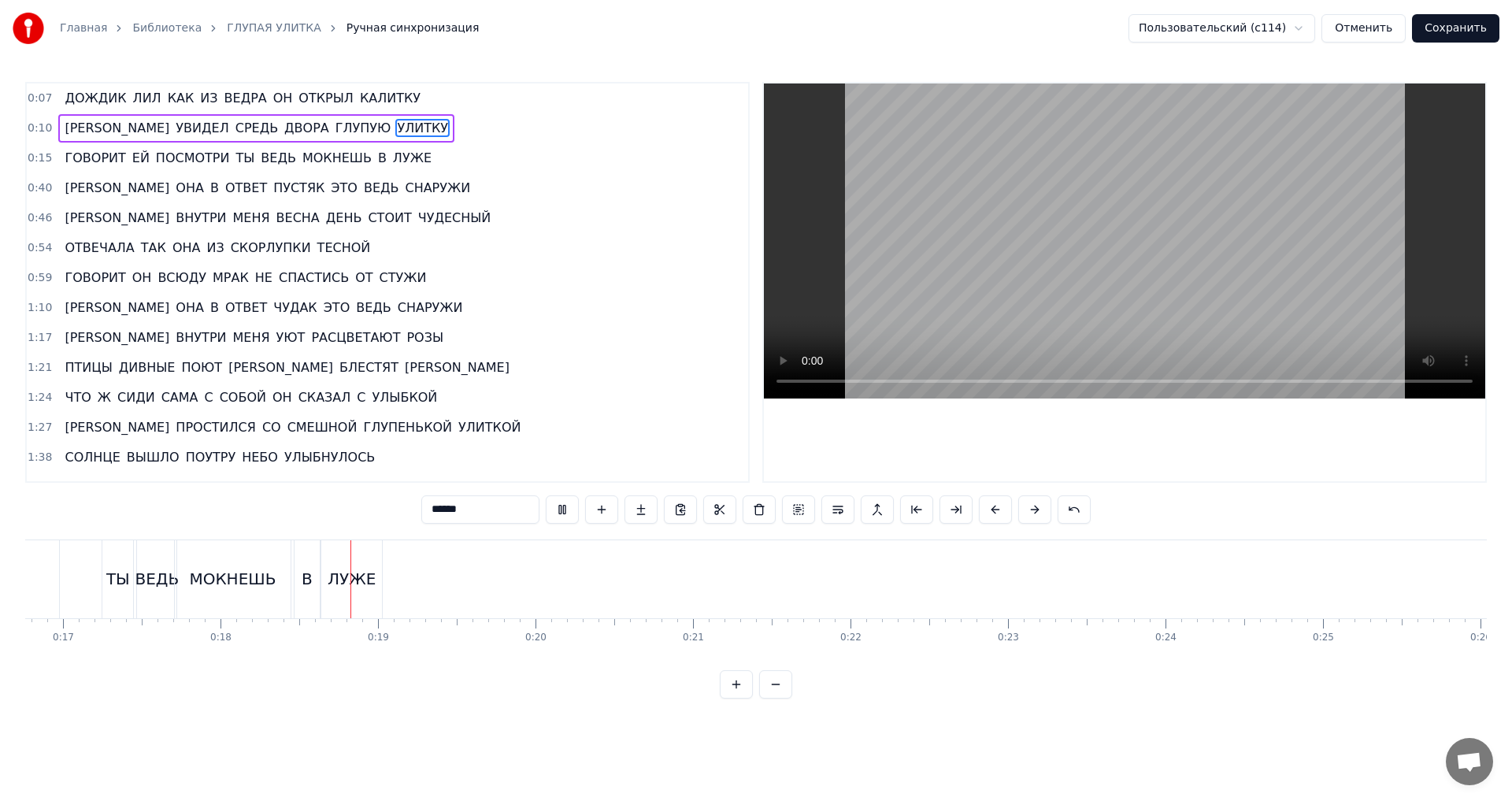
scroll to position [0, 2802]
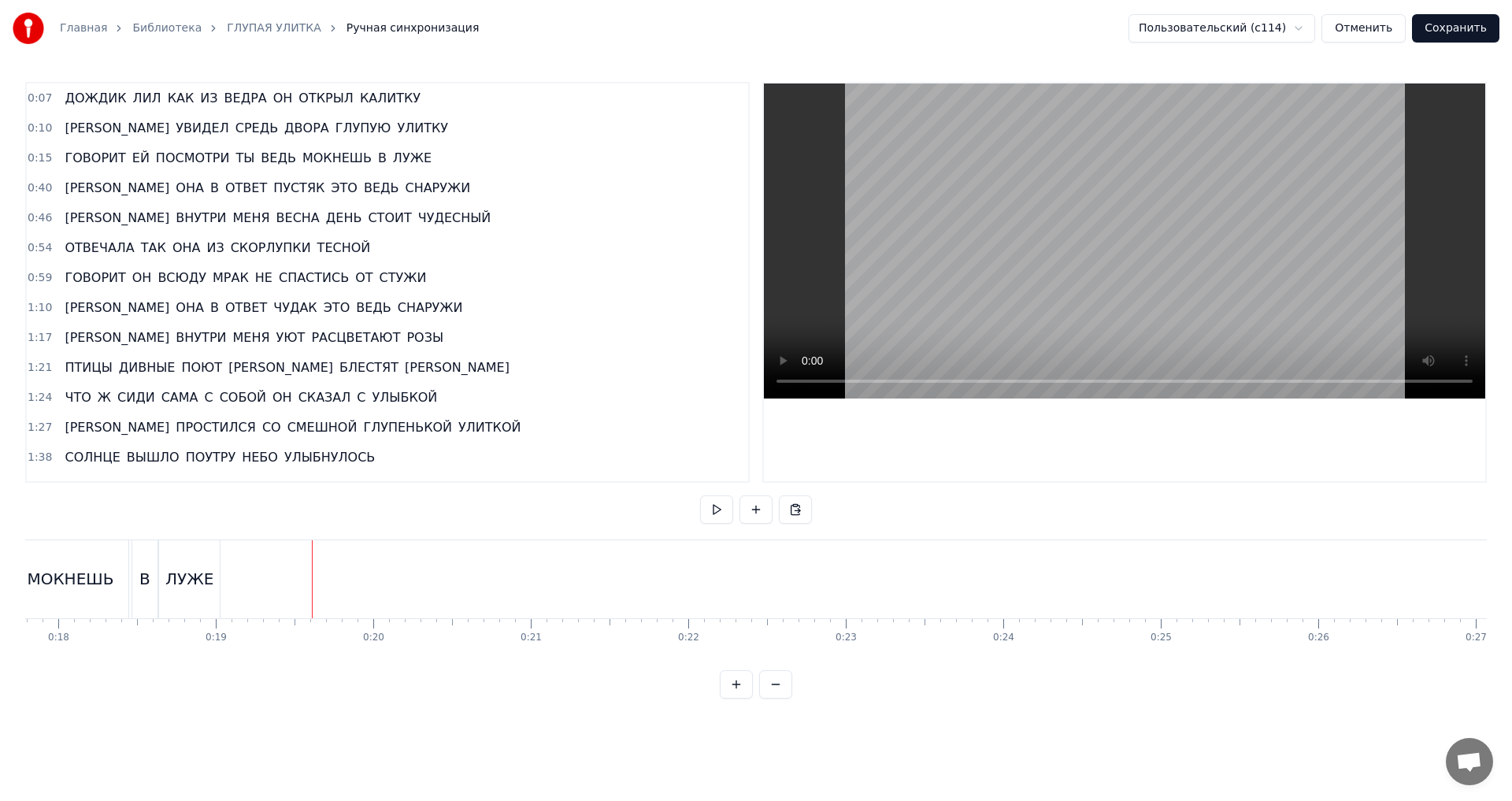
click at [32, 187] on span "0:40" at bounding box center [40, 188] width 25 height 16
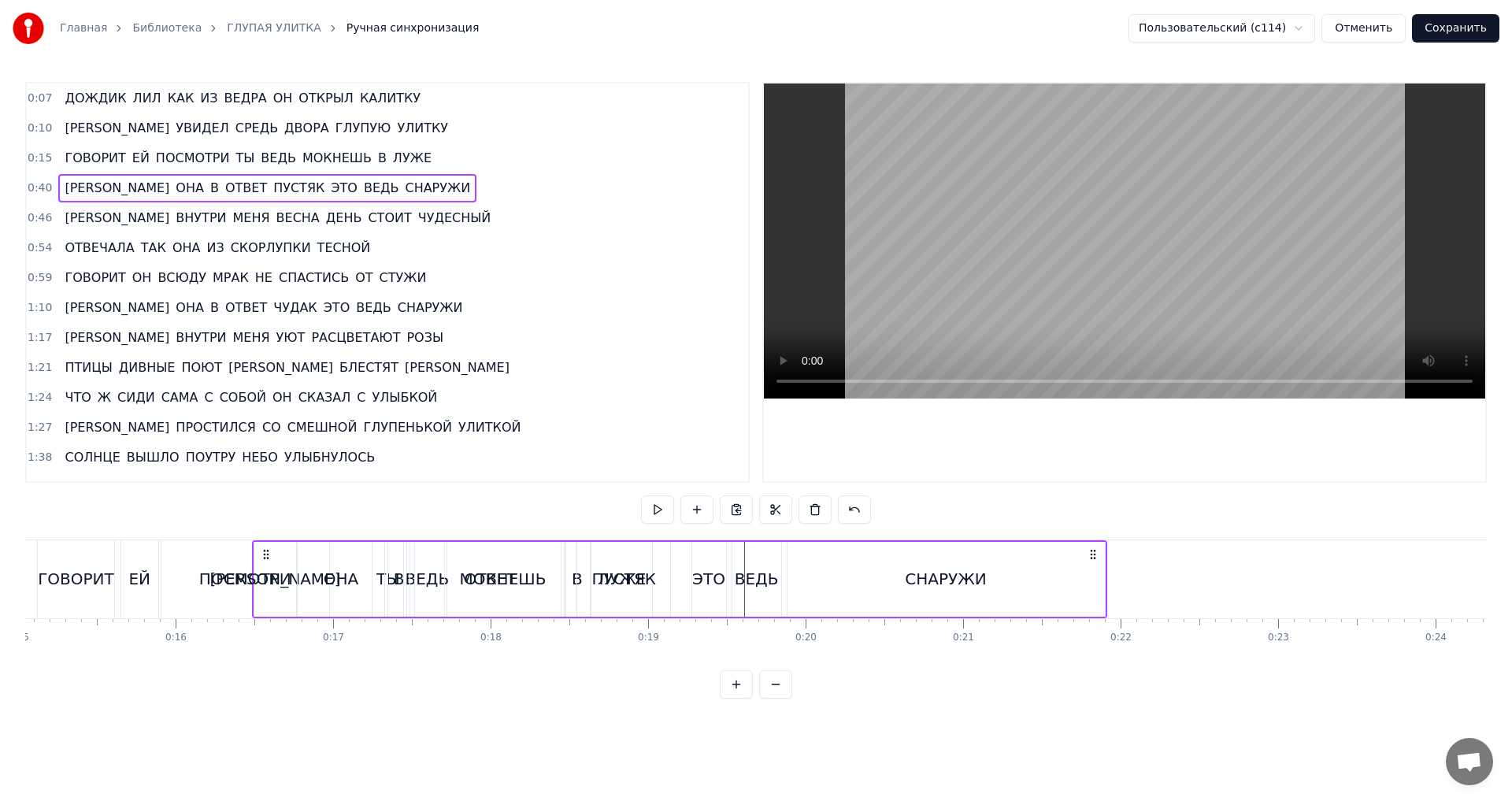
scroll to position [0, 2347]
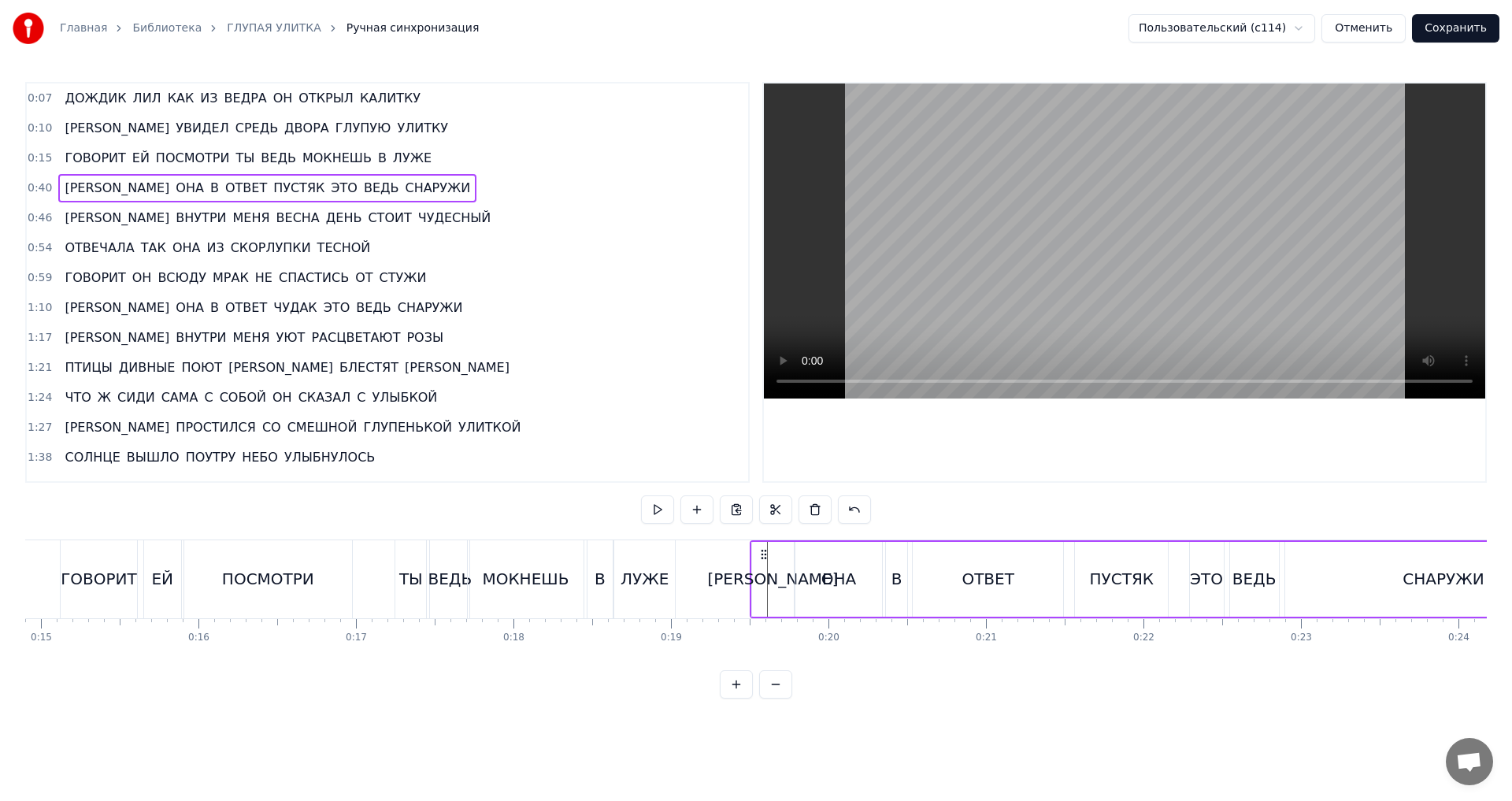
drag, startPoint x: 118, startPoint y: 554, endPoint x: 762, endPoint y: 637, distance: 649.3
click at [762, 637] on div "ДОЖДИК [PERSON_NAME] КАК ИЗ ВЕДРА ОН ОТКРЫЛ КАЛИТКУ И УВИДЕЛ СРЕДЬ ДВОРА ГЛУПУЮ…" at bounding box center [756, 599] width 1462 height 118
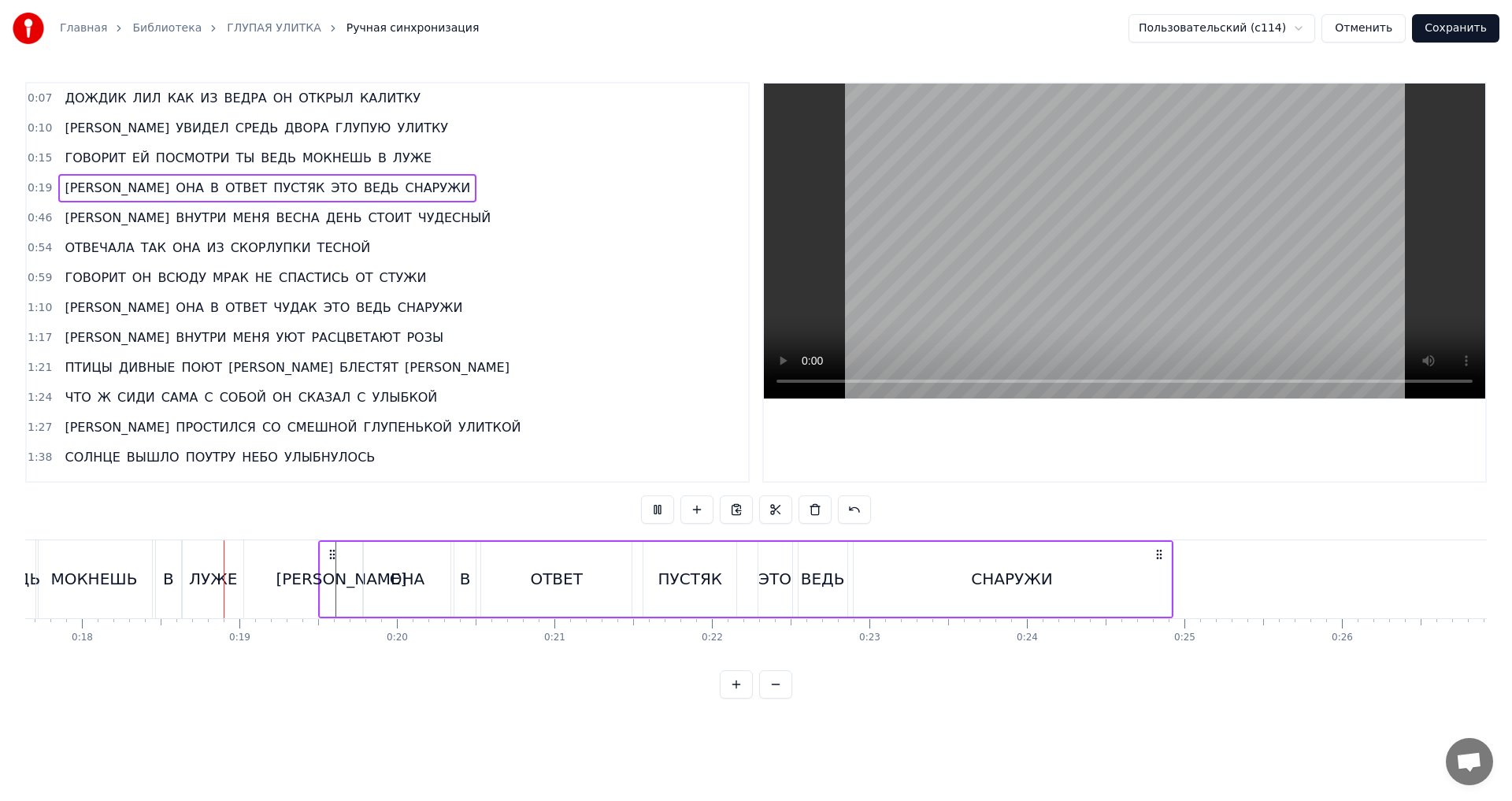
scroll to position [0, 2780]
click at [329, 553] on circle at bounding box center [328, 553] width 1 height 1
click at [342, 571] on div "[PERSON_NAME]" at bounding box center [340, 578] width 131 height 24
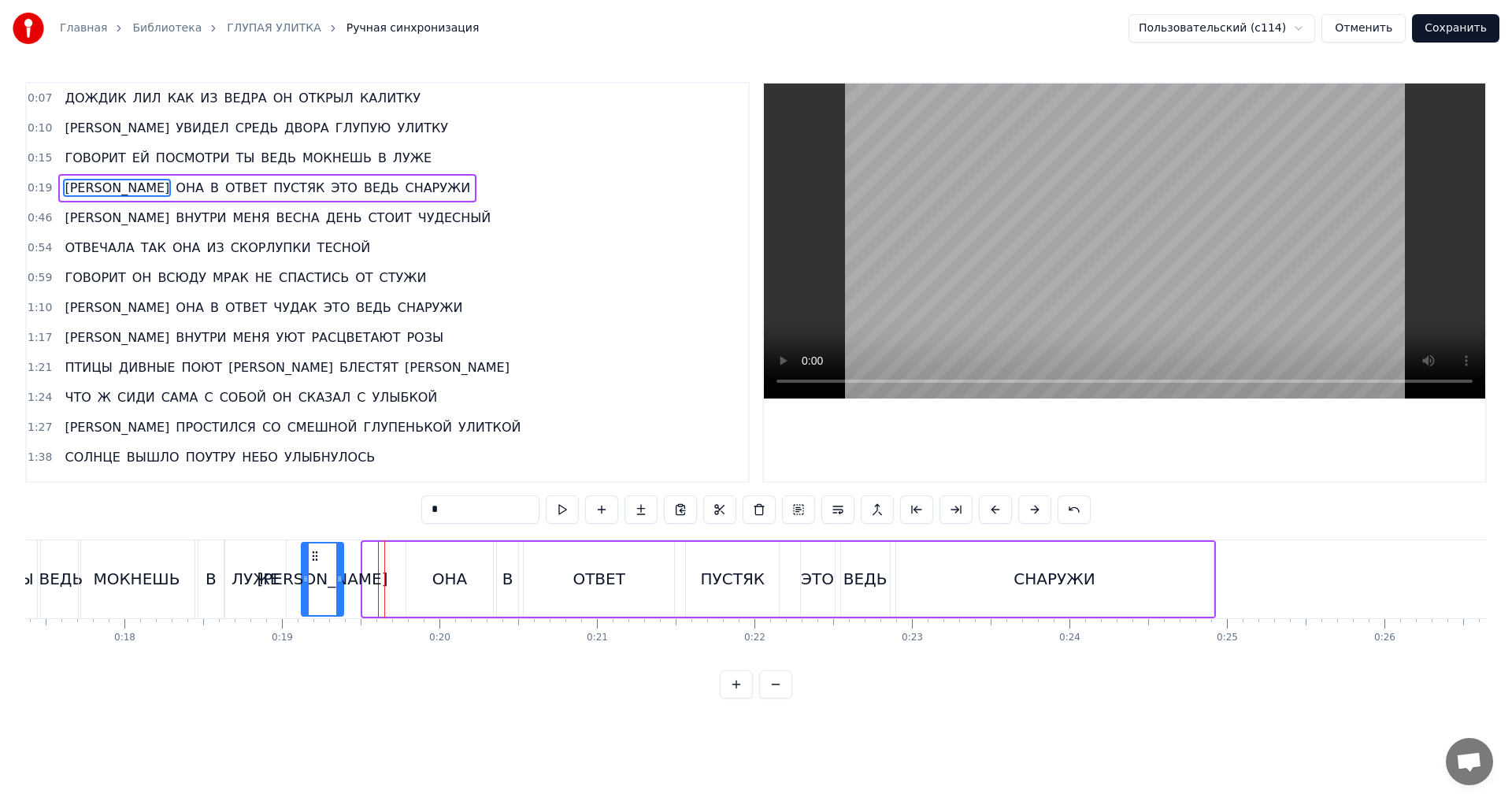
scroll to position [0, 2722]
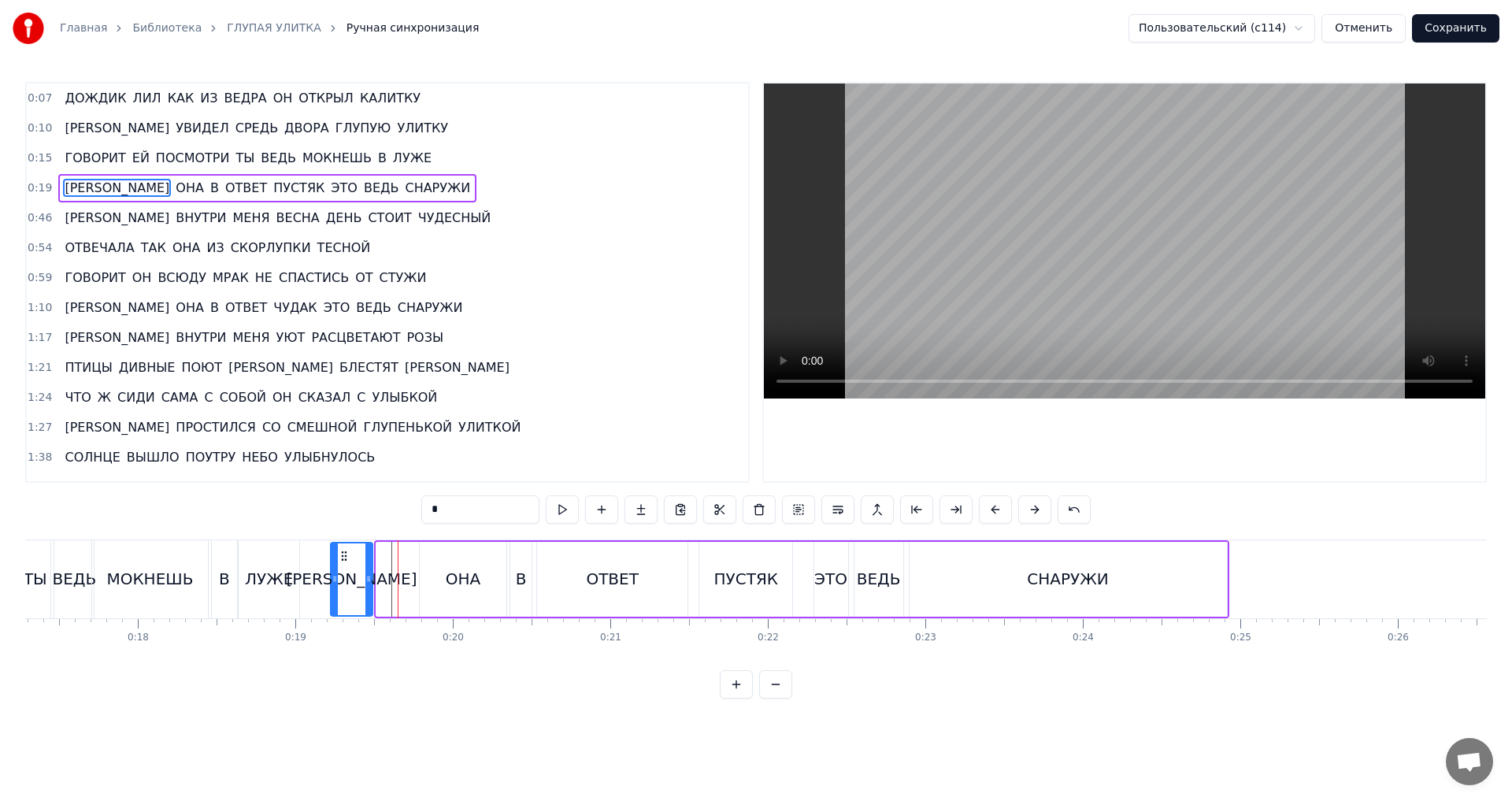
drag, startPoint x: 331, startPoint y: 554, endPoint x: 342, endPoint y: 560, distance: 12.5
click at [342, 560] on icon at bounding box center [344, 556] width 12 height 12
click at [460, 571] on div "ОНА" at bounding box center [462, 578] width 34 height 24
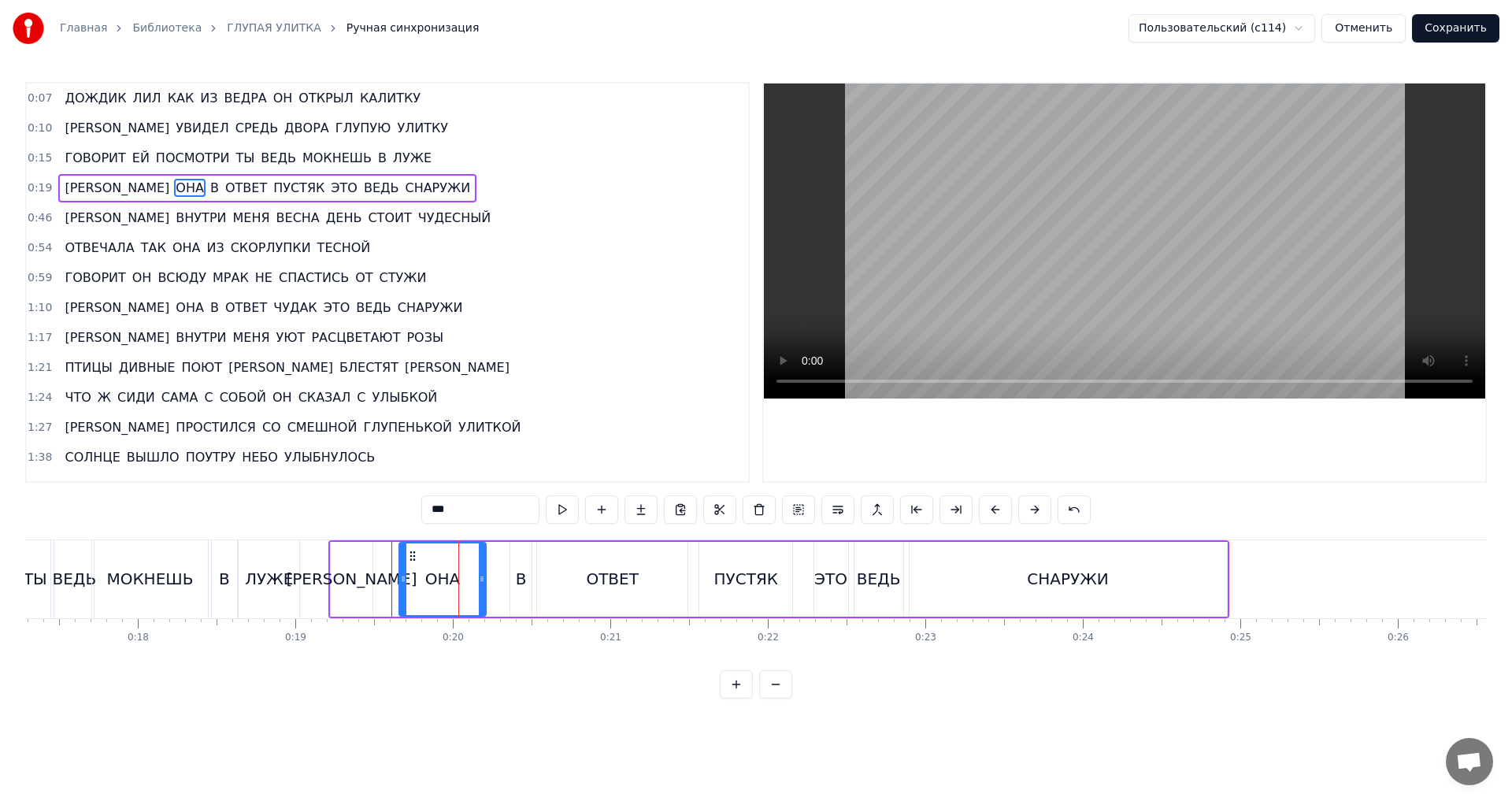
drag, startPoint x: 432, startPoint y: 553, endPoint x: 412, endPoint y: 558, distance: 20.6
click at [412, 558] on icon at bounding box center [413, 556] width 12 height 12
click at [519, 585] on div "В" at bounding box center [521, 578] width 11 height 24
drag, startPoint x: 523, startPoint y: 556, endPoint x: 504, endPoint y: 558, distance: 19.1
click at [504, 558] on icon at bounding box center [506, 556] width 12 height 12
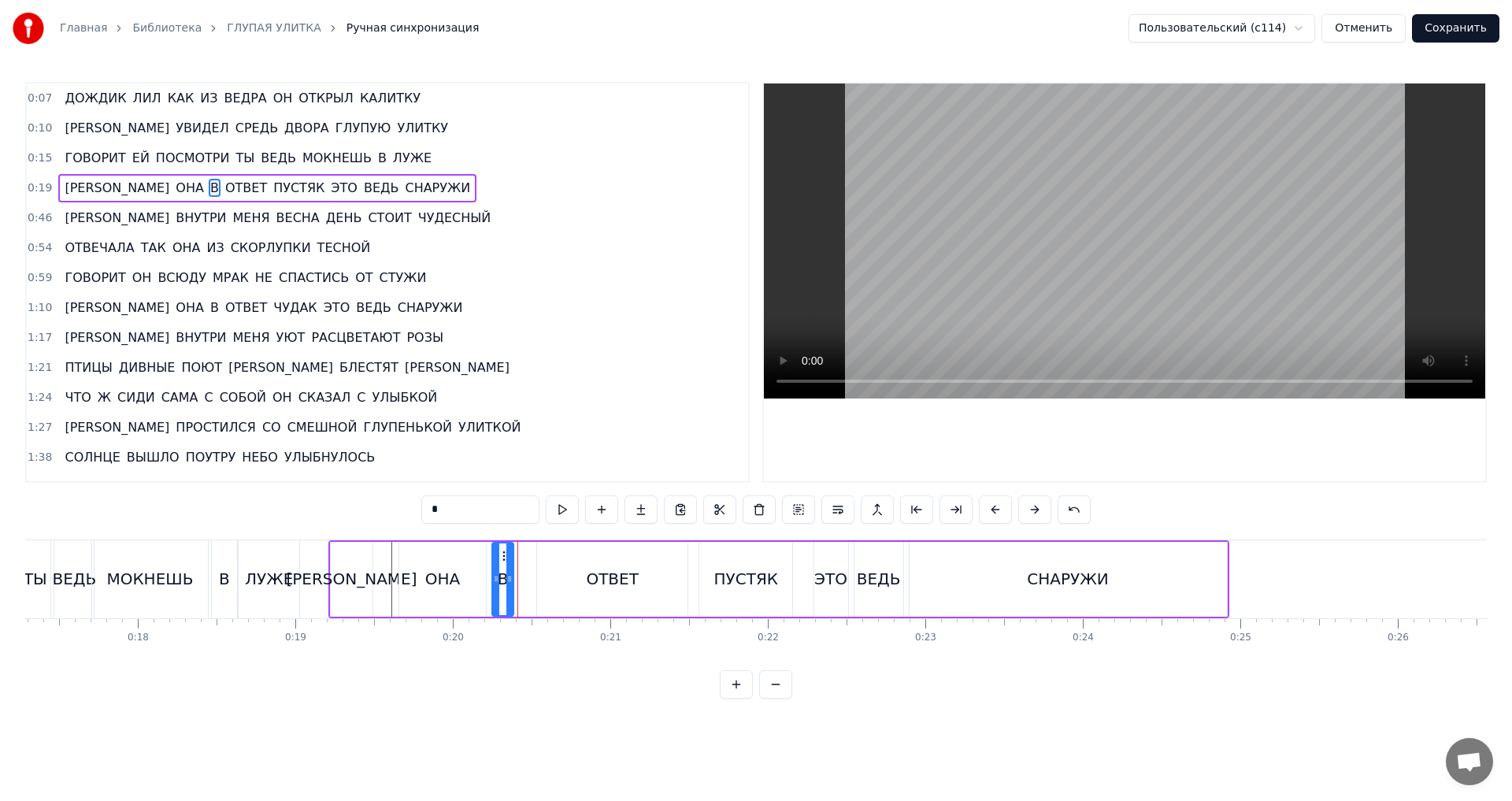
click at [476, 582] on div "ОНА" at bounding box center [443, 579] width 87 height 75
type input "***"
drag, startPoint x: 486, startPoint y: 582, endPoint x: 474, endPoint y: 582, distance: 12.0
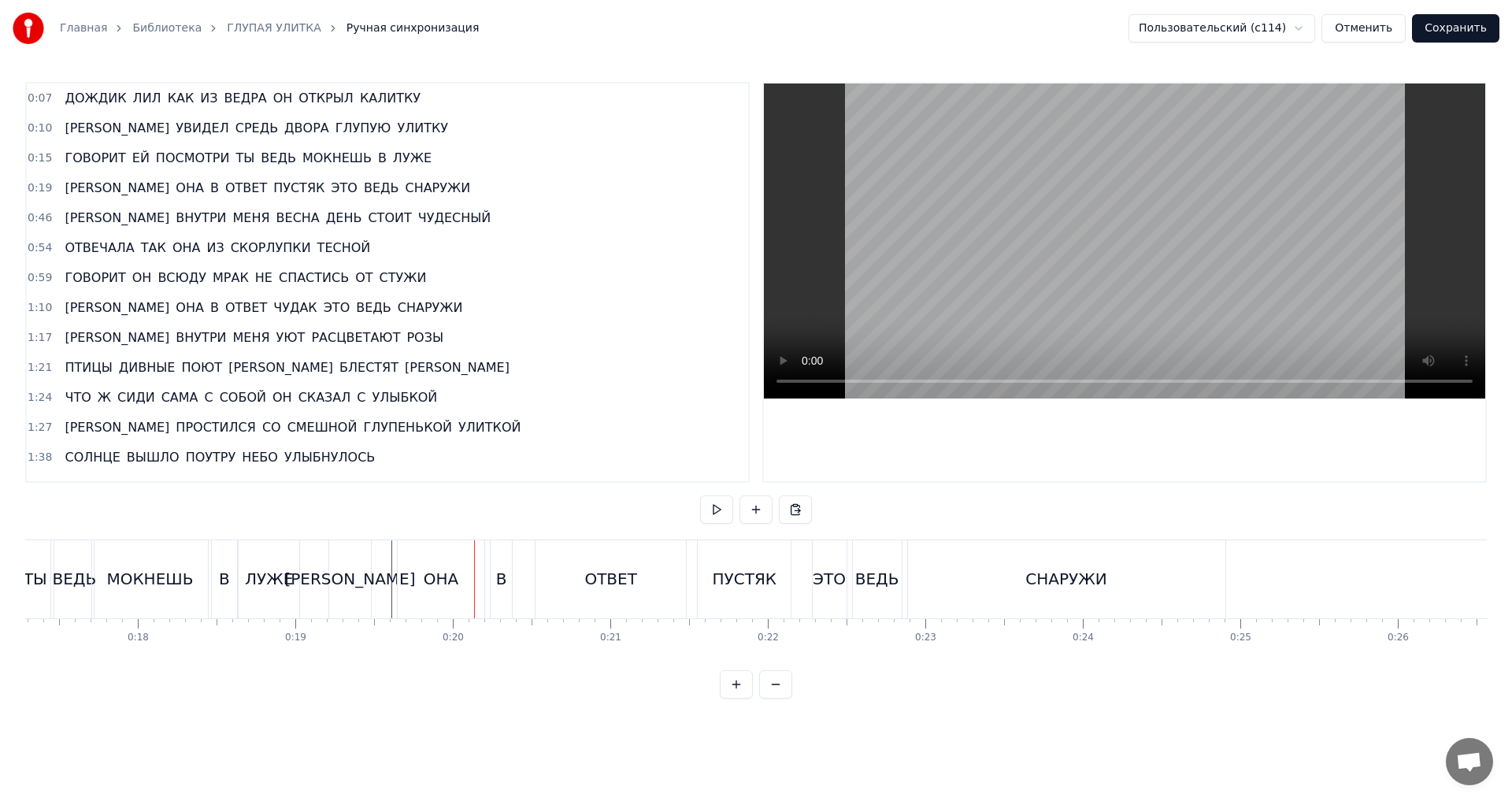
click at [475, 578] on div "ОНА" at bounding box center [441, 579] width 87 height 78
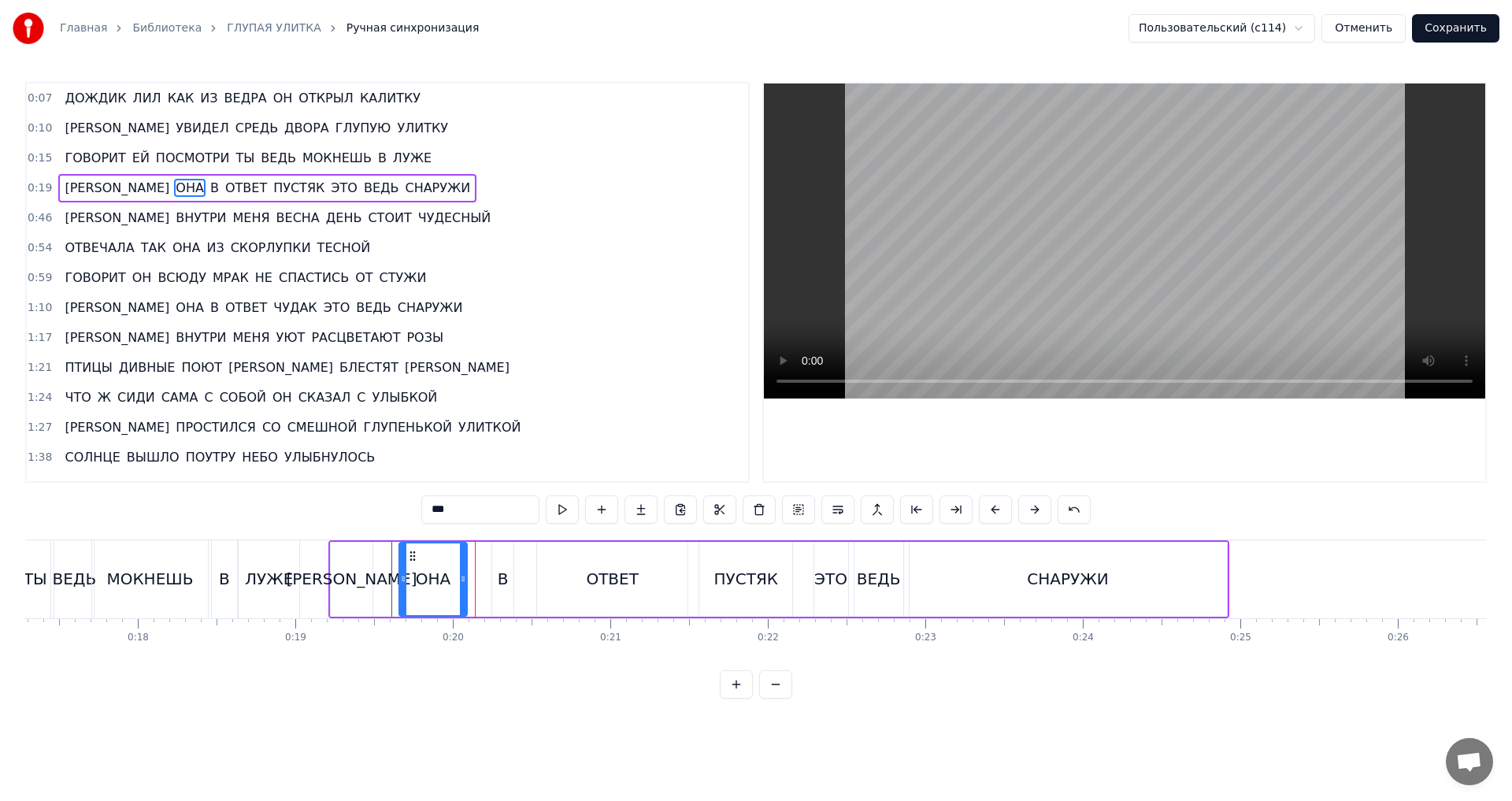
drag, startPoint x: 484, startPoint y: 578, endPoint x: 465, endPoint y: 580, distance: 19.1
click at [465, 580] on icon at bounding box center [462, 579] width 6 height 12
click at [359, 587] on div "[PERSON_NAME]" at bounding box center [351, 579] width 42 height 75
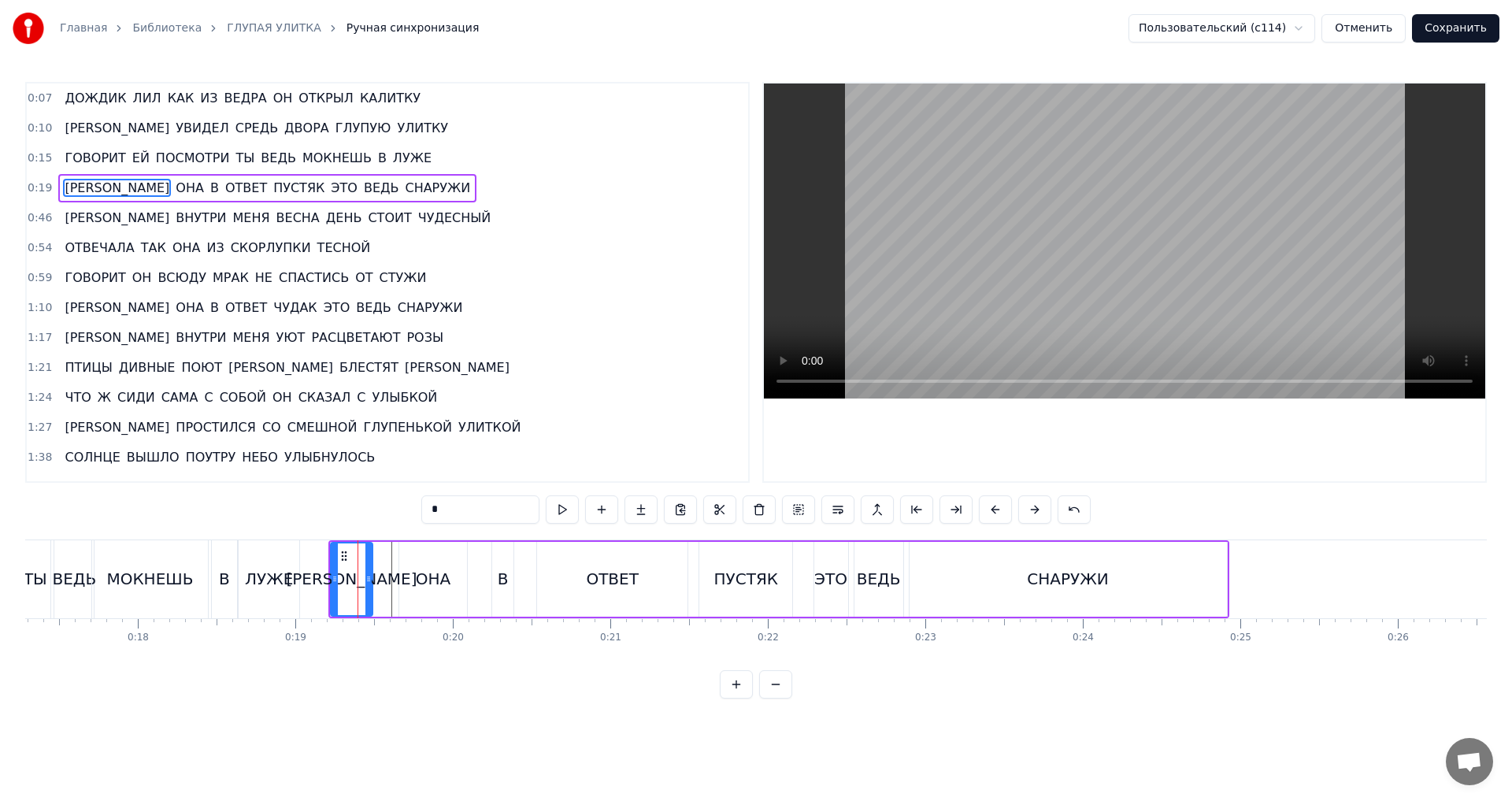
click at [424, 580] on div "ОНА" at bounding box center [432, 578] width 34 height 24
drag, startPoint x: 414, startPoint y: 558, endPoint x: 393, endPoint y: 562, distance: 21.4
click at [393, 562] on div "ОНА" at bounding box center [411, 579] width 66 height 72
click at [500, 573] on div "В" at bounding box center [503, 578] width 11 height 24
drag, startPoint x: 504, startPoint y: 557, endPoint x: 463, endPoint y: 558, distance: 41.0
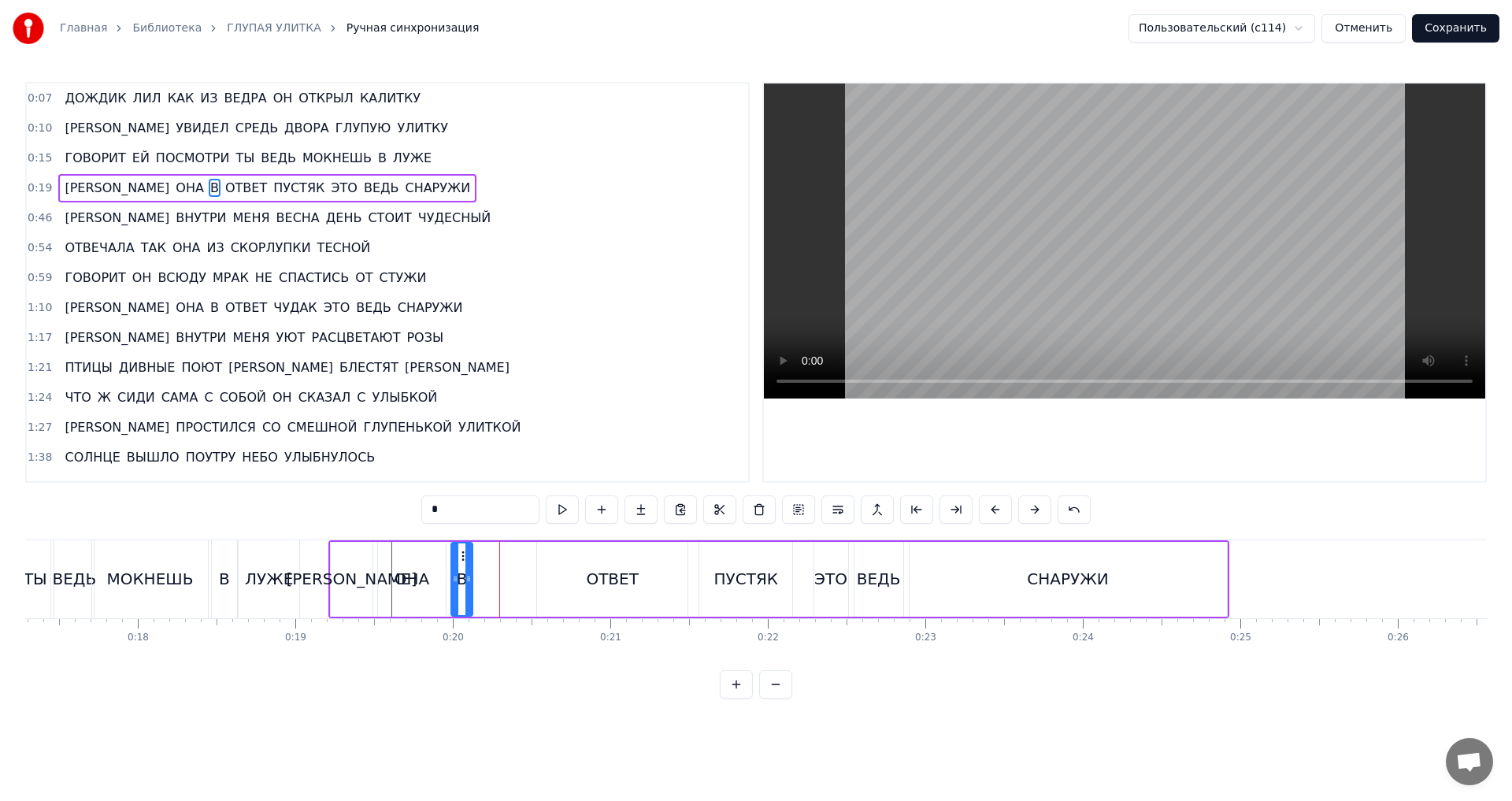
click at [463, 558] on icon at bounding box center [464, 556] width 12 height 12
click at [569, 561] on div "ОТВЕТ" at bounding box center [612, 579] width 151 height 75
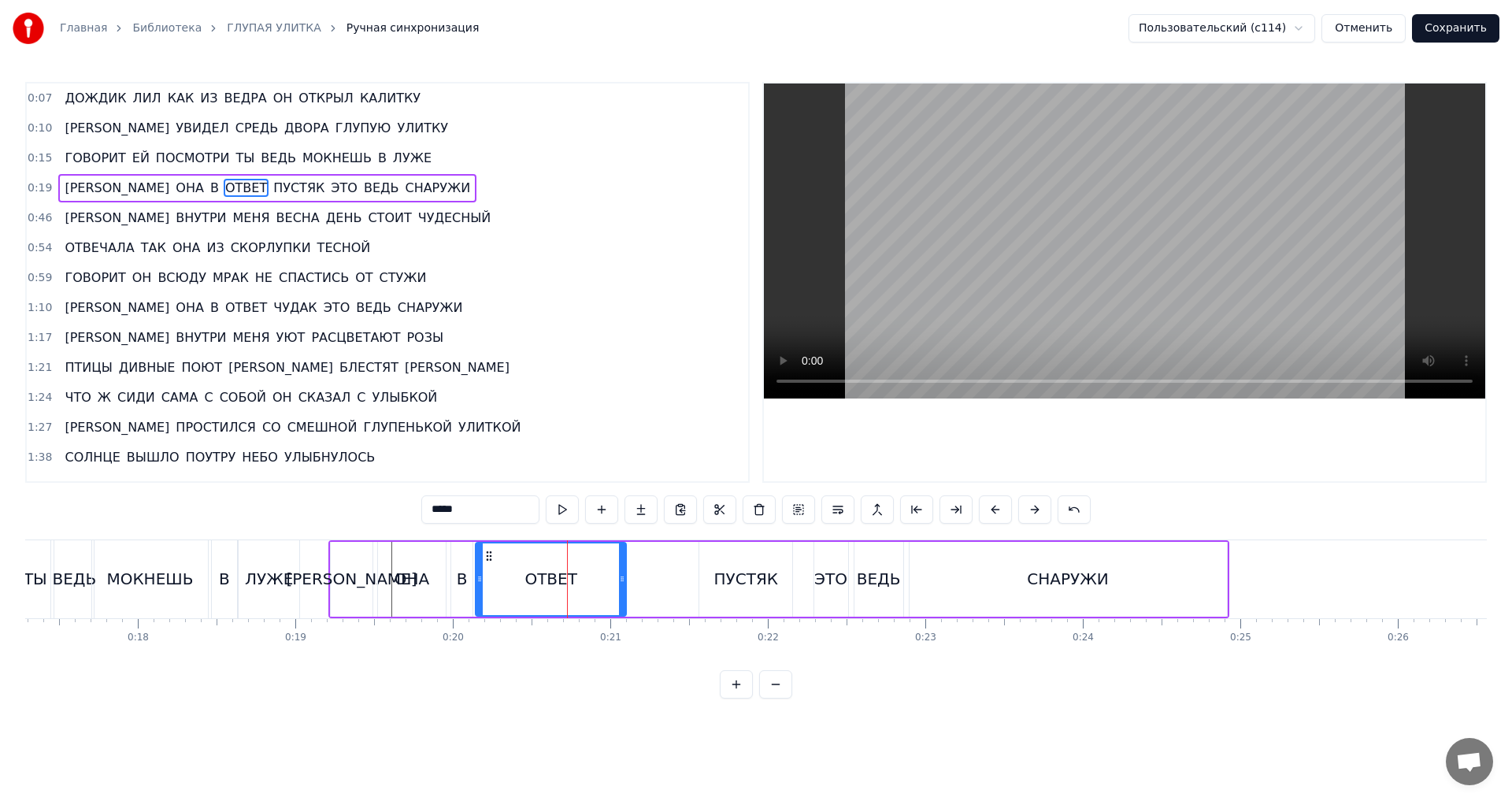
drag, startPoint x: 550, startPoint y: 556, endPoint x: 488, endPoint y: 559, distance: 62.1
click at [488, 559] on icon at bounding box center [489, 556] width 12 height 12
drag, startPoint x: 622, startPoint y: 580, endPoint x: 566, endPoint y: 580, distance: 56.0
click at [566, 580] on icon at bounding box center [566, 579] width 6 height 12
click at [722, 568] on div "ПУСТЯК" at bounding box center [746, 578] width 65 height 24
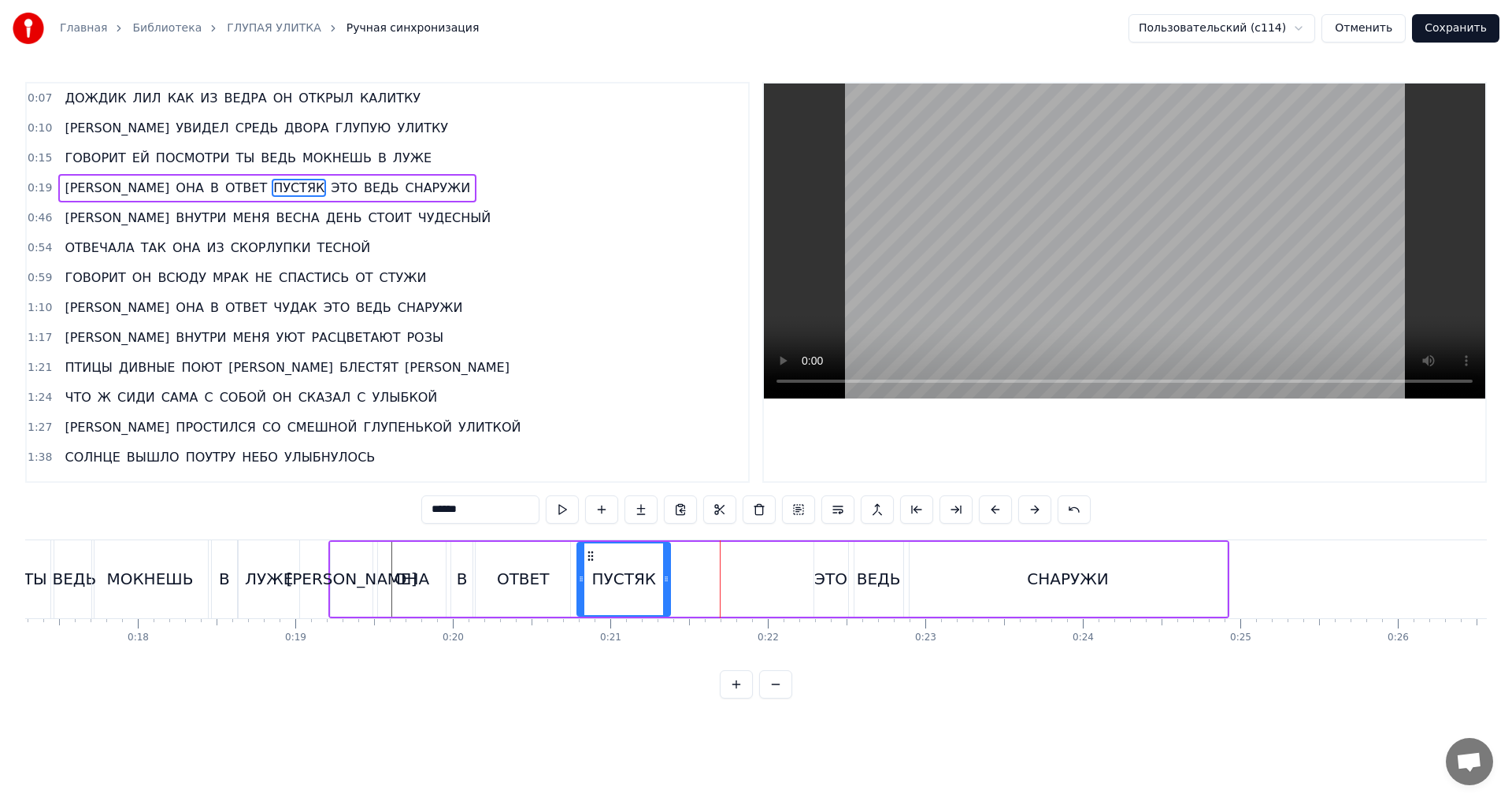
drag, startPoint x: 713, startPoint y: 557, endPoint x: 591, endPoint y: 558, distance: 122.0
click at [591, 558] on icon at bounding box center [591, 556] width 12 height 12
click at [829, 591] on div "ЭТО" at bounding box center [831, 579] width 34 height 75
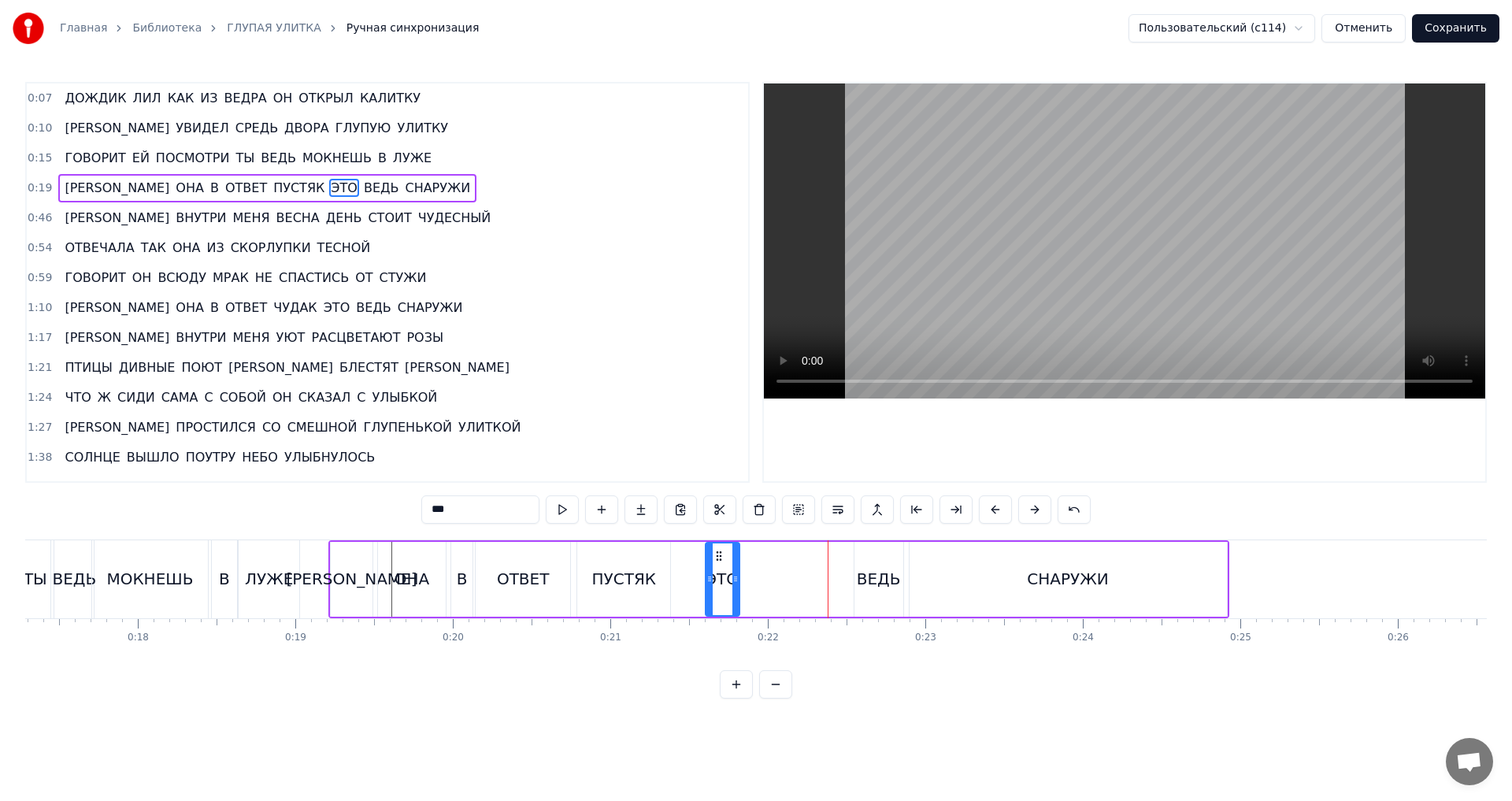
drag, startPoint x: 825, startPoint y: 553, endPoint x: 716, endPoint y: 558, distance: 109.1
click at [716, 558] on icon at bounding box center [719, 556] width 12 height 12
click at [882, 568] on div "ВЕДЬ" at bounding box center [879, 578] width 44 height 24
drag, startPoint x: 867, startPoint y: 557, endPoint x: 756, endPoint y: 560, distance: 111.0
click at [756, 560] on icon at bounding box center [757, 556] width 12 height 12
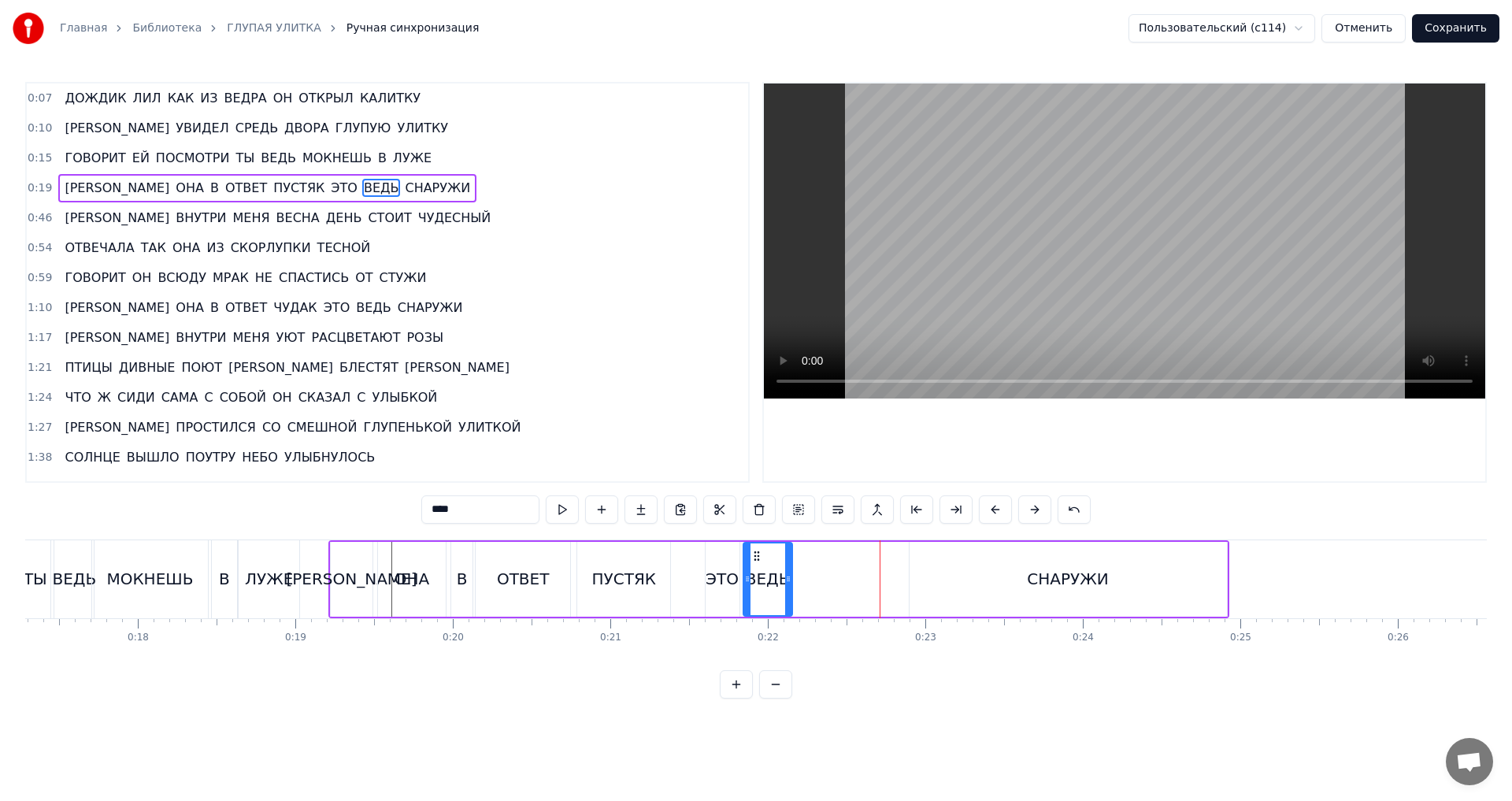
click at [982, 567] on div "СНАРУЖИ" at bounding box center [1068, 579] width 317 height 75
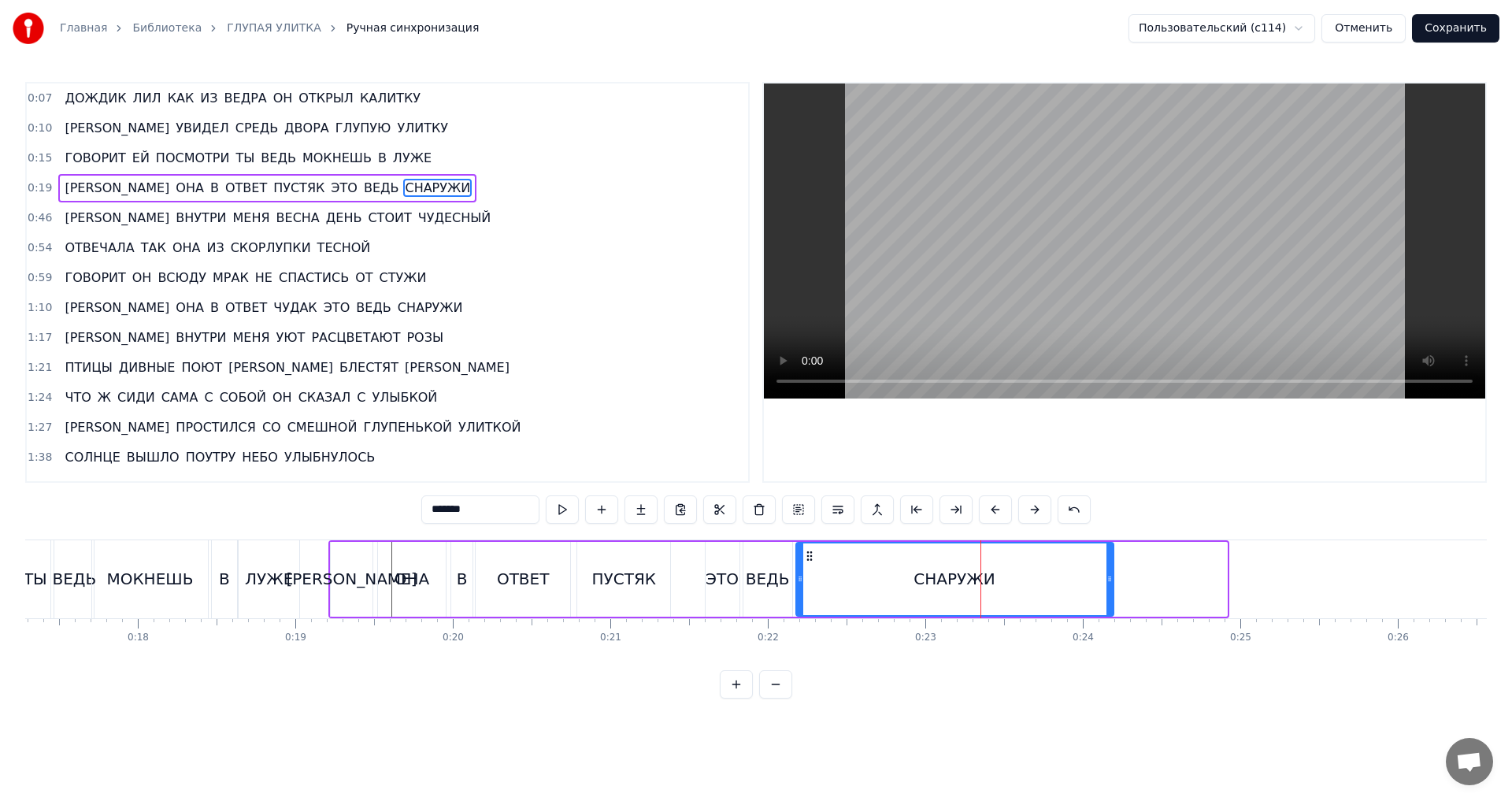
drag, startPoint x: 920, startPoint y: 554, endPoint x: 807, endPoint y: 567, distance: 113.7
click at [807, 567] on div "СНАРУЖИ" at bounding box center [954, 579] width 316 height 72
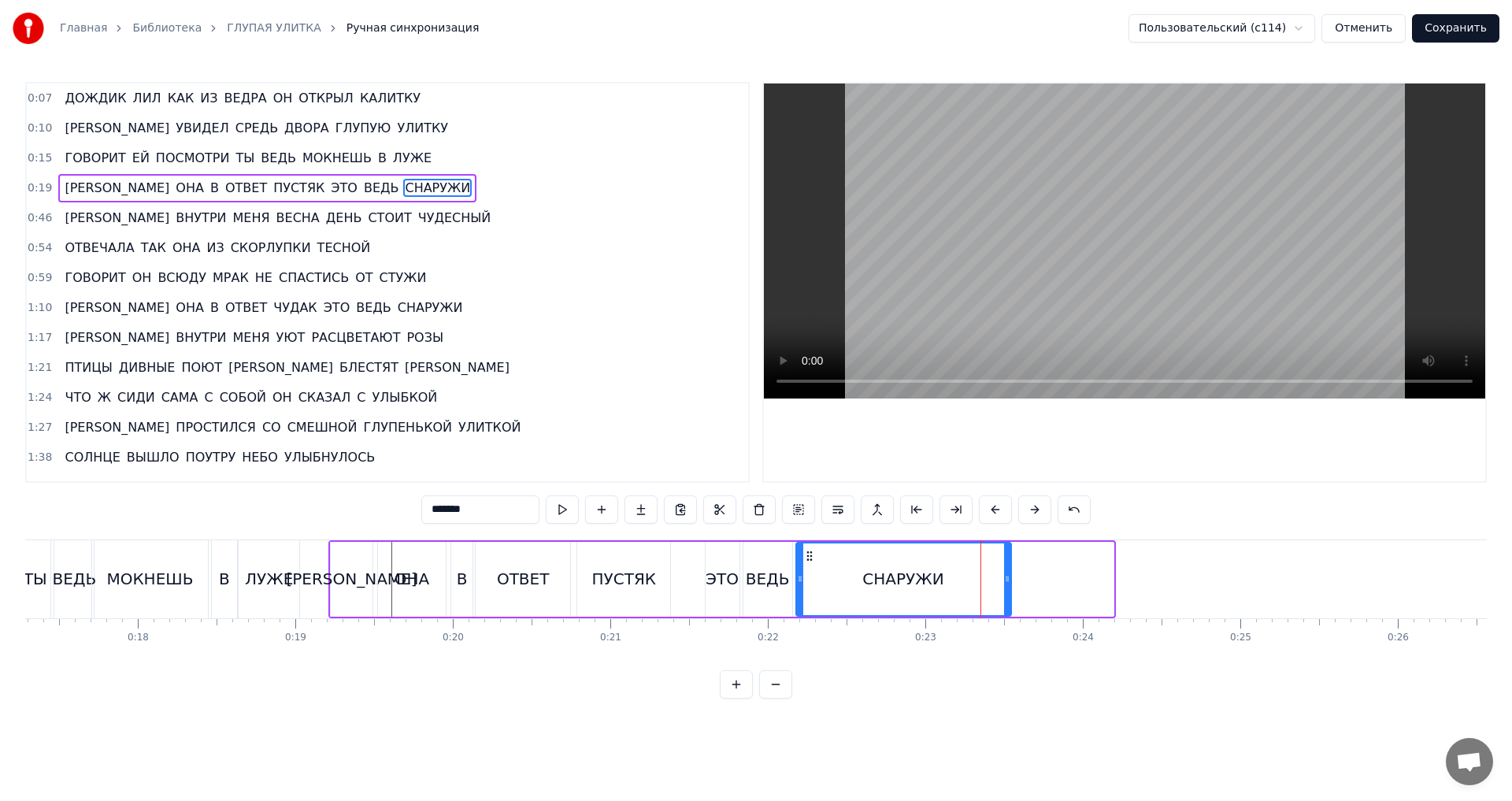
drag, startPoint x: 1110, startPoint y: 577, endPoint x: 1007, endPoint y: 579, distance: 103.0
click at [1007, 579] on icon at bounding box center [1007, 579] width 6 height 12
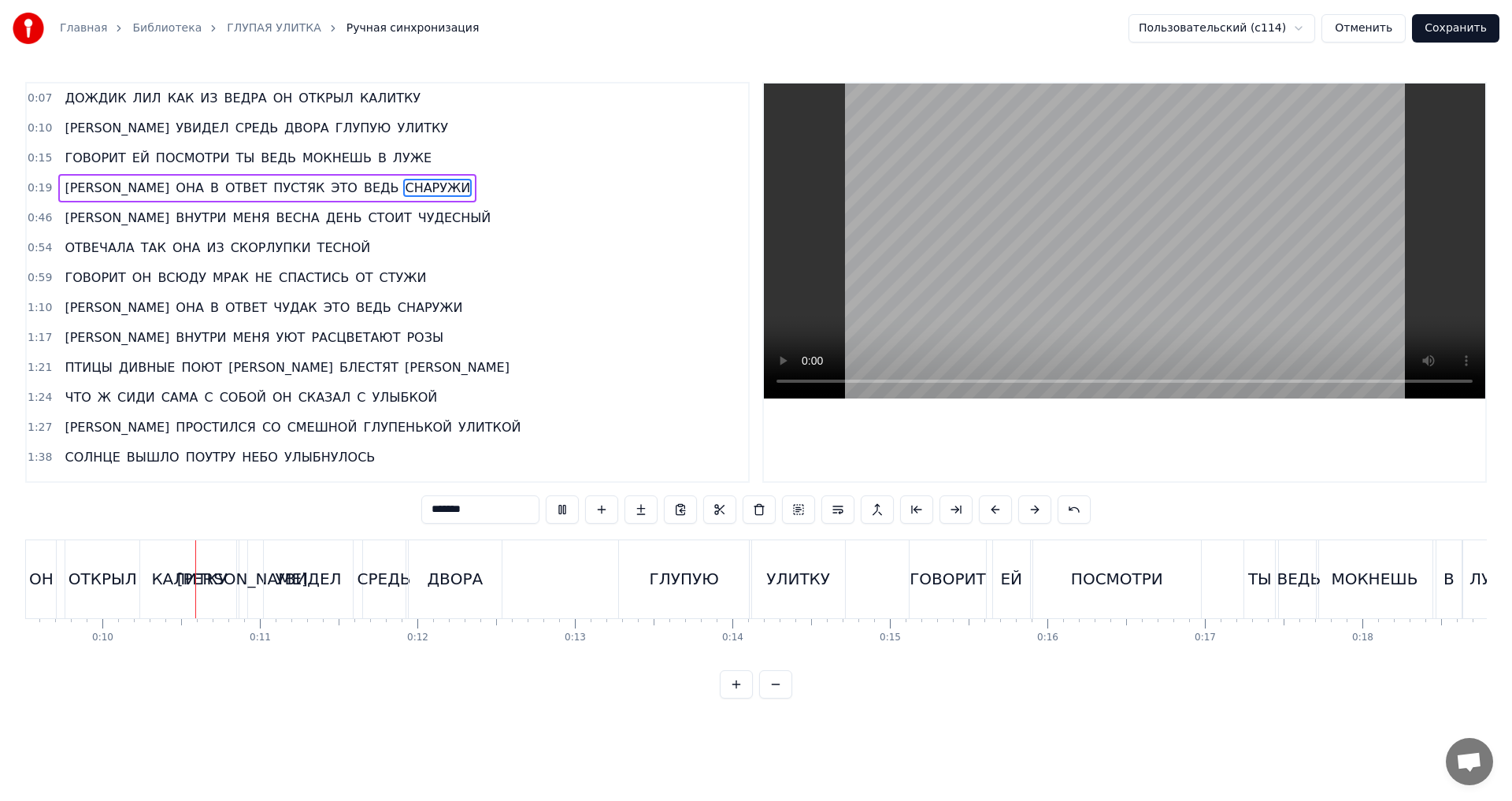
scroll to position [0, 1501]
click at [486, 588] on div "ДВОРА" at bounding box center [454, 579] width 94 height 78
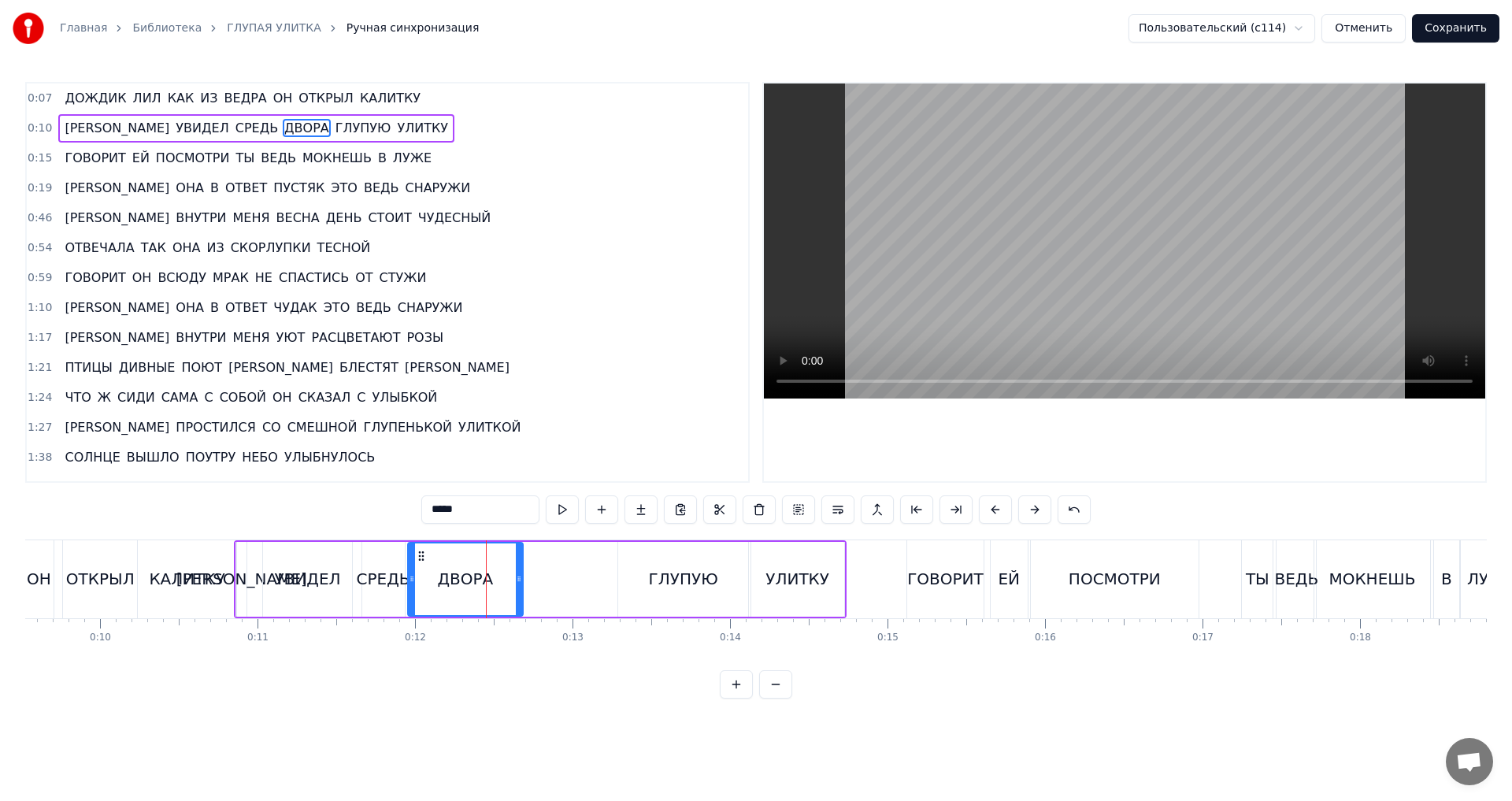
drag, startPoint x: 497, startPoint y: 580, endPoint x: 519, endPoint y: 580, distance: 22.0
click at [519, 580] on icon at bounding box center [518, 579] width 6 height 12
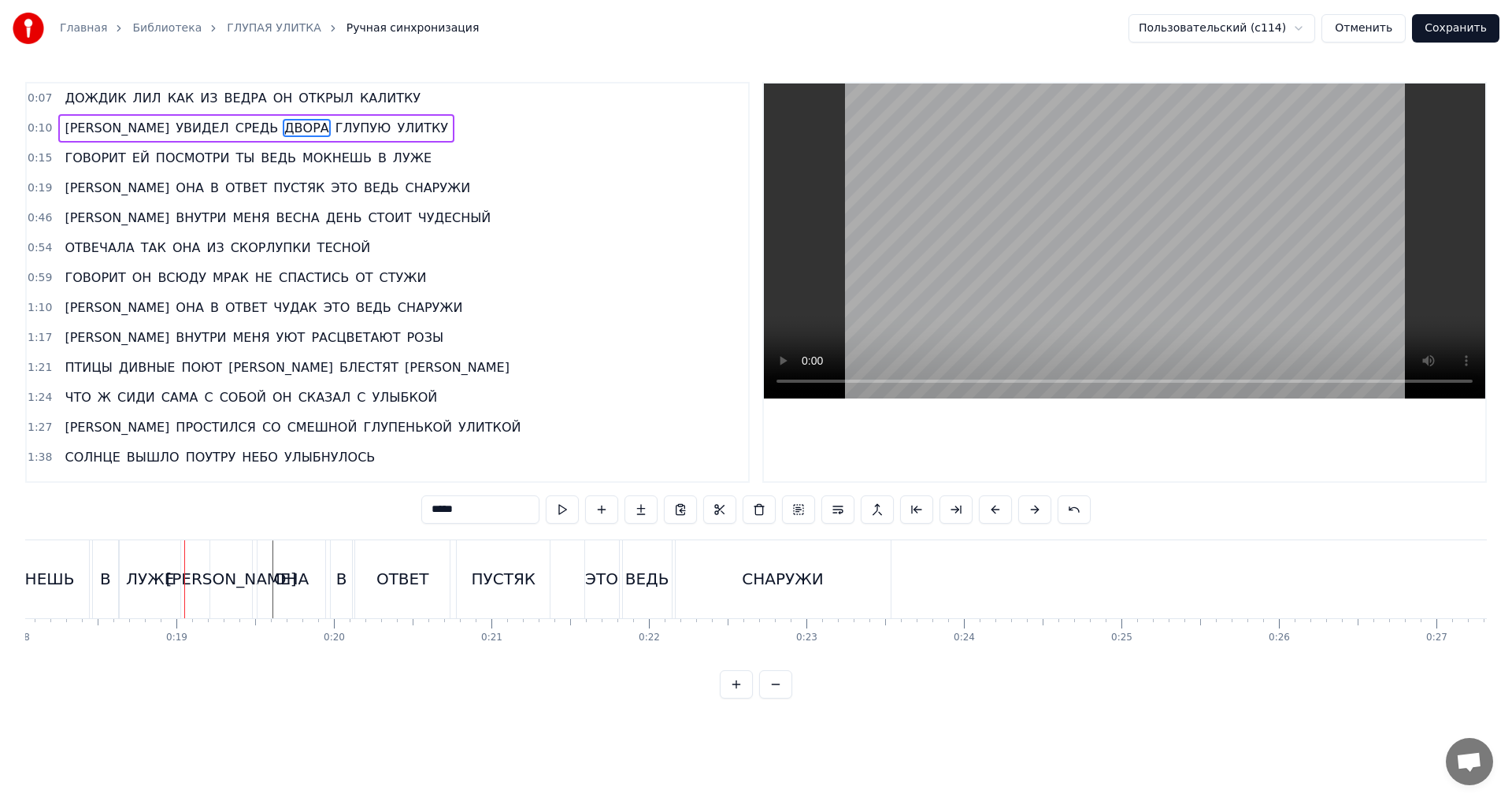
scroll to position [0, 2844]
click at [145, 594] on div "ЛУЖЕ" at bounding box center [148, 579] width 61 height 78
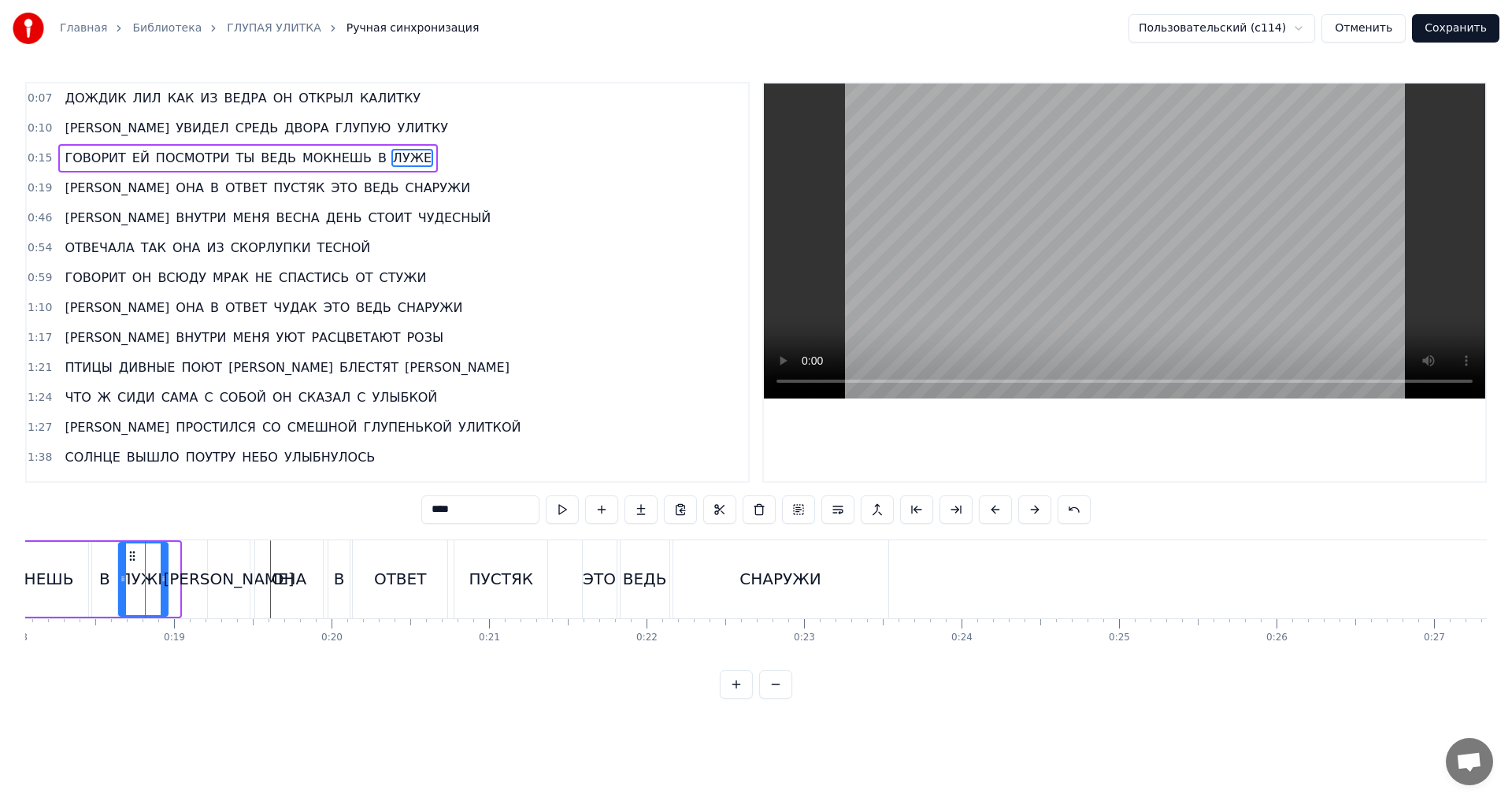
drag, startPoint x: 174, startPoint y: 580, endPoint x: 162, endPoint y: 580, distance: 12.0
click at [162, 580] on icon at bounding box center [164, 579] width 6 height 12
click at [519, 605] on div "ПУСТЯК" at bounding box center [504, 579] width 93 height 78
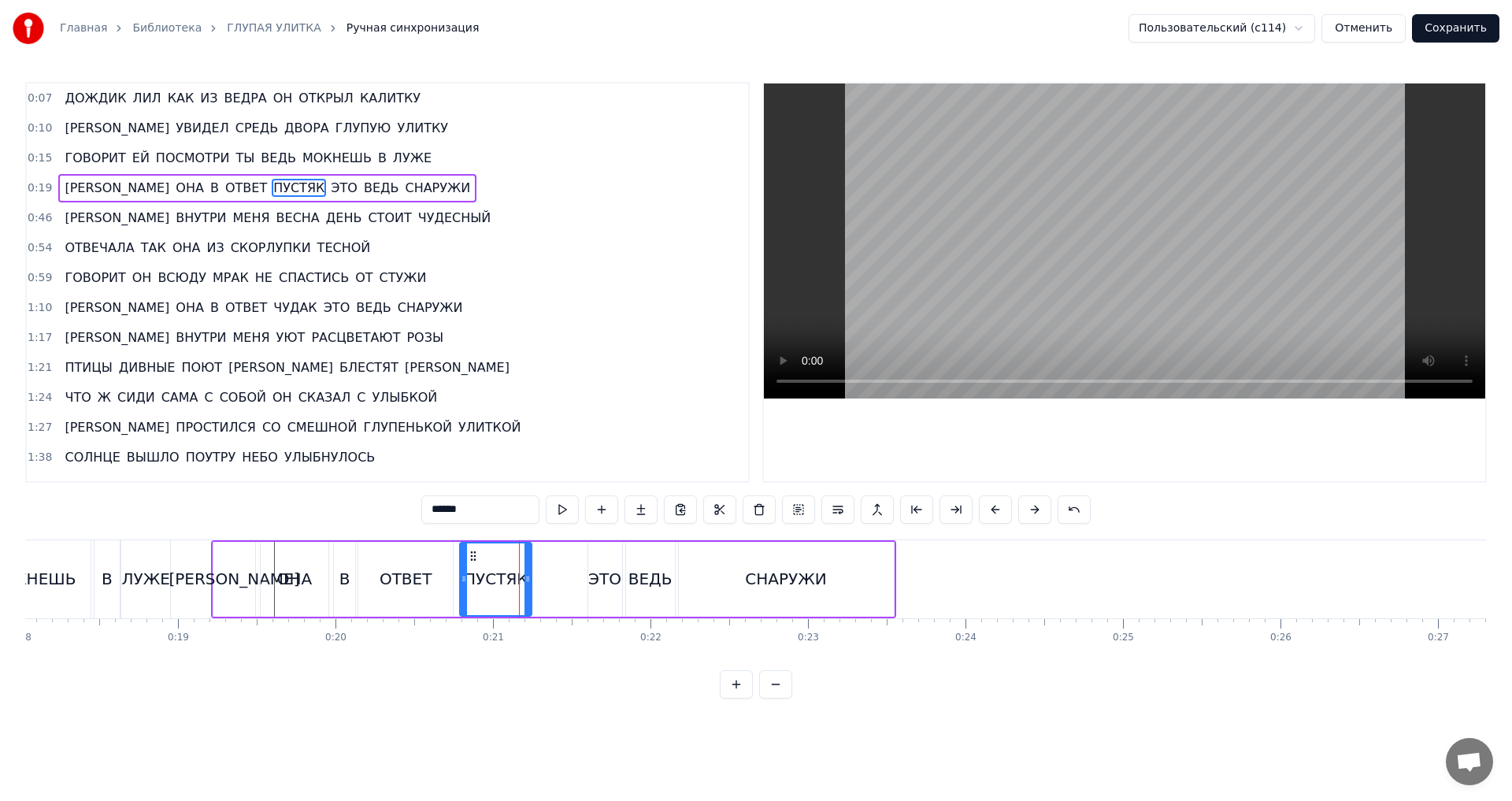
drag, startPoint x: 549, startPoint y: 584, endPoint x: 523, endPoint y: 584, distance: 26.0
click at [524, 584] on icon at bounding box center [527, 579] width 6 height 12
click at [443, 604] on div "ОТВЕТ" at bounding box center [406, 579] width 95 height 75
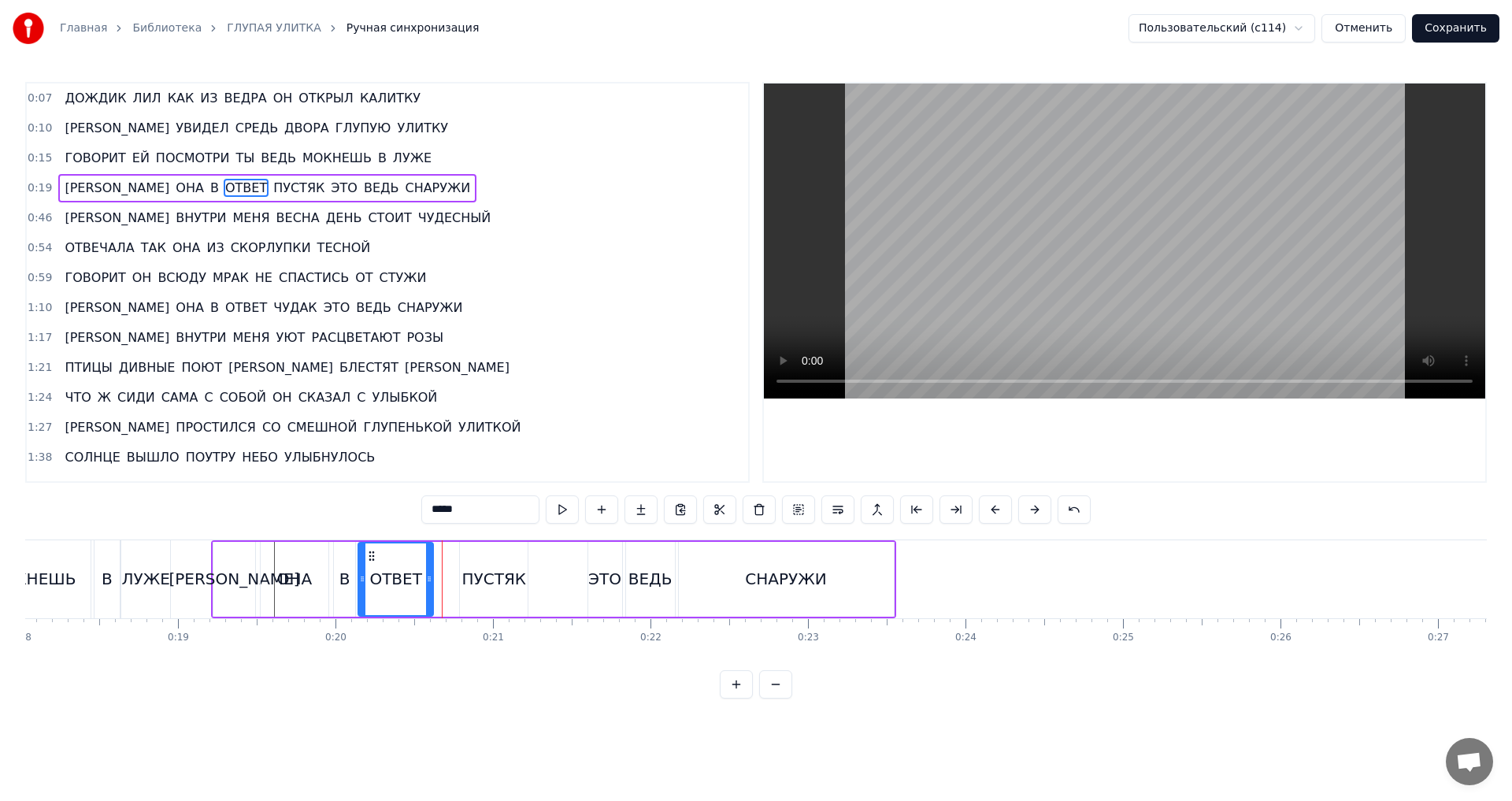
drag, startPoint x: 449, startPoint y: 581, endPoint x: 429, endPoint y: 583, distance: 20.1
click at [429, 583] on icon at bounding box center [429, 579] width 6 height 12
click at [480, 560] on div "ПУСТЯК" at bounding box center [493, 579] width 68 height 75
drag, startPoint x: 474, startPoint y: 558, endPoint x: 451, endPoint y: 561, distance: 23.2
click at [451, 561] on icon at bounding box center [450, 556] width 12 height 12
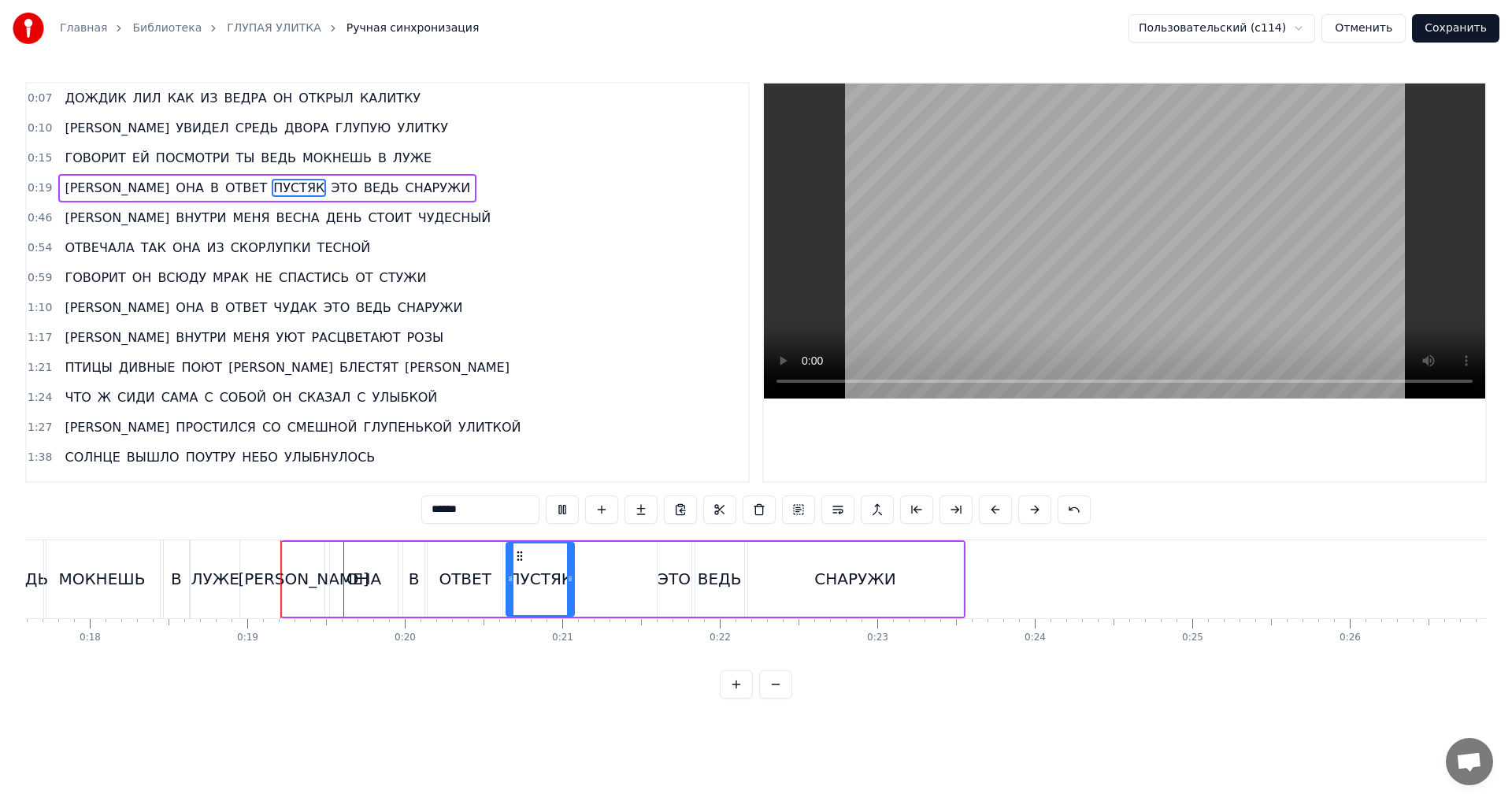
scroll to position [0, 2841]
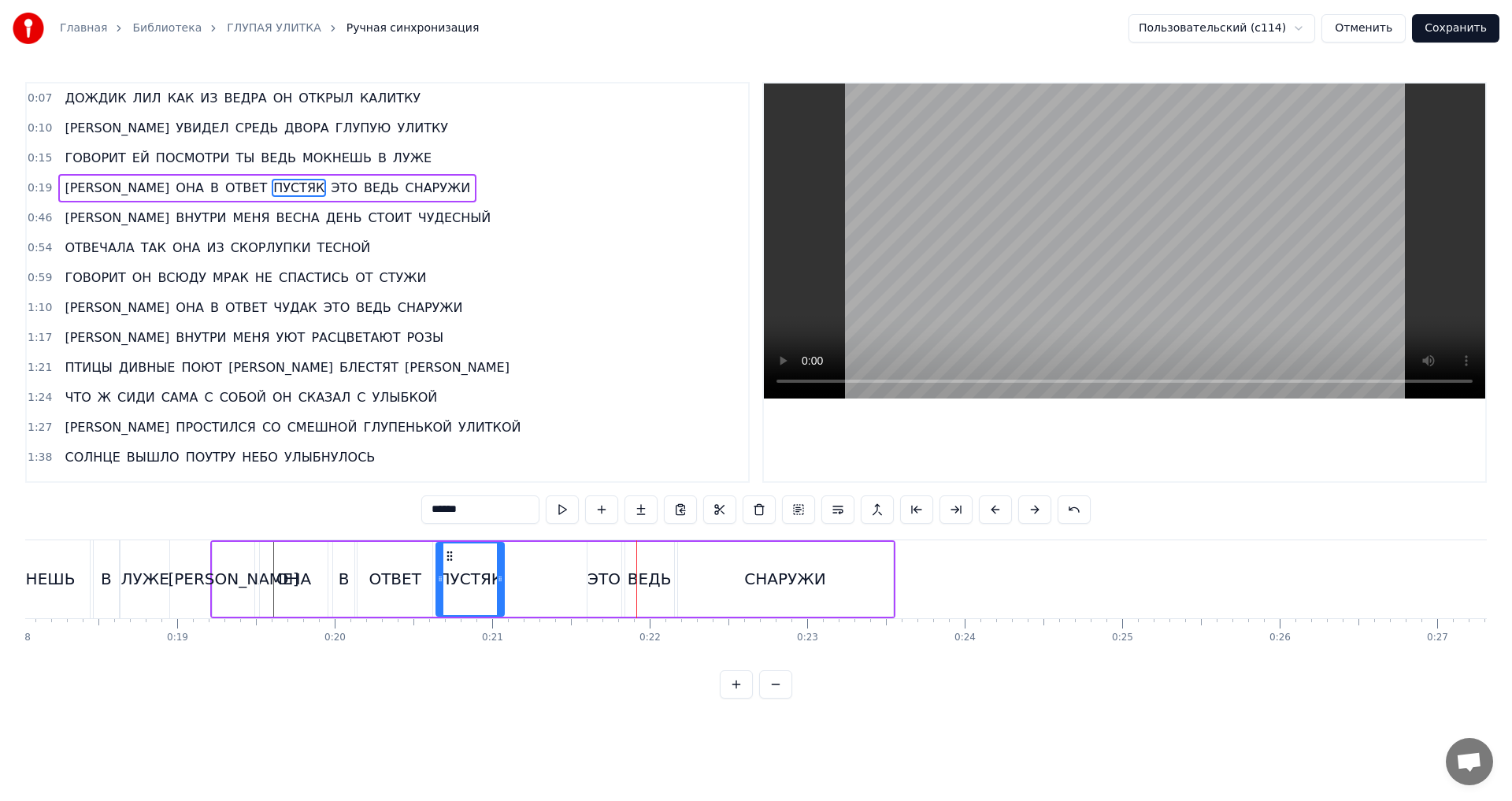
click at [413, 594] on div "ОТВЕТ" at bounding box center [395, 579] width 76 height 75
drag, startPoint x: 430, startPoint y: 580, endPoint x: 402, endPoint y: 583, distance: 28.2
click at [402, 583] on icon at bounding box center [401, 579] width 6 height 12
click at [459, 584] on div "ПУСТЯК" at bounding box center [470, 578] width 65 height 24
drag, startPoint x: 497, startPoint y: 578, endPoint x: 475, endPoint y: 582, distance: 22.4
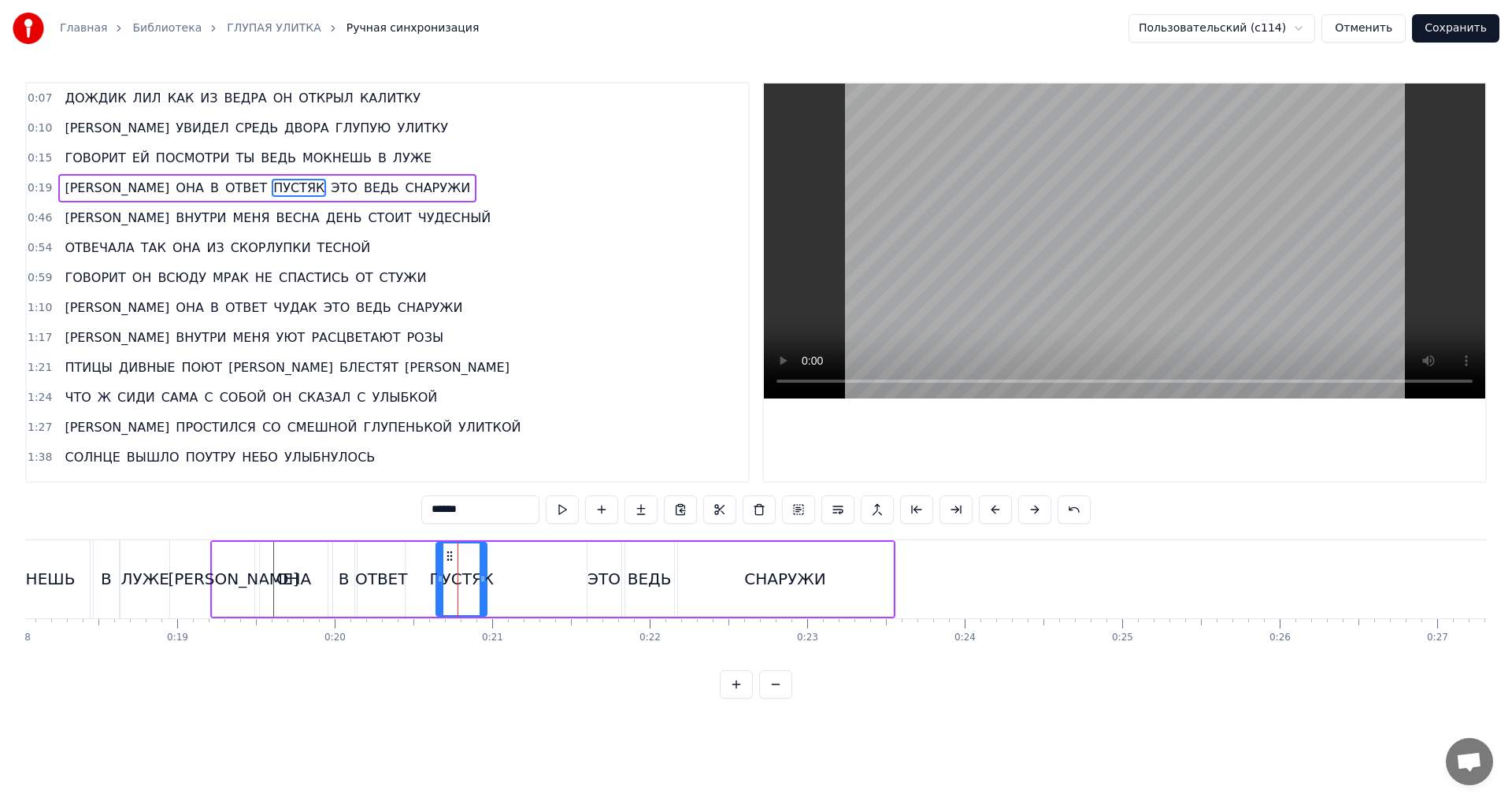
click at [479, 582] on icon at bounding box center [482, 579] width 6 height 12
drag, startPoint x: 448, startPoint y: 556, endPoint x: 427, endPoint y: 560, distance: 21.4
click at [427, 560] on icon at bounding box center [428, 556] width 12 height 12
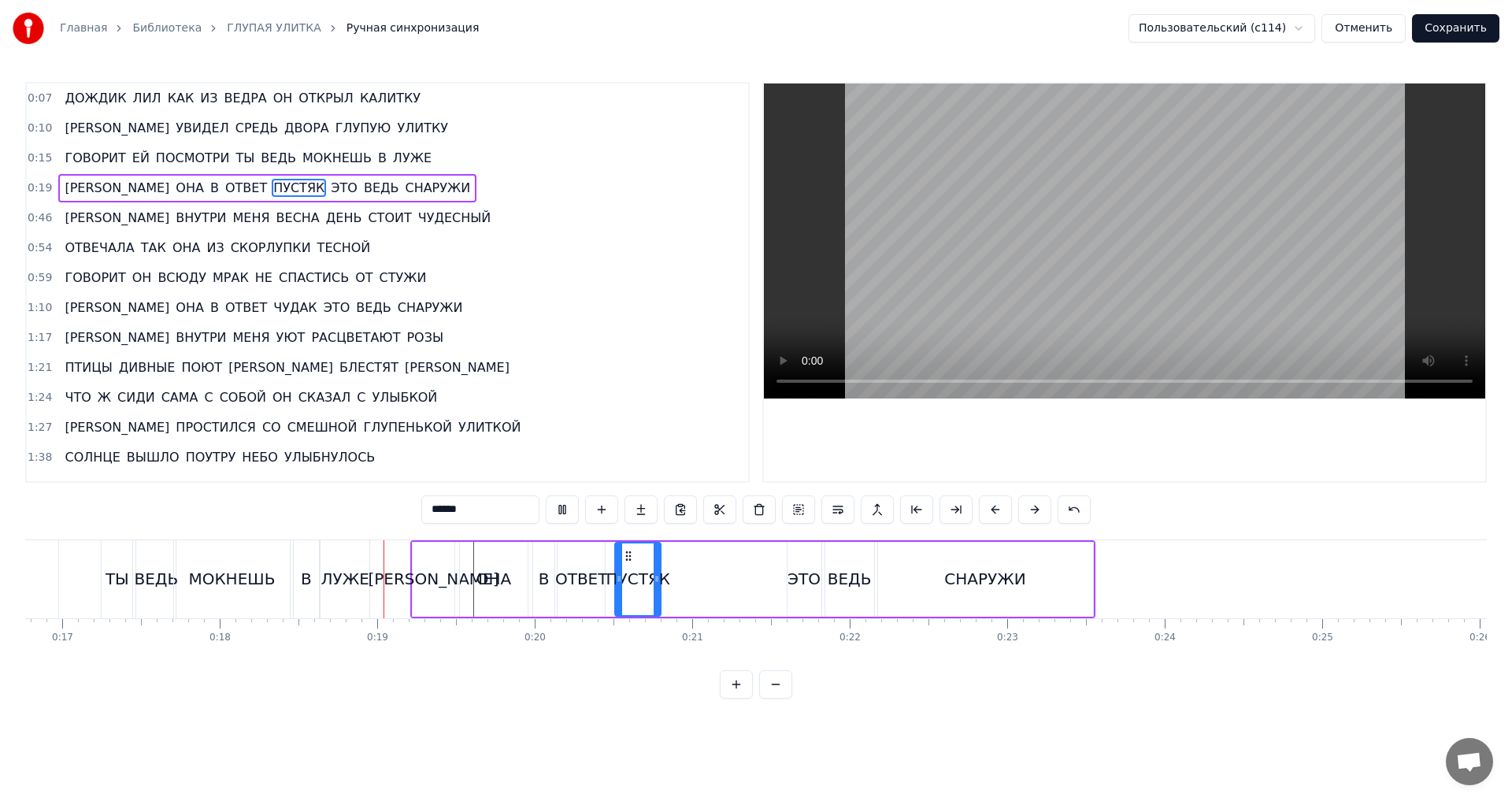
scroll to position [0, 2846]
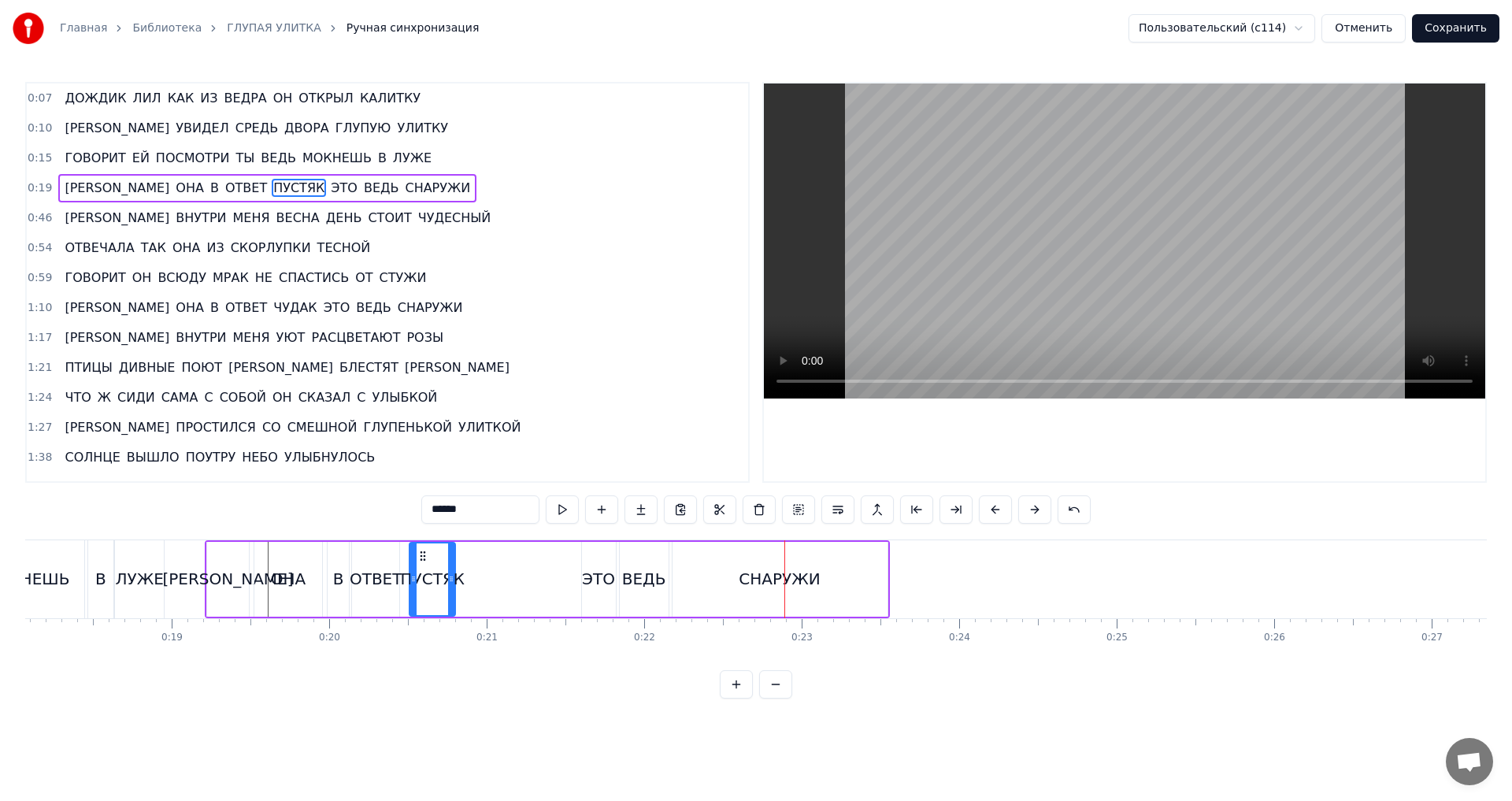
click at [587, 582] on div "ЭТО" at bounding box center [598, 578] width 33 height 24
drag, startPoint x: 594, startPoint y: 557, endPoint x: 558, endPoint y: 557, distance: 36.0
click at [558, 557] on icon at bounding box center [558, 556] width 12 height 12
click at [645, 561] on div "ВЕДЬ" at bounding box center [644, 579] width 49 height 75
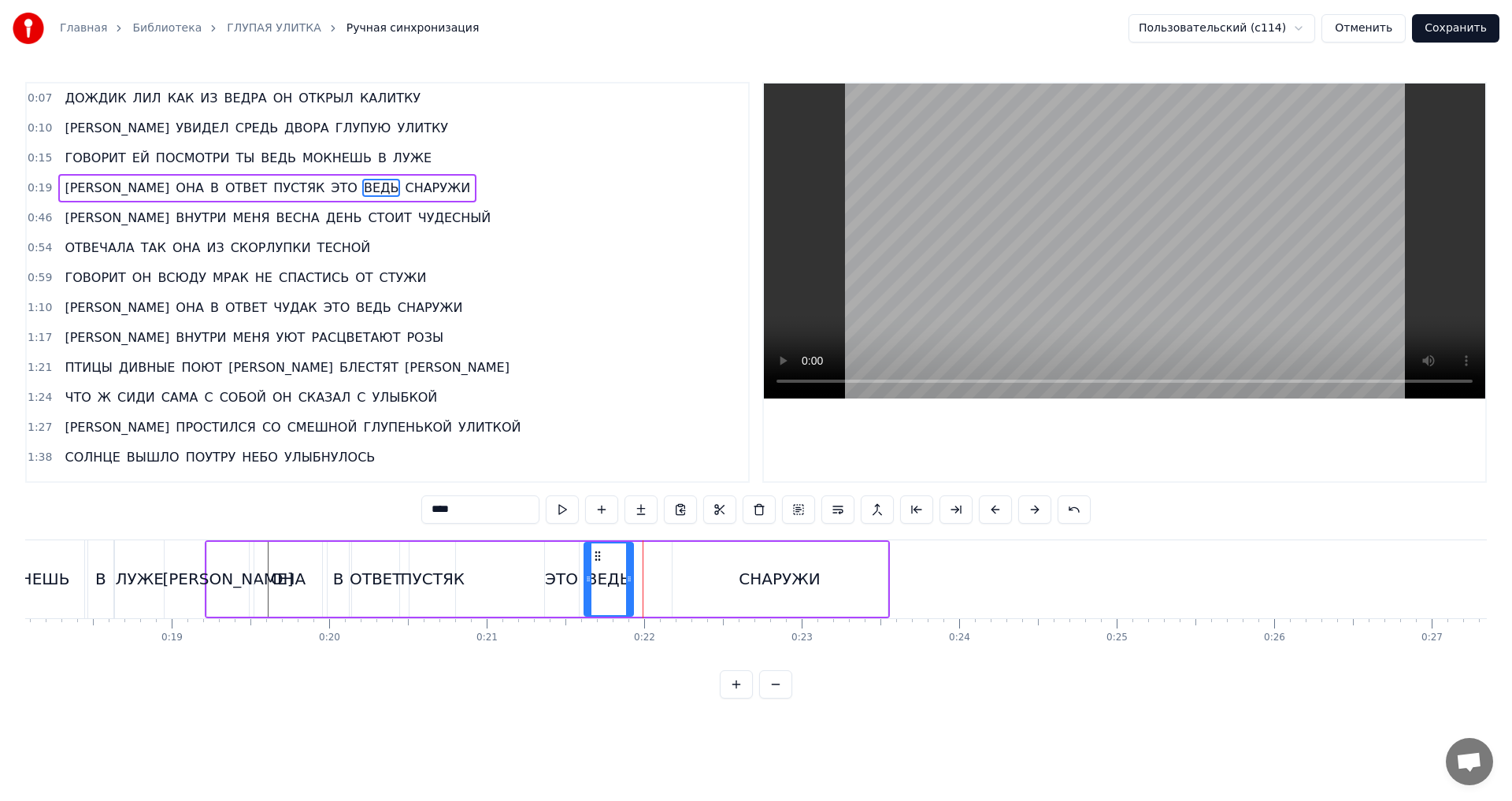
drag, startPoint x: 630, startPoint y: 555, endPoint x: 595, endPoint y: 556, distance: 35.0
click at [595, 556] on circle at bounding box center [595, 555] width 1 height 1
click at [715, 562] on div "СНАРУЖИ" at bounding box center [780, 579] width 215 height 75
type input "*******"
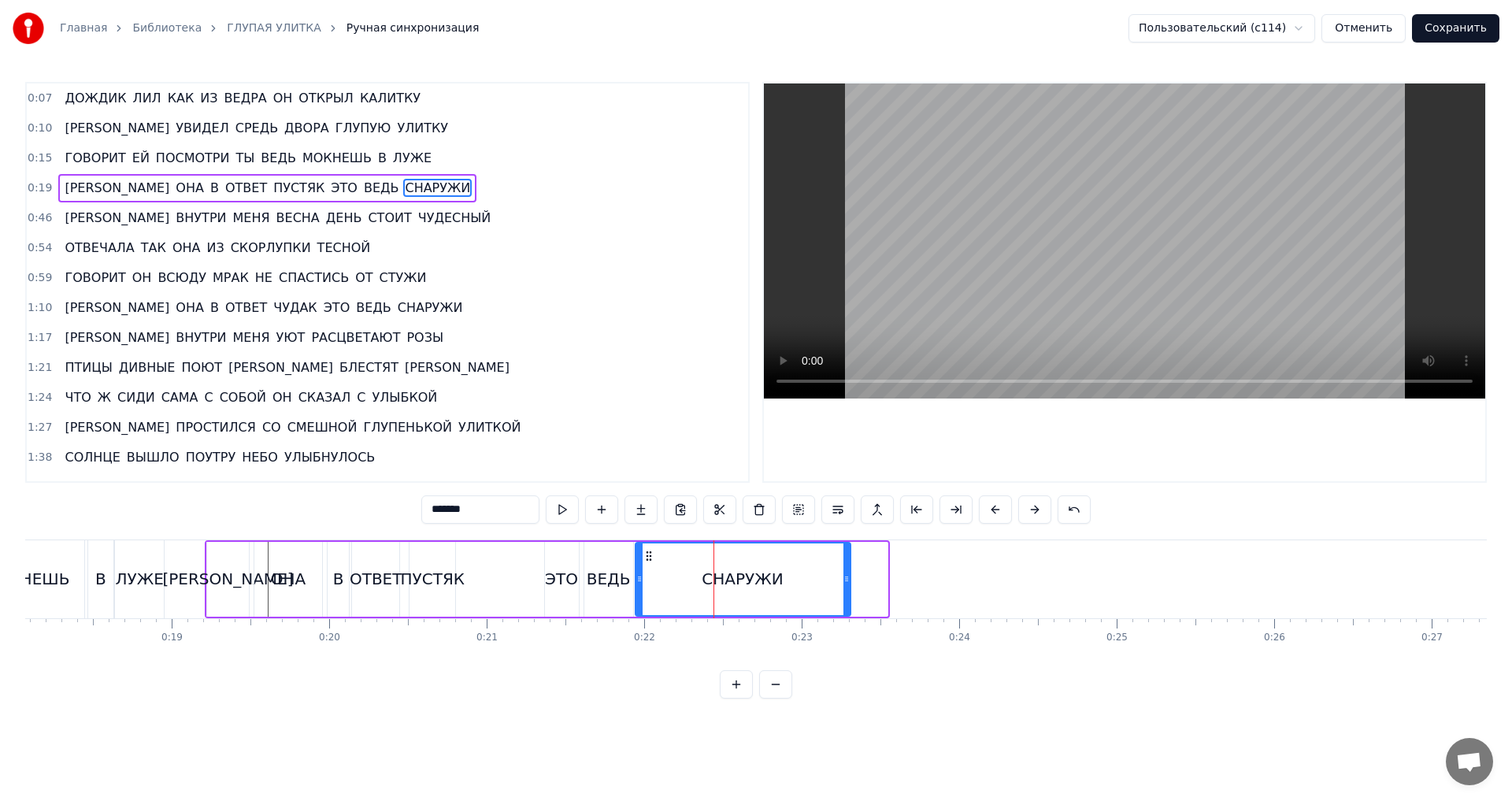
drag, startPoint x: 683, startPoint y: 554, endPoint x: 646, endPoint y: 554, distance: 37.0
click at [646, 554] on icon at bounding box center [649, 556] width 12 height 12
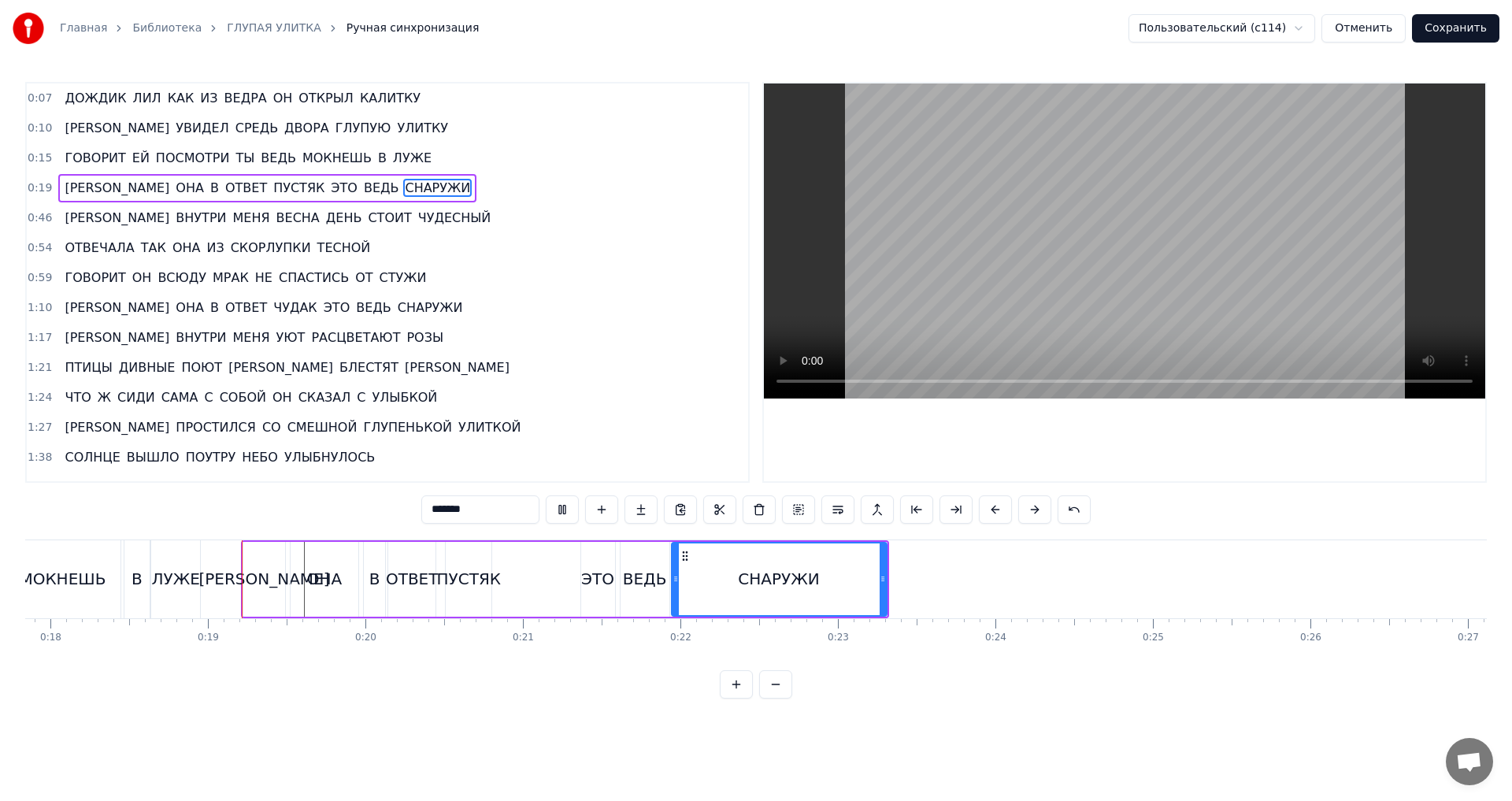
scroll to position [0, 2845]
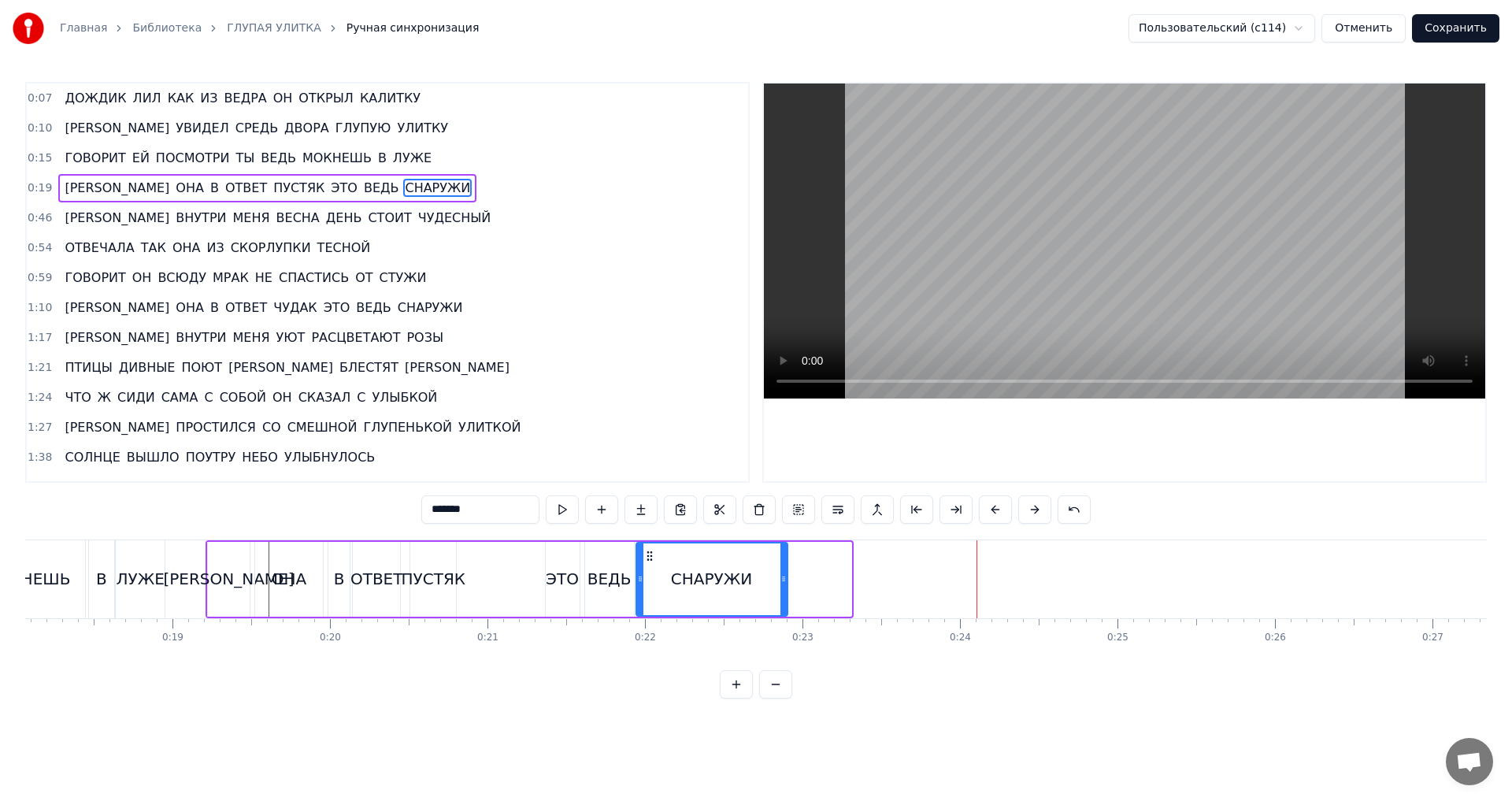
drag, startPoint x: 846, startPoint y: 580, endPoint x: 783, endPoint y: 585, distance: 63.2
click at [783, 585] on div at bounding box center [783, 579] width 6 height 72
click at [1450, 33] on button "Сохранить" at bounding box center [1455, 28] width 88 height 28
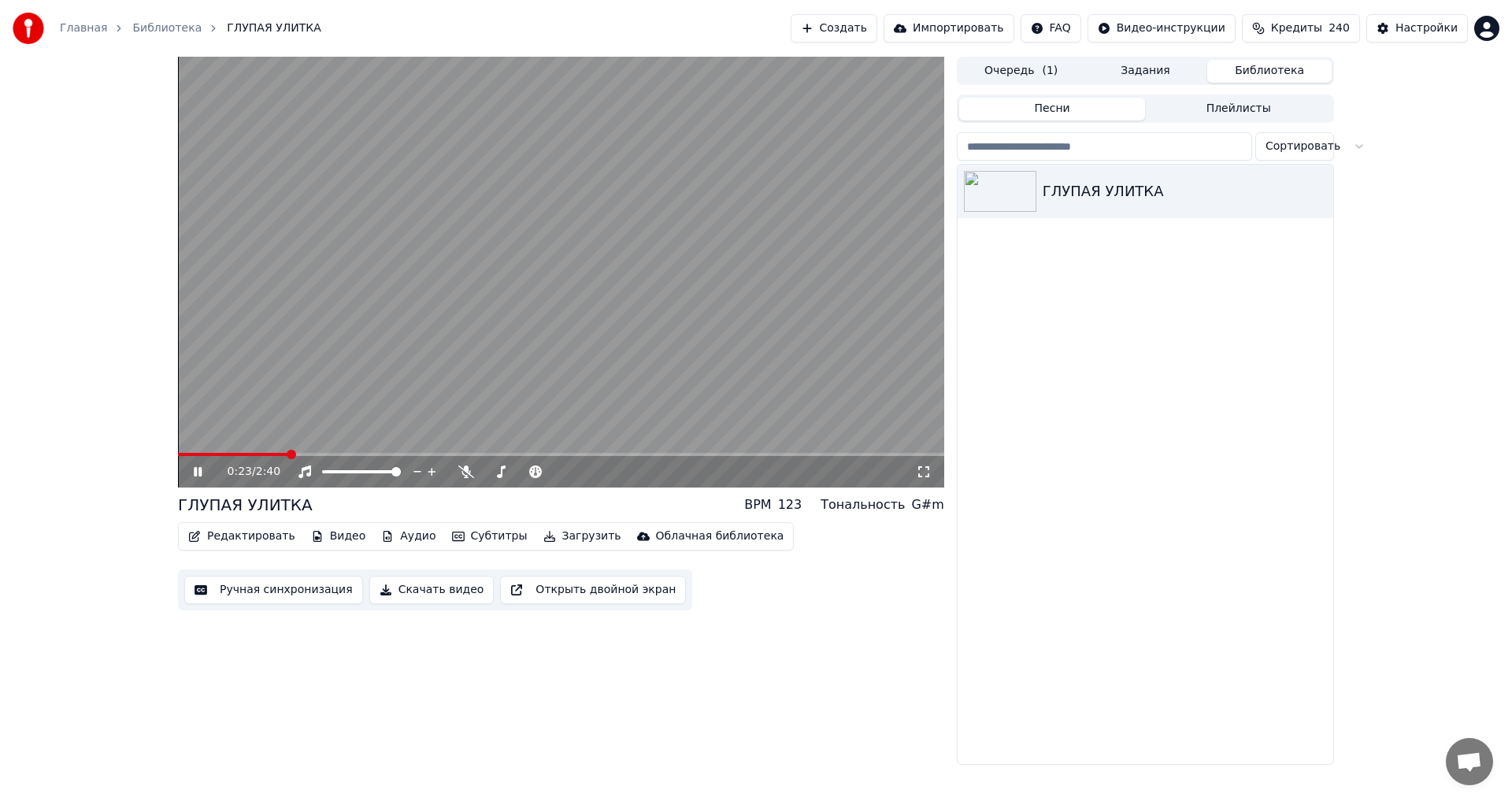
click at [197, 473] on icon at bounding box center [197, 471] width 8 height 10
click at [279, 594] on button "Ручная синхронизация" at bounding box center [273, 590] width 179 height 28
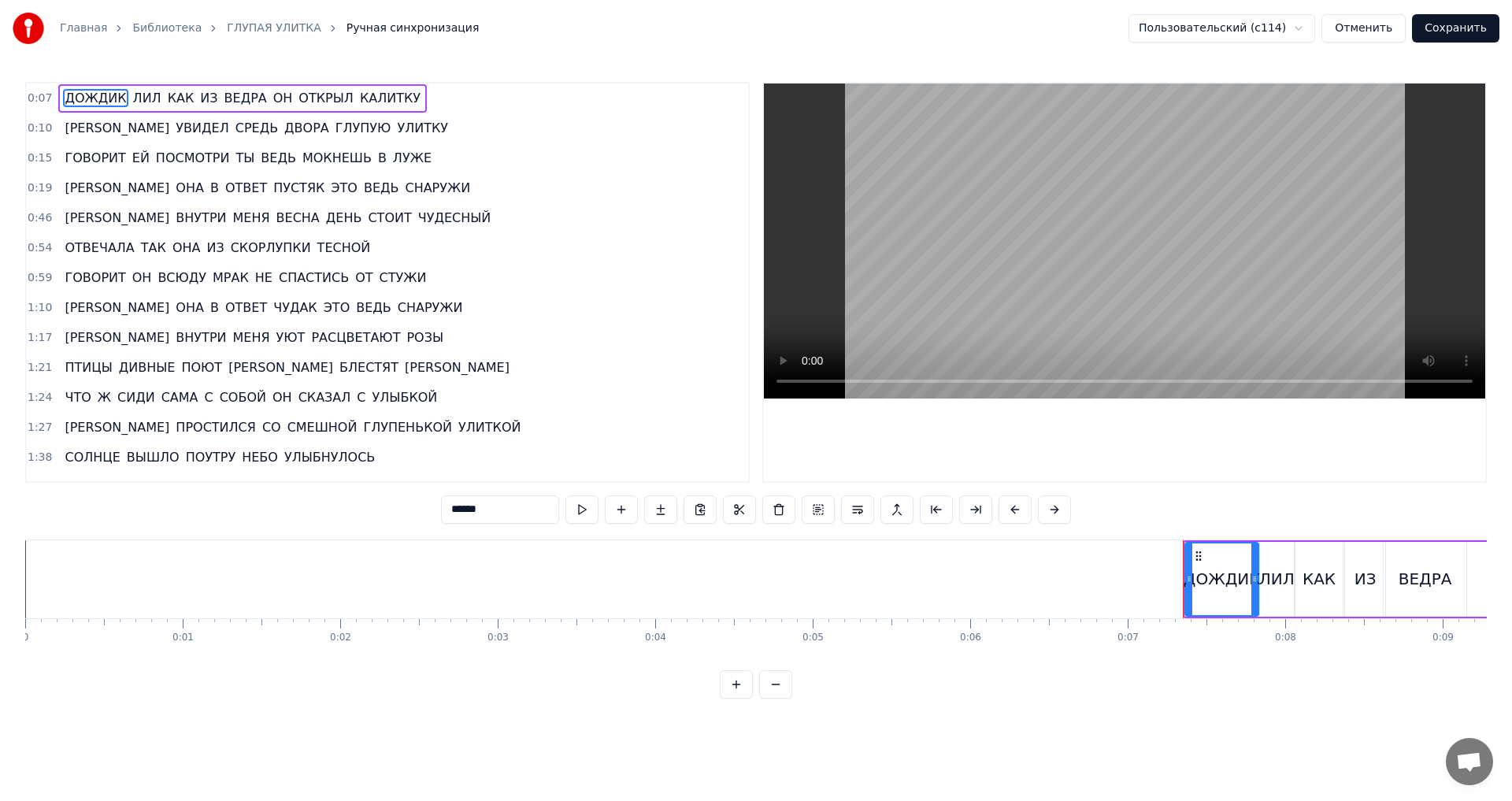
click at [30, 220] on span "0:46" at bounding box center [40, 218] width 25 height 16
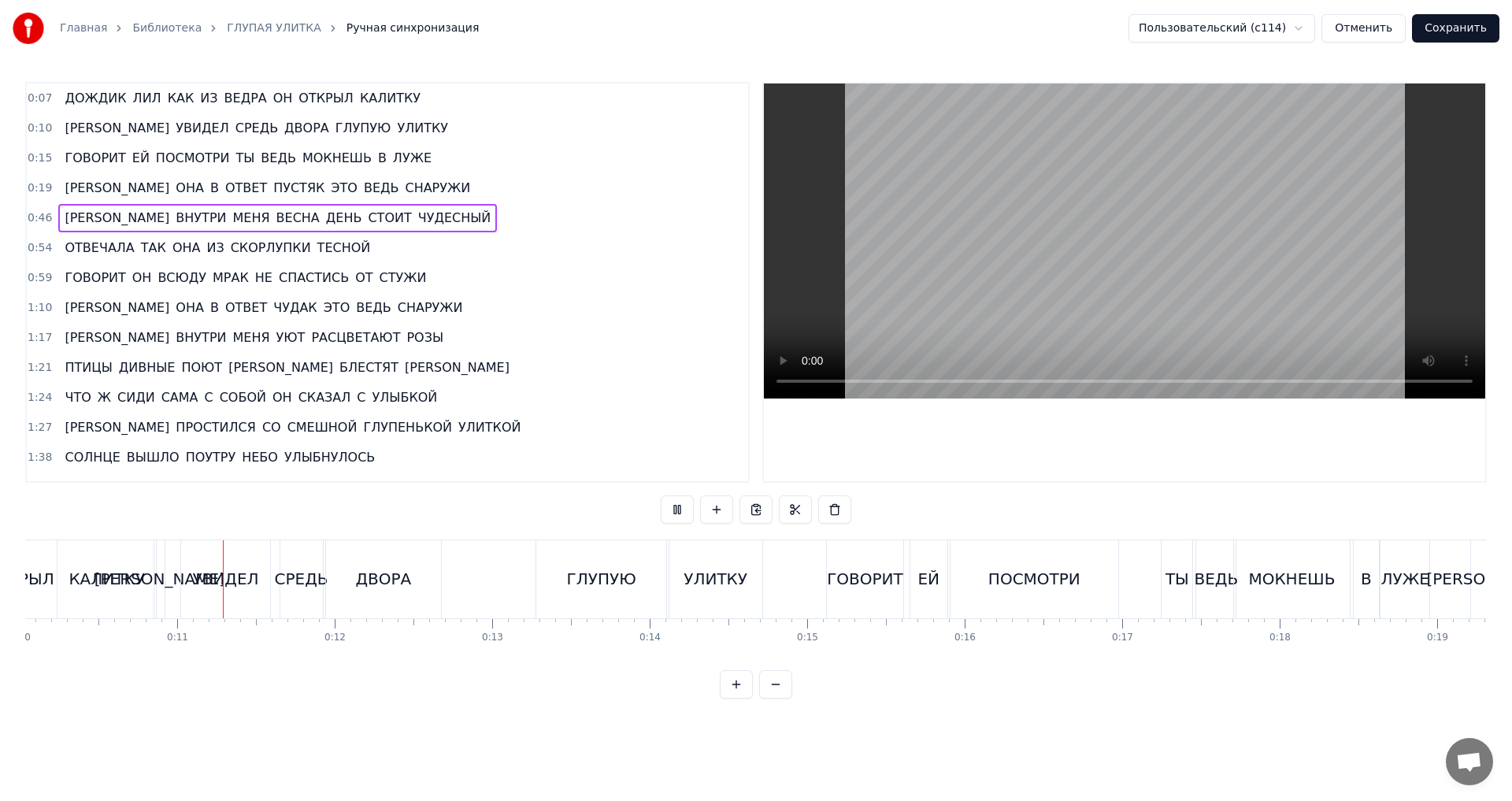
scroll to position [0, 1585]
click at [156, 603] on div "[PERSON_NAME]" at bounding box center [156, 579] width 11 height 78
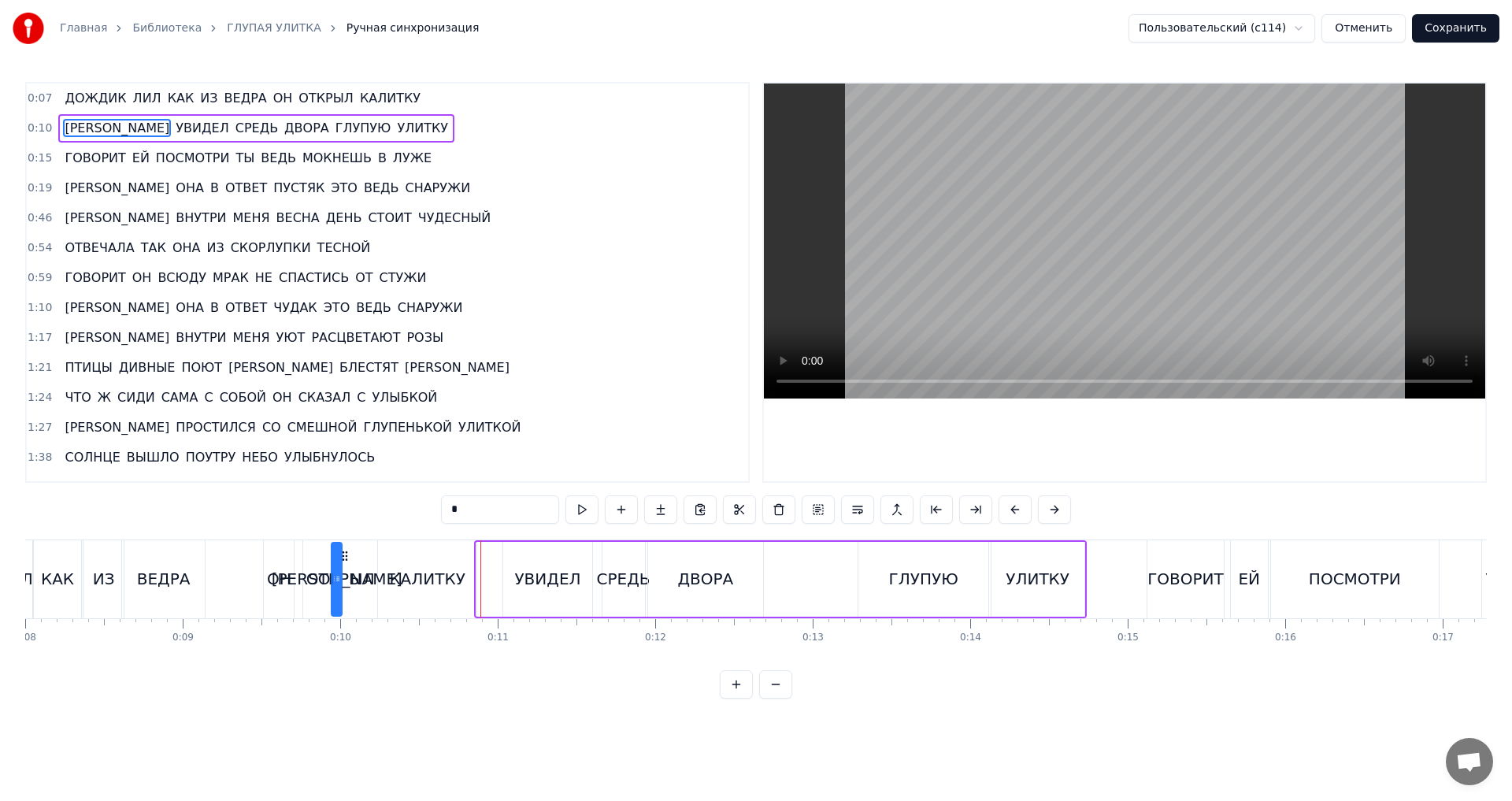
scroll to position [0, 1258]
drag, startPoint x: 164, startPoint y: 555, endPoint x: 495, endPoint y: 581, distance: 332.0
click at [495, 581] on div "И УВИДЕЛ СРЕДЬ ДВОРА ГЛУПУЮ УЛИТКУ" at bounding box center [782, 579] width 612 height 78
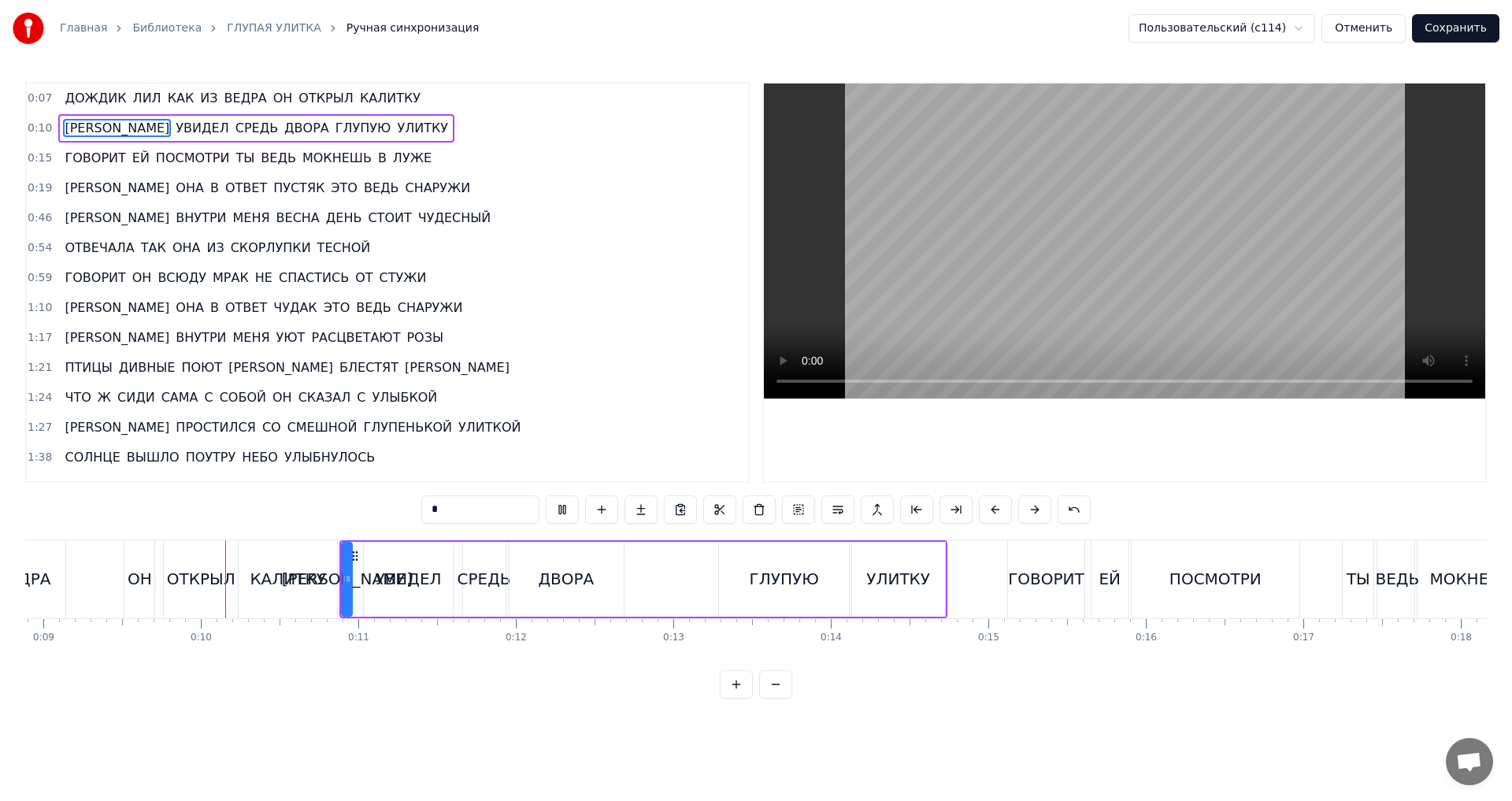
scroll to position [0, 1417]
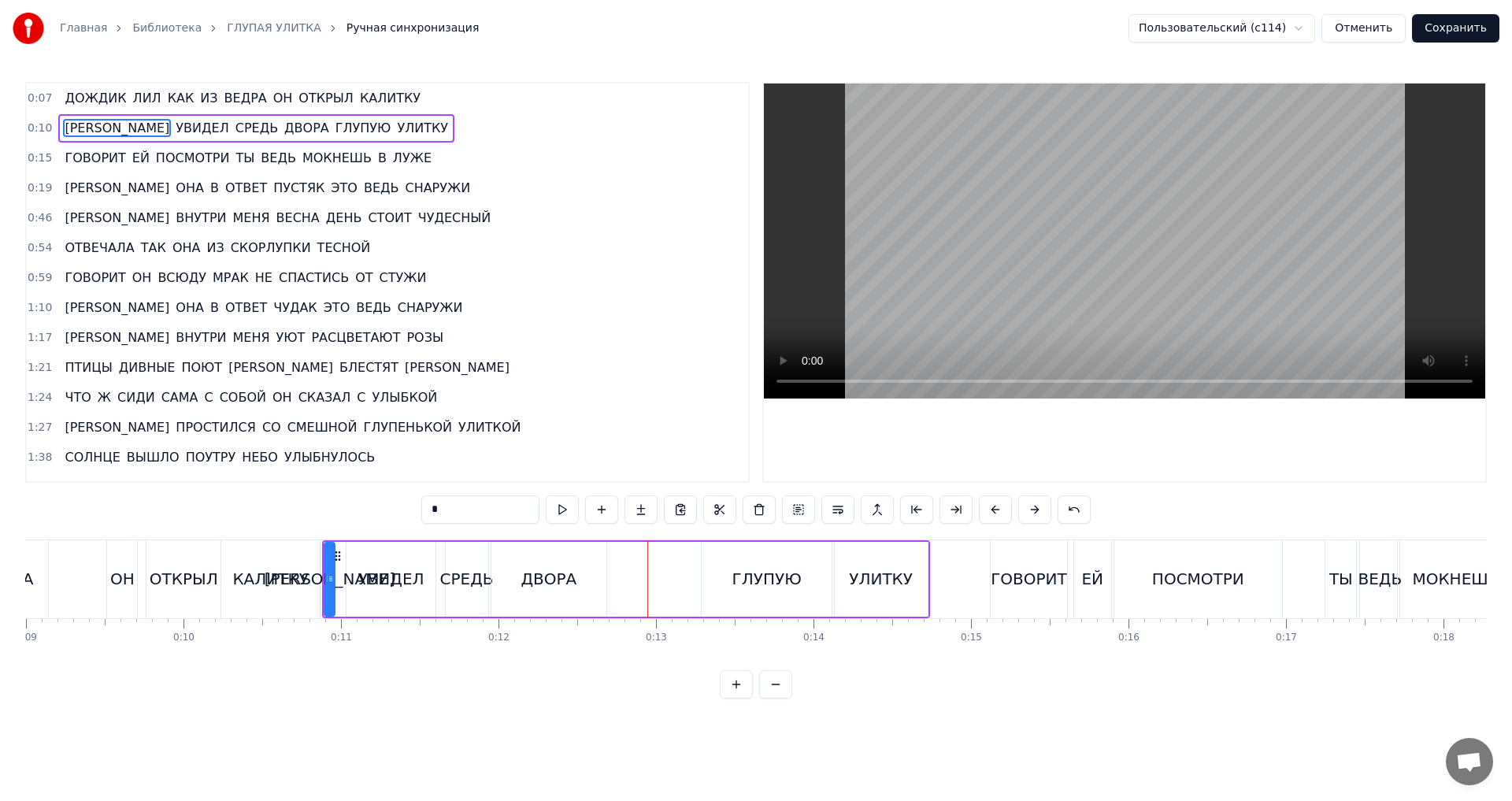
click at [508, 592] on div "ДВОРА" at bounding box center [549, 579] width 116 height 75
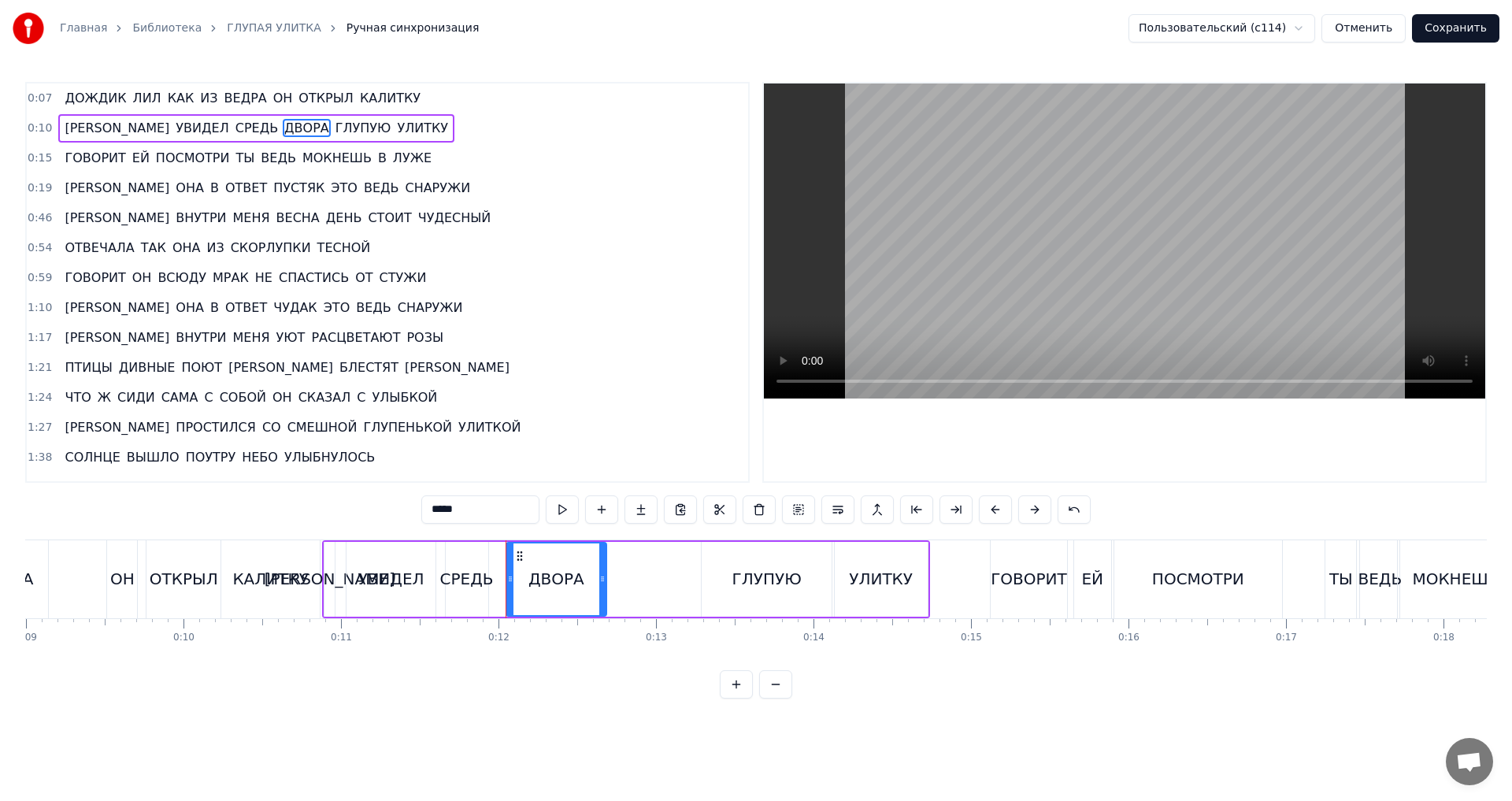
drag, startPoint x: 495, startPoint y: 582, endPoint x: 510, endPoint y: 582, distance: 15.0
click at [510, 582] on icon at bounding box center [510, 579] width 6 height 12
click at [477, 591] on div "СРЕДЬ" at bounding box center [467, 579] width 42 height 75
drag, startPoint x: 485, startPoint y: 580, endPoint x: 498, endPoint y: 580, distance: 13.0
click at [498, 580] on icon at bounding box center [496, 579] width 6 height 12
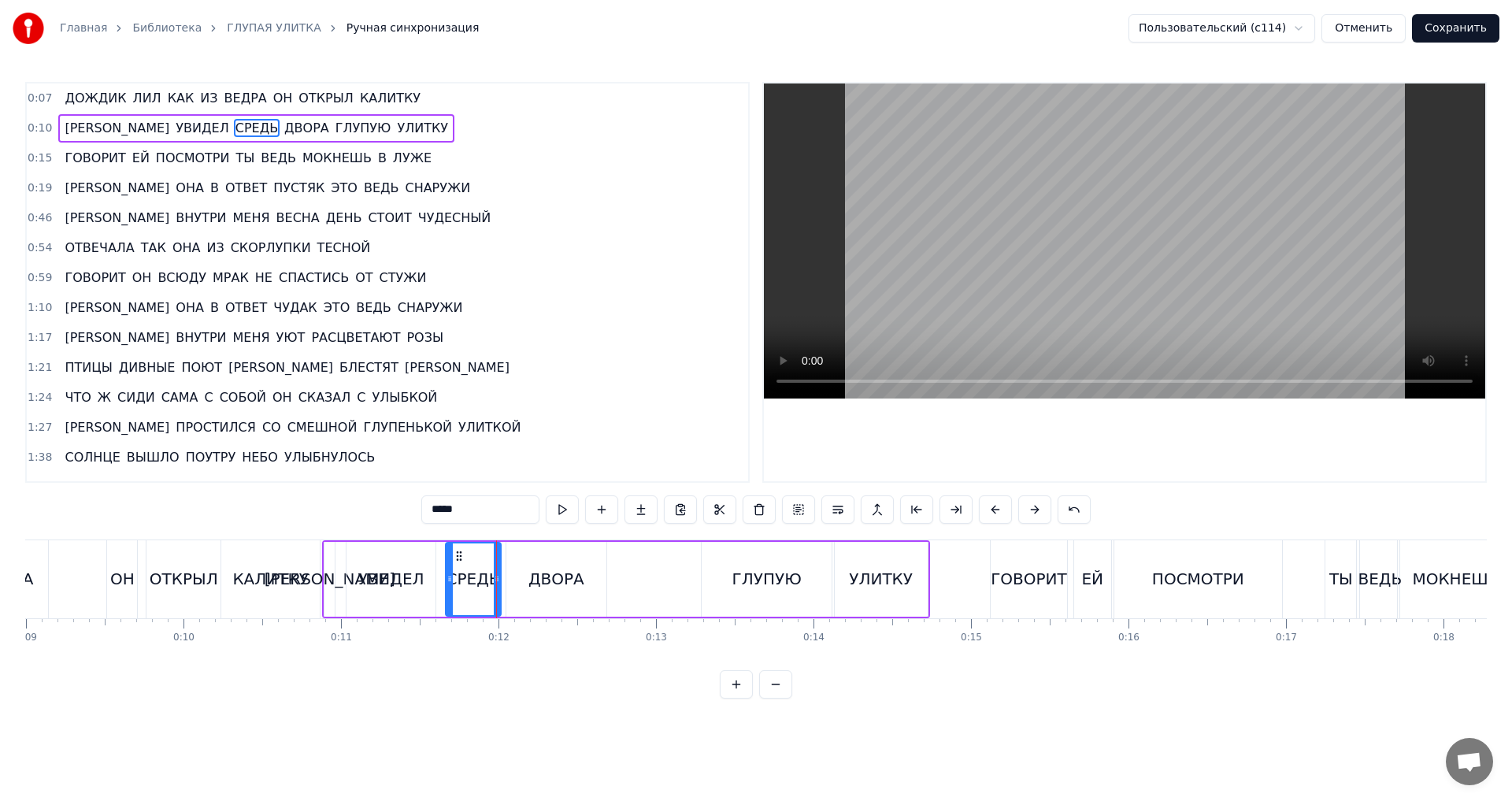
click at [516, 580] on div "ДВОРА" at bounding box center [557, 579] width 101 height 75
type input "*****"
drag, startPoint x: 508, startPoint y: 579, endPoint x: 499, endPoint y: 578, distance: 9.1
click at [499, 578] on icon at bounding box center [501, 579] width 6 height 12
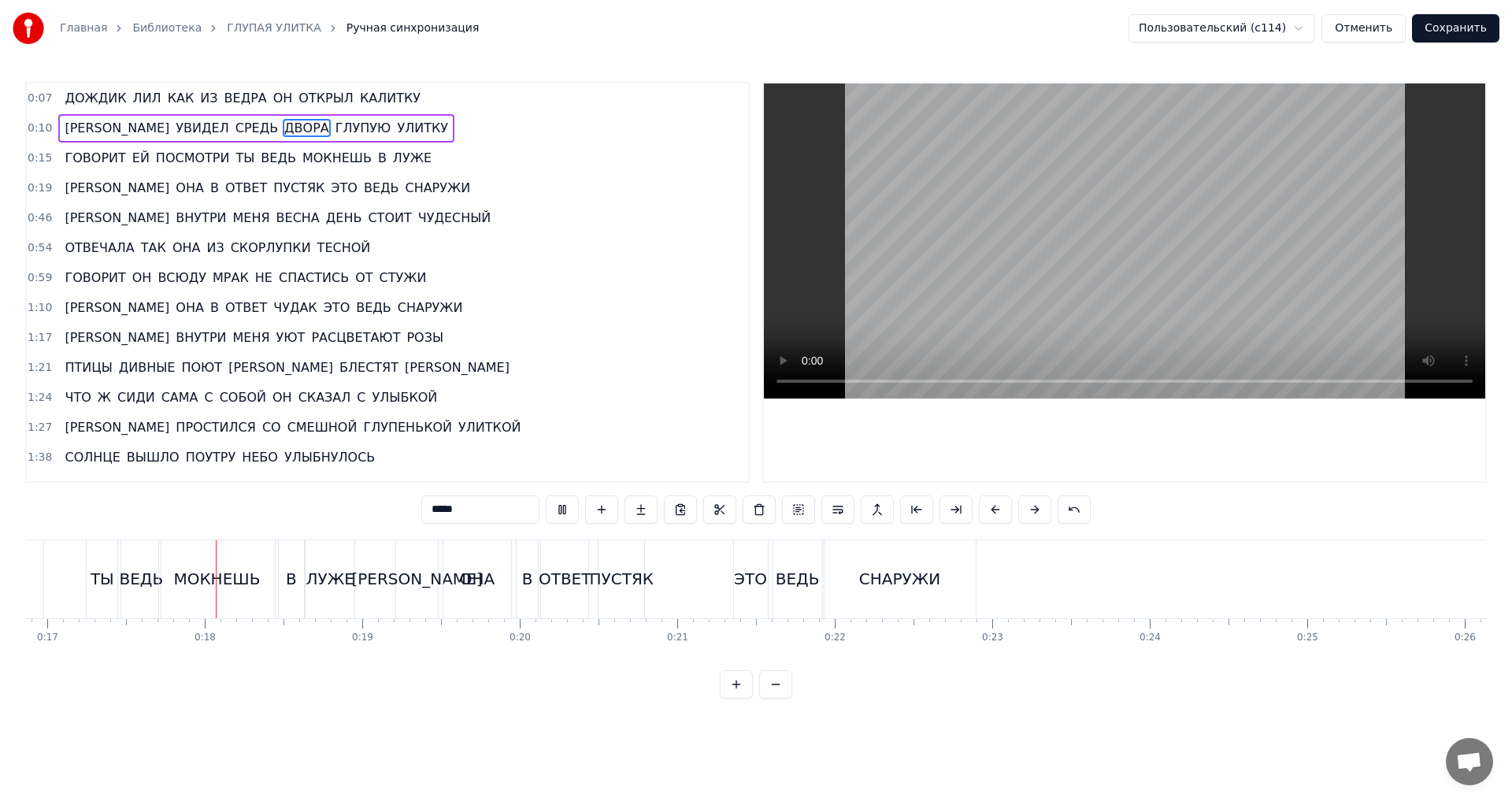
scroll to position [0, 2672]
click at [39, 216] on span "0:46" at bounding box center [40, 218] width 25 height 16
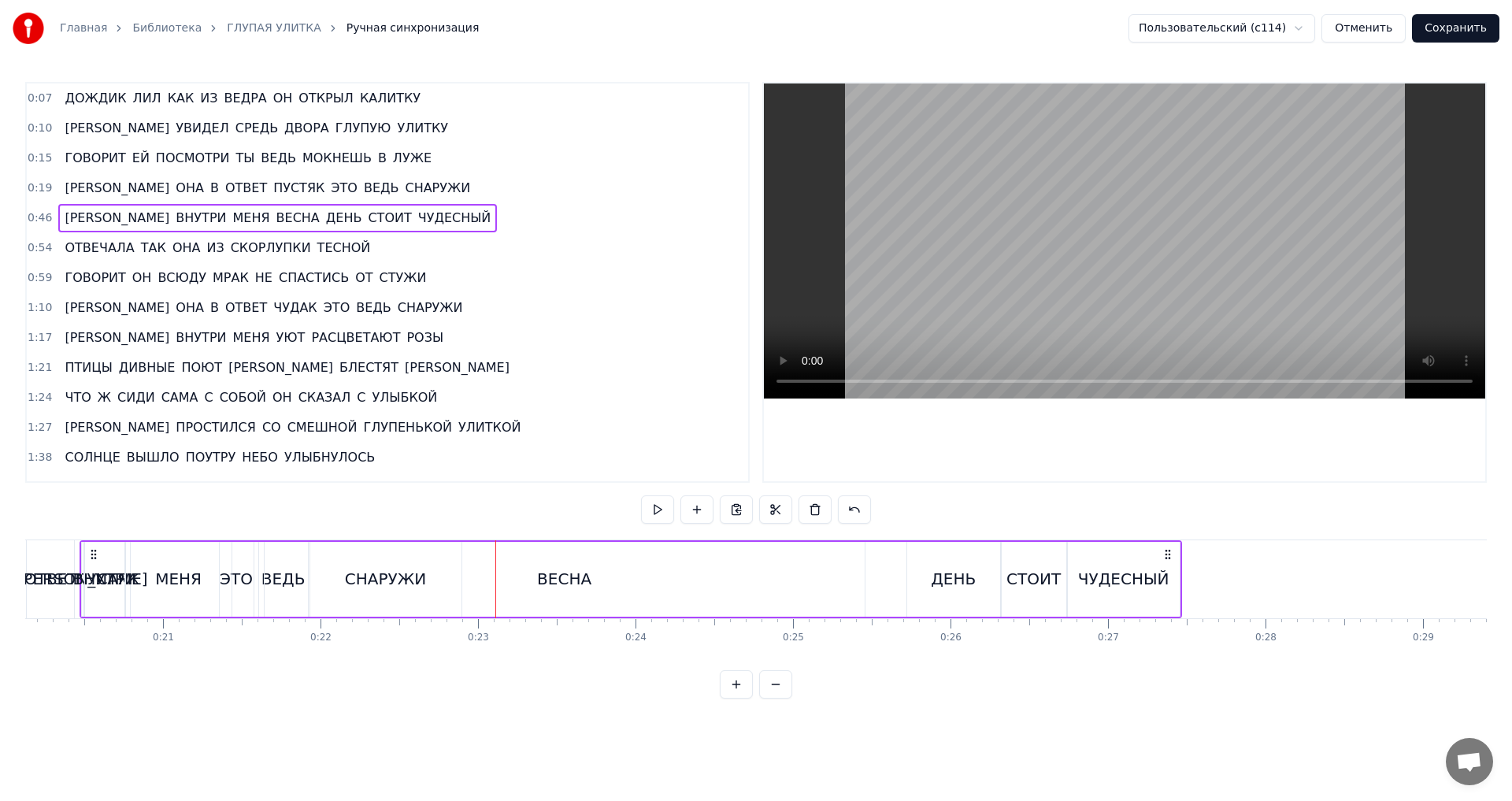
scroll to position [0, 3133]
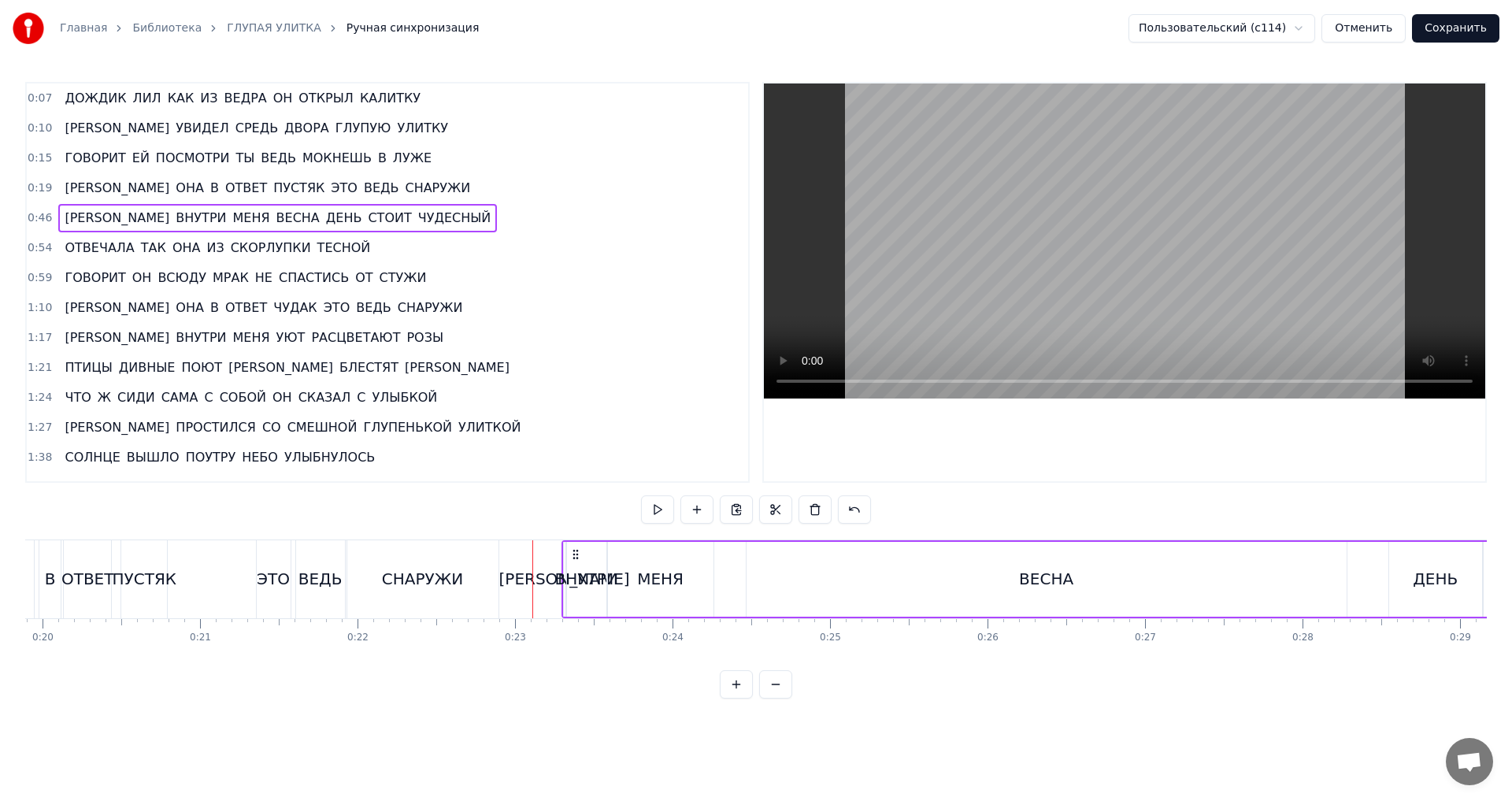
drag, startPoint x: 118, startPoint y: 554, endPoint x: 575, endPoint y: 643, distance: 465.6
click at [575, 643] on div "ДОЖДИК [PERSON_NAME] КАК ИЗ ВЕДРА ОН ОТКРЫЛ КАЛИТКУ И УВИДЕЛ СРЕДЬ ДВОРА ГЛУПУЮ…" at bounding box center [756, 599] width 1462 height 118
click at [635, 724] on html "Главная Библиотека ГЛУПАЯ УЛИТКА Ручная синхронизация Пользовательский (c114) О…" at bounding box center [756, 362] width 1512 height 724
click at [563, 584] on div "ВНУТРИ" at bounding box center [585, 578] width 63 height 24
click at [563, 579] on div "ВНУТРИ" at bounding box center [585, 578] width 63 height 24
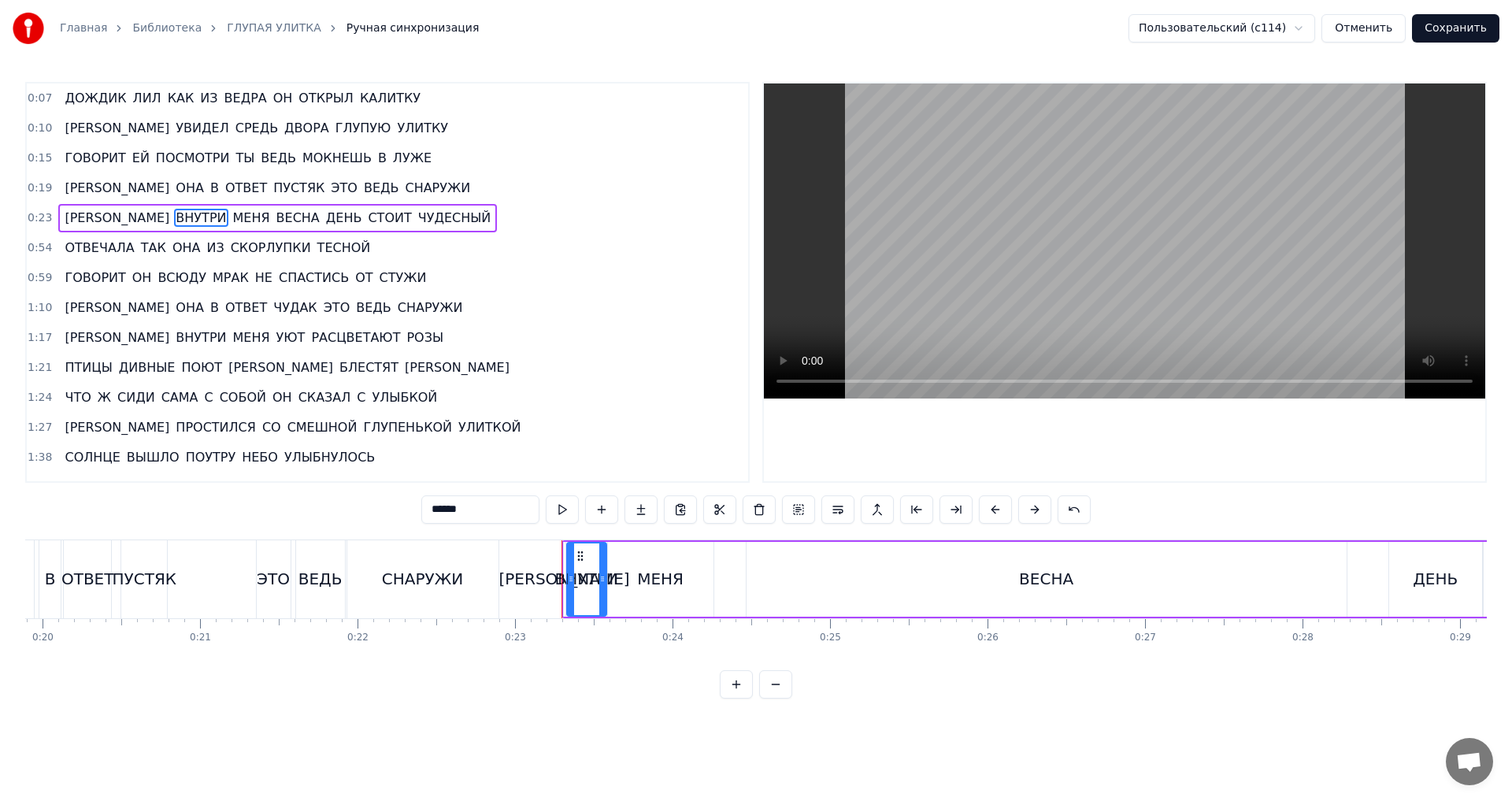
click at [560, 579] on div "ВНУТРИ" at bounding box center [585, 578] width 63 height 24
click at [562, 580] on div "ВНУТРИ" at bounding box center [585, 578] width 63 height 24
click at [729, 695] on button at bounding box center [736, 684] width 33 height 28
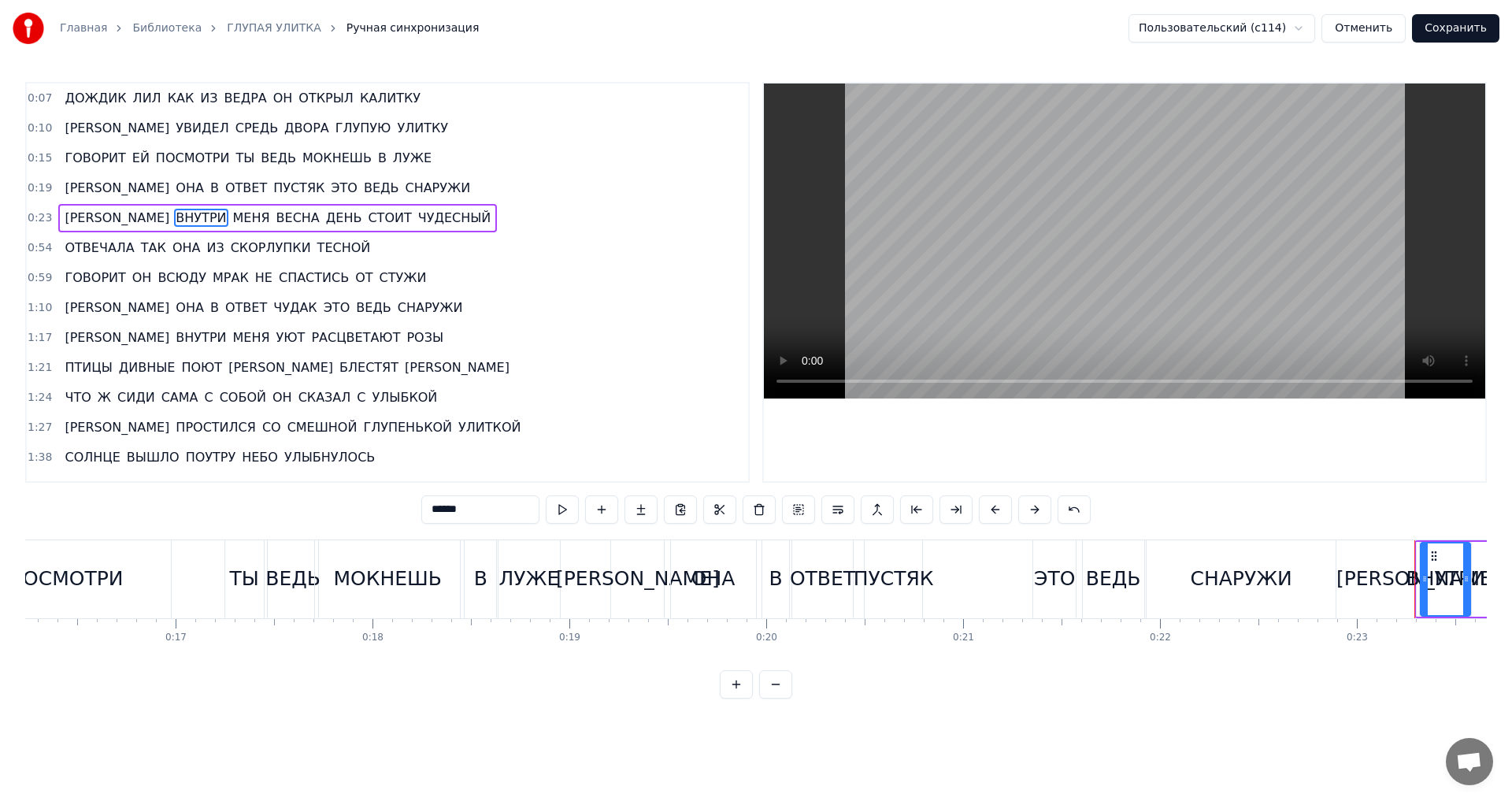
scroll to position [0, 3275]
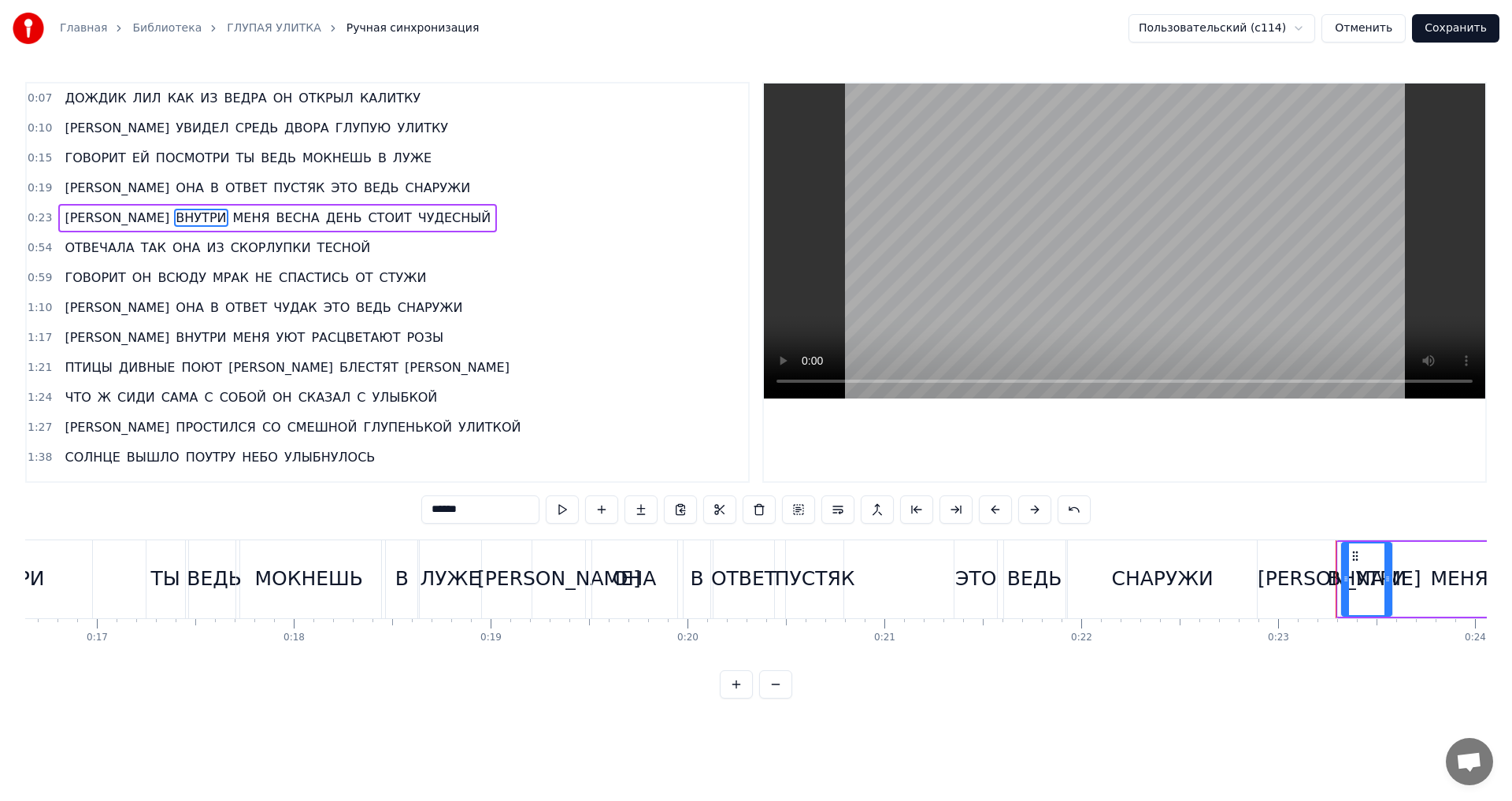
click at [776, 698] on button at bounding box center [775, 684] width 33 height 28
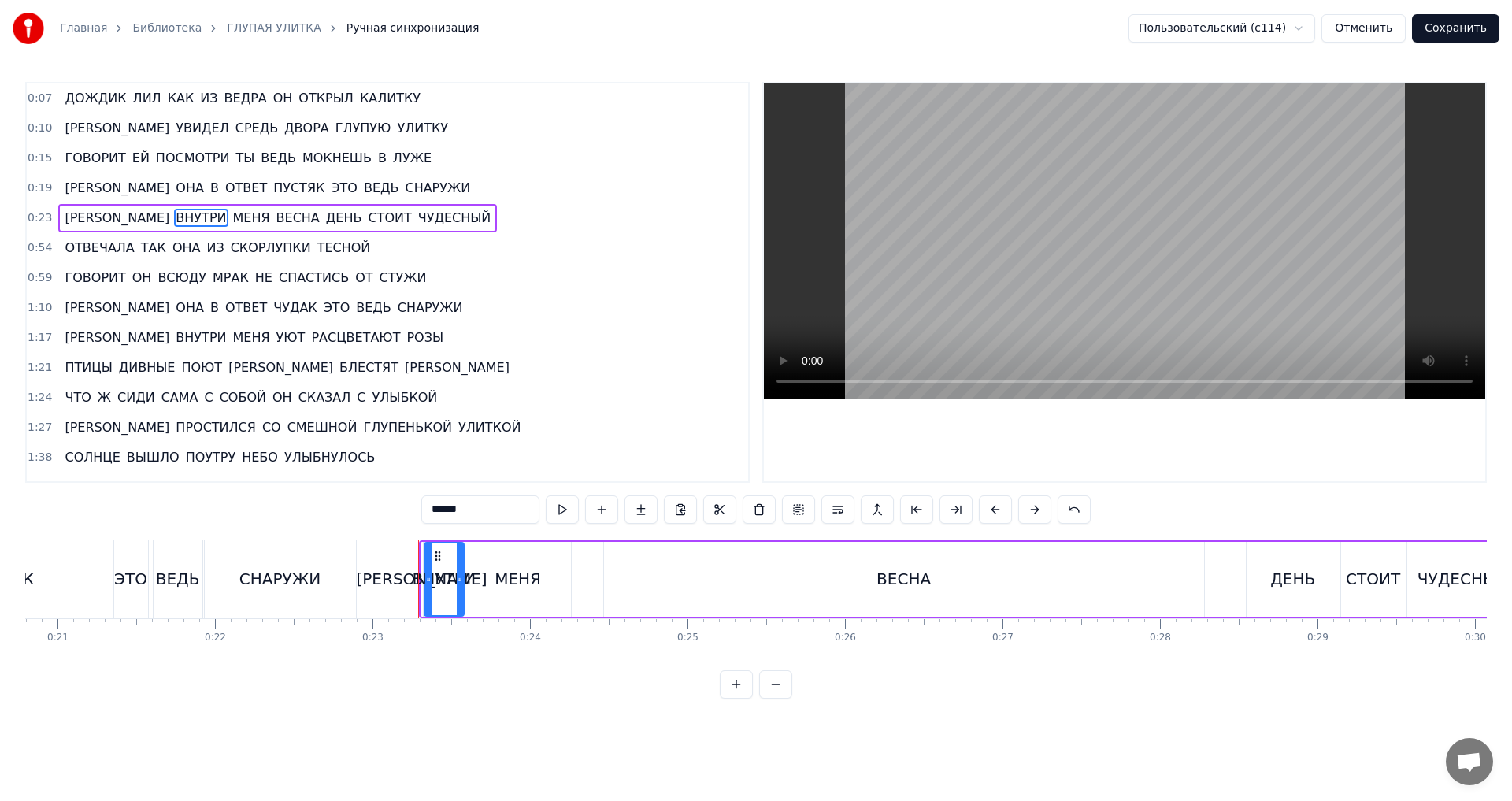
click at [758, 598] on div "ВЕСНА" at bounding box center [904, 579] width 600 height 75
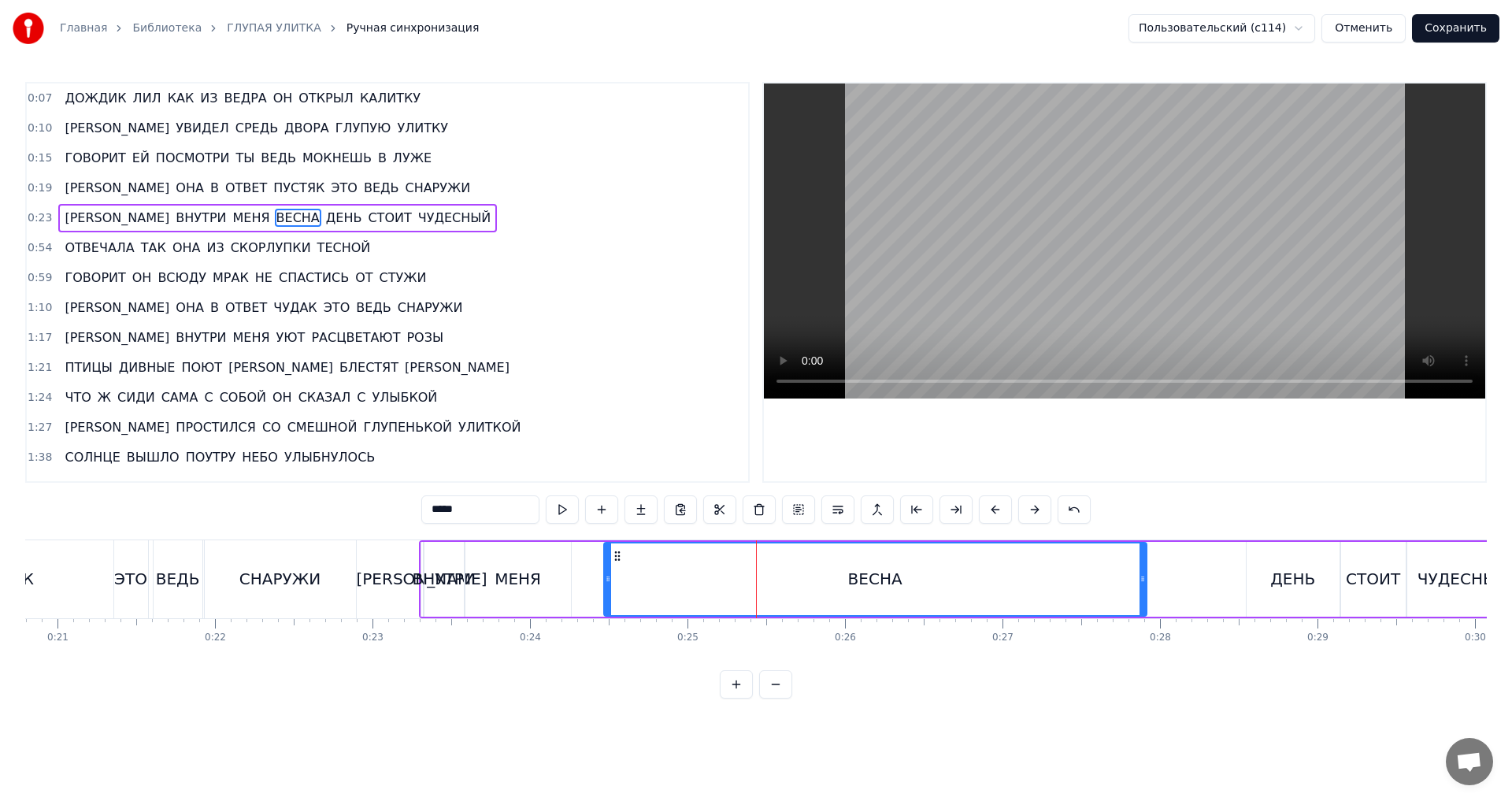
drag, startPoint x: 1200, startPoint y: 584, endPoint x: 1142, endPoint y: 586, distance: 58.0
click at [1142, 586] on div at bounding box center [1142, 579] width 6 height 72
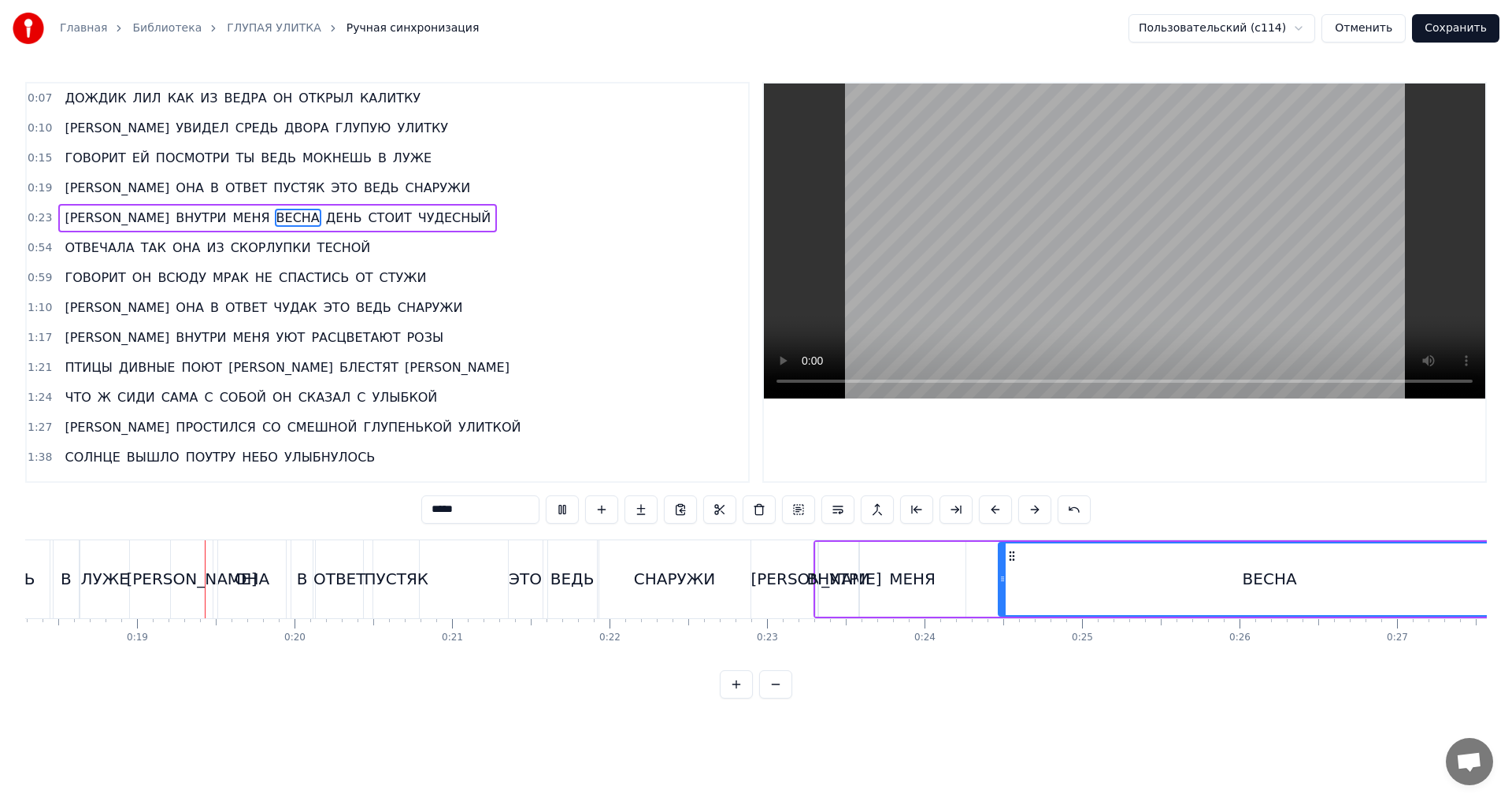
scroll to position [0, 2882]
click at [709, 594] on div "СНАРУЖИ" at bounding box center [674, 579] width 151 height 78
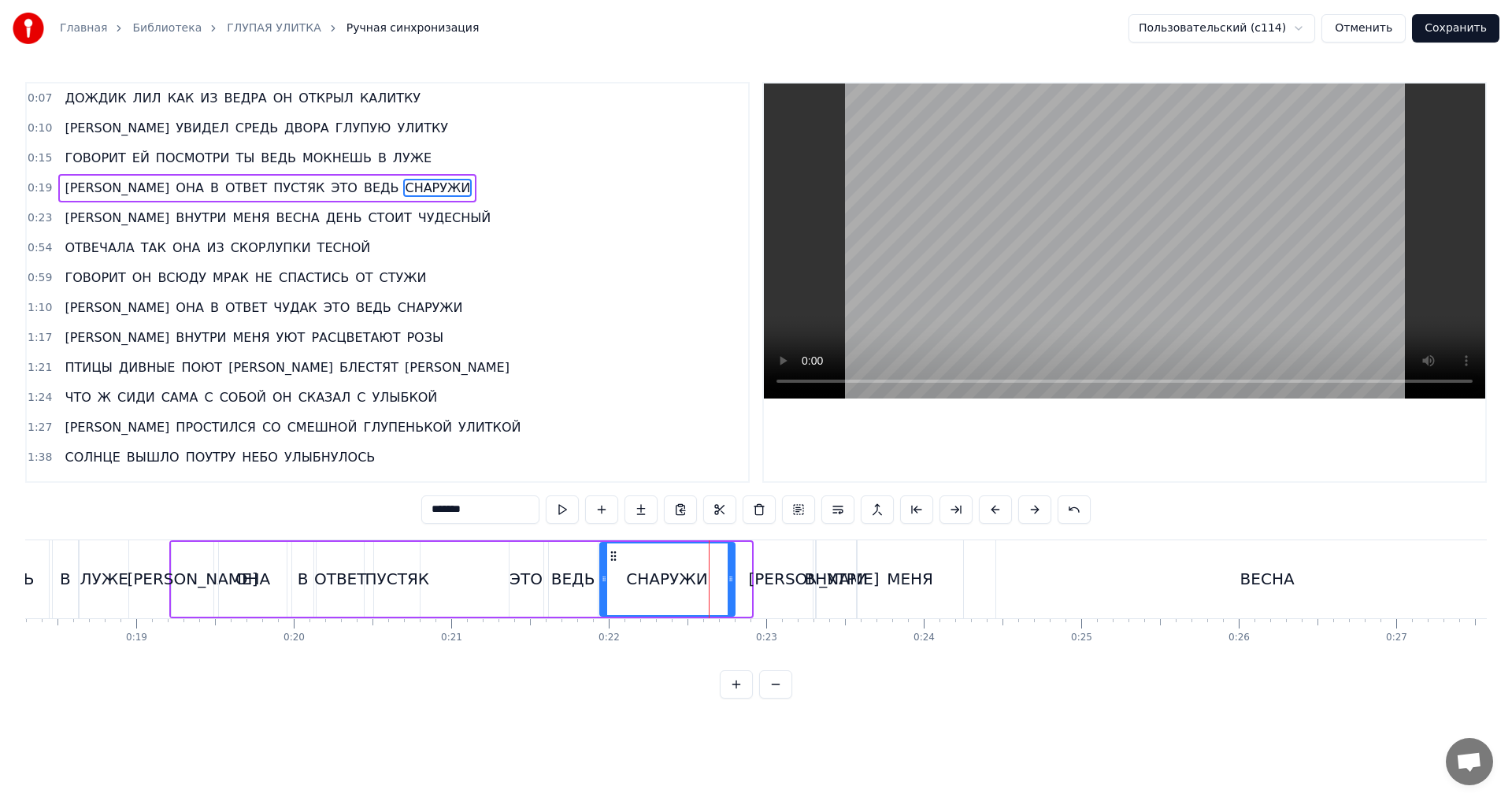
drag, startPoint x: 745, startPoint y: 580, endPoint x: 729, endPoint y: 580, distance: 16.0
click at [729, 580] on circle at bounding box center [729, 580] width 1 height 1
click at [63, 191] on span "[PERSON_NAME]" at bounding box center [117, 187] width 108 height 18
type input "*"
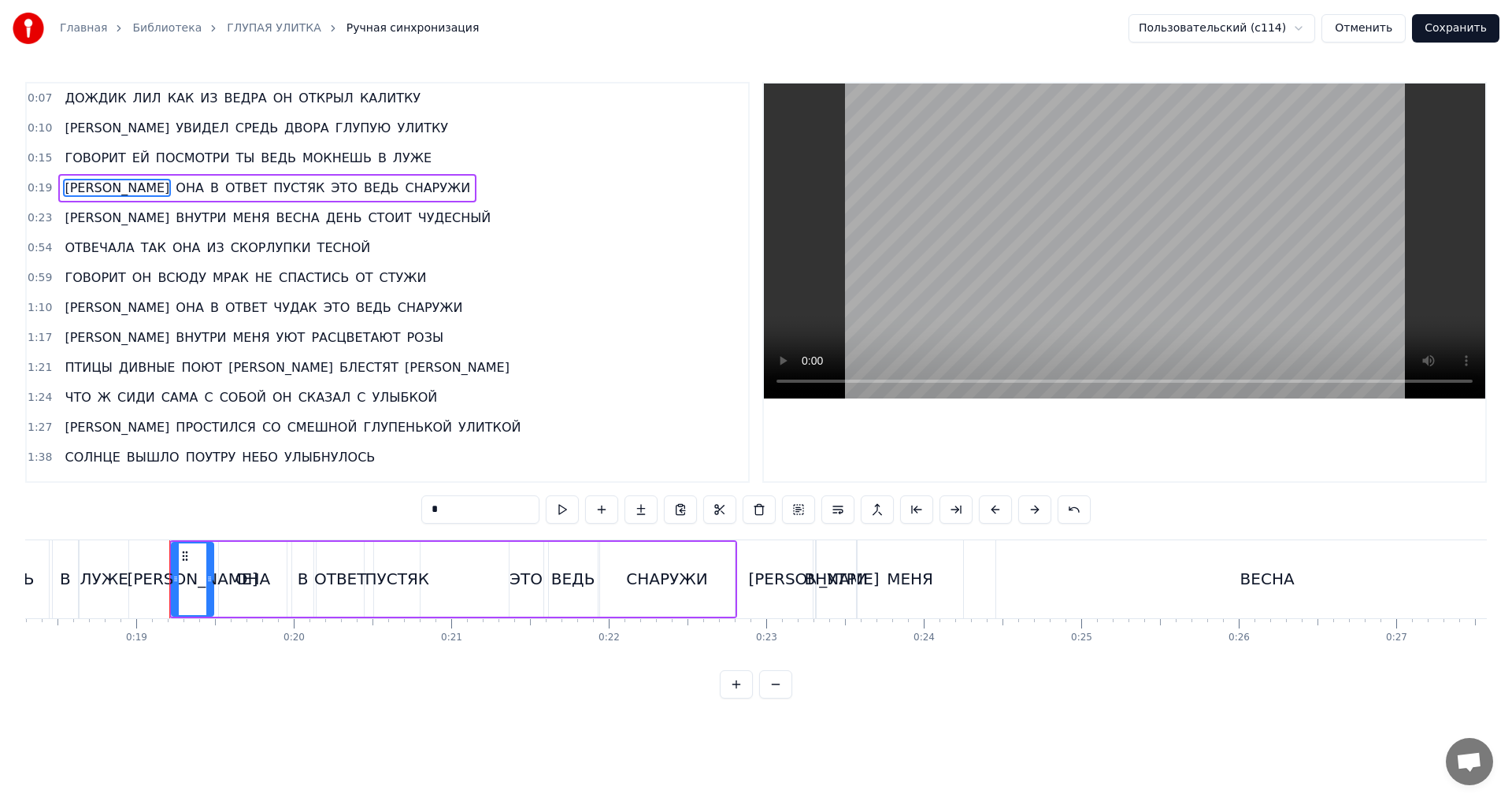
click at [738, 698] on button at bounding box center [736, 684] width 33 height 28
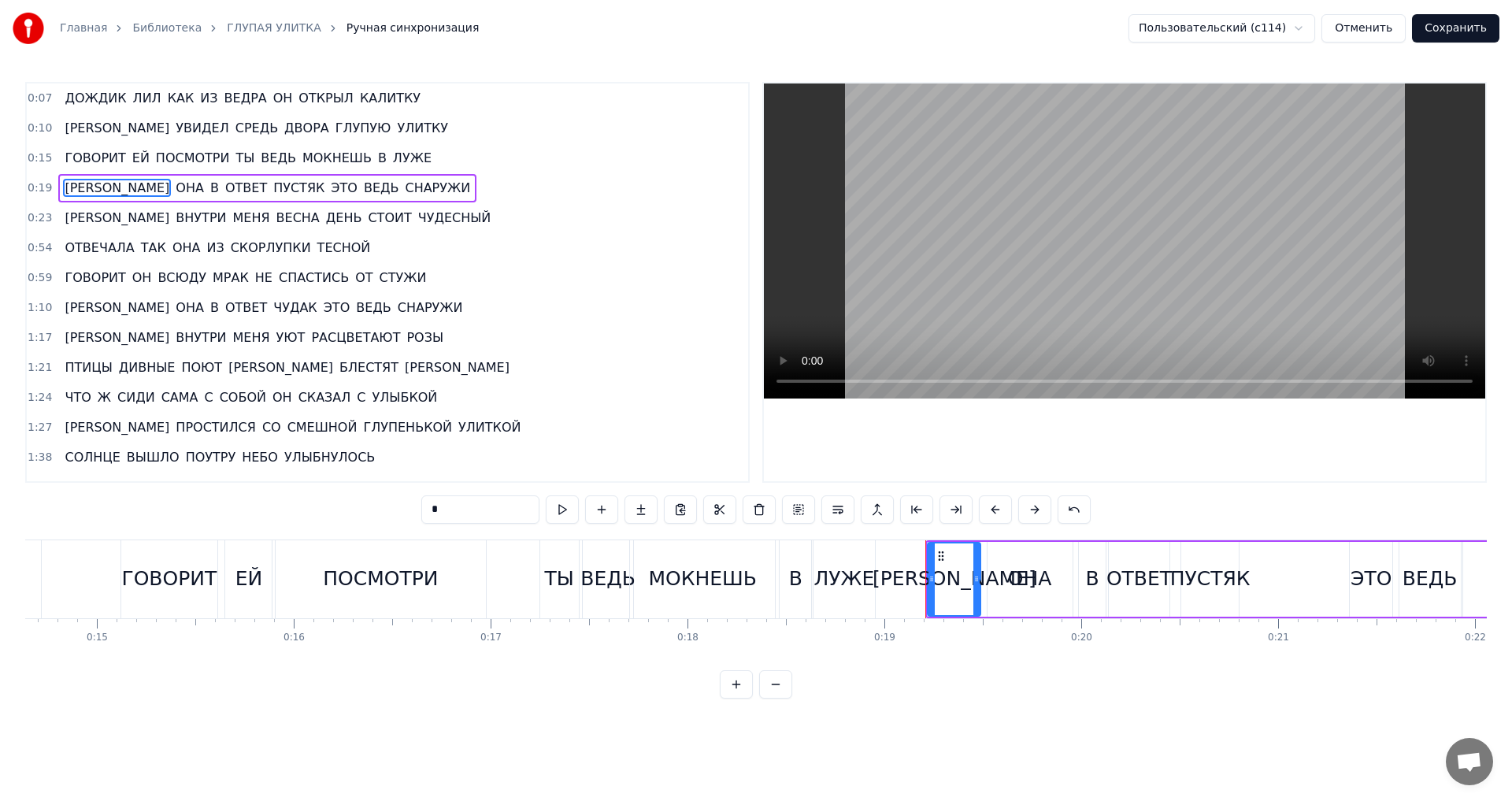
click at [738, 698] on button at bounding box center [736, 684] width 33 height 28
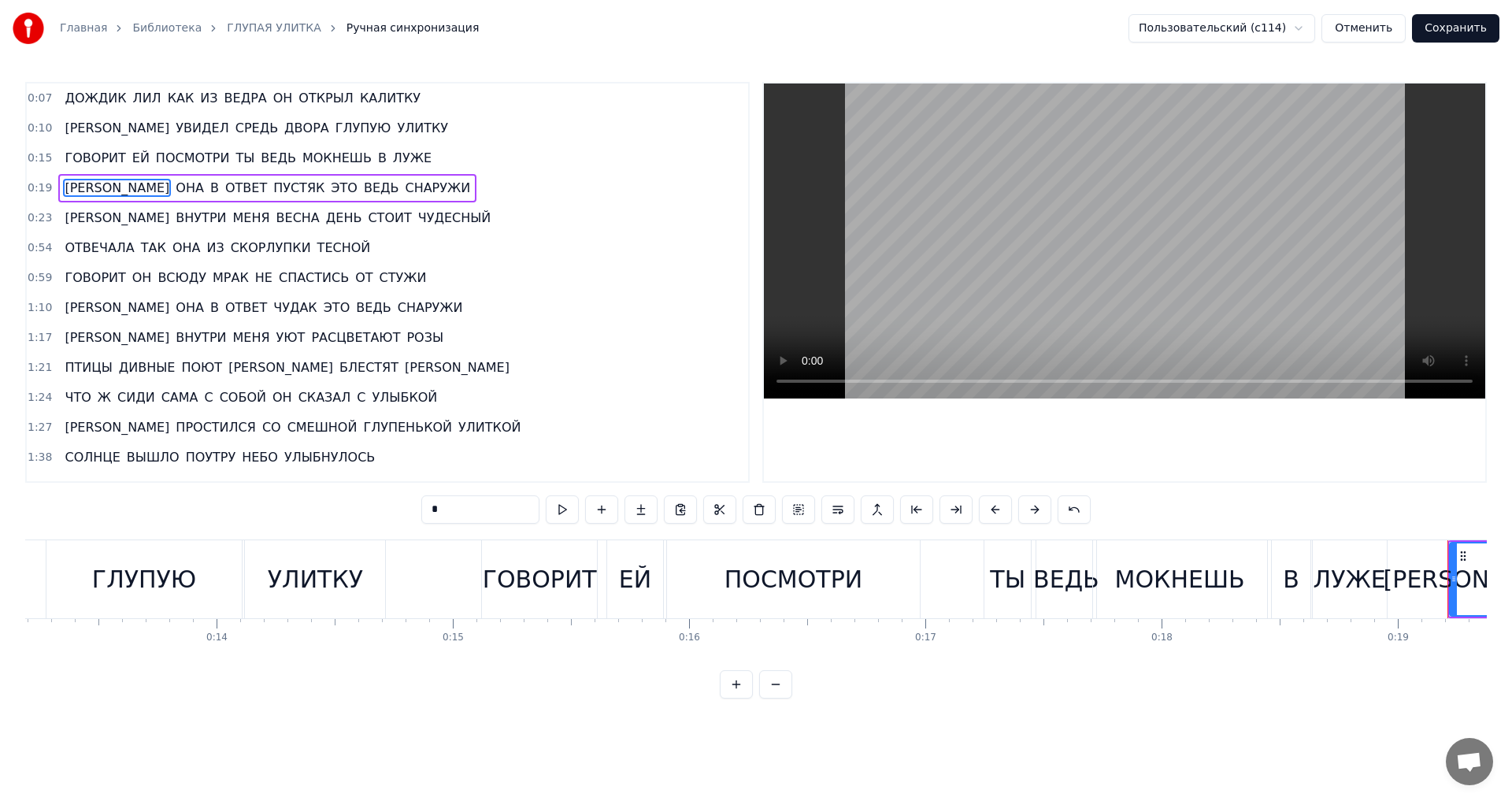
click at [738, 698] on button at bounding box center [736, 684] width 33 height 28
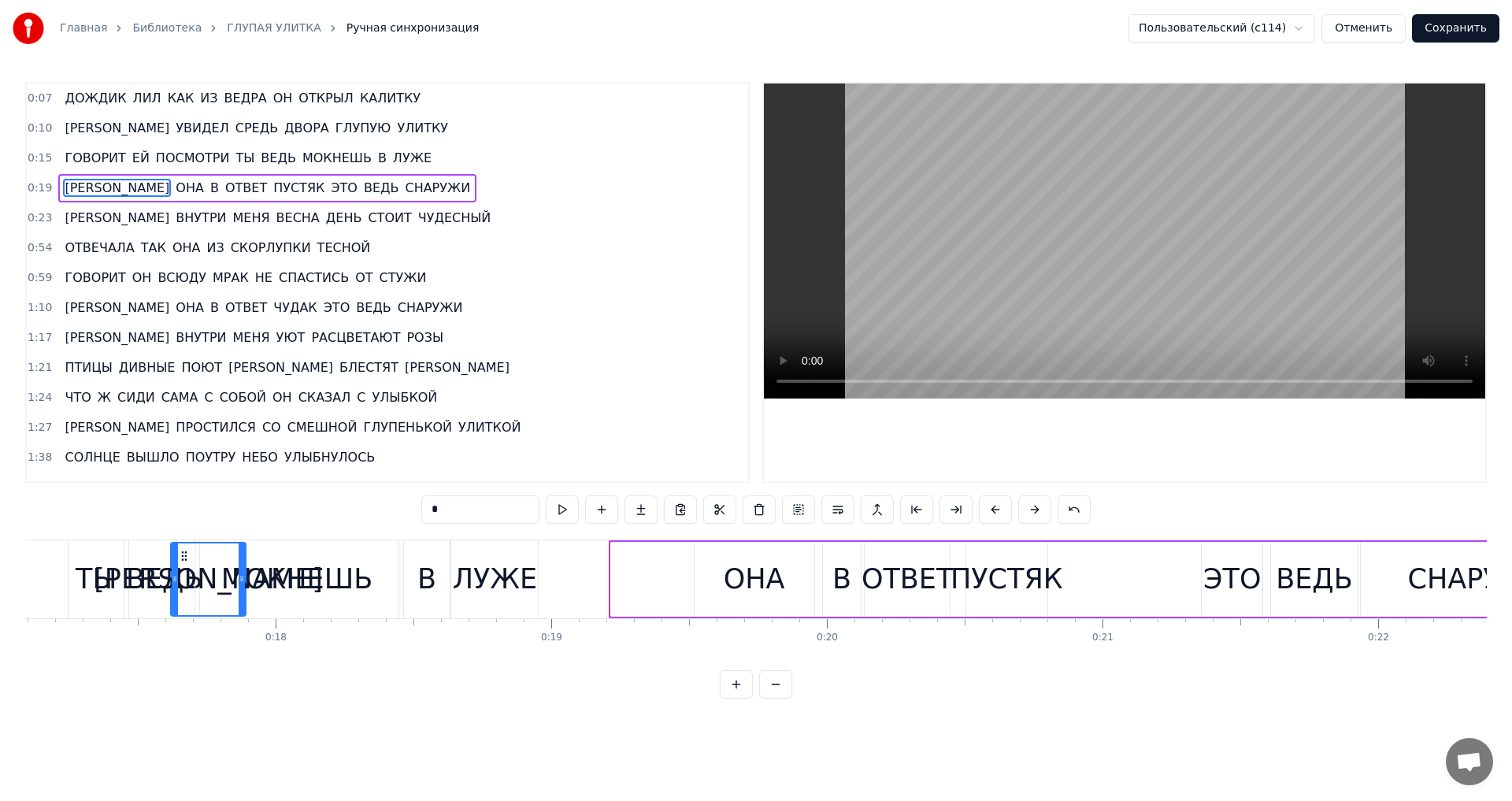
scroll to position [0, 4701]
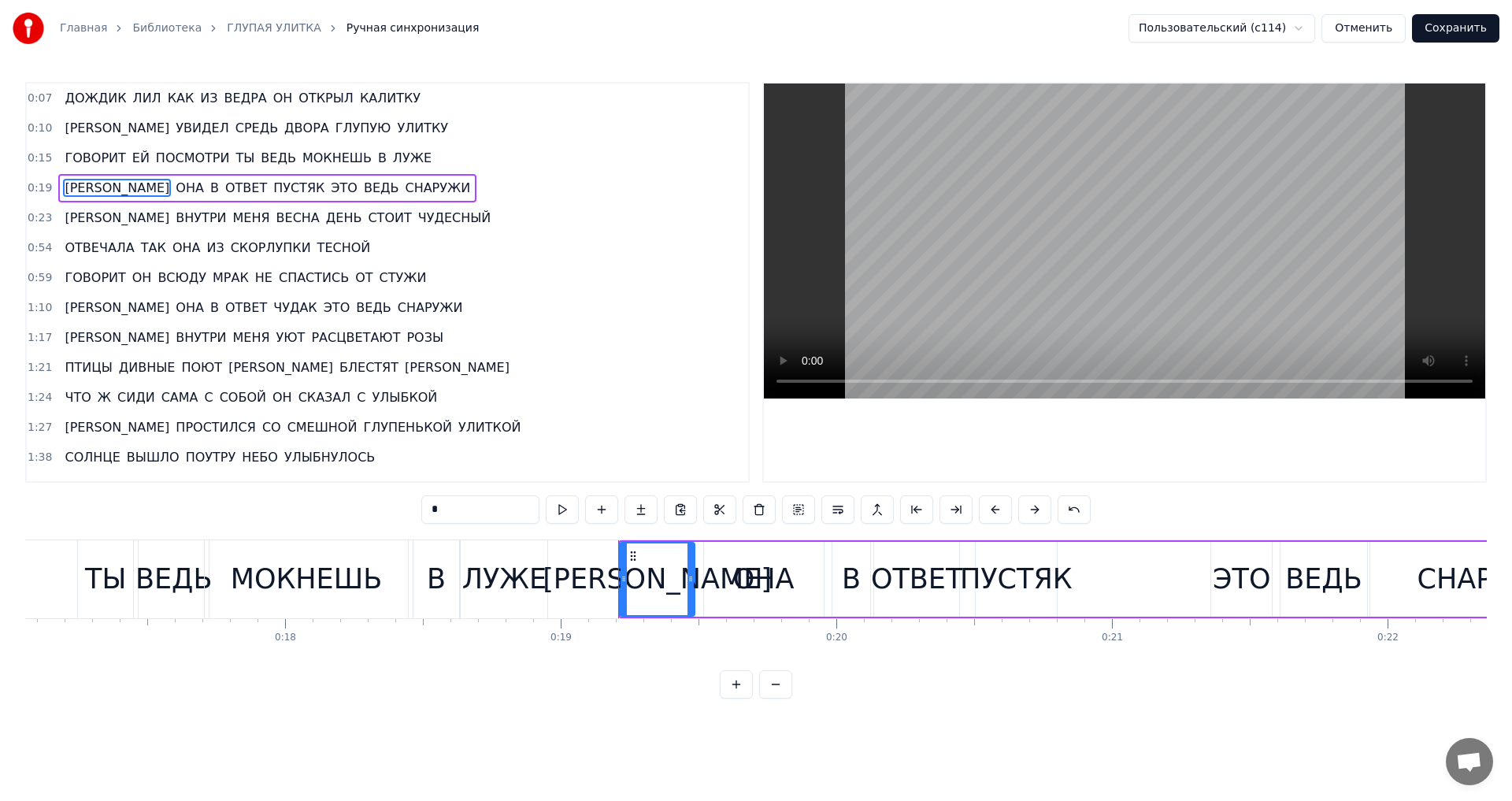
drag, startPoint x: 118, startPoint y: 558, endPoint x: 632, endPoint y: 603, distance: 516.0
click at [632, 603] on div "[PERSON_NAME]" at bounding box center [657, 579] width 73 height 72
click at [1144, 724] on html "Главная Библиотека ГЛУПАЯ УЛИТКА Ручная синхронизация Пользовательский (c114) О…" at bounding box center [756, 362] width 1512 height 724
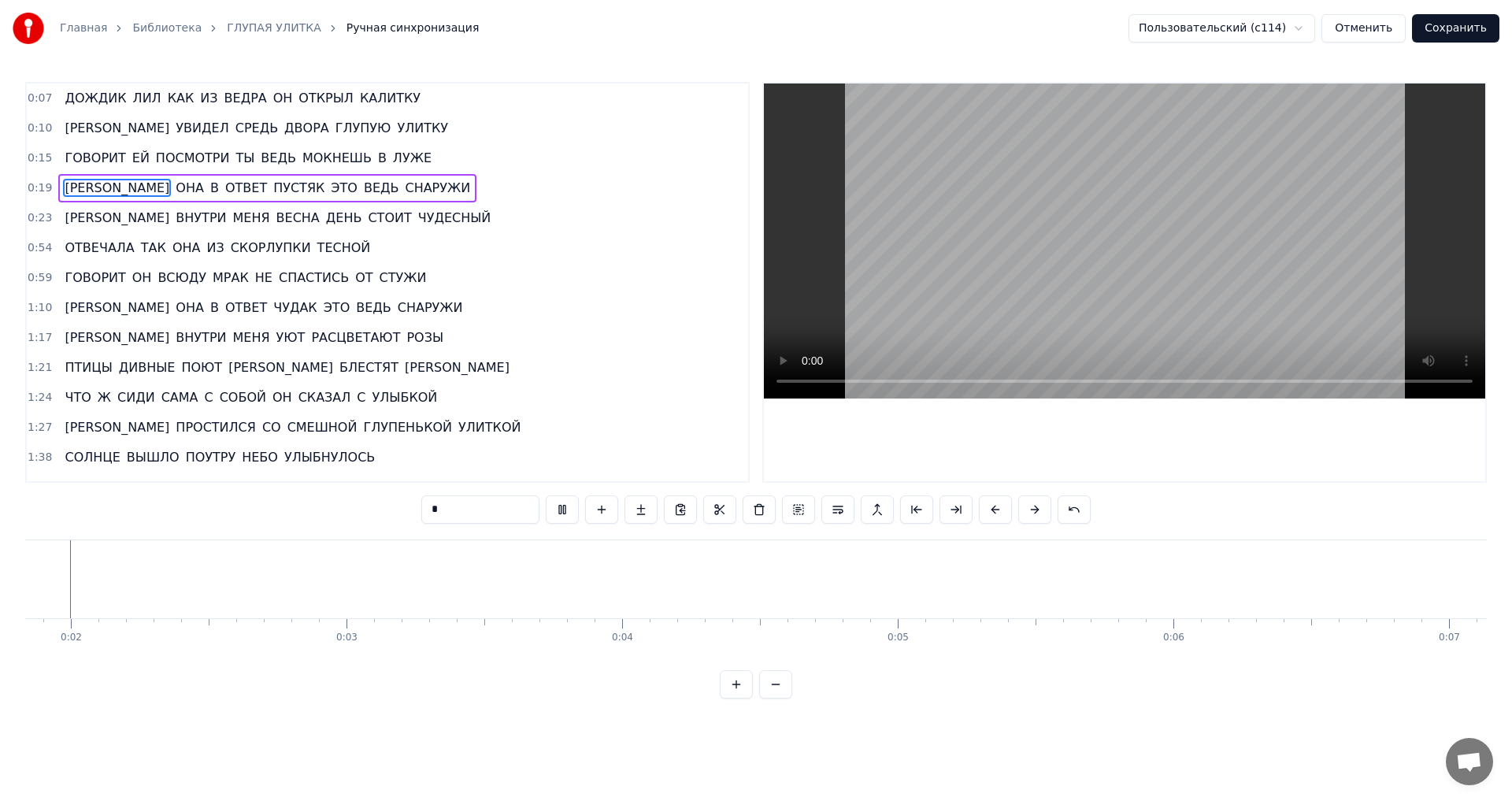
scroll to position [0, 427]
click at [1033, 721] on html "Главная Библиотека ГЛУПАЯ УЛИТКА Ручная синхронизация Пользовательский (c114) О…" at bounding box center [756, 362] width 1512 height 724
